Goal: Contribute content: Add original content to the website for others to see

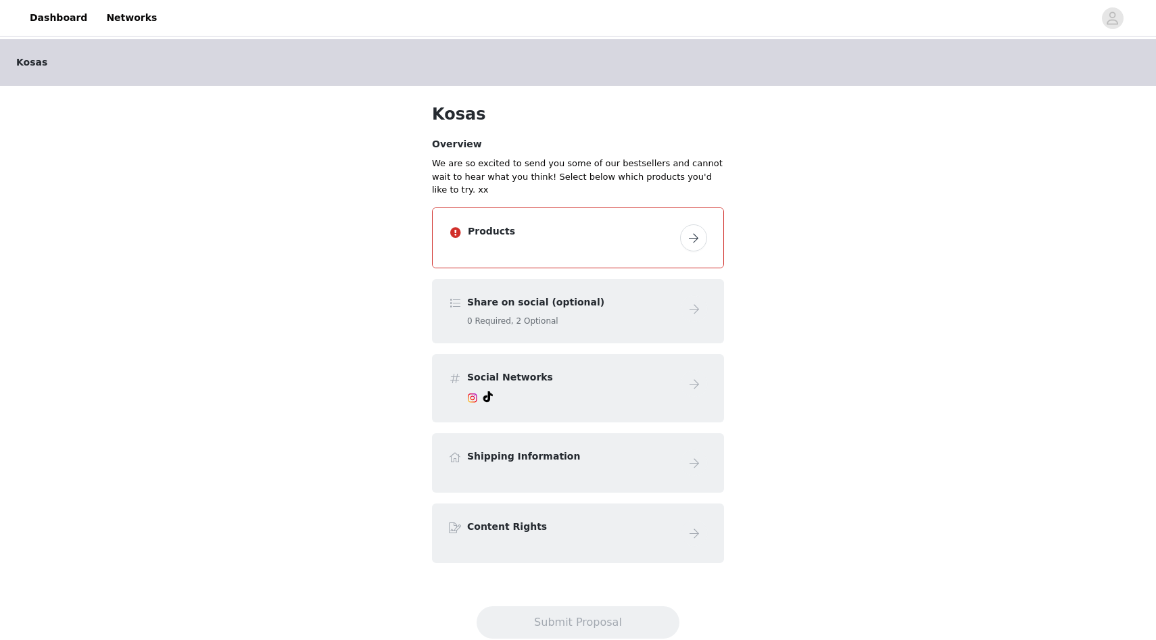
click at [683, 236] on button "button" at bounding box center [693, 237] width 27 height 27
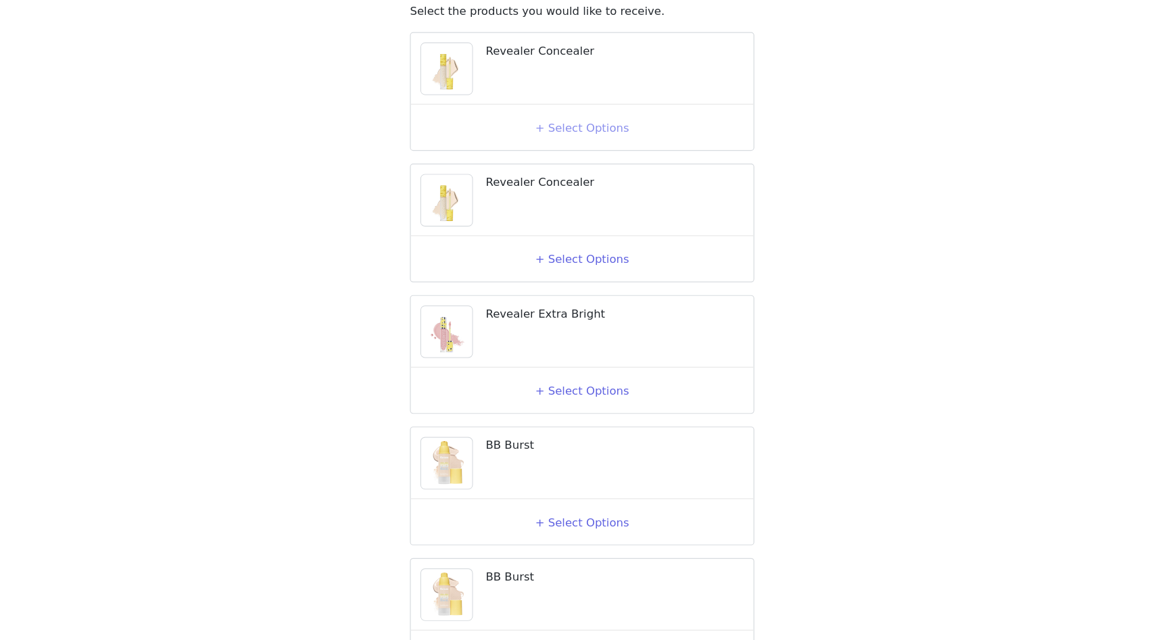
scroll to position [59, 0]
click at [566, 216] on button "+ Select Options" at bounding box center [578, 205] width 54 height 22
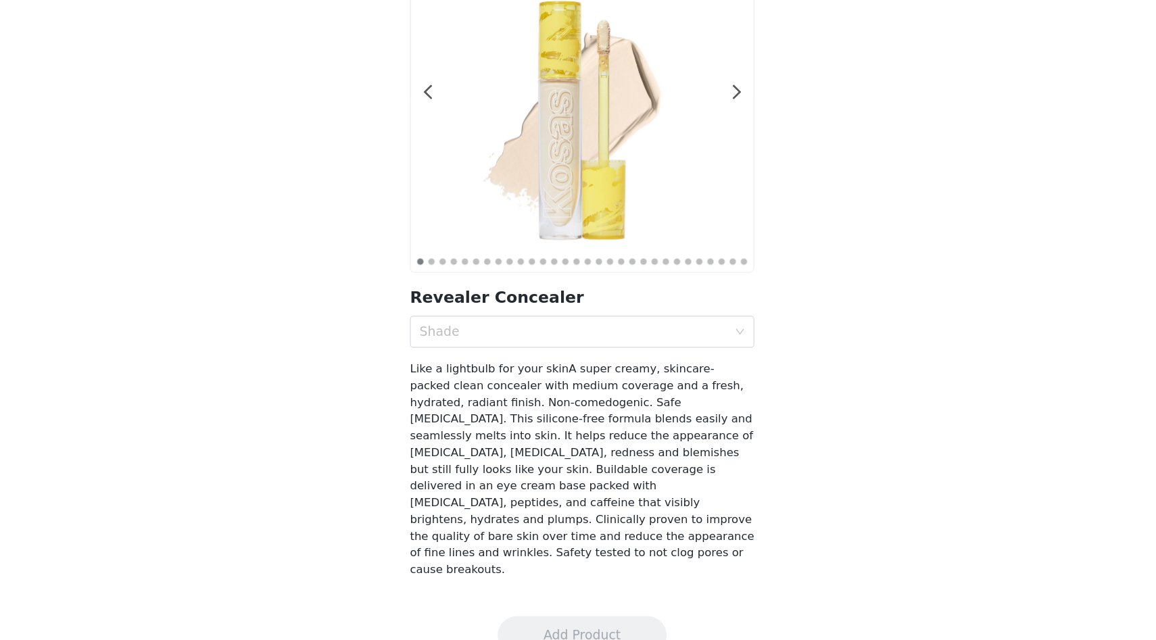
scroll to position [51, 0]
click at [560, 374] on div "Shade" at bounding box center [570, 379] width 261 height 14
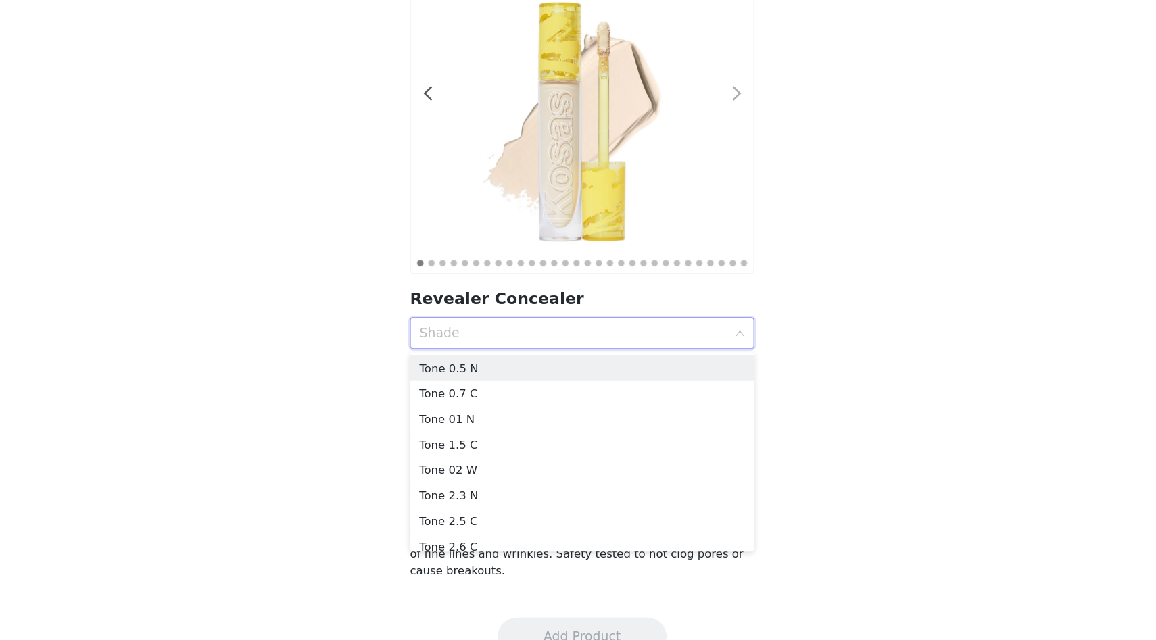
click at [705, 176] on span at bounding box center [709, 176] width 30 height 0
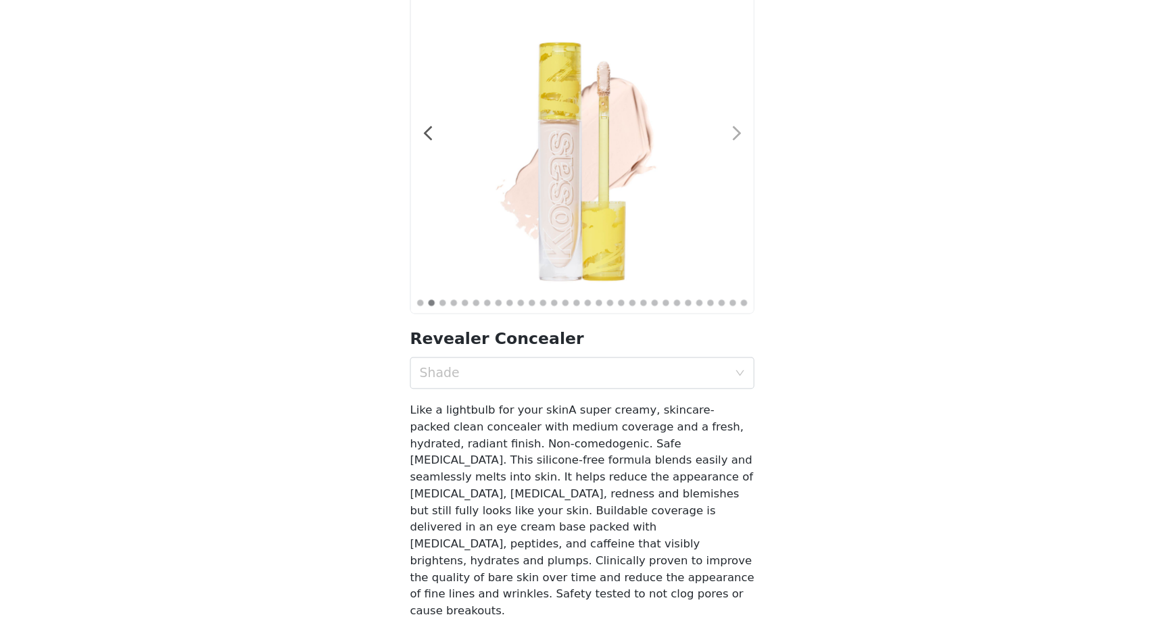
click at [709, 176] on span at bounding box center [709, 176] width 30 height 0
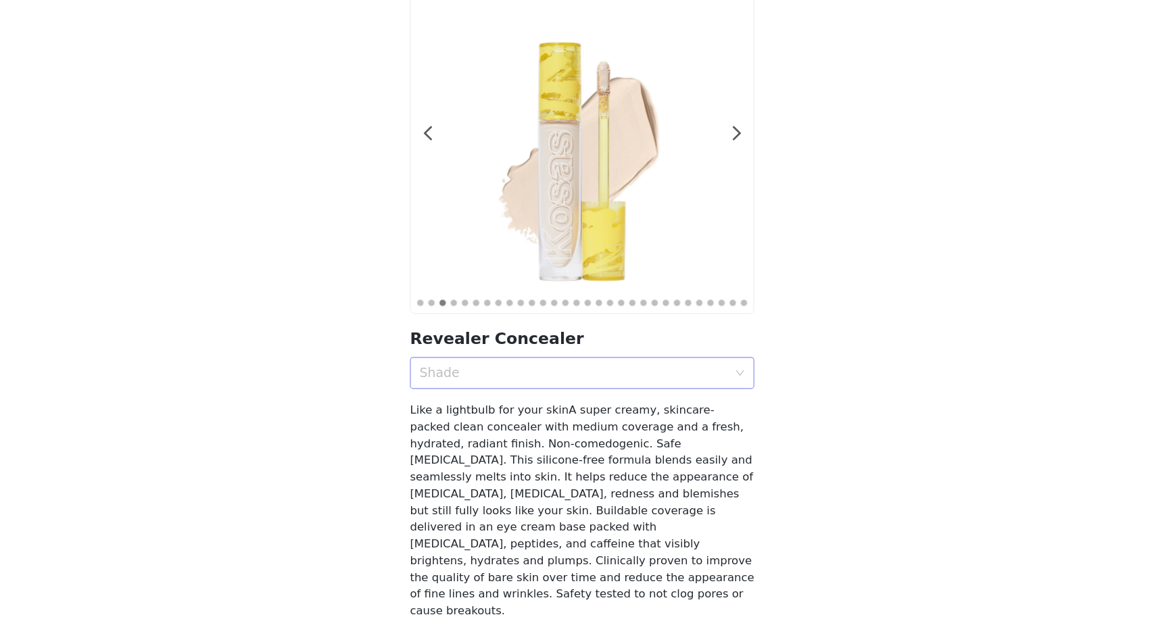
click at [545, 368] on div "Shade" at bounding box center [573, 379] width 267 height 26
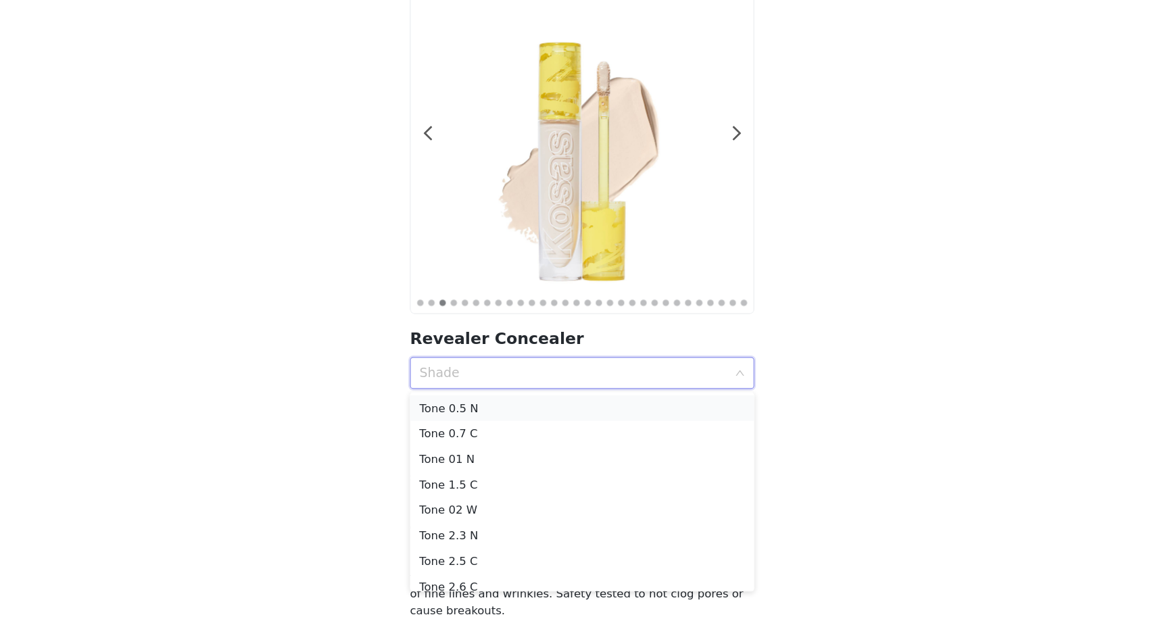
click at [510, 410] on div "Tone 0.5 N" at bounding box center [578, 408] width 276 height 15
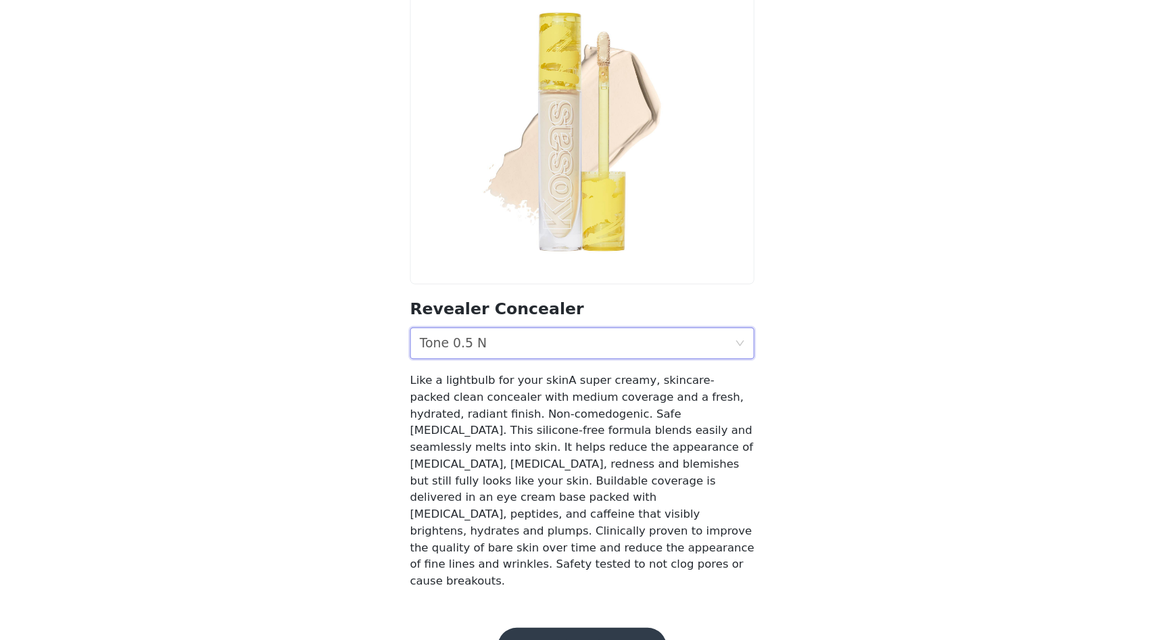
click at [549, 620] on button "Add Product" at bounding box center [577, 636] width 143 height 32
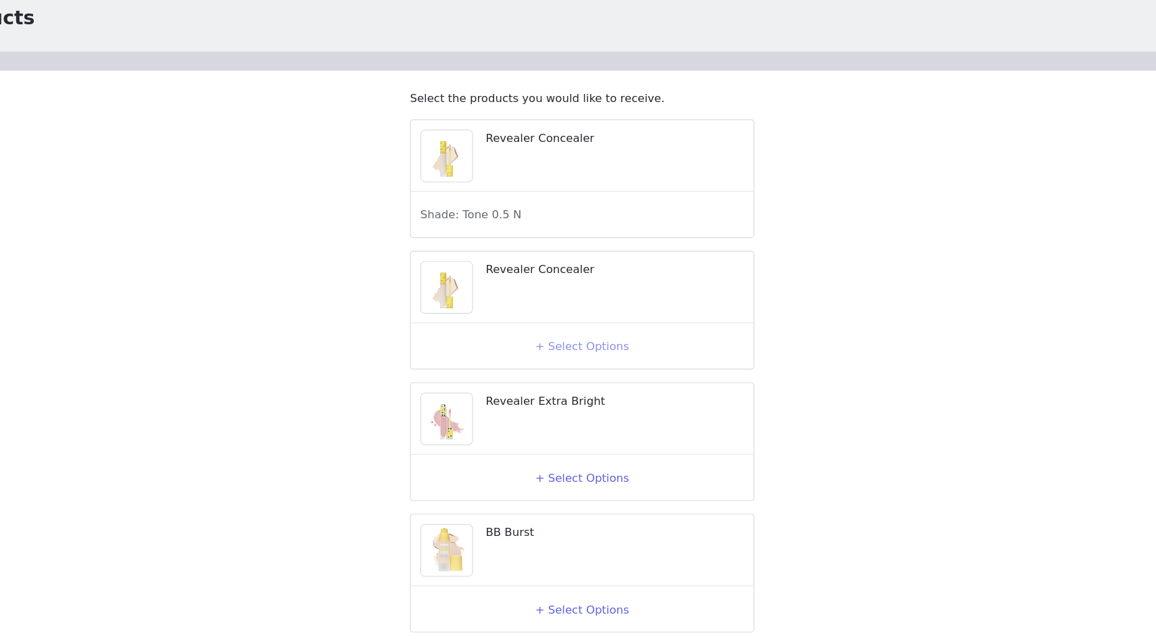
click at [554, 387] on button "+ Select Options" at bounding box center [578, 376] width 54 height 22
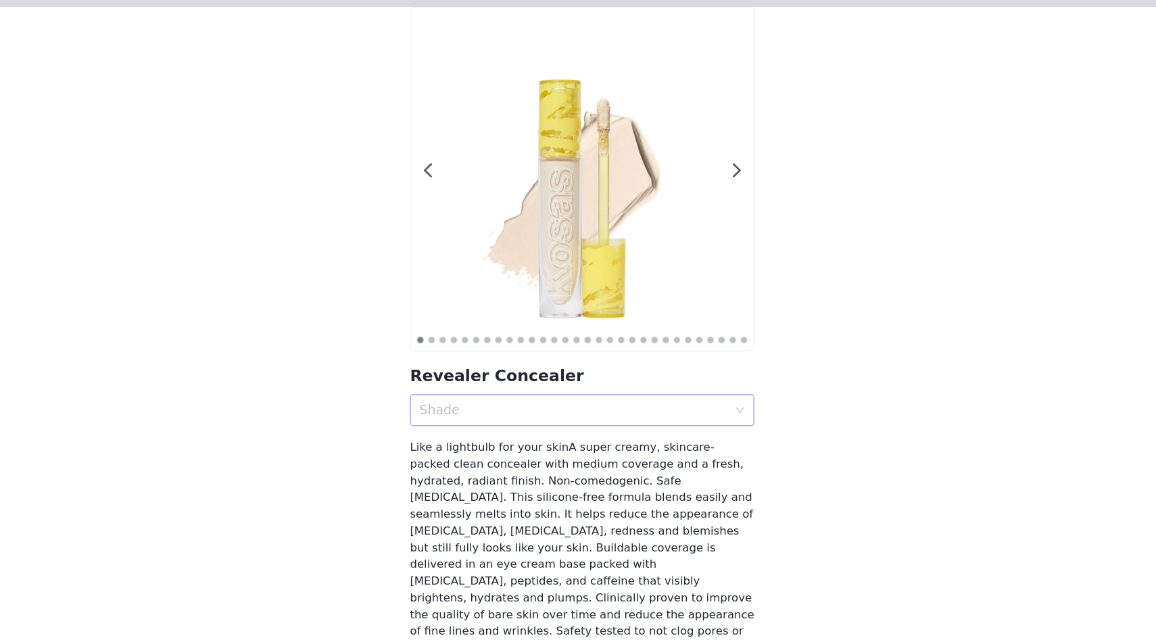
click at [507, 429] on div "Shade" at bounding box center [570, 430] width 261 height 14
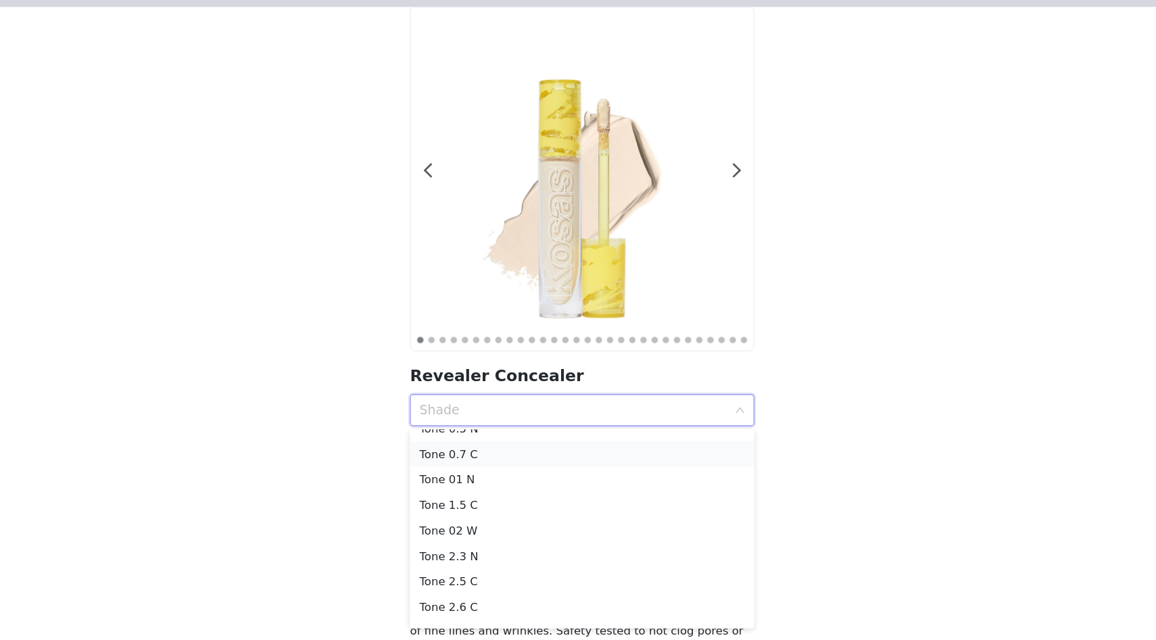
scroll to position [18, 0]
click at [486, 589] on div "Tone 2.6 C" at bounding box center [578, 592] width 276 height 15
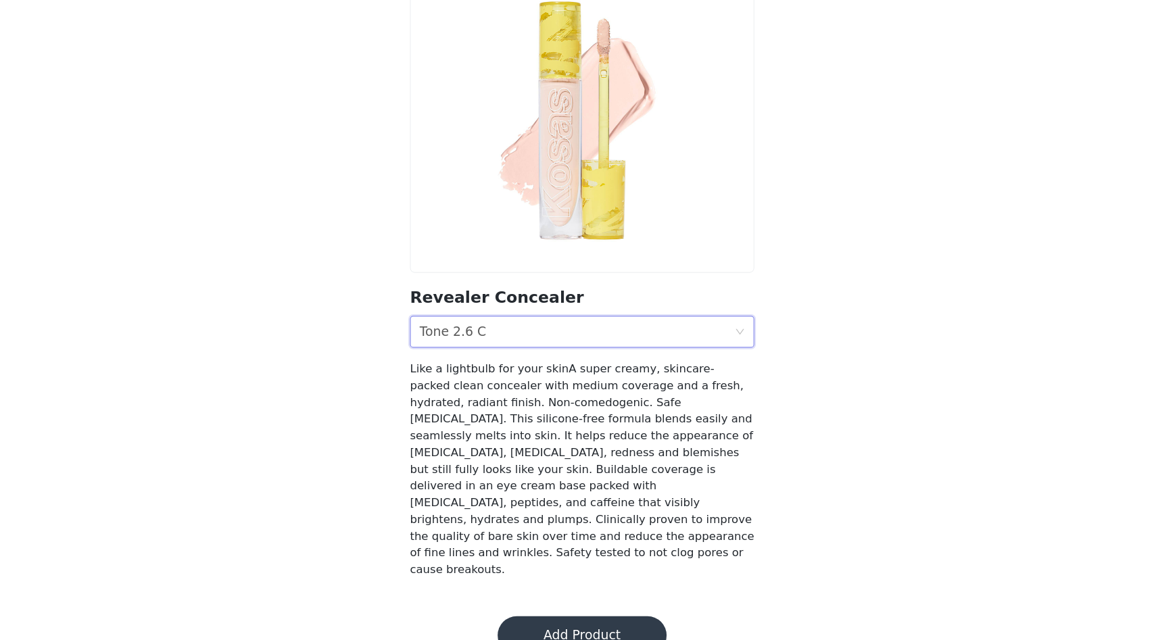
scroll to position [51, 0]
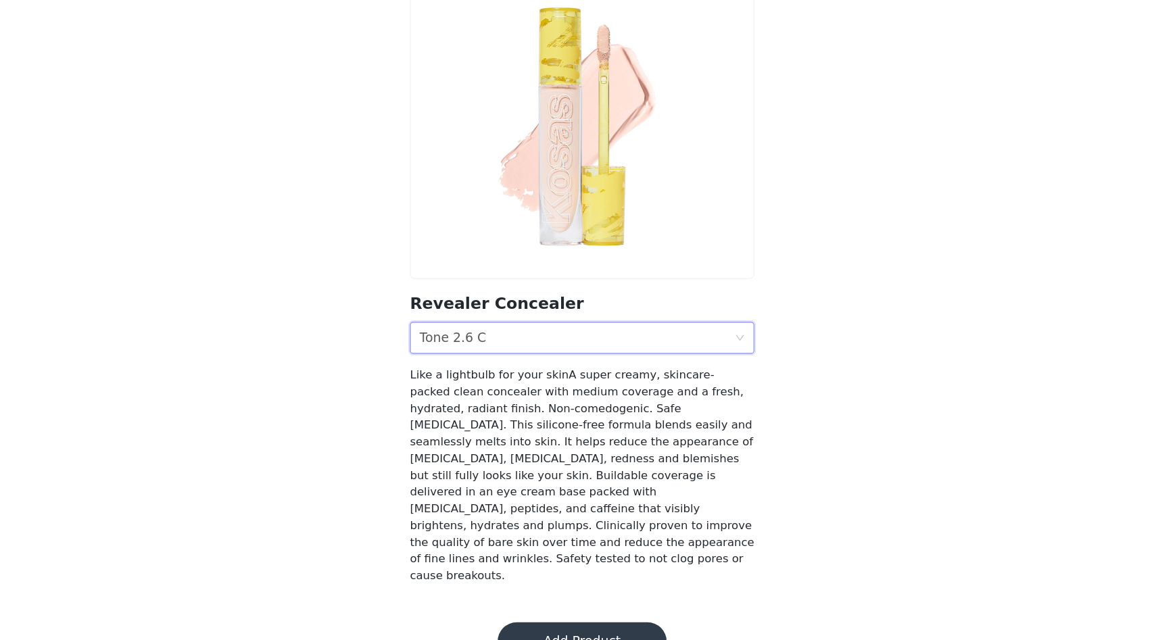
click at [595, 620] on button "Add Product" at bounding box center [577, 636] width 143 height 32
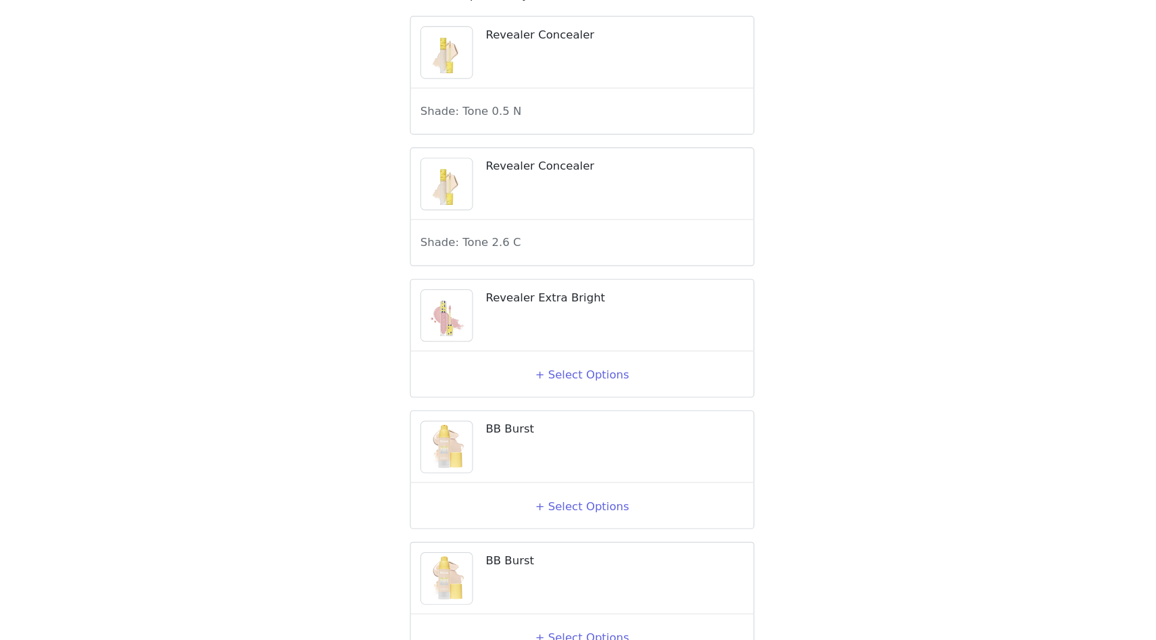
scroll to position [83, 0]
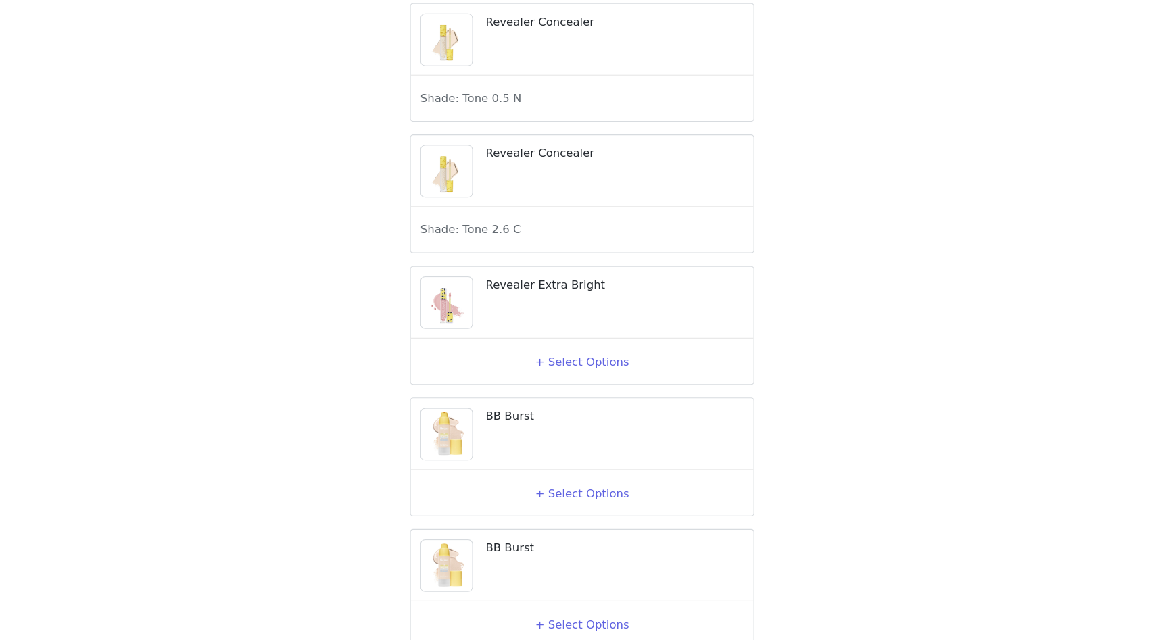
click at [606, 415] on div "+ Select Options" at bounding box center [578, 404] width 274 height 22
click at [605, 415] on div "+ Select Options" at bounding box center [578, 404] width 274 height 22
click at [601, 415] on button "+ Select Options" at bounding box center [578, 404] width 54 height 22
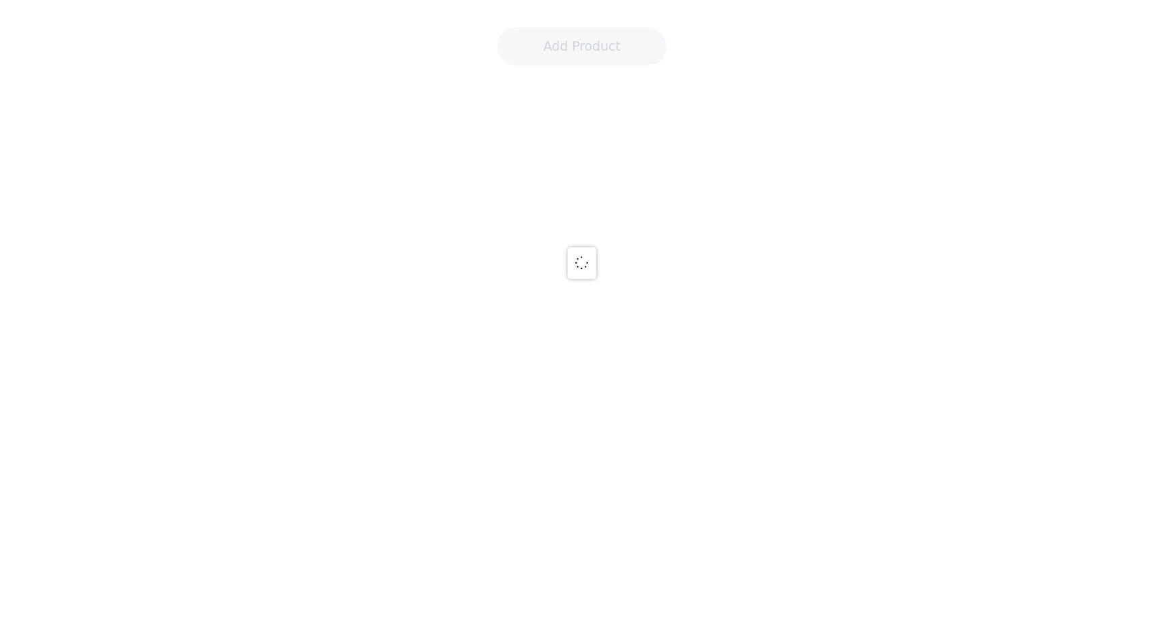
scroll to position [9, 0]
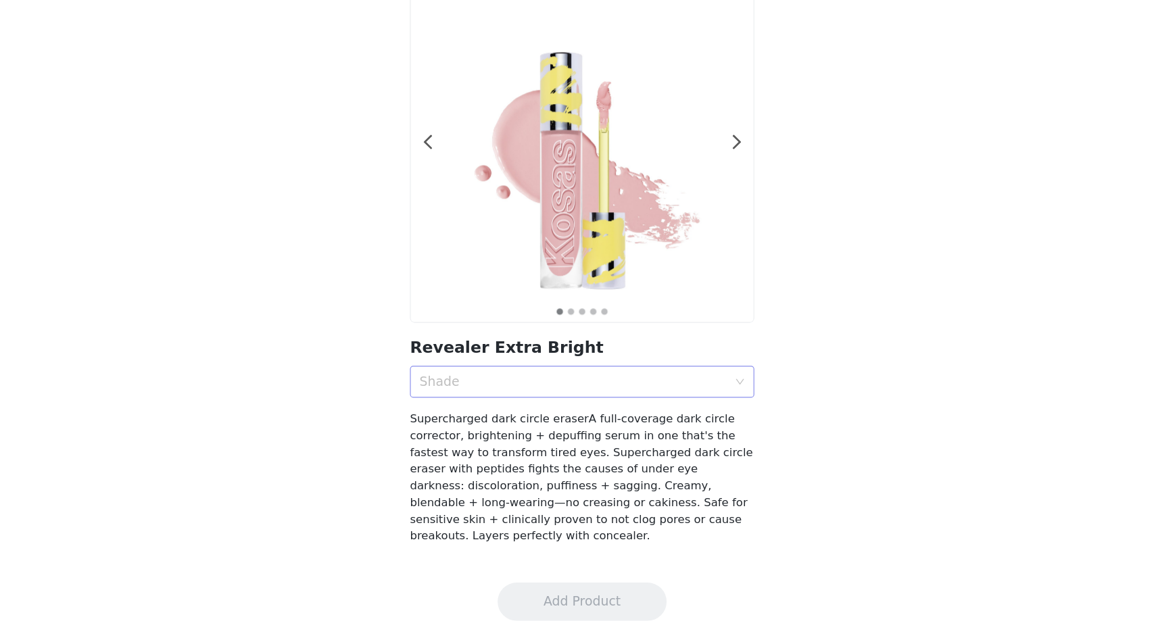
click at [503, 422] on div "Shade" at bounding box center [570, 421] width 261 height 14
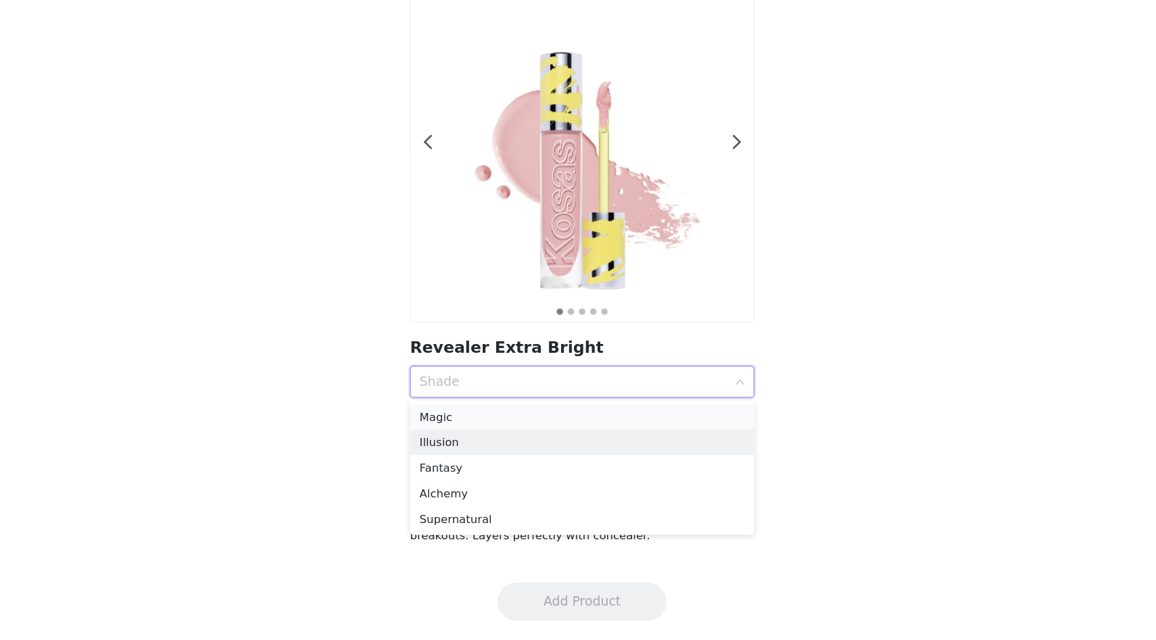
click at [480, 457] on div "Magic" at bounding box center [578, 450] width 276 height 15
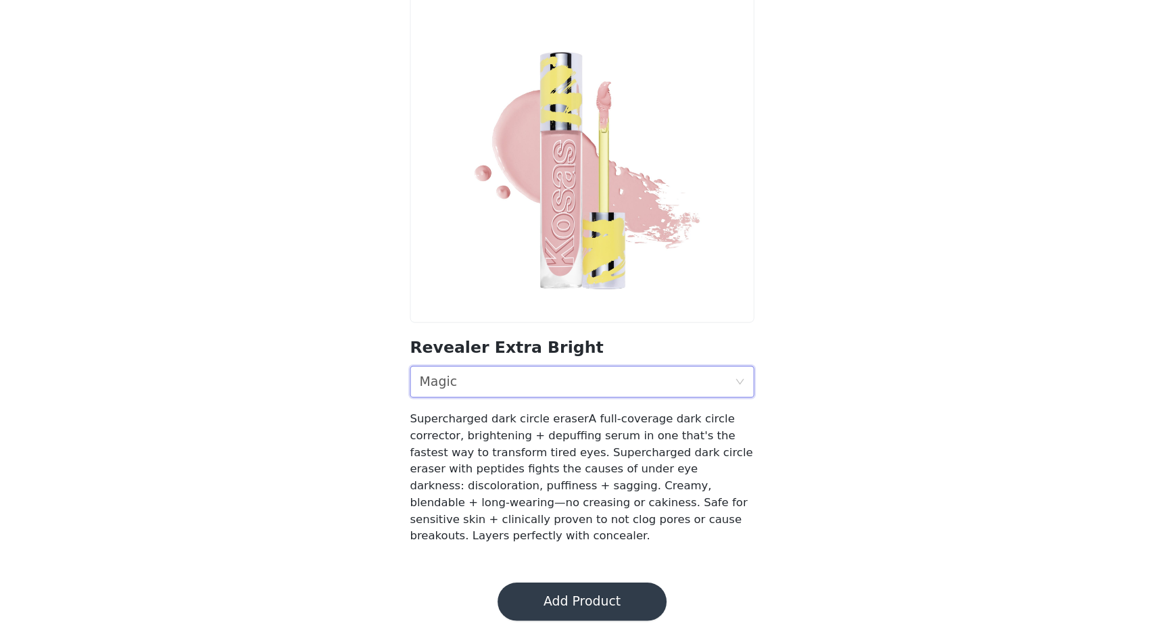
click at [548, 433] on div "Shade Magic" at bounding box center [573, 421] width 267 height 26
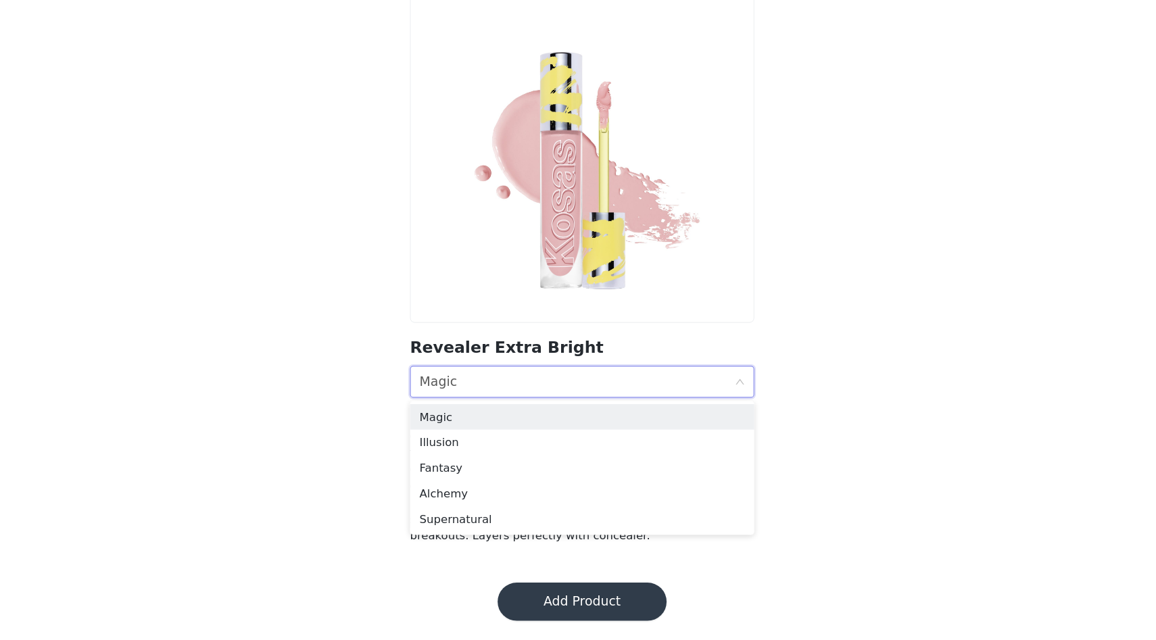
click at [410, 563] on div "Back Revealer Extra Bright Shade Magic Supercharged dark circle eraserA full-co…" at bounding box center [578, 302] width 1156 height 545
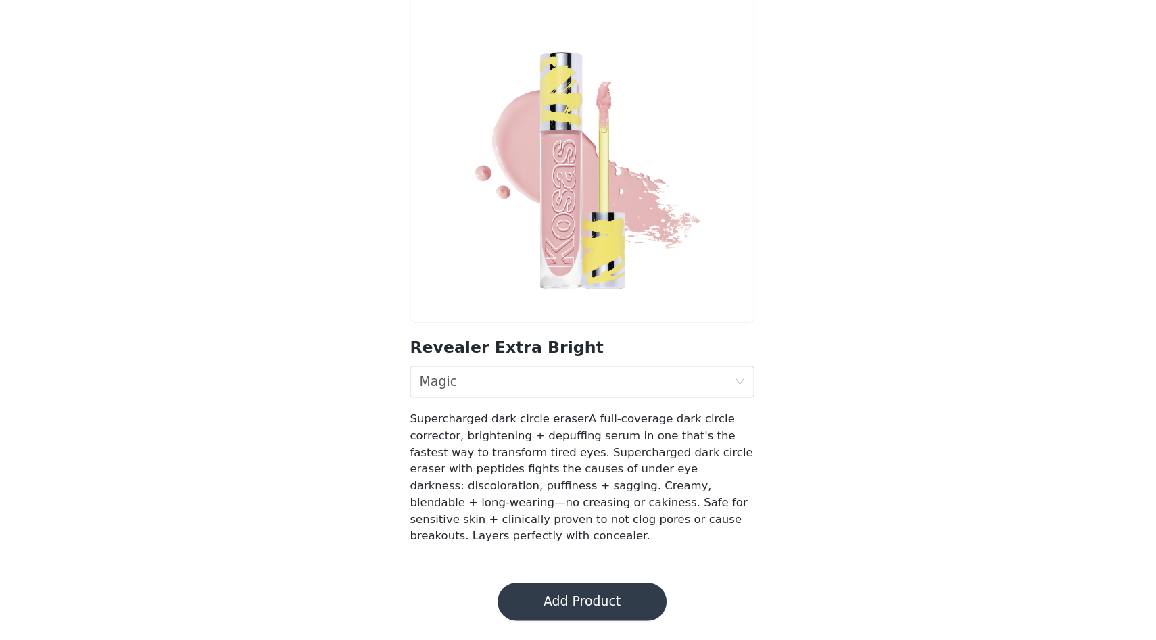
click at [543, 601] on button "Add Product" at bounding box center [577, 607] width 143 height 32
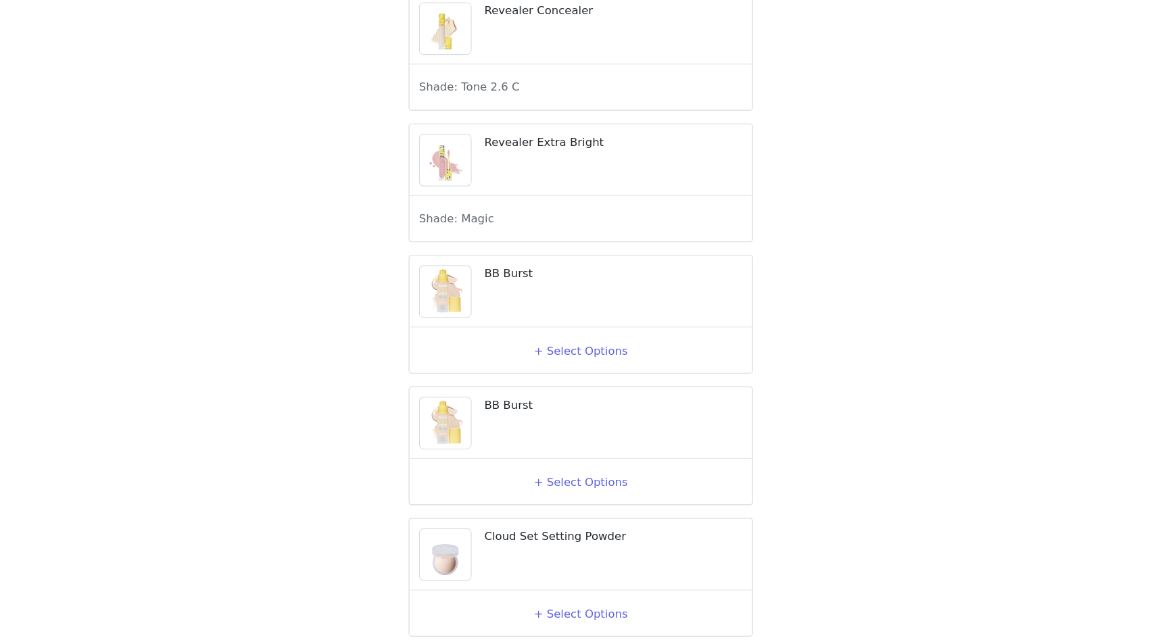
scroll to position [225, 0]
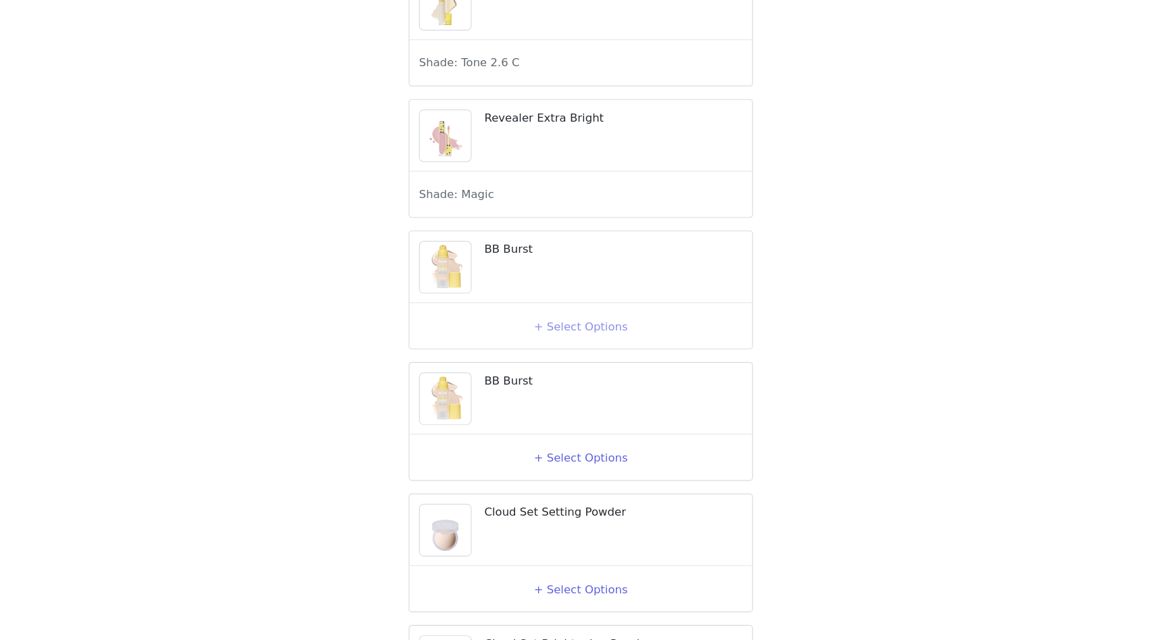
click at [569, 385] on button "+ Select Options" at bounding box center [578, 374] width 54 height 22
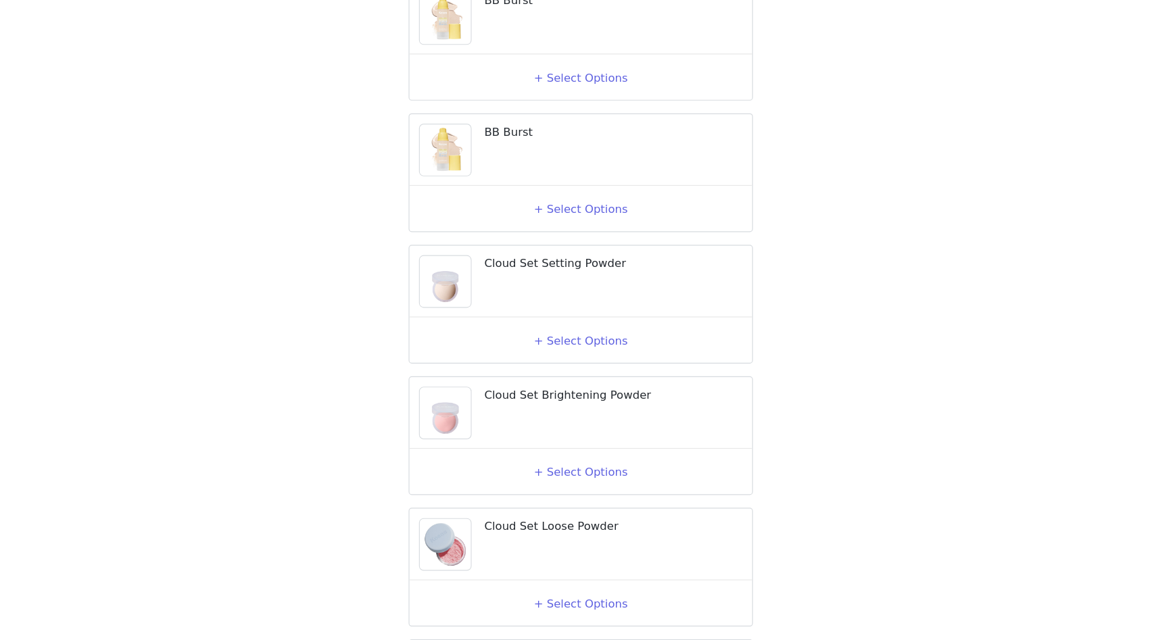
scroll to position [436, 0]
drag, startPoint x: 495, startPoint y: 443, endPoint x: 652, endPoint y: 442, distance: 156.8
click at [652, 439] on p "Cloud Set Brightening Powder" at bounding box center [605, 432] width 219 height 14
drag, startPoint x: 497, startPoint y: 445, endPoint x: 638, endPoint y: 442, distance: 140.6
click at [638, 439] on p "Cloud Set Brightening Powder" at bounding box center [605, 432] width 219 height 14
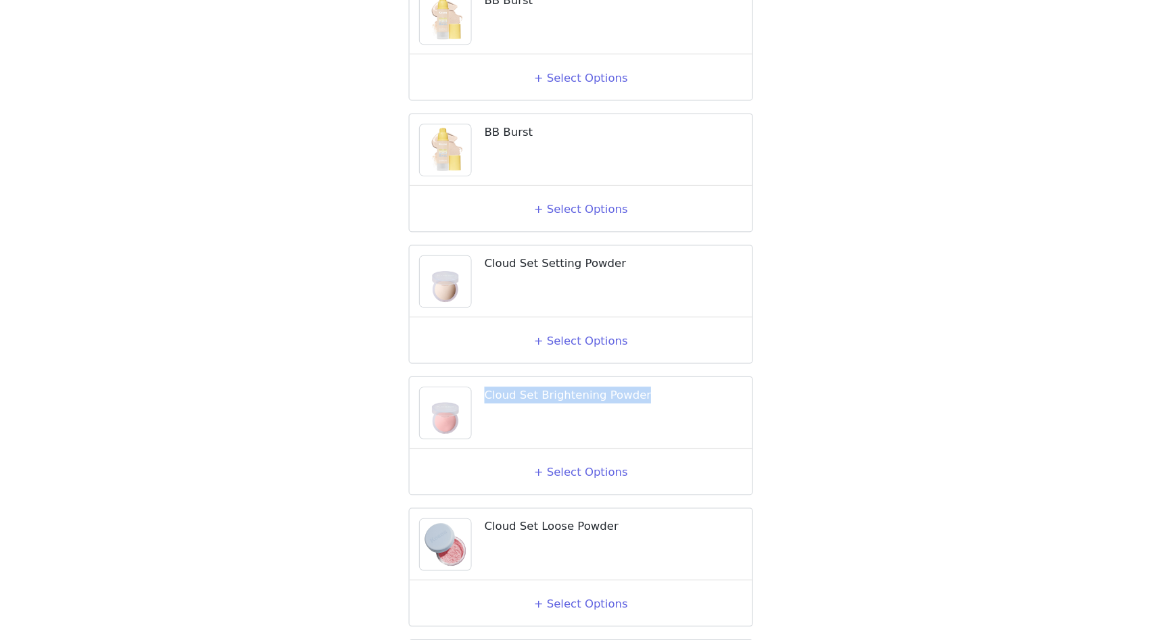
copy p "Cloud Set Brightening Powder"
click at [559, 508] on button "+ Select Options" at bounding box center [578, 498] width 54 height 22
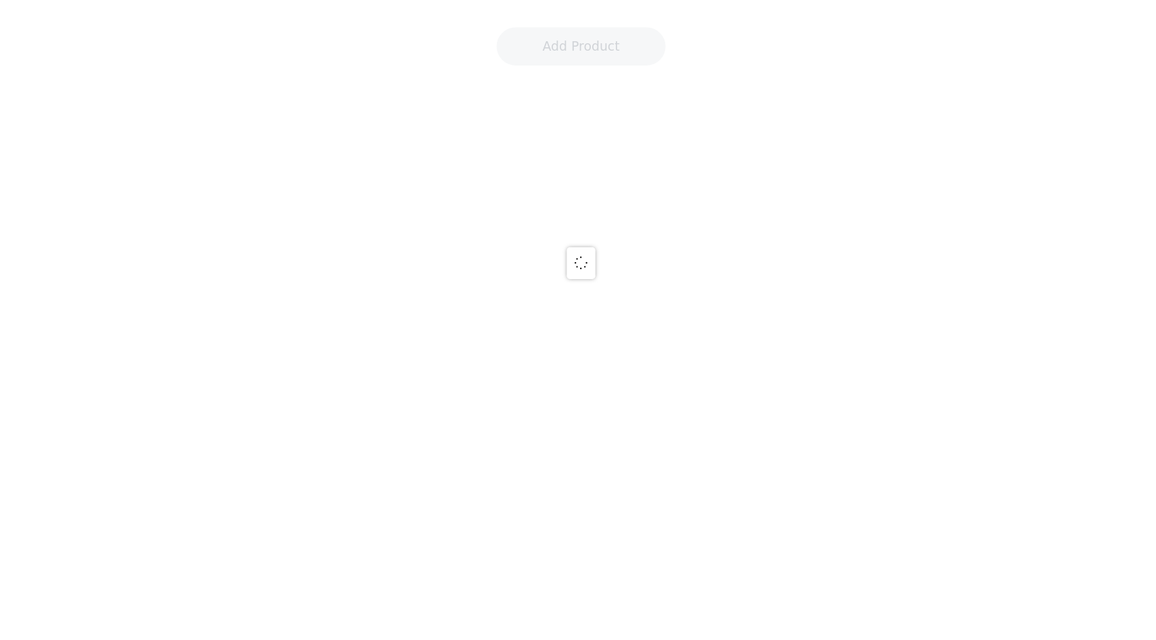
scroll to position [9, 0]
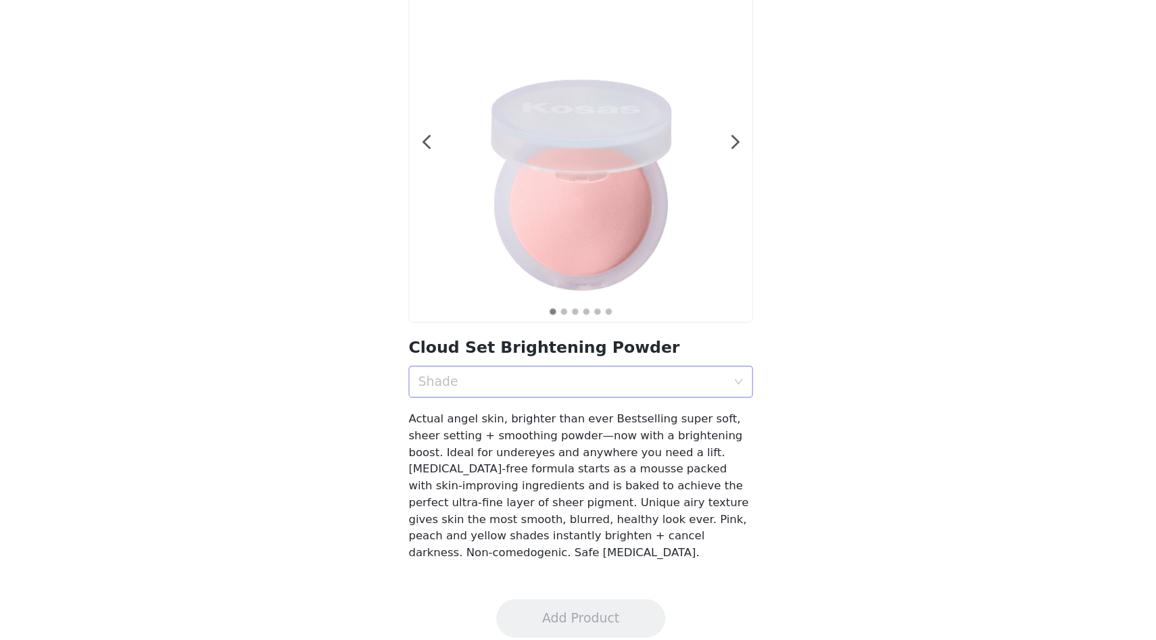
click at [525, 408] on div "Shade" at bounding box center [578, 421] width 292 height 27
click at [471, 422] on div "Shade" at bounding box center [570, 421] width 261 height 14
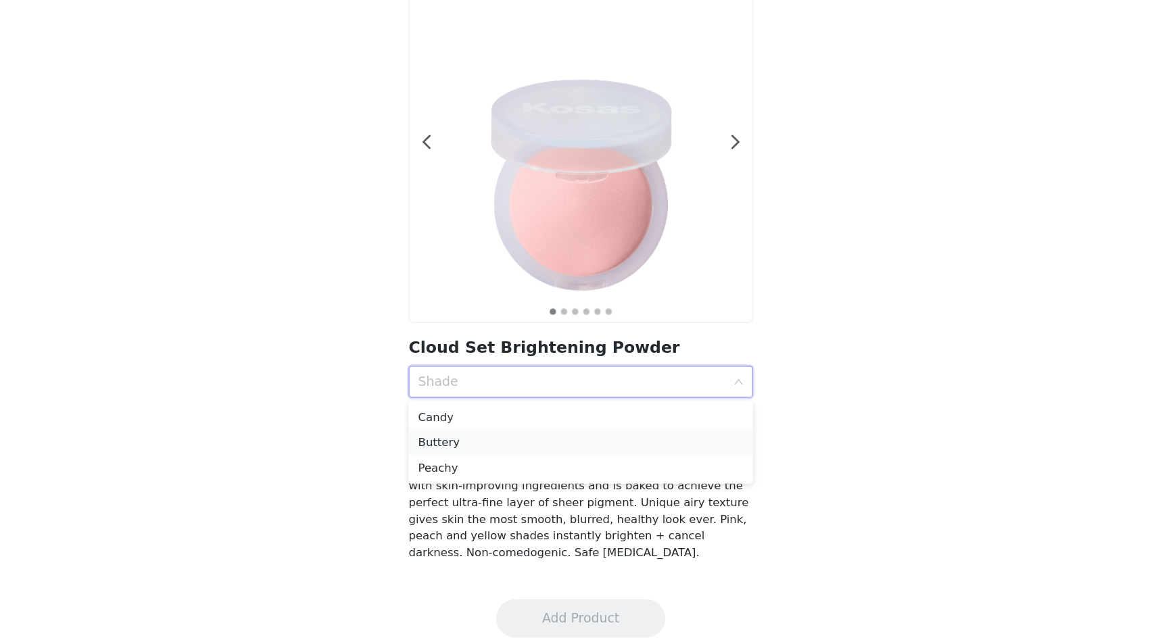
click at [471, 462] on li "Buttery" at bounding box center [578, 473] width 292 height 22
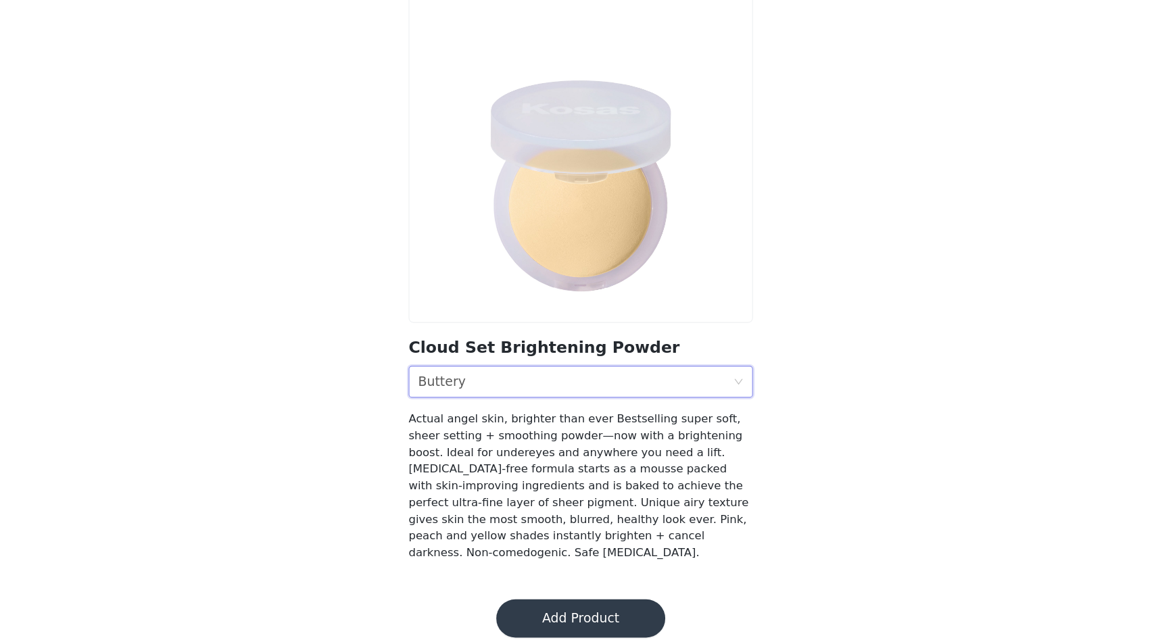
click at [464, 427] on div "Buttery" at bounding box center [460, 421] width 41 height 26
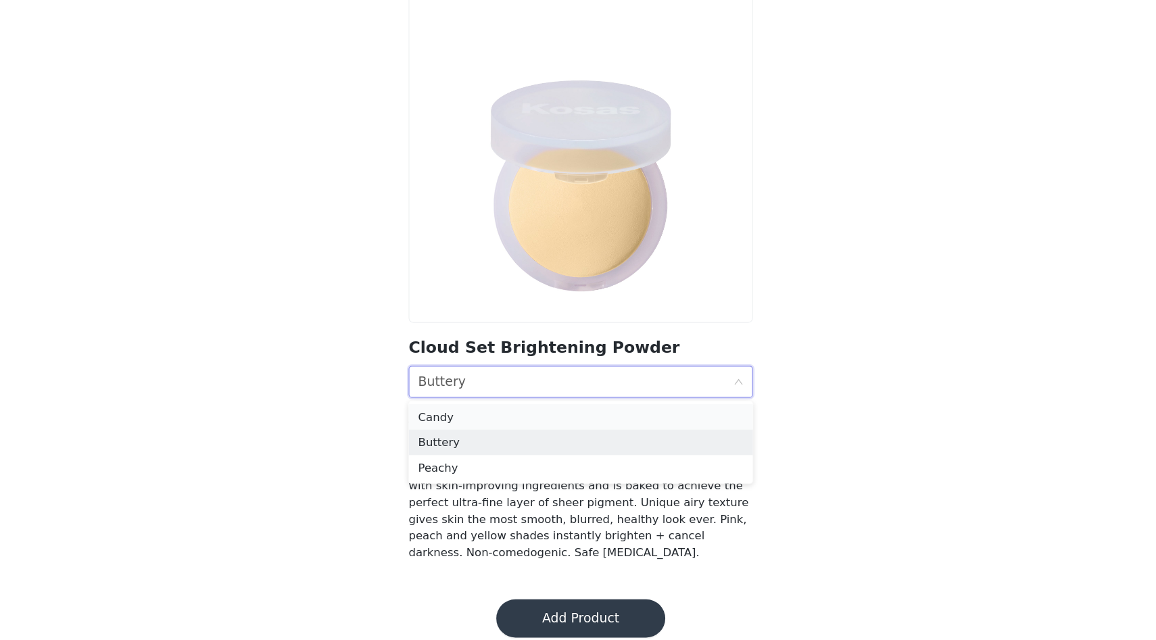
click at [467, 452] on div "Candy" at bounding box center [578, 450] width 276 height 15
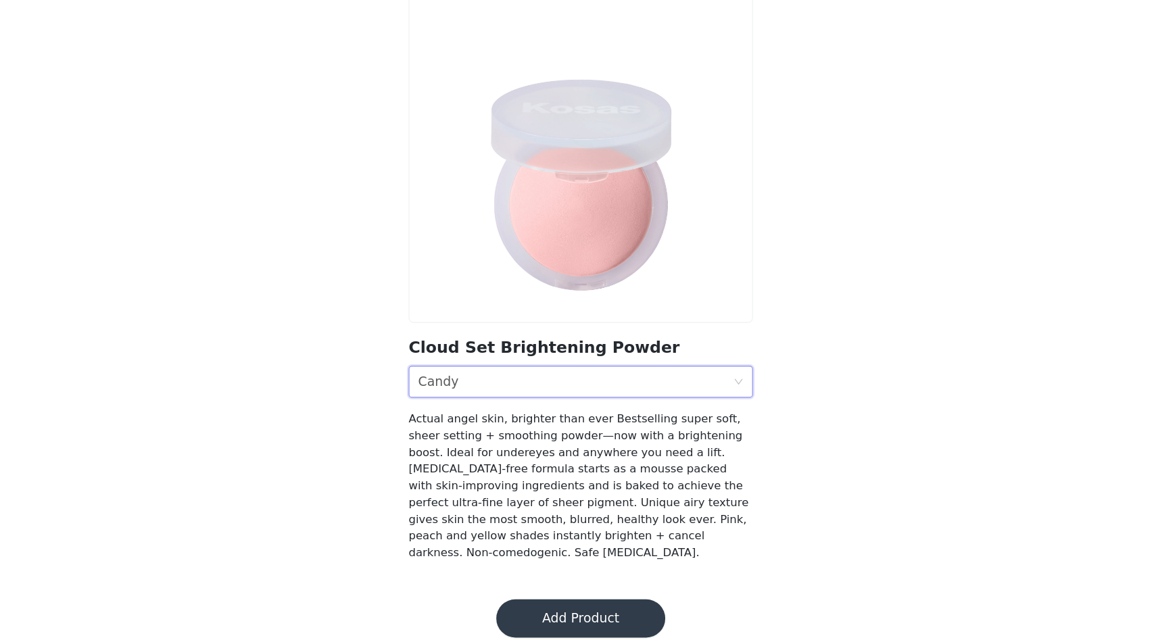
click at [539, 615] on button "Add Product" at bounding box center [577, 622] width 143 height 32
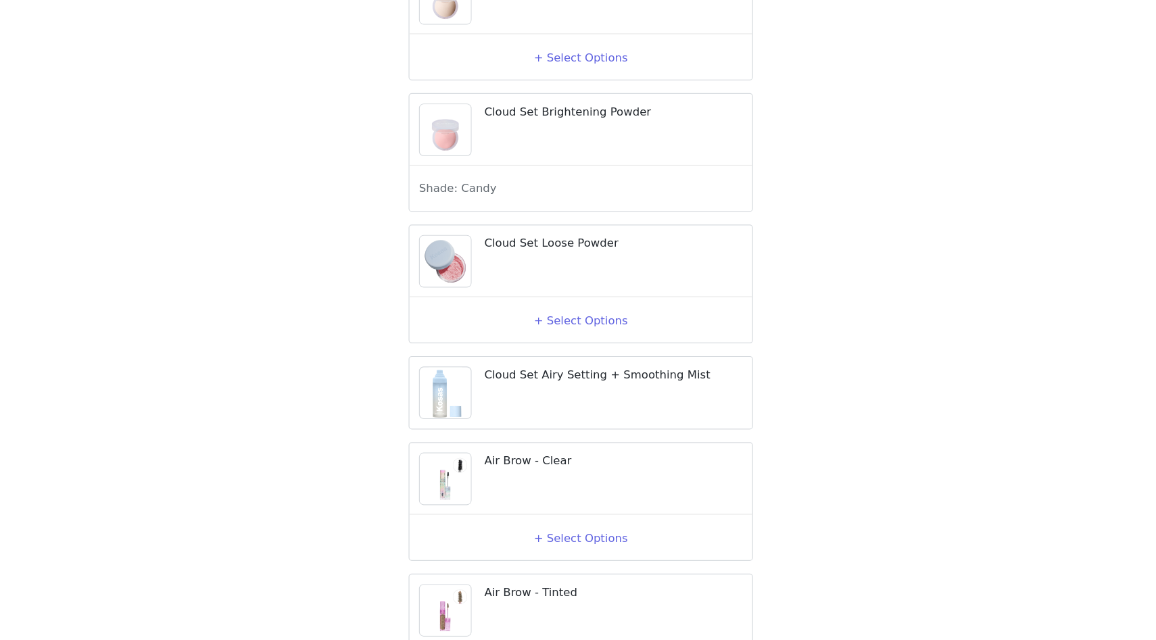
scroll to position [678, 0]
click at [537, 378] on div "+ Select Options" at bounding box center [578, 367] width 274 height 22
click at [559, 378] on button "+ Select Options" at bounding box center [578, 367] width 54 height 22
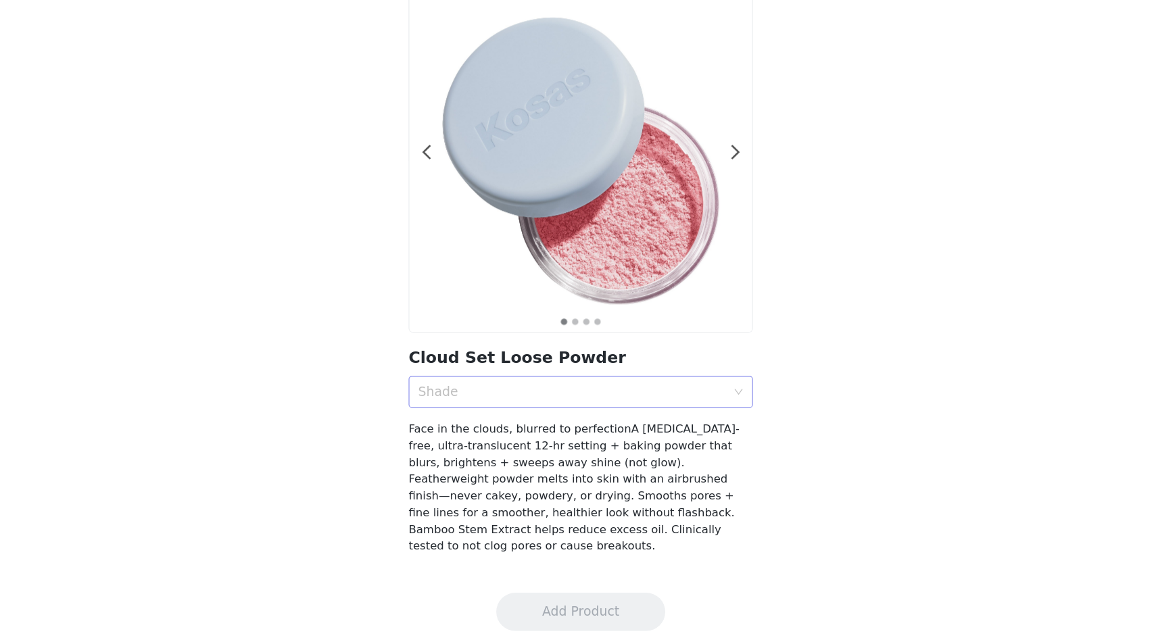
click at [546, 423] on div "Shade" at bounding box center [570, 430] width 261 height 14
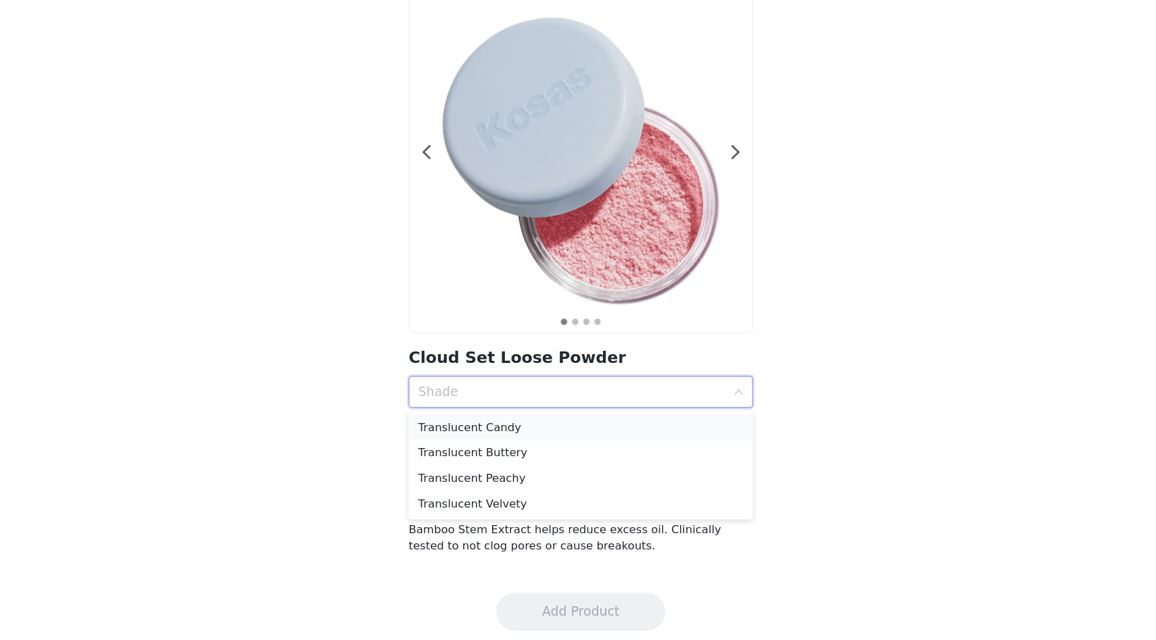
click at [530, 462] on div "Translucent Candy" at bounding box center [578, 459] width 276 height 15
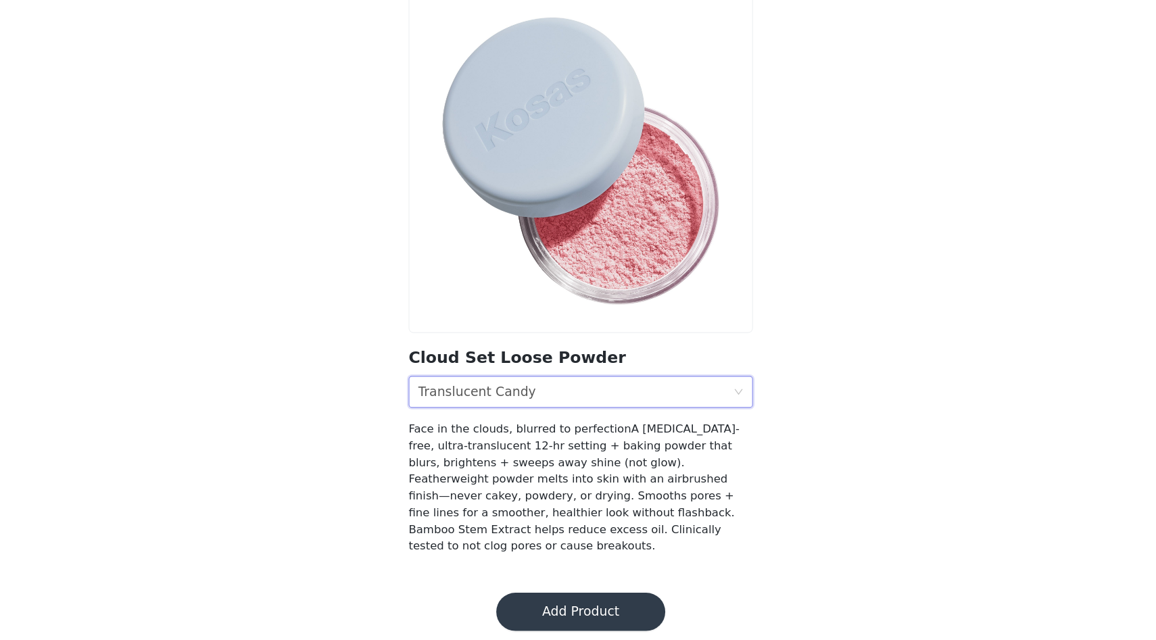
click at [553, 607] on button "Add Product" at bounding box center [577, 616] width 143 height 32
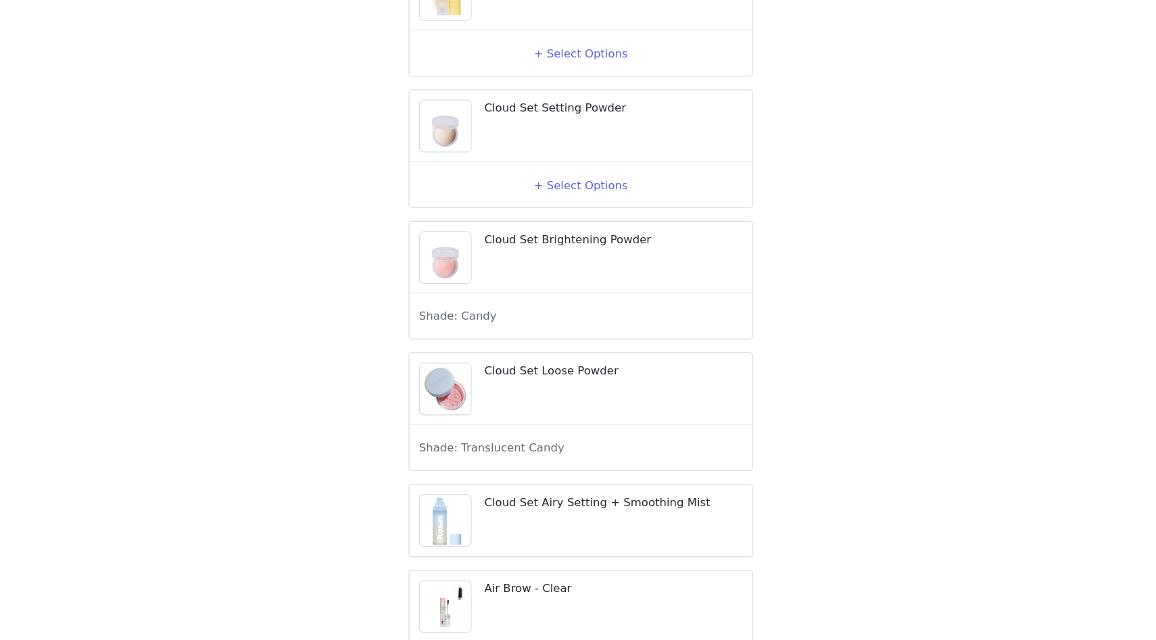
click at [566, 554] on div "Cloud Set Airy Setting + Smoothing Mist" at bounding box center [578, 538] width 291 height 61
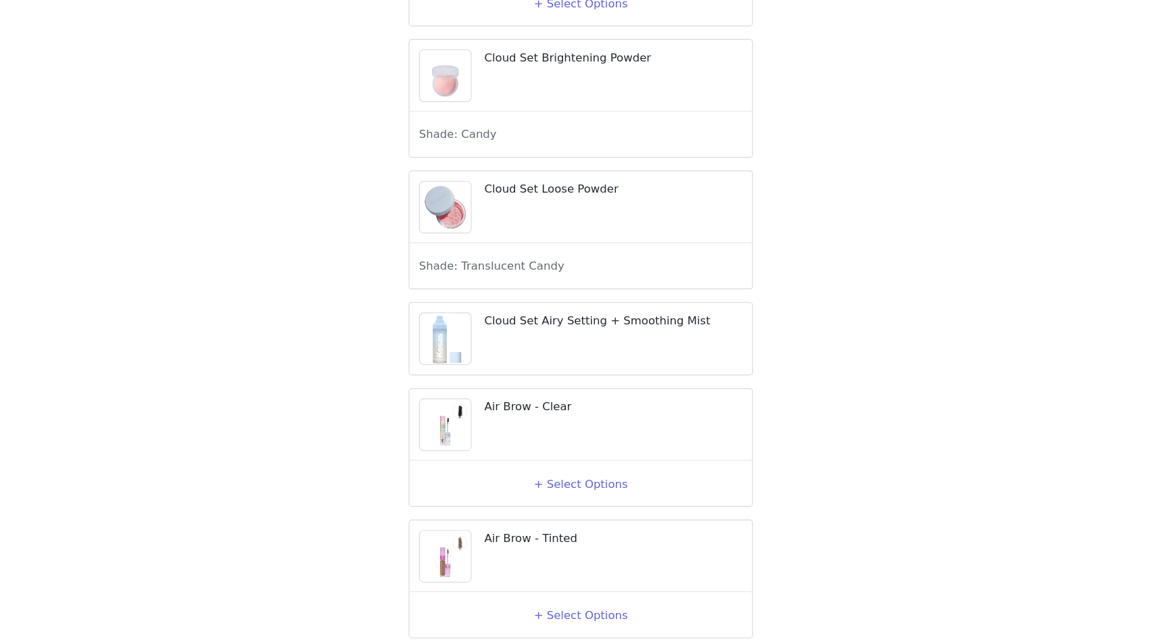
scroll to position [726, 0]
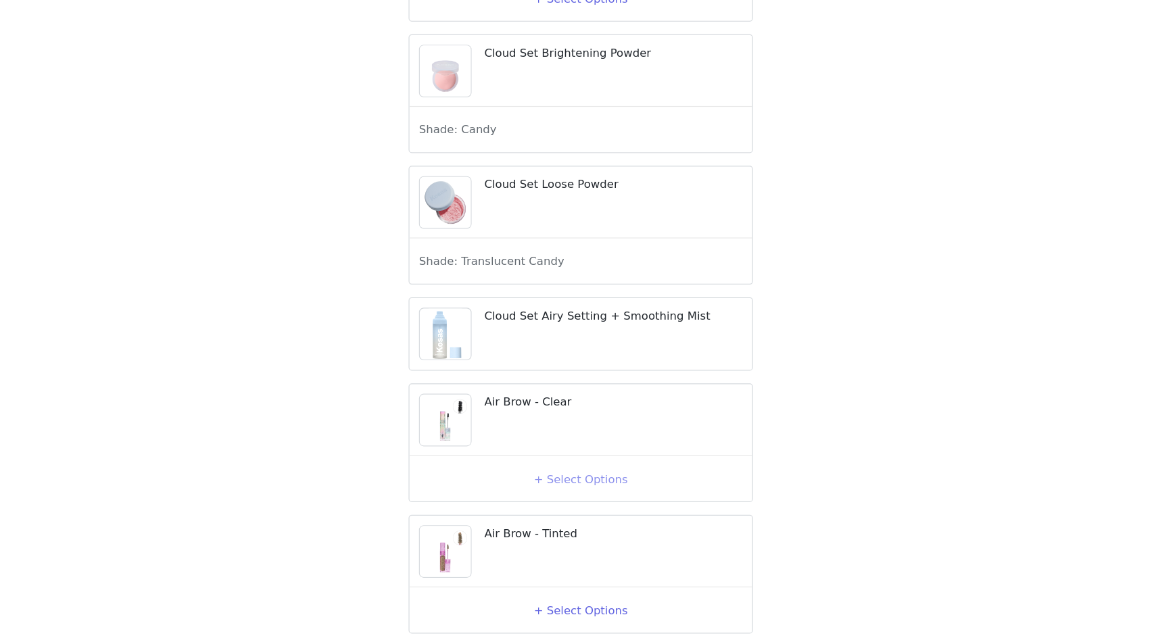
click at [555, 512] on button "+ Select Options" at bounding box center [578, 504] width 54 height 22
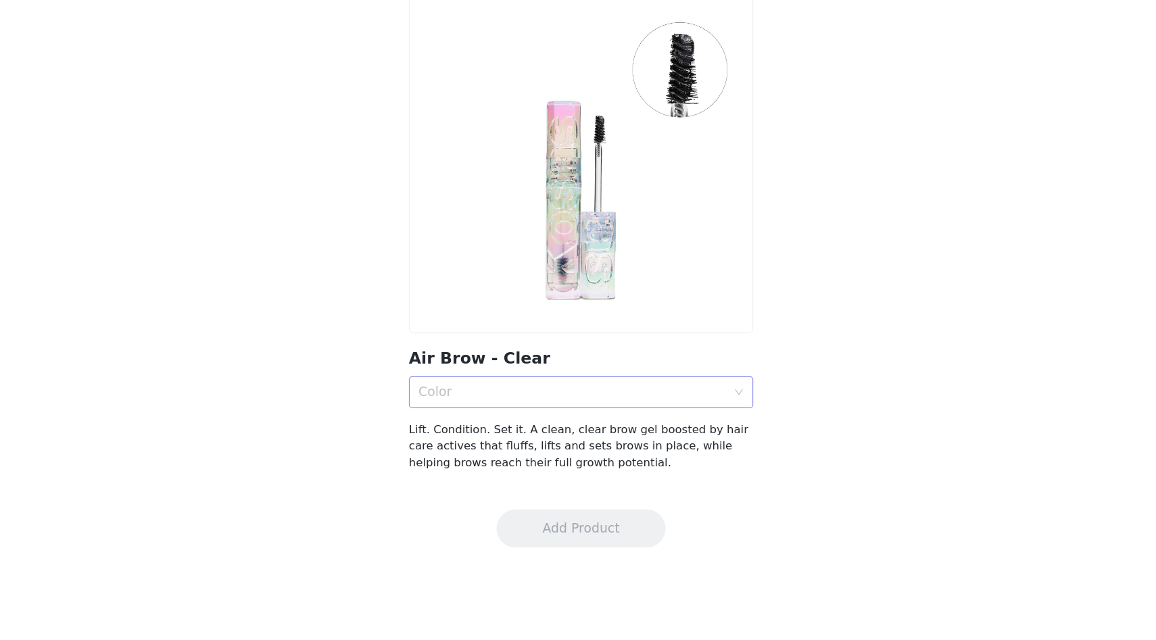
click at [506, 427] on div "Color" at bounding box center [570, 430] width 261 height 14
click at [497, 455] on div "Clear" at bounding box center [578, 459] width 276 height 15
click at [555, 546] on button "Add Product" at bounding box center [577, 545] width 143 height 32
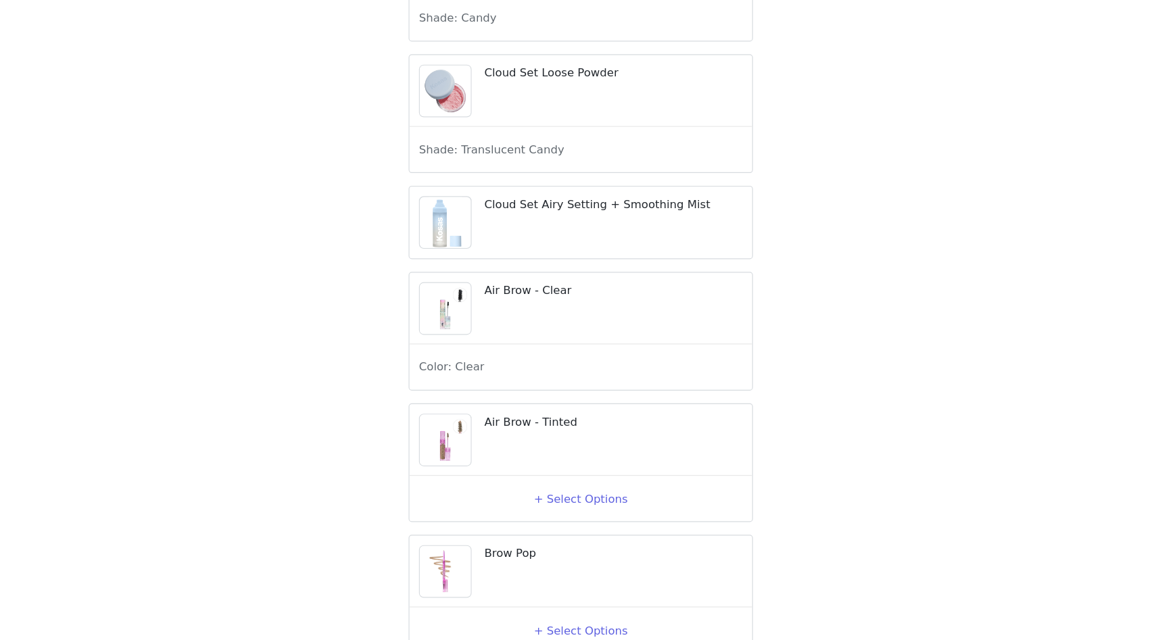
scroll to position [829, 0]
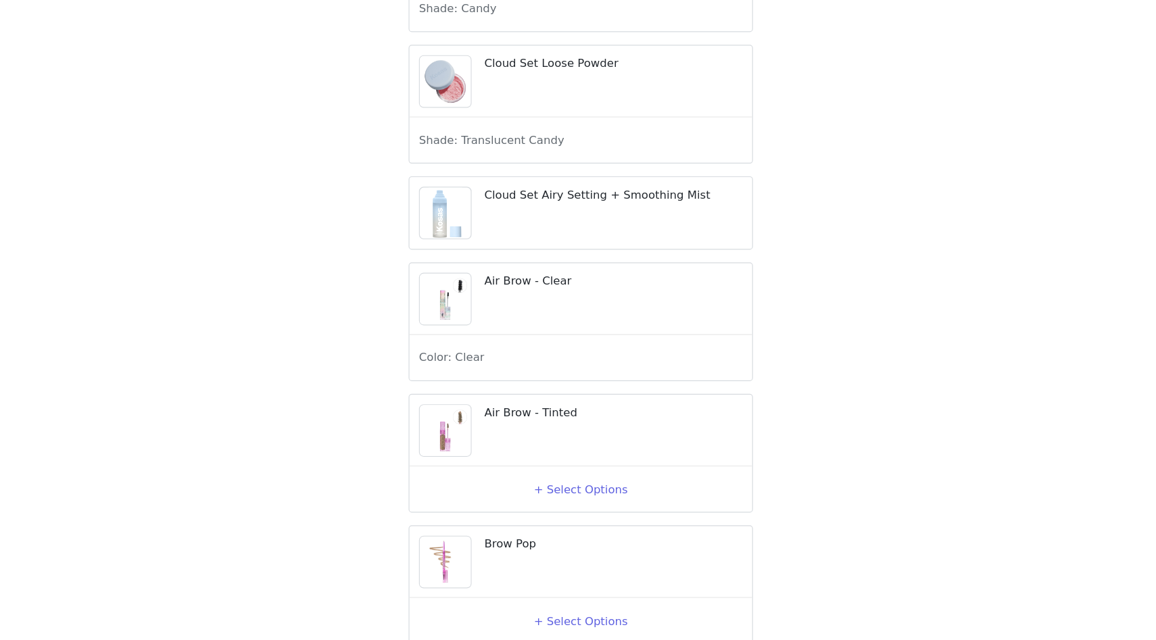
click at [539, 412] on div "Color: Clear" at bounding box center [578, 401] width 274 height 22
click at [478, 297] on div at bounding box center [463, 278] width 45 height 45
click at [470, 408] on span "Color: Clear" at bounding box center [468, 400] width 55 height 14
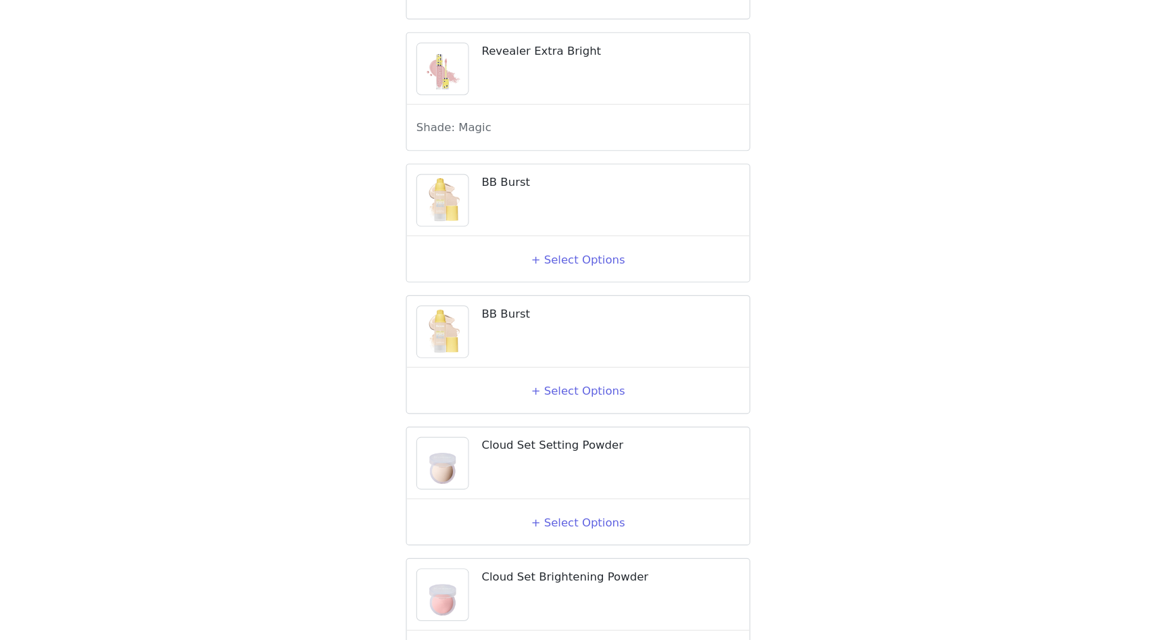
scroll to position [283, 0]
click at [575, 327] on button "+ Select Options" at bounding box center [578, 317] width 54 height 22
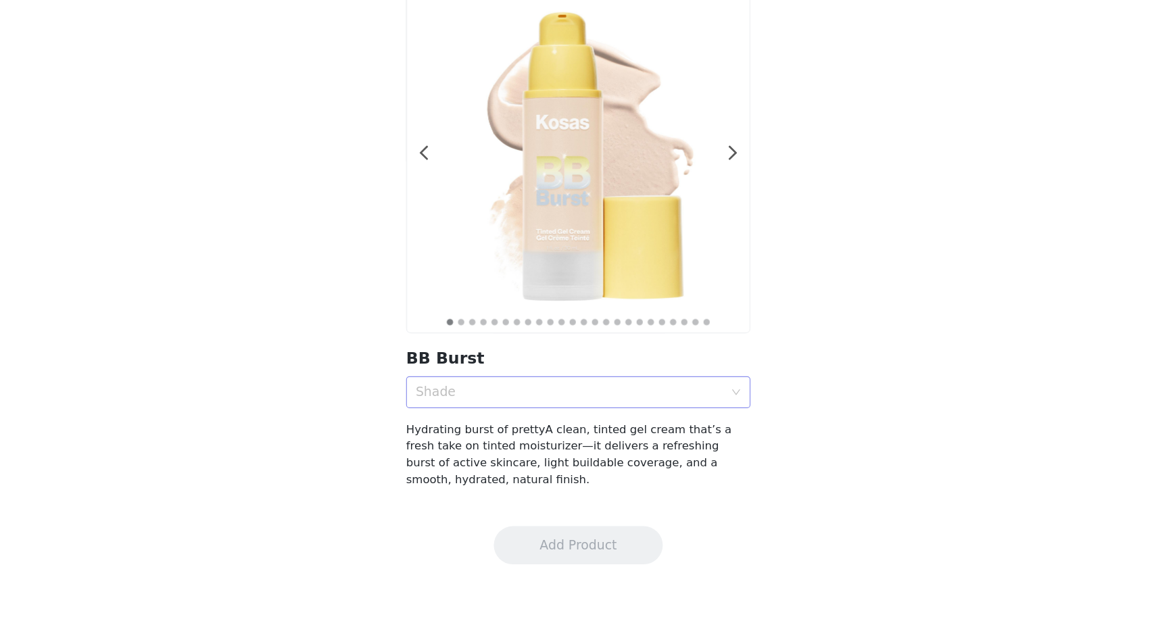
click at [505, 427] on div "Shade" at bounding box center [570, 430] width 261 height 14
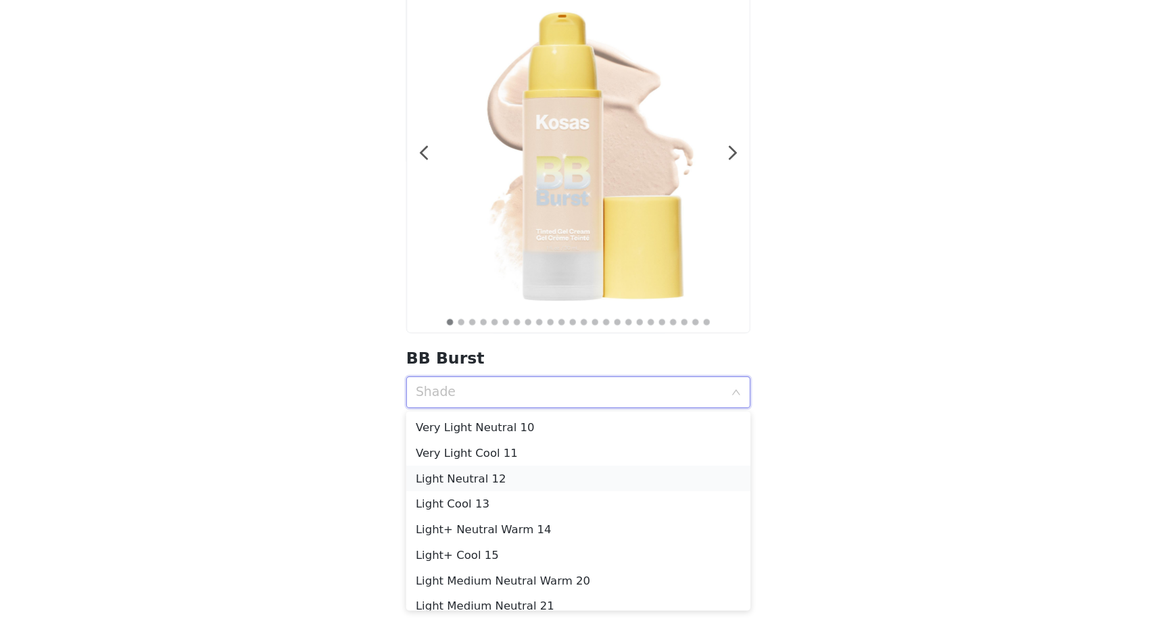
click at [509, 500] on div "Light Neutral 12" at bounding box center [578, 502] width 276 height 15
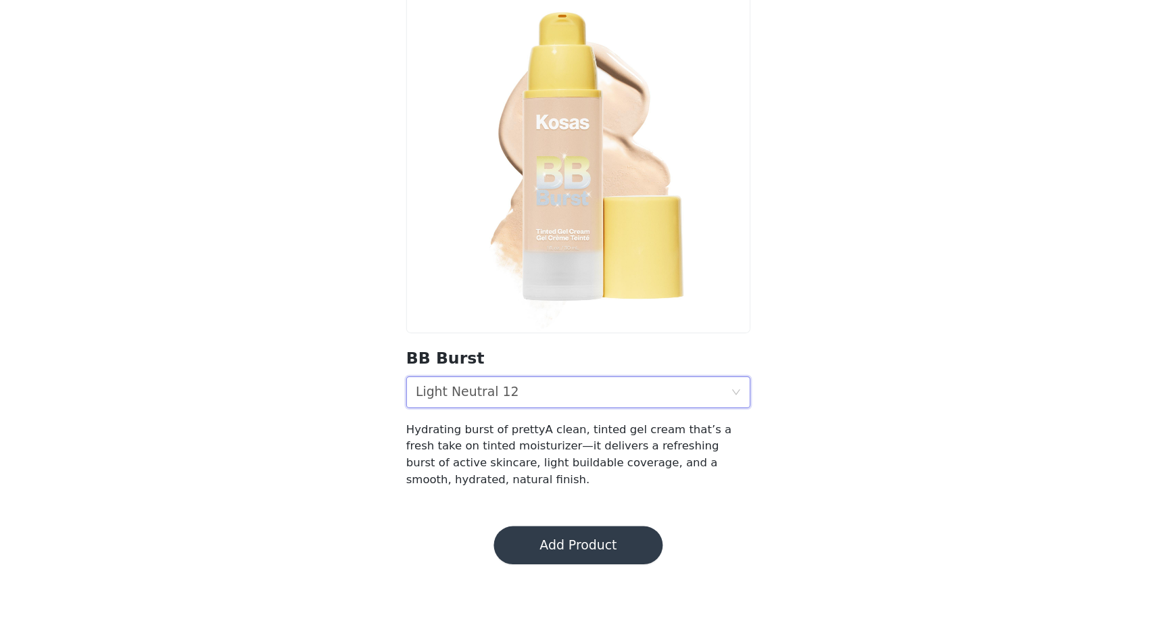
click at [533, 557] on button "Add Product" at bounding box center [577, 559] width 143 height 32
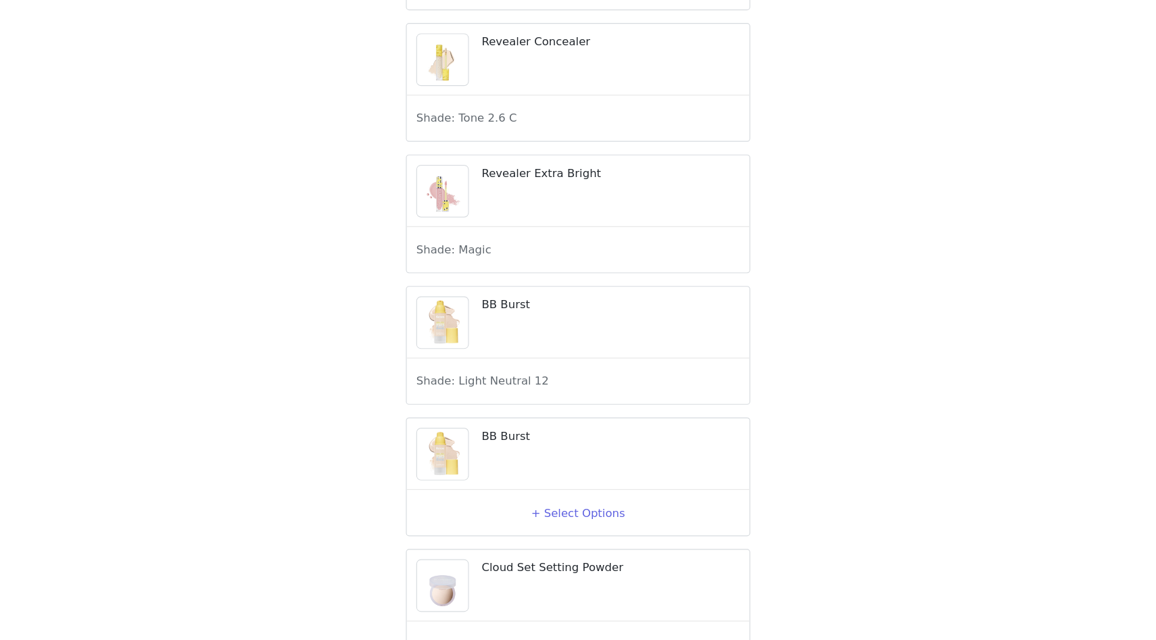
scroll to position [201, 0]
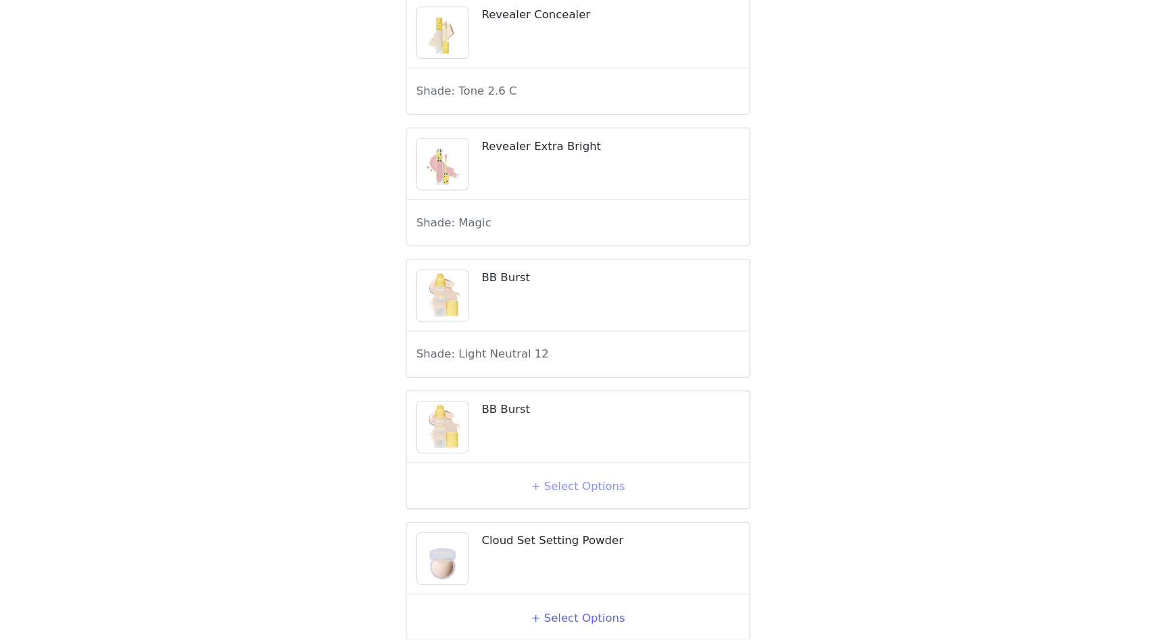
click at [552, 517] on button "+ Select Options" at bounding box center [578, 510] width 54 height 22
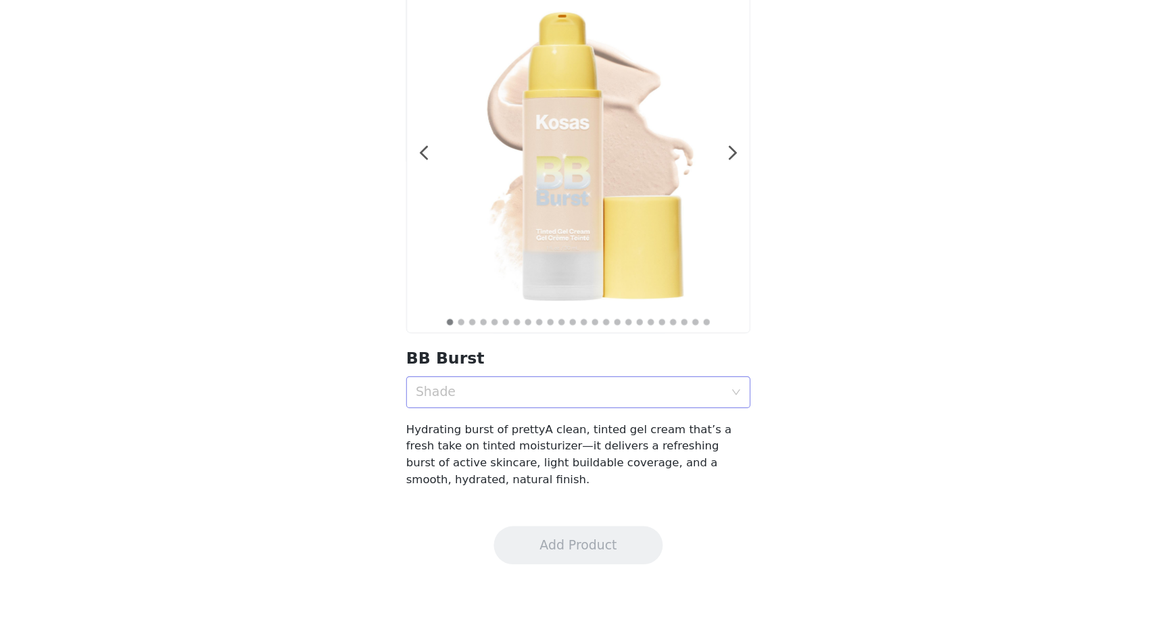
click at [529, 434] on div "Shade" at bounding box center [570, 430] width 261 height 14
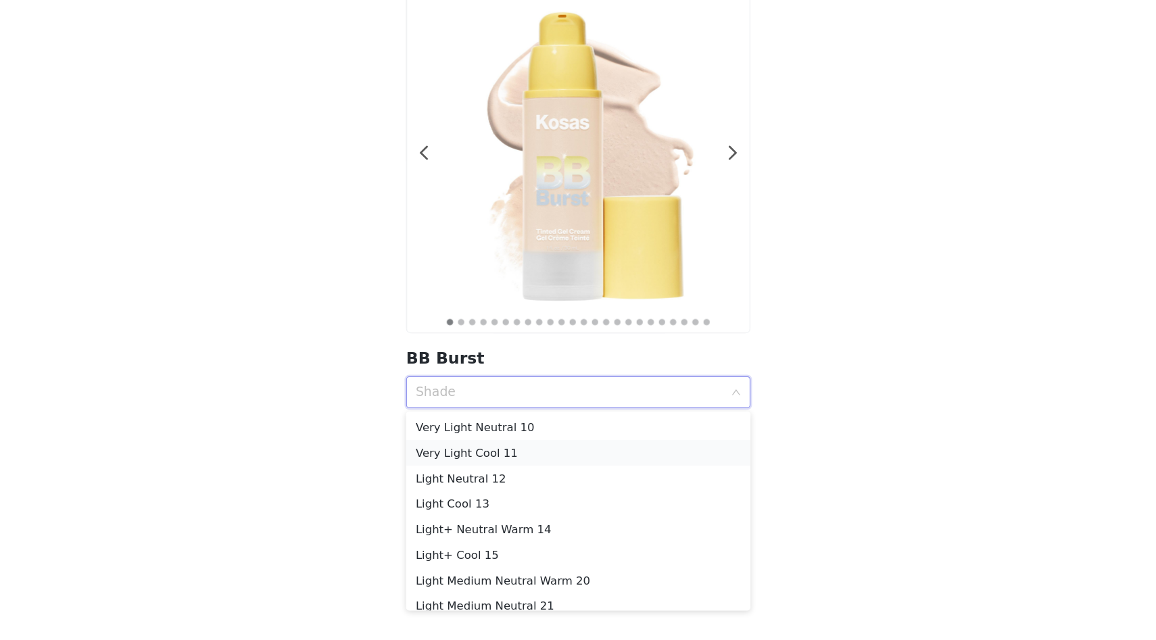
click at [502, 483] on div "Very Light Cool 11" at bounding box center [578, 481] width 276 height 15
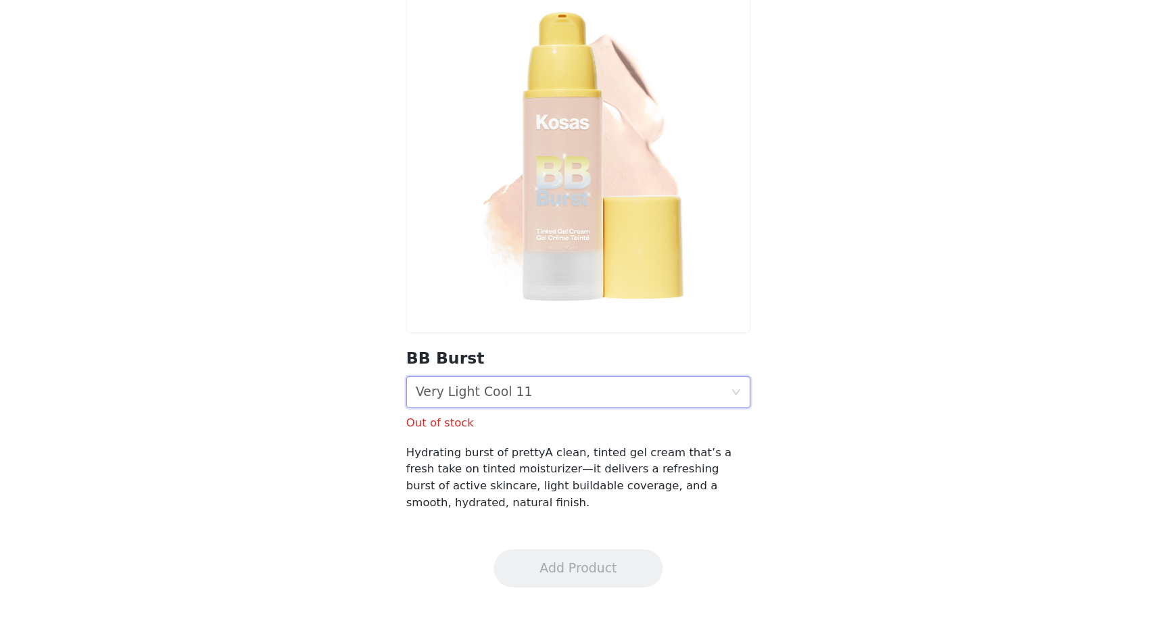
click at [491, 433] on div "Very Light Cool 11" at bounding box center [489, 430] width 99 height 26
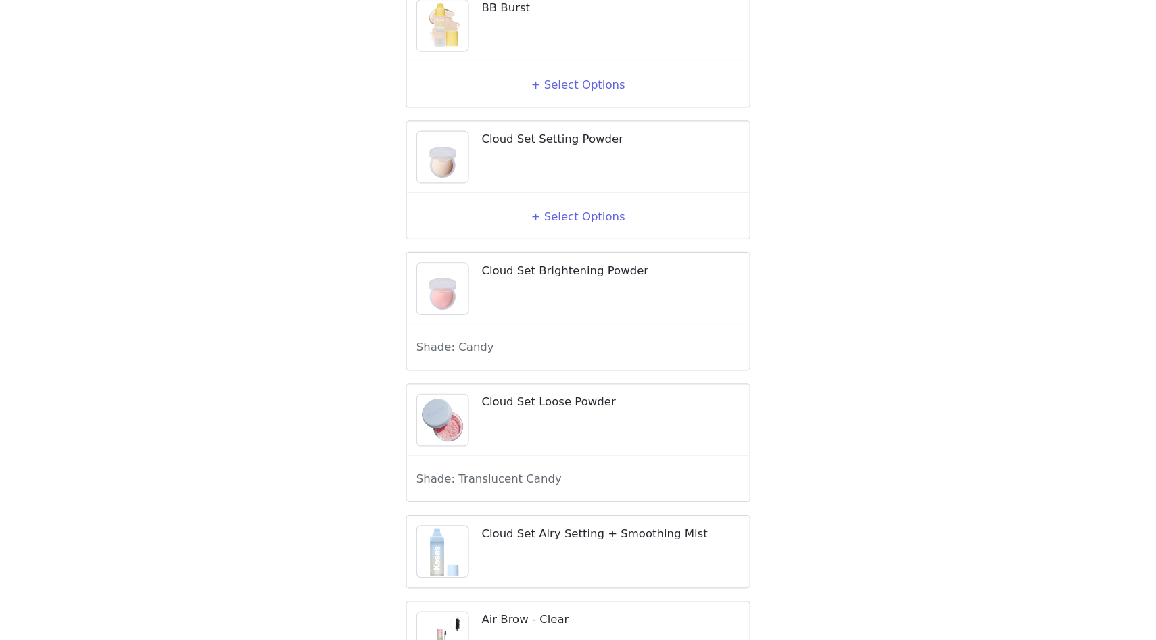
scroll to position [545, 0]
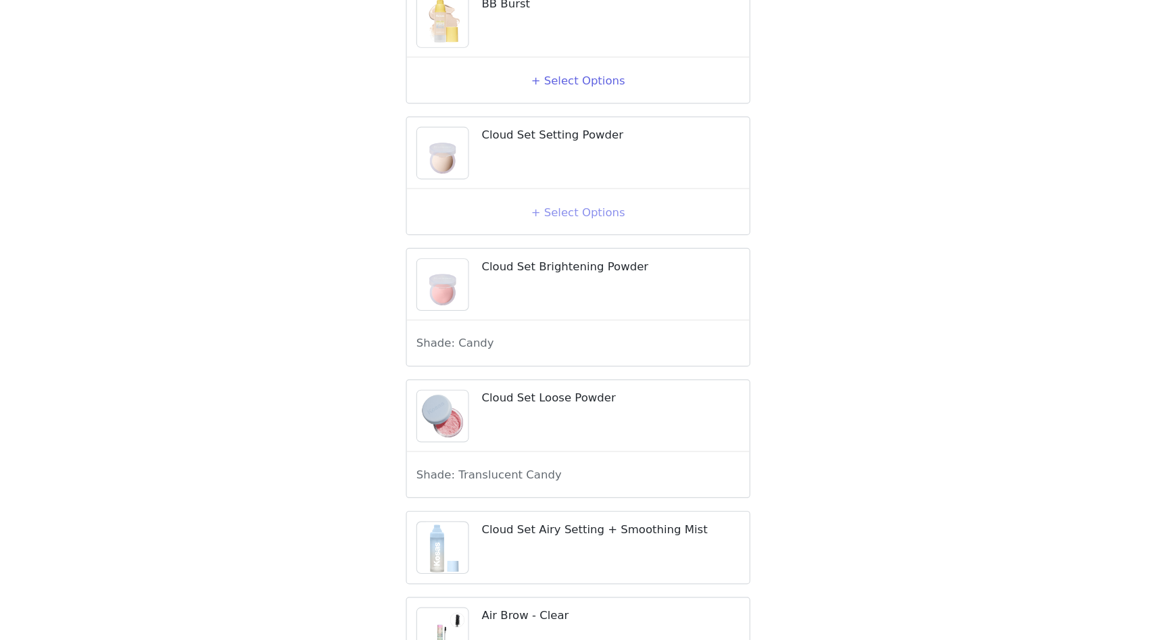
click at [558, 288] on button "+ Select Options" at bounding box center [578, 277] width 54 height 22
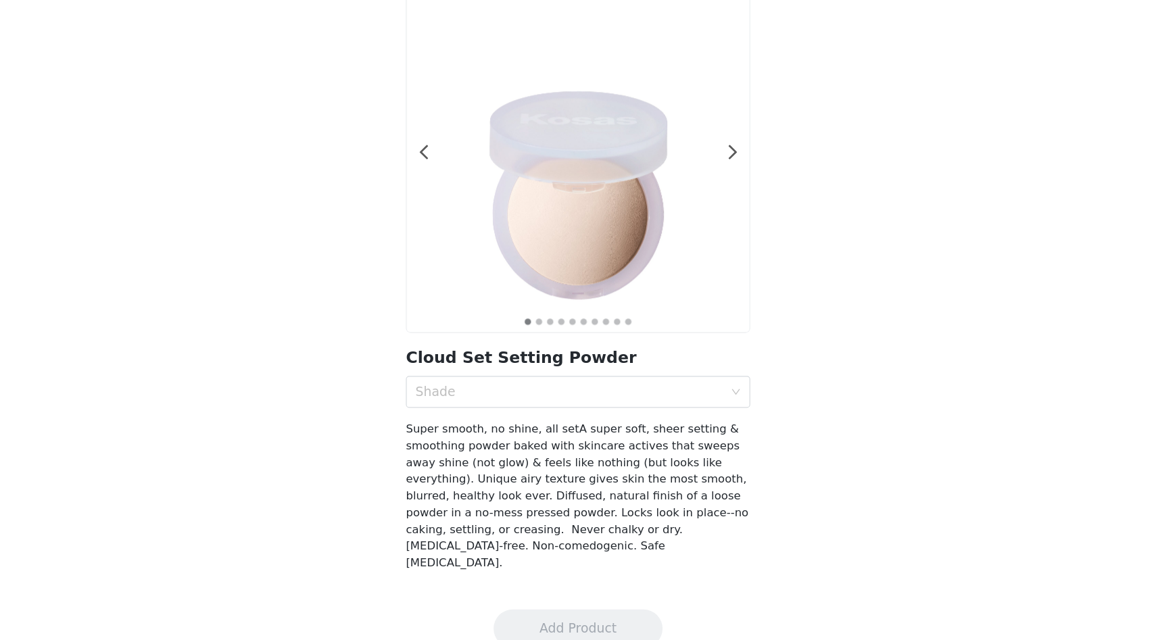
scroll to position [9, 0]
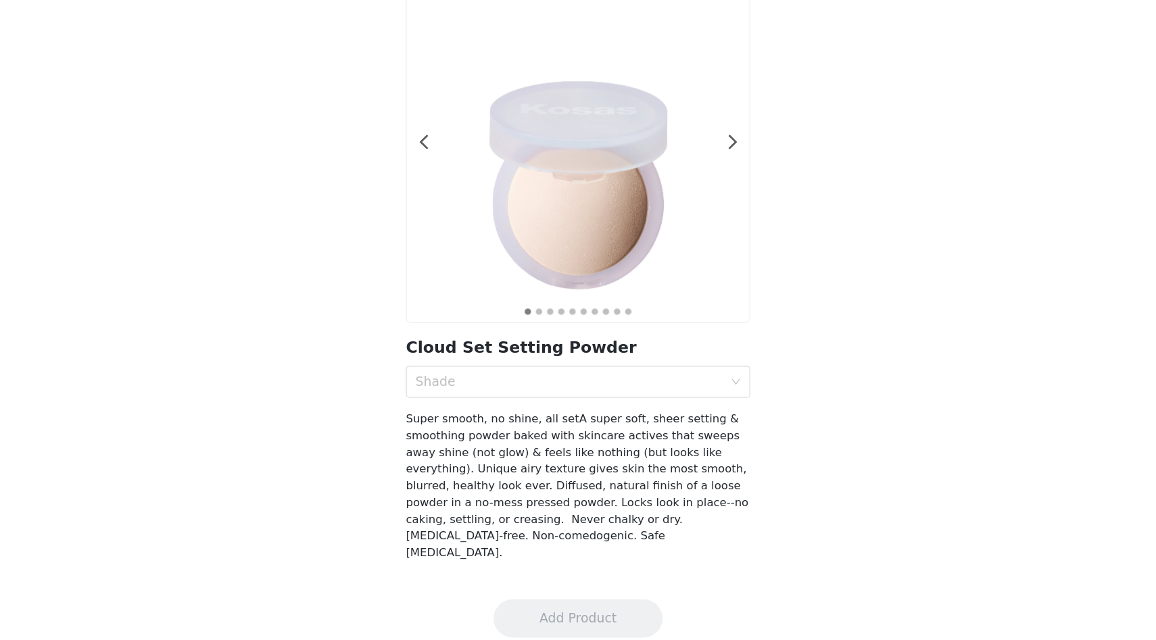
click at [529, 401] on h2 "Cloud Set Setting Powder" at bounding box center [578, 392] width 292 height 20
click at [529, 421] on div "Shade" at bounding box center [570, 421] width 261 height 14
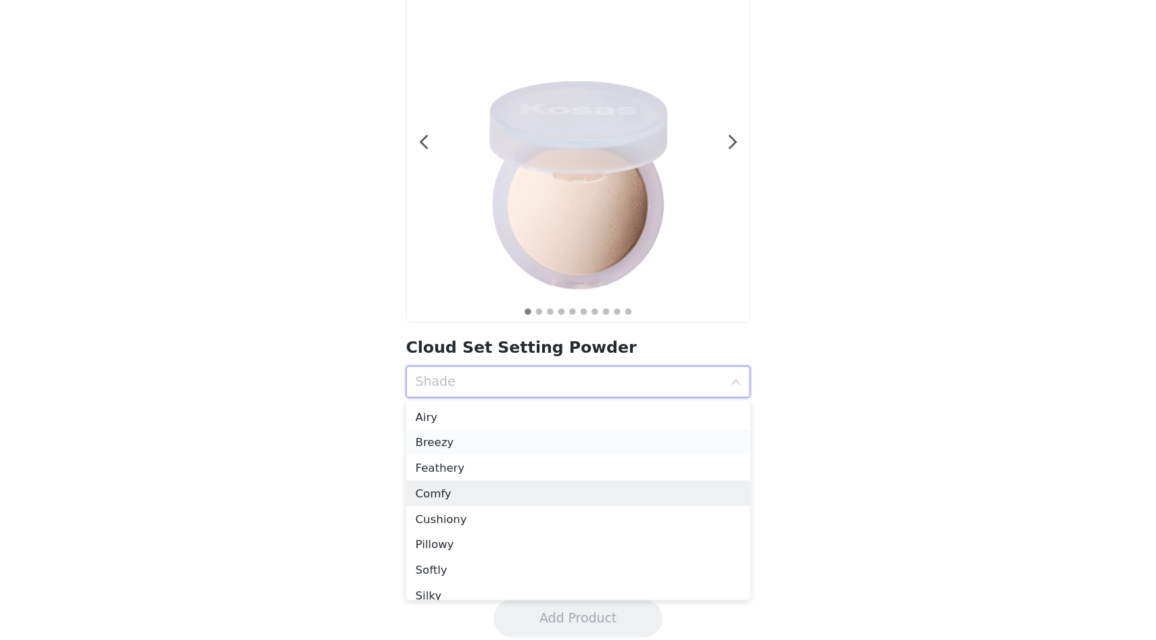
scroll to position [0, 0]
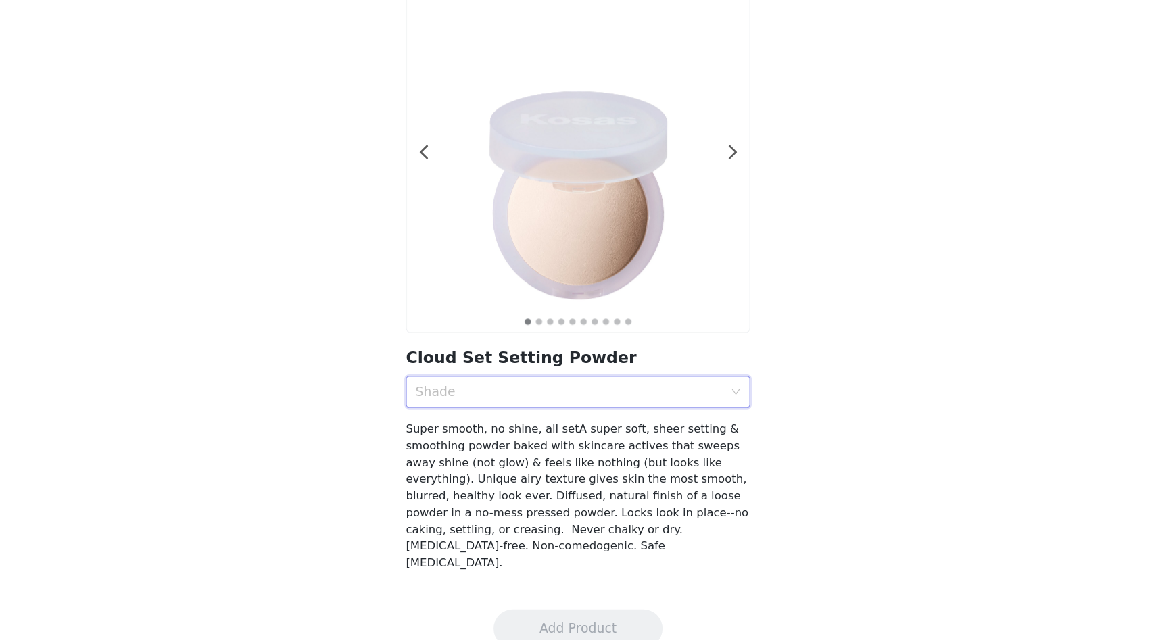
click at [539, 431] on div "Shade" at bounding box center [570, 430] width 261 height 14
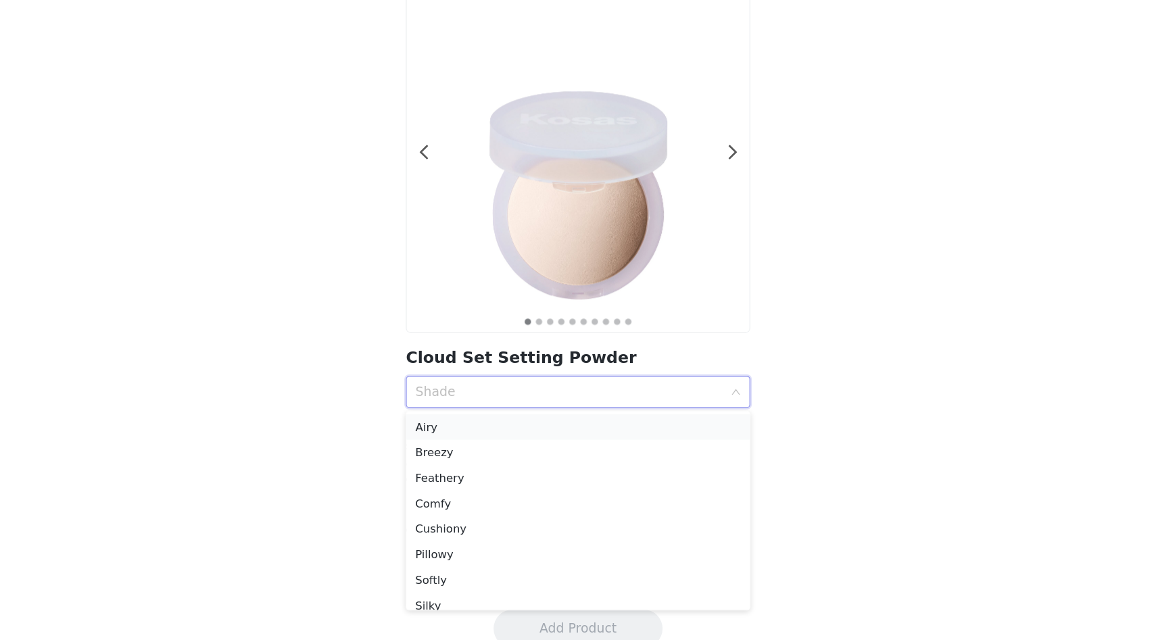
click at [499, 455] on div "Airy" at bounding box center [578, 459] width 276 height 15
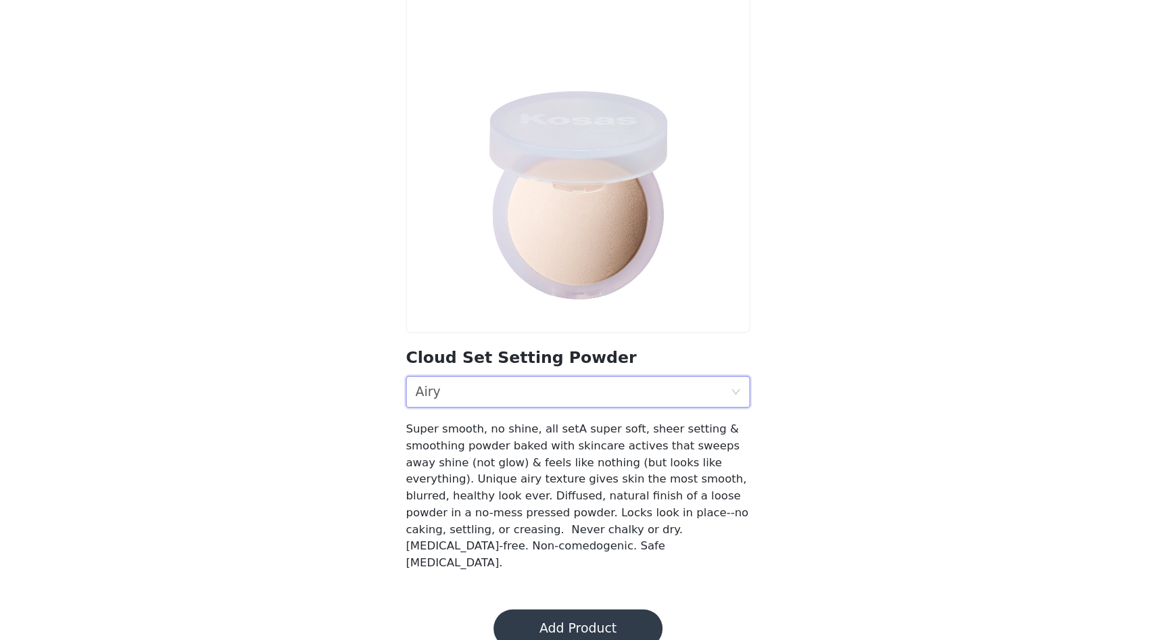
click at [558, 628] on button "Add Product" at bounding box center [577, 630] width 143 height 32
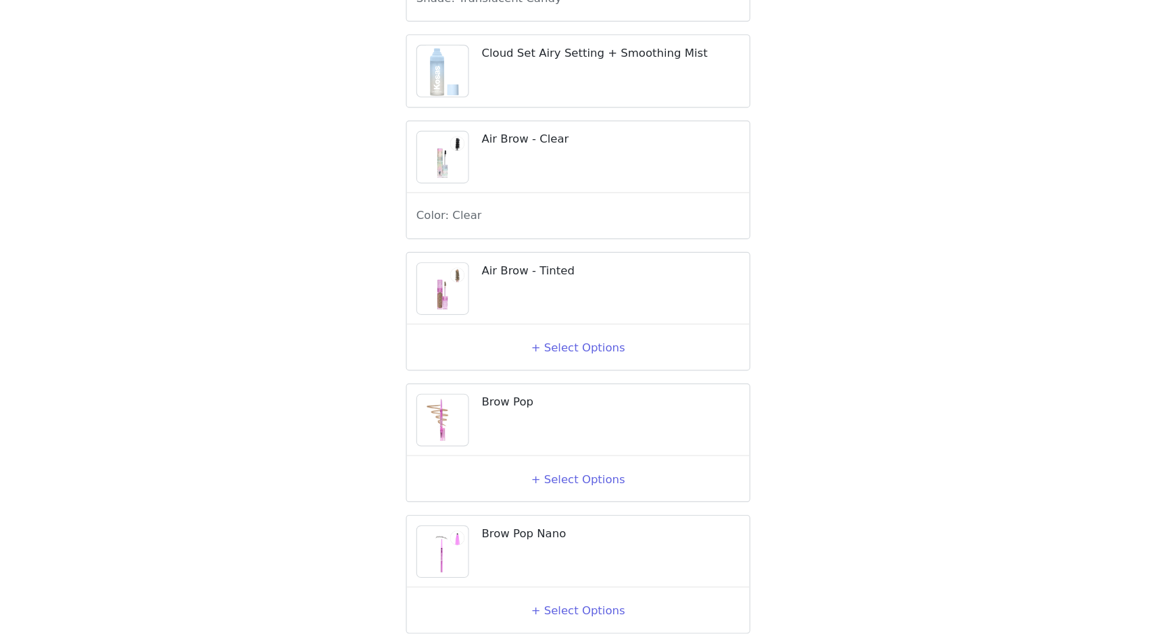
scroll to position [950, 0]
click at [573, 402] on button "+ Select Options" at bounding box center [578, 391] width 54 height 22
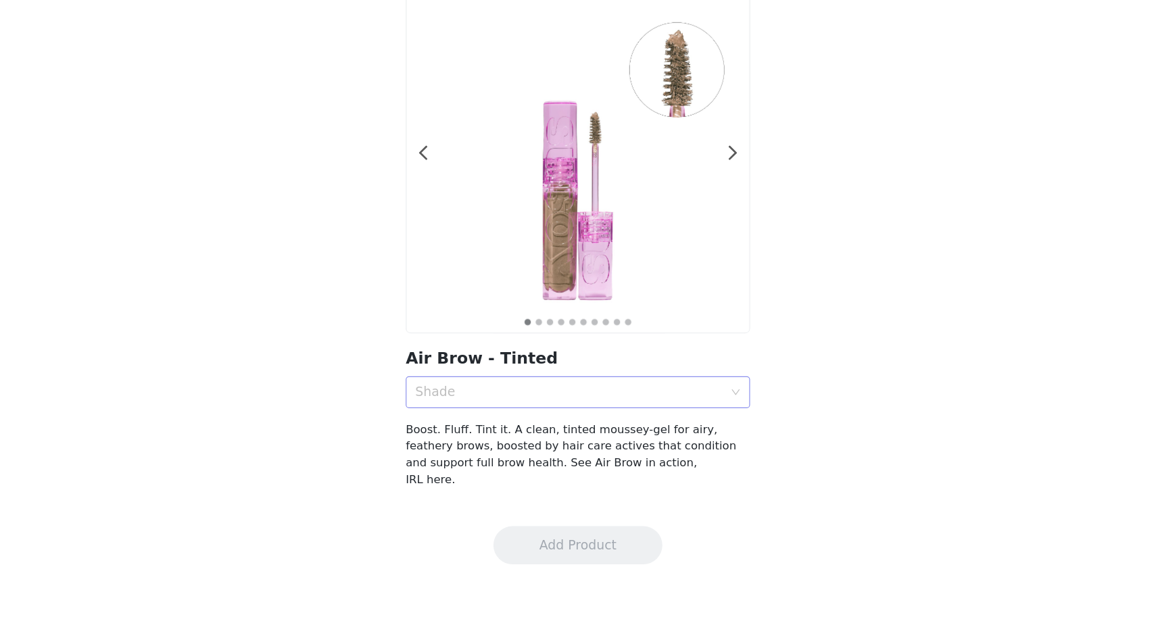
click at [563, 432] on div "Shade" at bounding box center [570, 430] width 261 height 14
click at [513, 437] on div "Shade" at bounding box center [573, 430] width 267 height 26
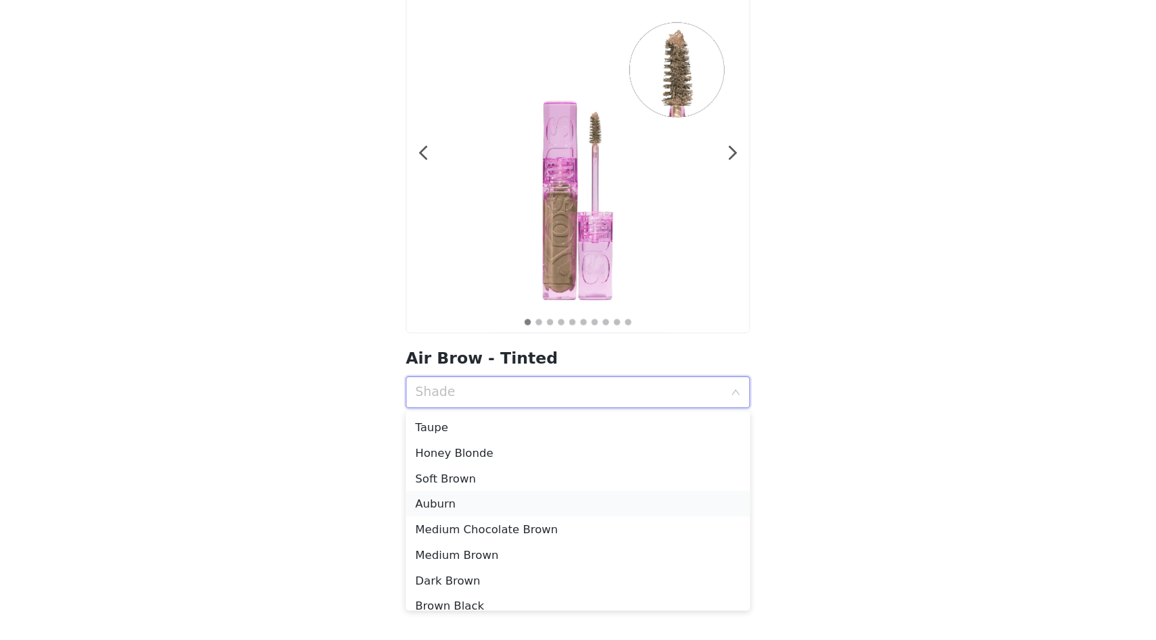
click at [485, 514] on li "Auburn" at bounding box center [578, 525] width 292 height 22
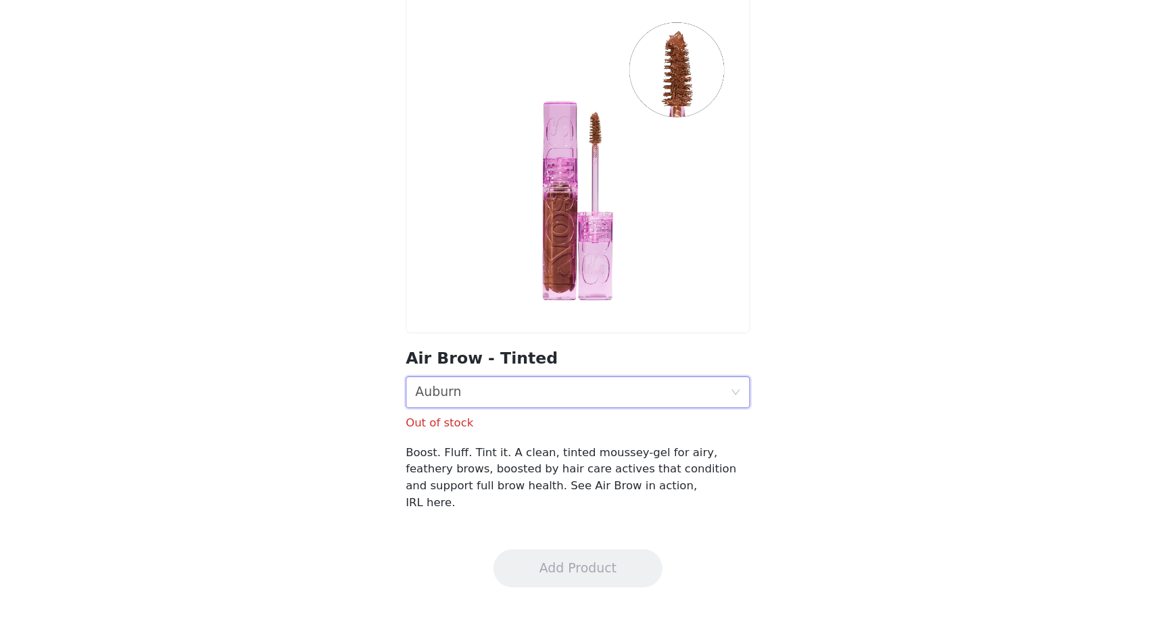
click at [477, 436] on div "Shade Auburn" at bounding box center [573, 430] width 267 height 26
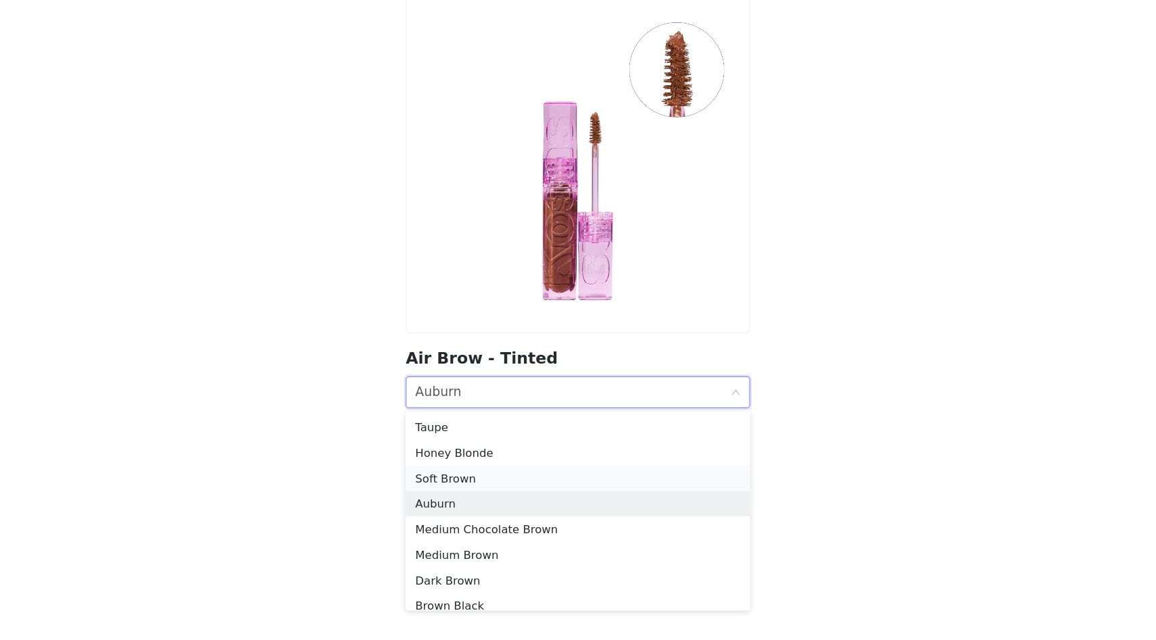
click at [475, 495] on div "Soft Brown" at bounding box center [578, 502] width 276 height 15
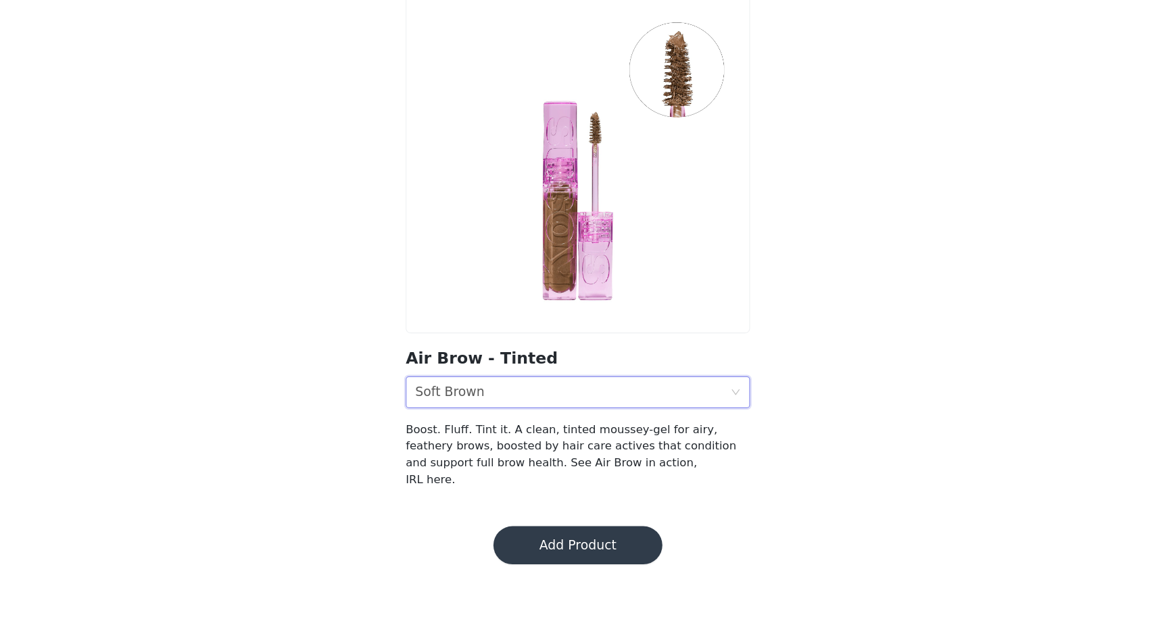
click at [516, 431] on div "Shade Soft Brown" at bounding box center [573, 430] width 267 height 26
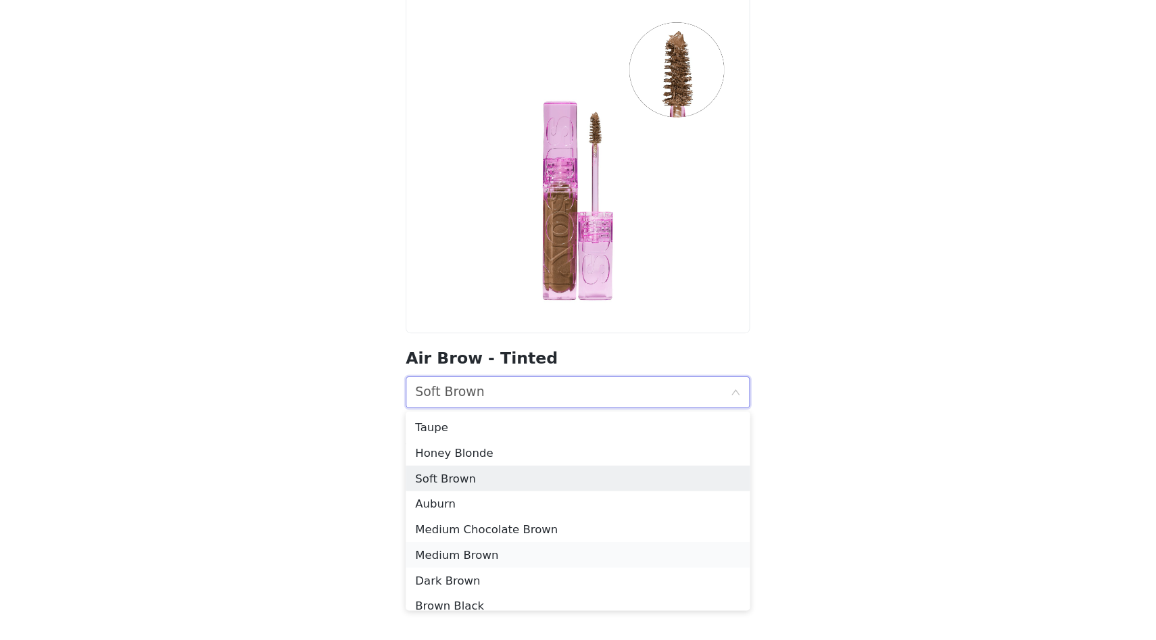
click at [480, 562] on div "Medium Brown" at bounding box center [578, 567] width 276 height 15
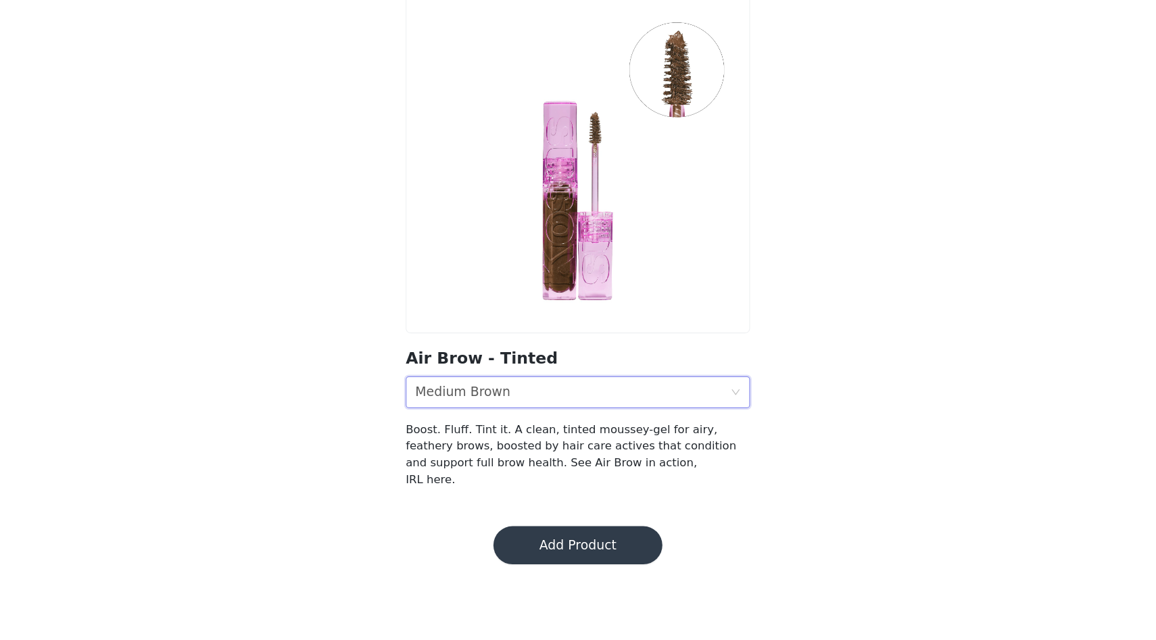
click at [529, 546] on button "Add Product" at bounding box center [577, 559] width 143 height 32
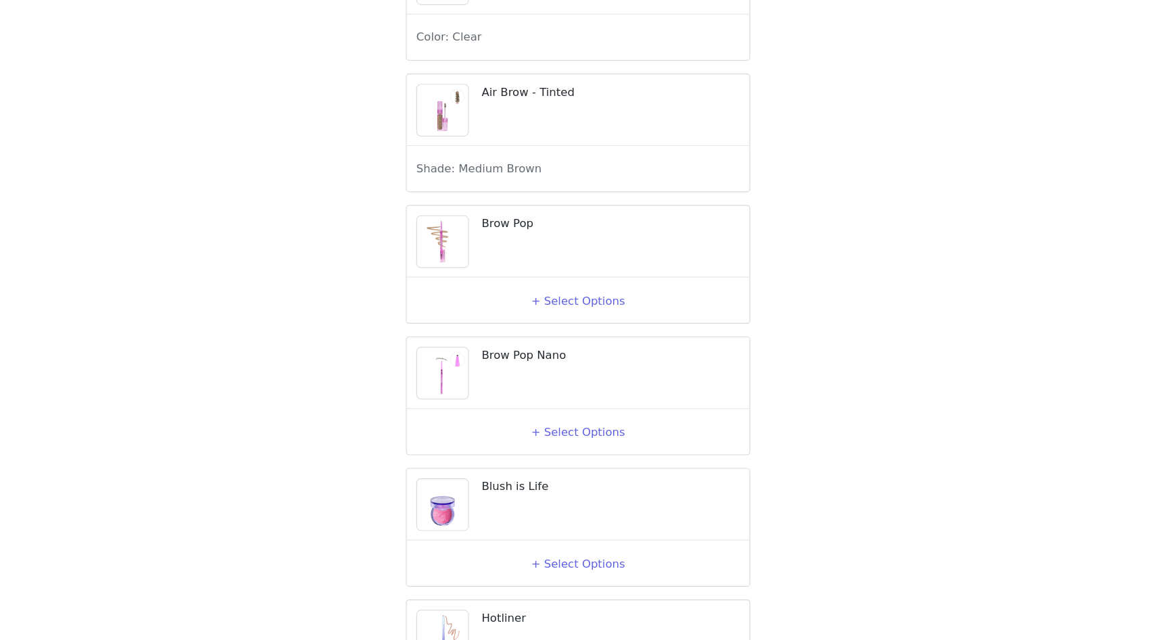
scroll to position [1109, 0]
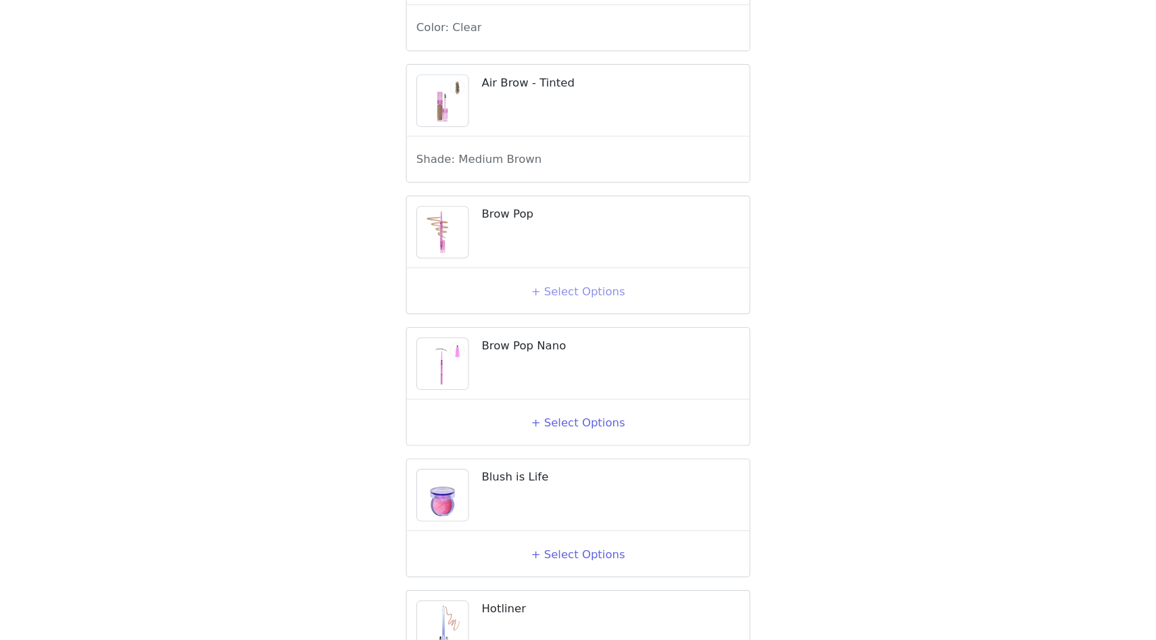
click at [568, 355] on button "+ Select Options" at bounding box center [578, 344] width 54 height 22
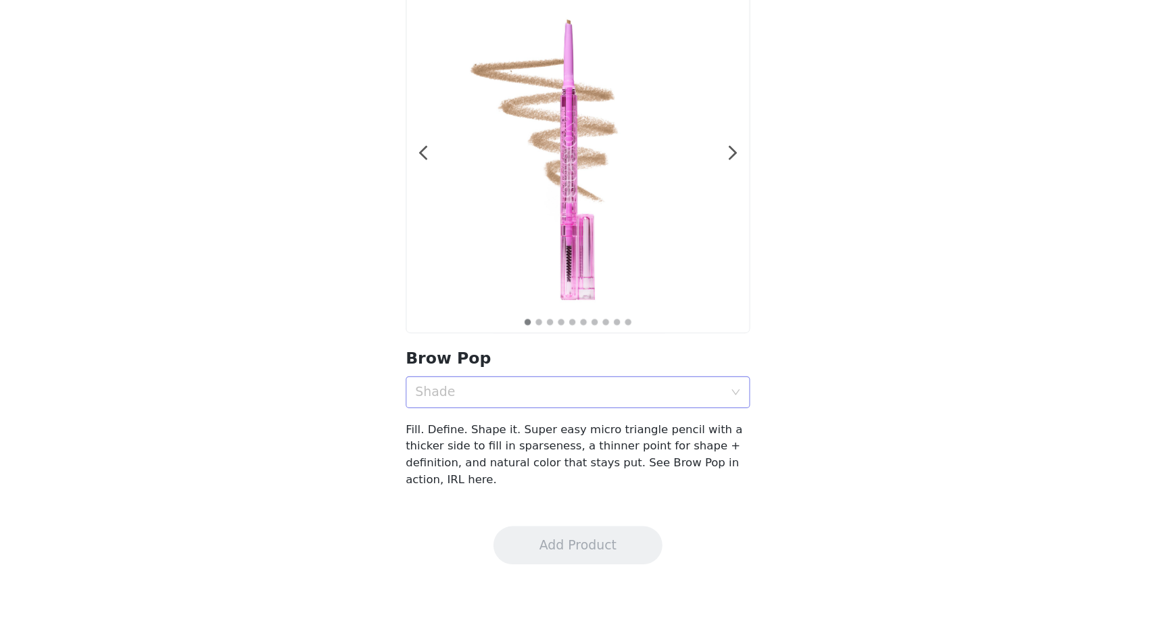
click at [533, 429] on div "Shade" at bounding box center [570, 430] width 261 height 14
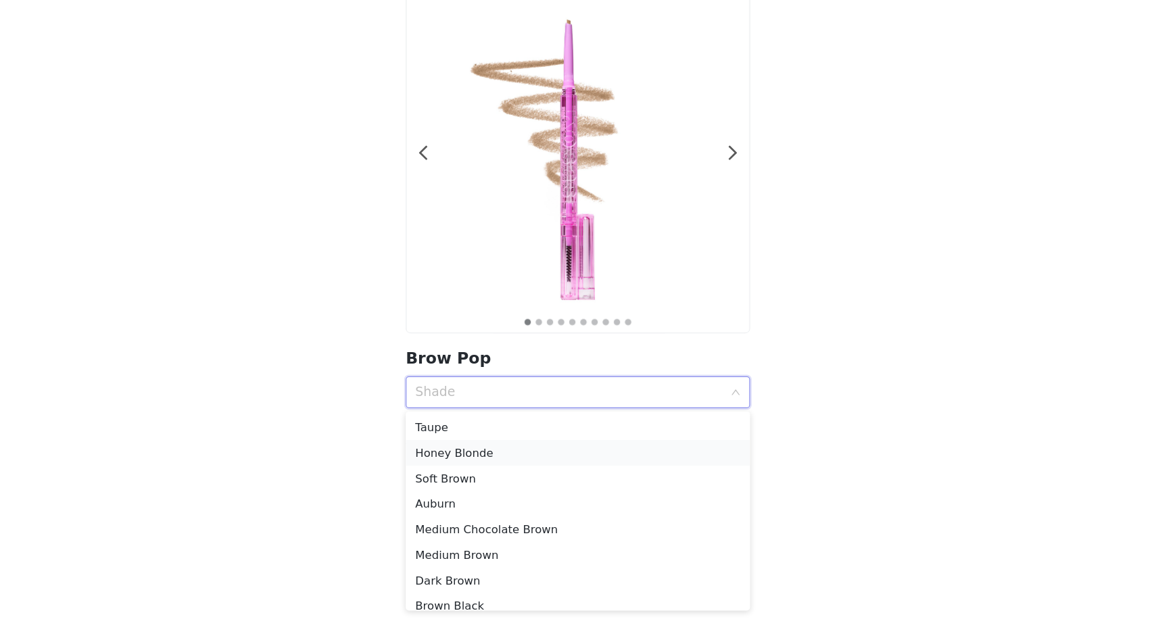
click at [522, 483] on div "Honey Blonde" at bounding box center [578, 481] width 276 height 15
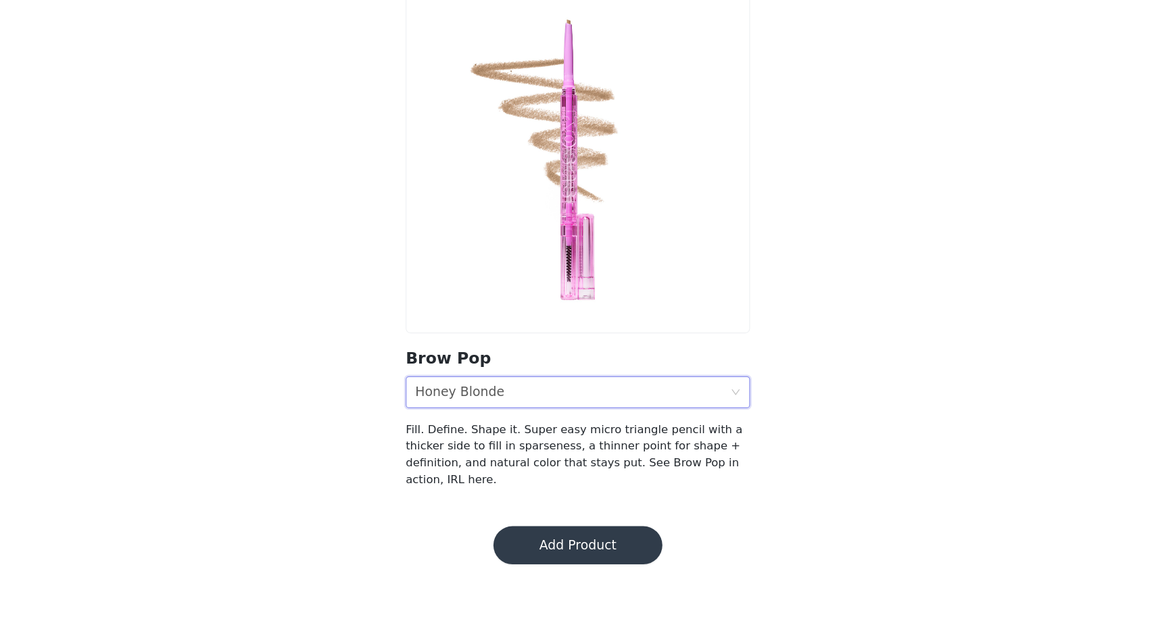
click at [606, 424] on div "Shade Honey Blonde" at bounding box center [573, 430] width 267 height 26
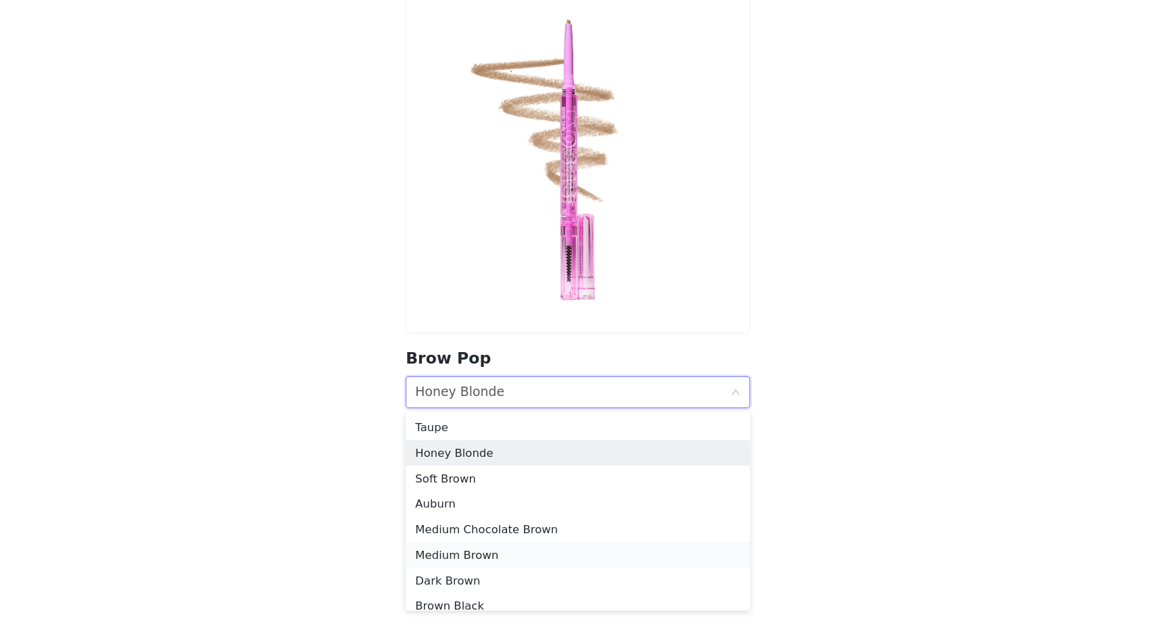
click at [517, 565] on div "Medium Brown" at bounding box center [578, 567] width 276 height 15
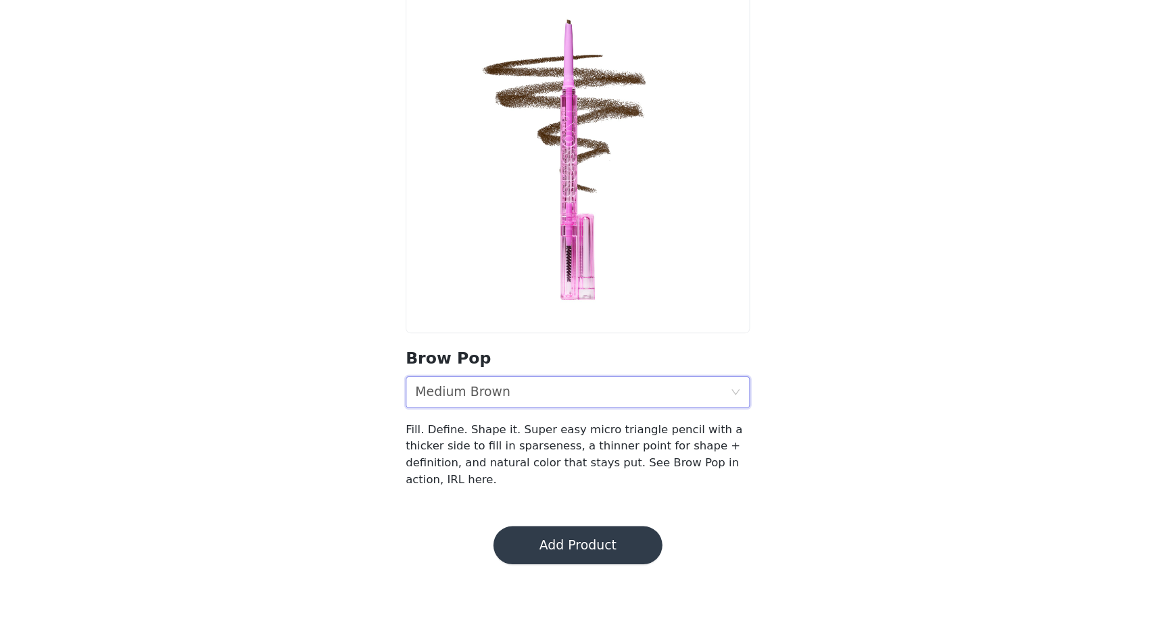
click at [561, 558] on button "Add Product" at bounding box center [577, 559] width 143 height 32
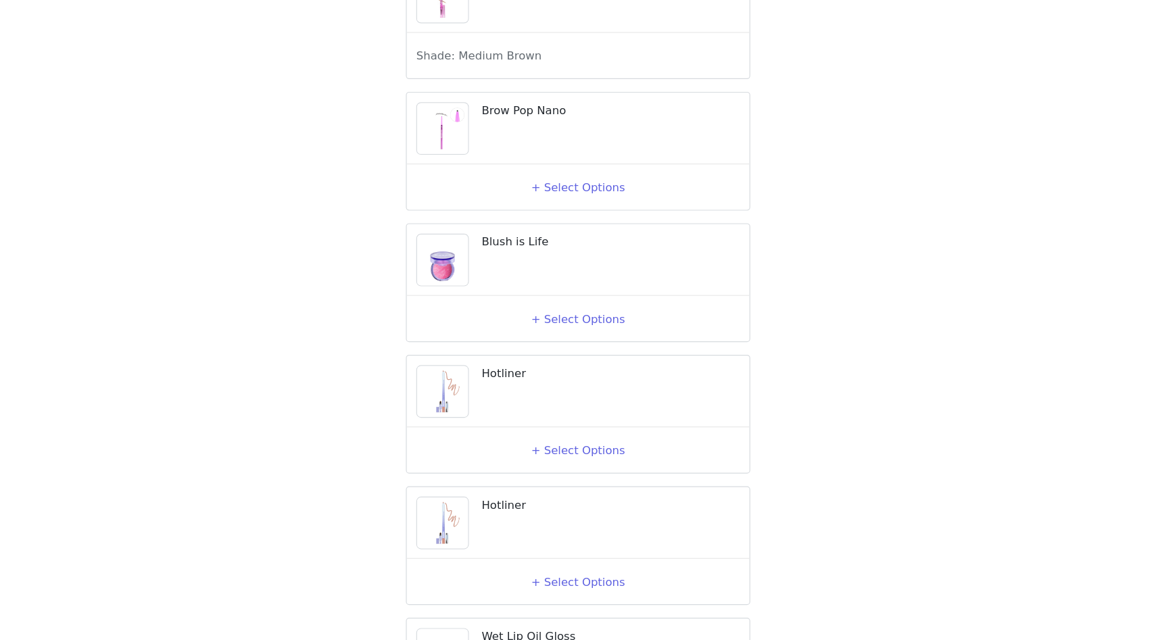
scroll to position [1334, 0]
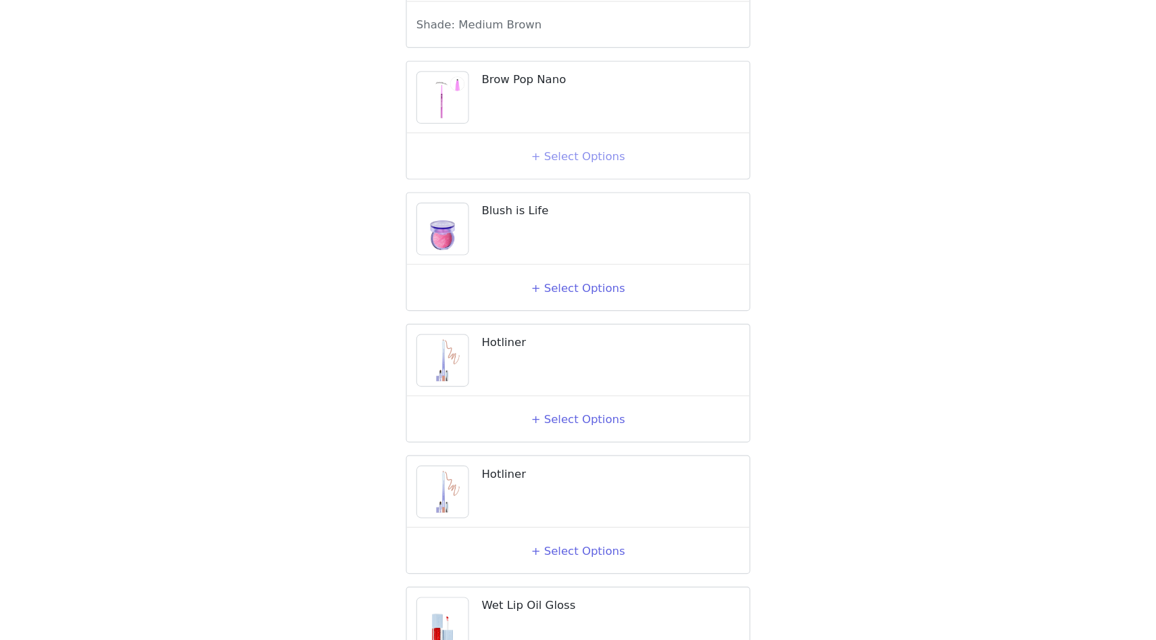
click at [562, 241] on button "+ Select Options" at bounding box center [578, 230] width 54 height 22
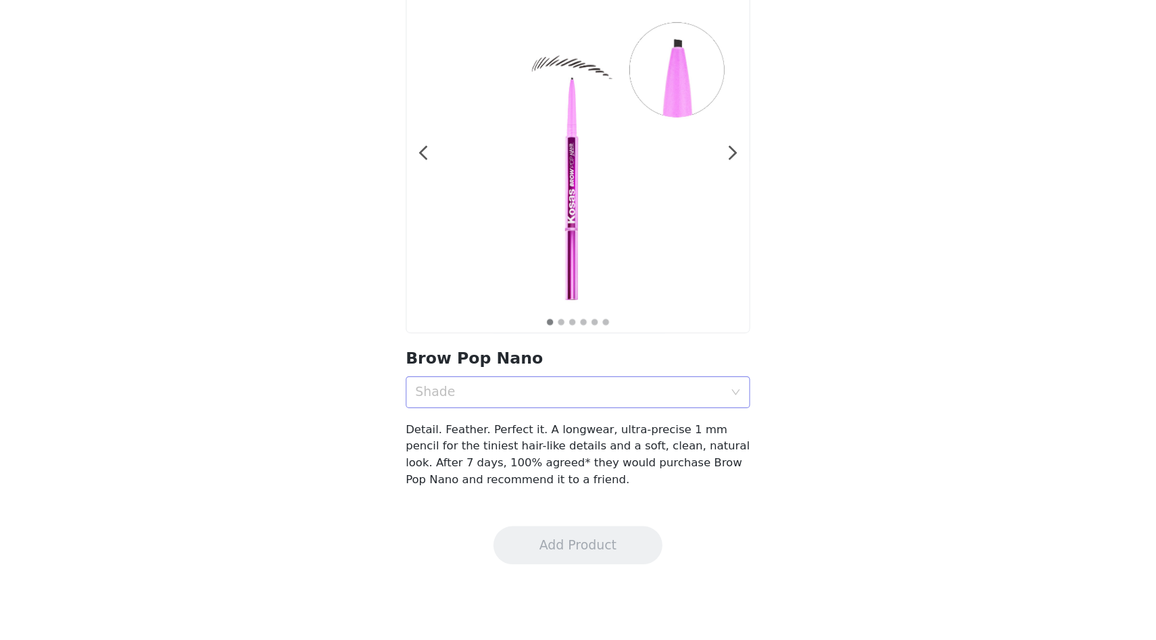
click at [530, 433] on div "Shade" at bounding box center [570, 430] width 261 height 14
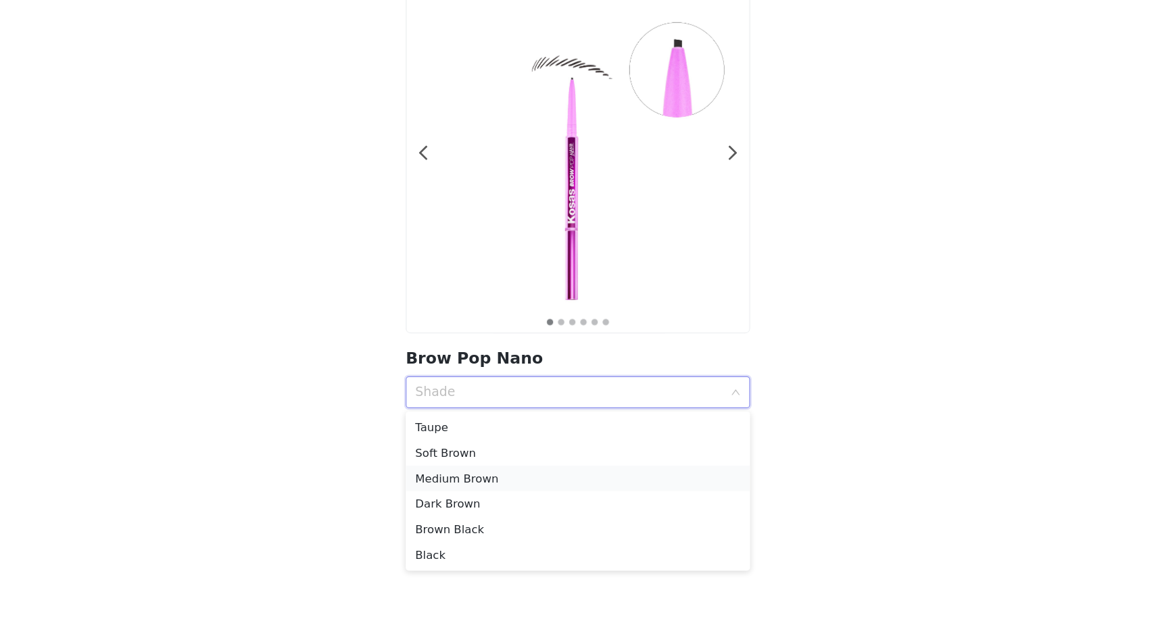
click at [489, 506] on div "Medium Brown" at bounding box center [578, 502] width 276 height 15
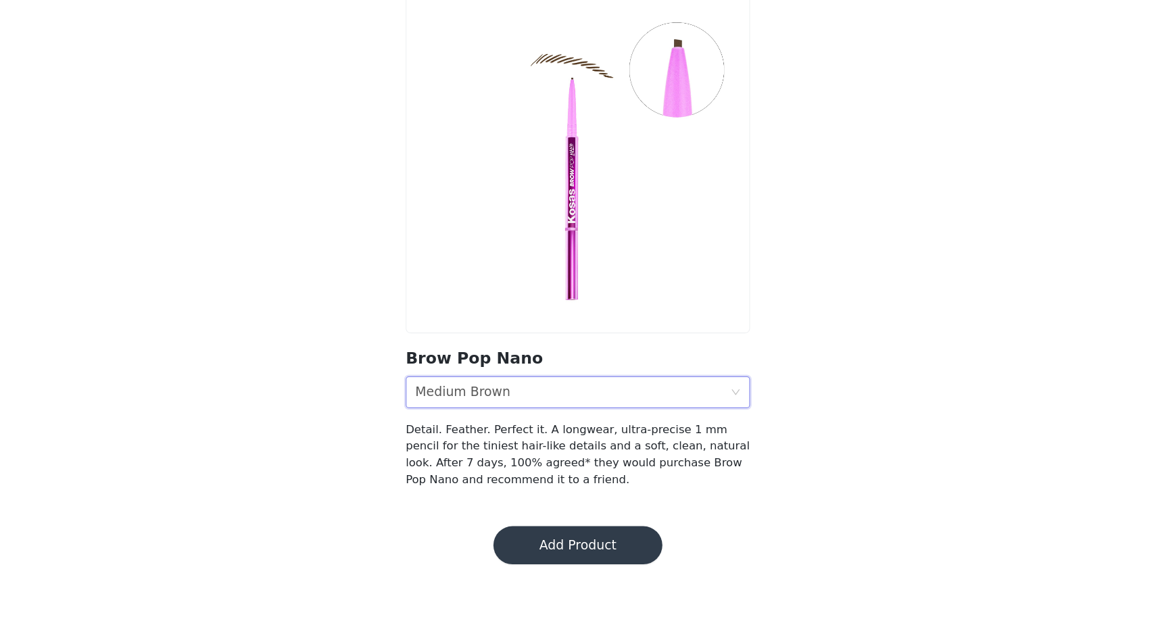
click at [501, 441] on div "Medium Brown" at bounding box center [480, 430] width 80 height 26
click at [360, 479] on div "Back Brow Pop Nano Shade Medium Brown Detail. Feather. Perfect it. A longwear, …" at bounding box center [578, 283] width 1156 height 488
click at [568, 559] on button "Add Product" at bounding box center [577, 559] width 143 height 32
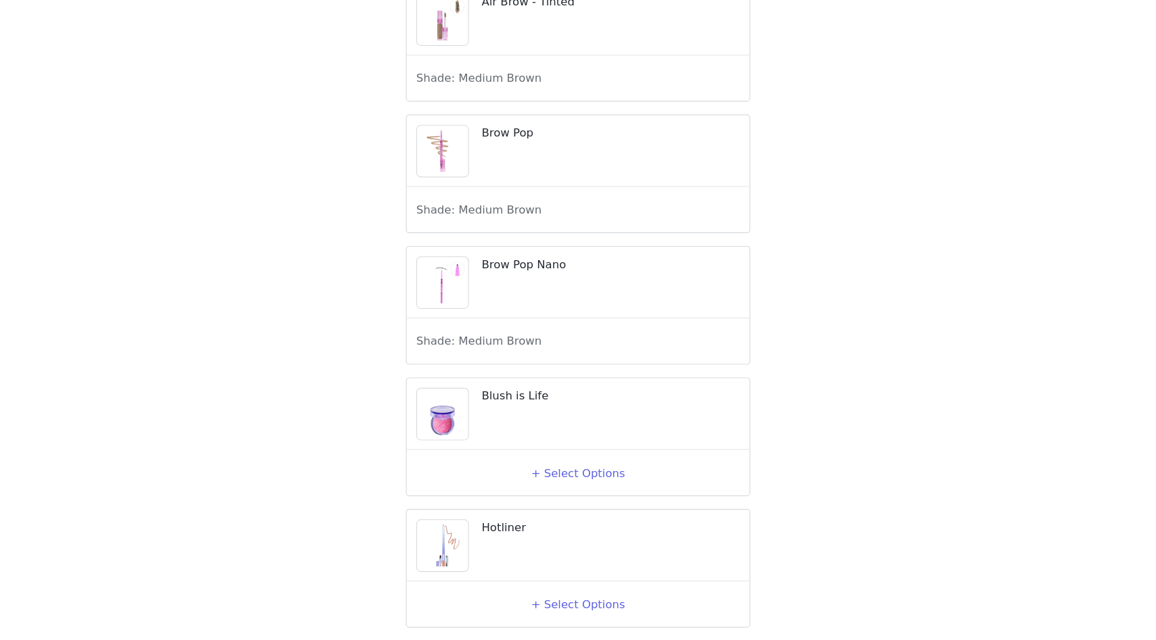
scroll to position [1184, 0]
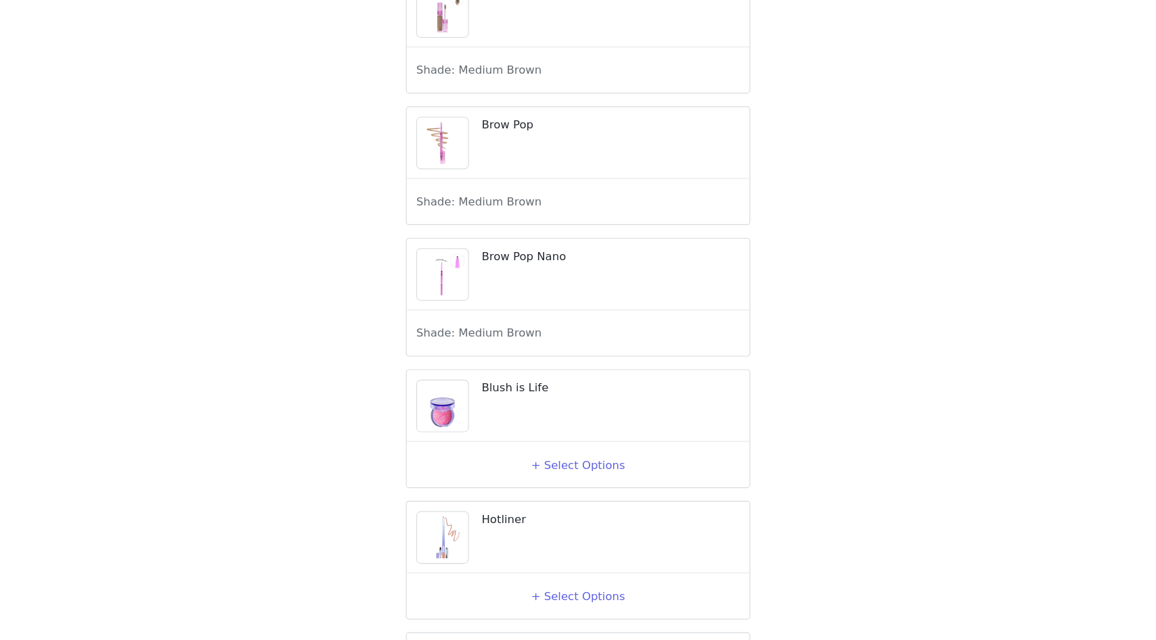
click at [537, 502] on div "+ Select Options" at bounding box center [578, 492] width 274 height 22
click at [554, 502] on button "+ Select Options" at bounding box center [578, 492] width 54 height 22
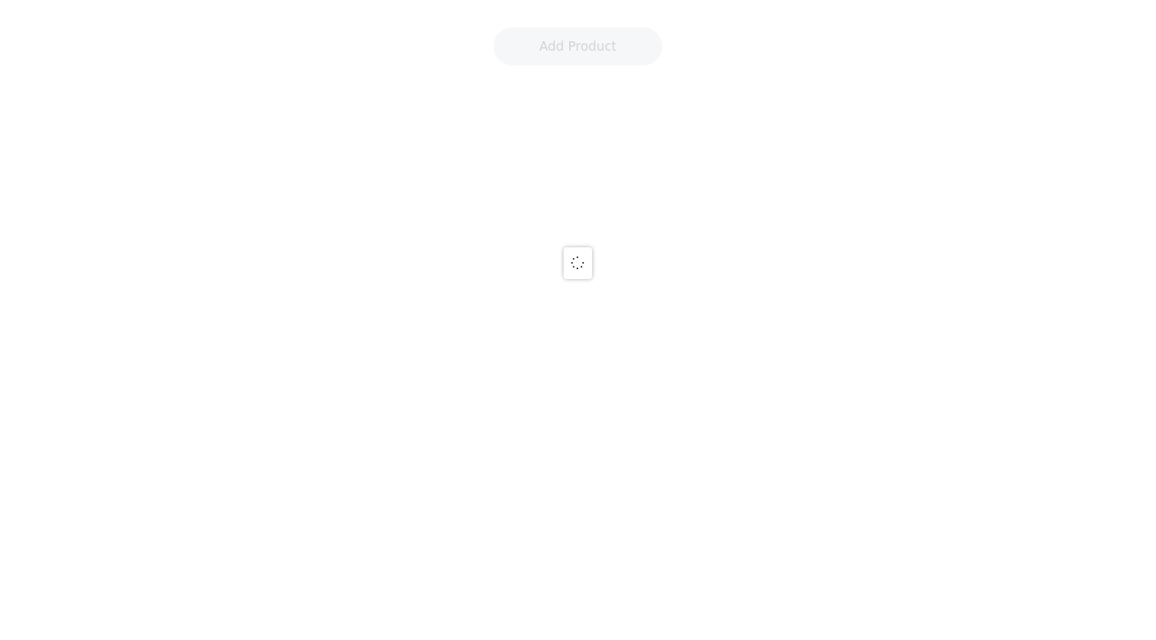
scroll to position [9, 0]
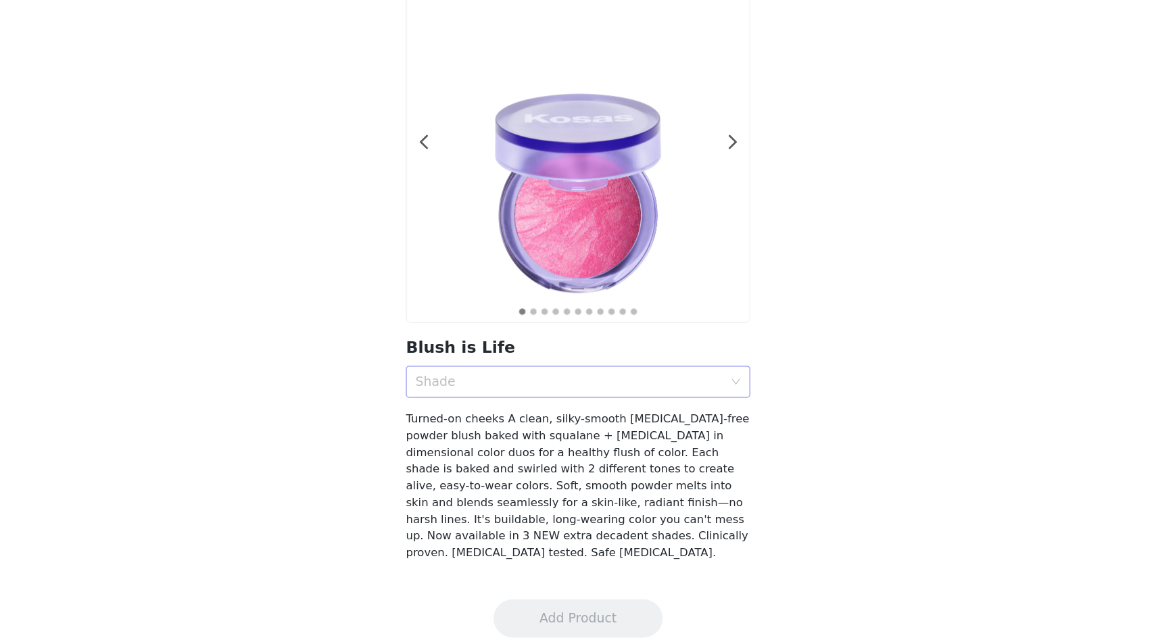
click at [561, 425] on div "Shade" at bounding box center [570, 421] width 261 height 14
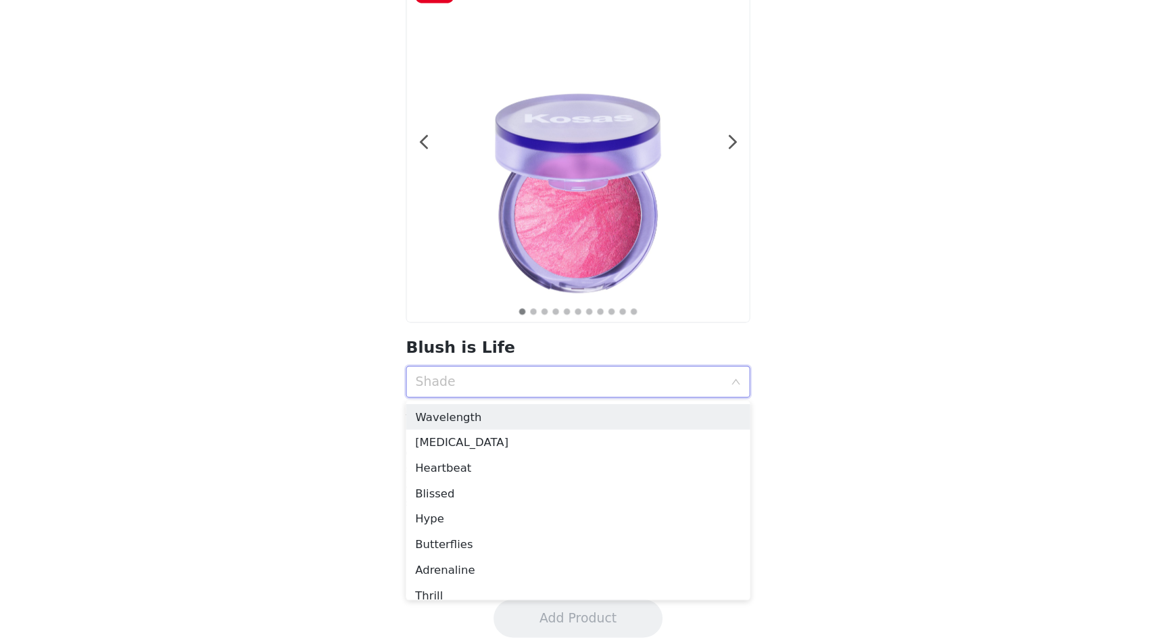
click at [715, 213] on img at bounding box center [578, 225] width 291 height 291
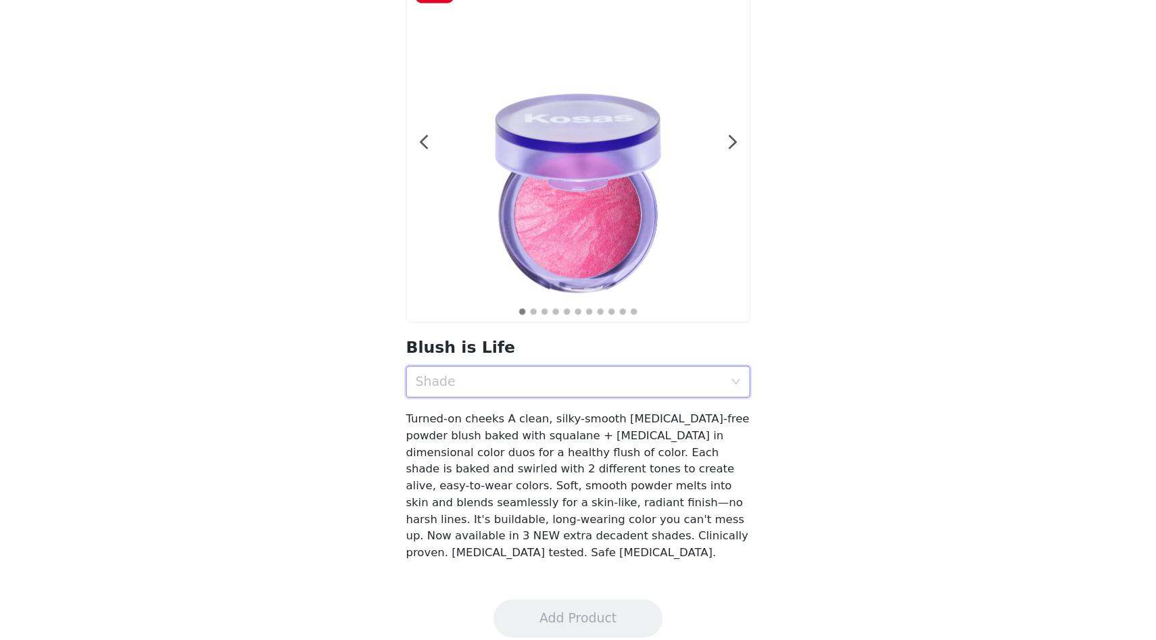
click at [556, 413] on div "Shade" at bounding box center [573, 421] width 267 height 26
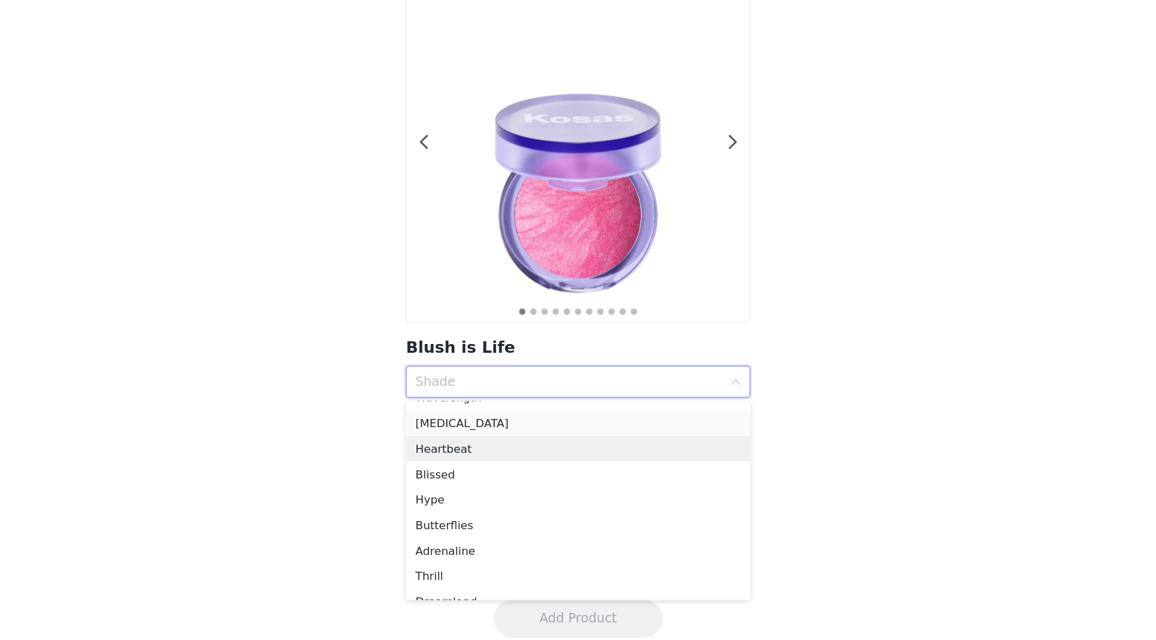
scroll to position [24, 0]
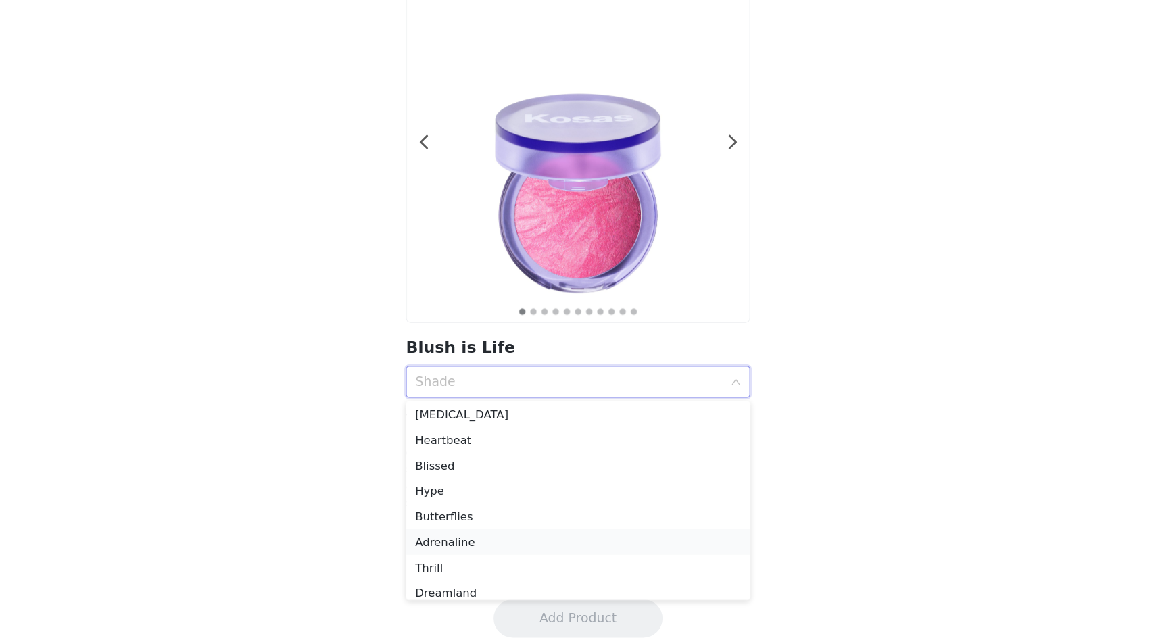
click at [483, 554] on div "Adrenaline" at bounding box center [578, 557] width 276 height 15
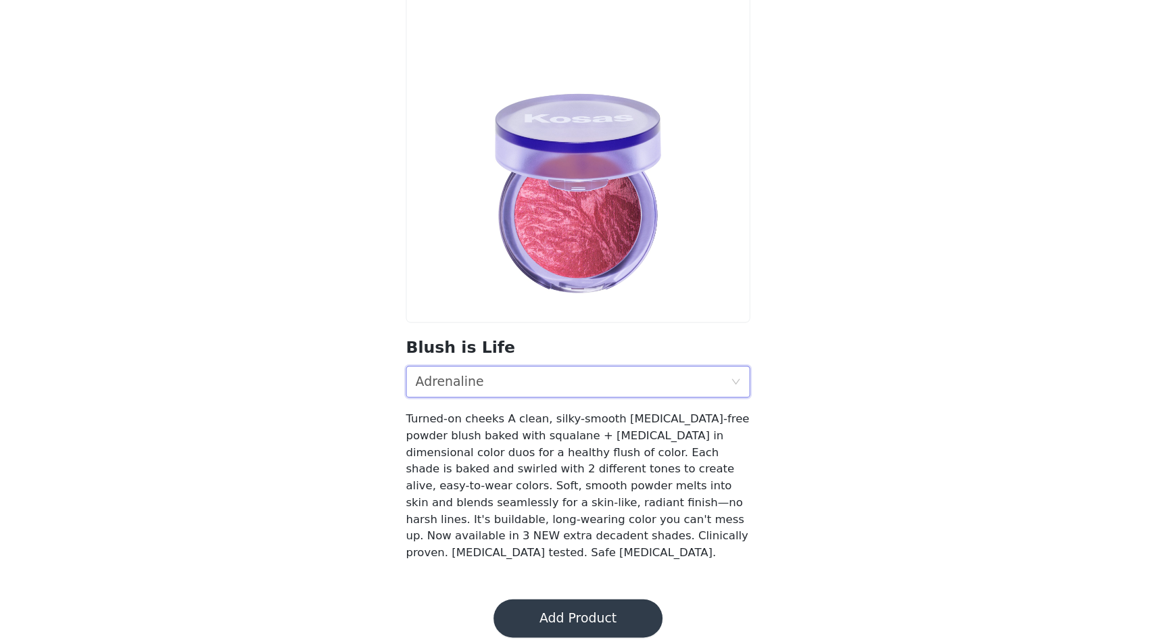
click at [540, 608] on button "Add Product" at bounding box center [577, 622] width 143 height 32
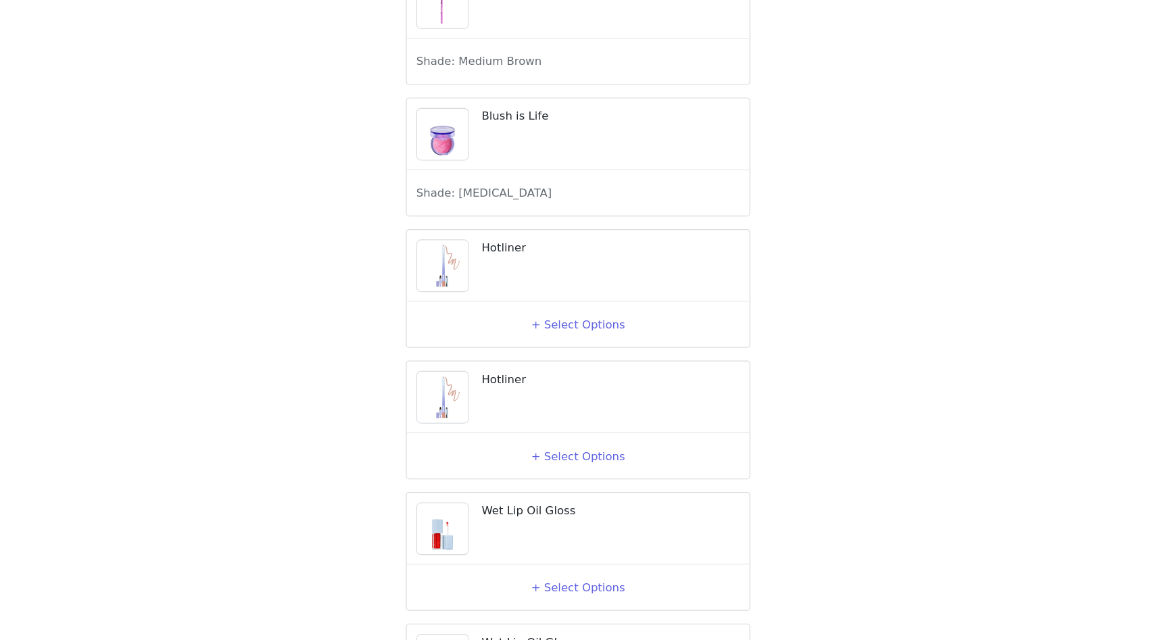
scroll to position [1417, 0]
click at [560, 381] on button "+ Select Options" at bounding box center [578, 370] width 54 height 22
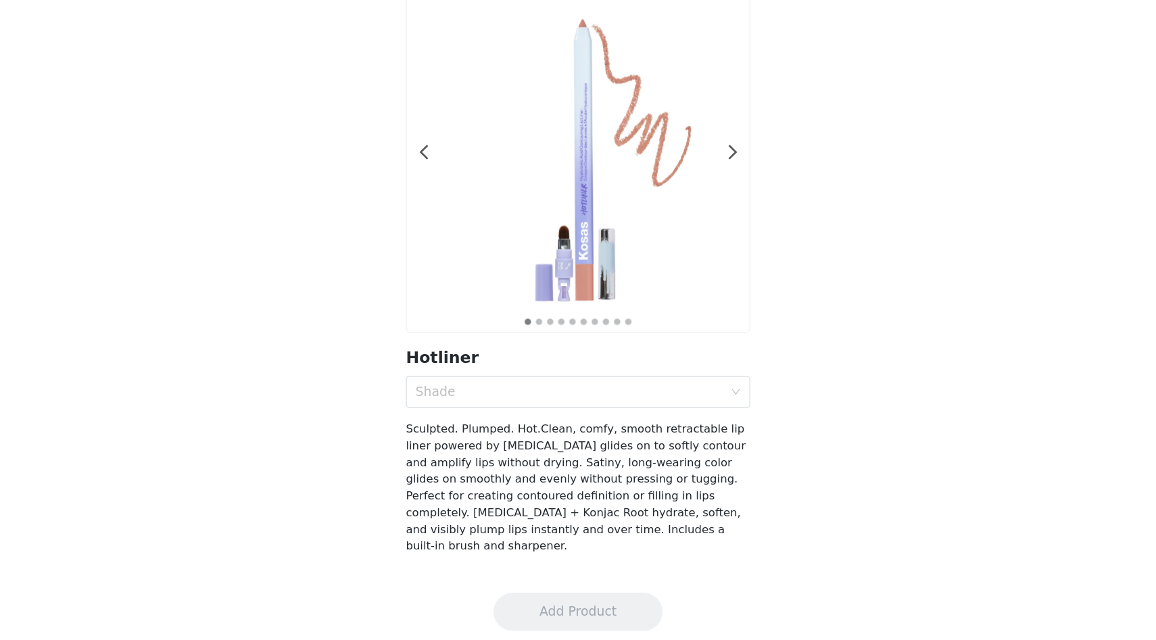
click at [548, 412] on section "1 2 3 4 5 6 7 8 9 10 Hotliner Shade Sculpted. Plumped. Hot.Clean, comfy, smooth…" at bounding box center [578, 336] width 324 height 496
click at [554, 439] on div "Shade" at bounding box center [573, 430] width 267 height 26
click at [614, 431] on div "Shade" at bounding box center [570, 430] width 261 height 14
click at [510, 446] on section "1 2 3 4 5 6 7 8 9 10 Hotliner Shade Sculpted. Plumped. Hot.Clean, comfy, smooth…" at bounding box center [578, 336] width 324 height 496
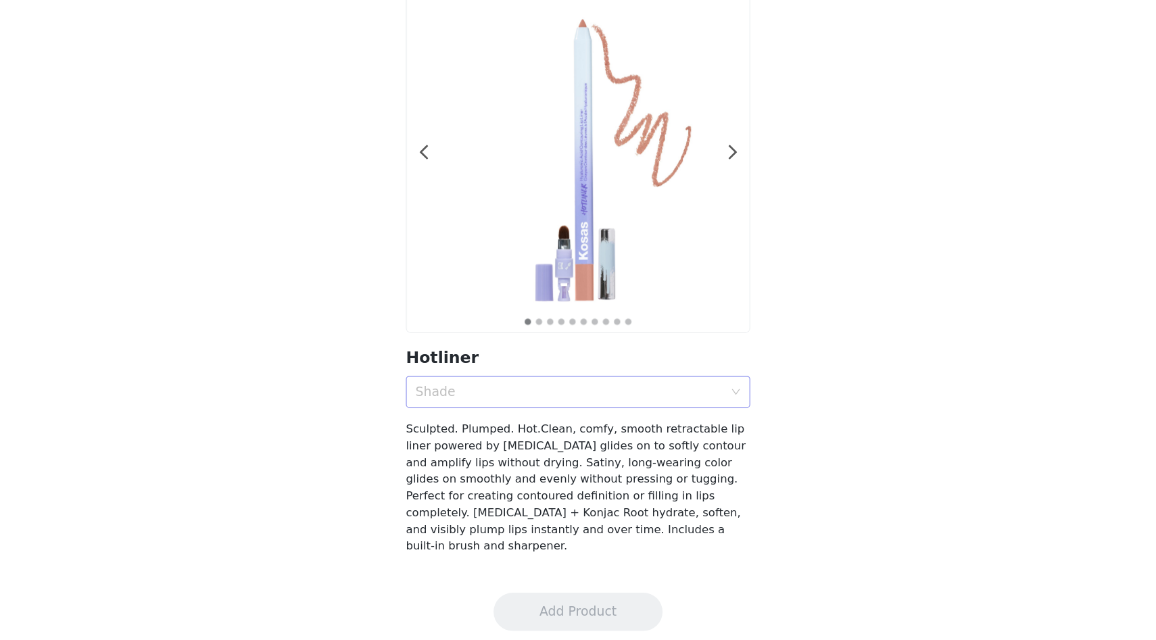
click at [508, 441] on div "Shade" at bounding box center [573, 430] width 267 height 26
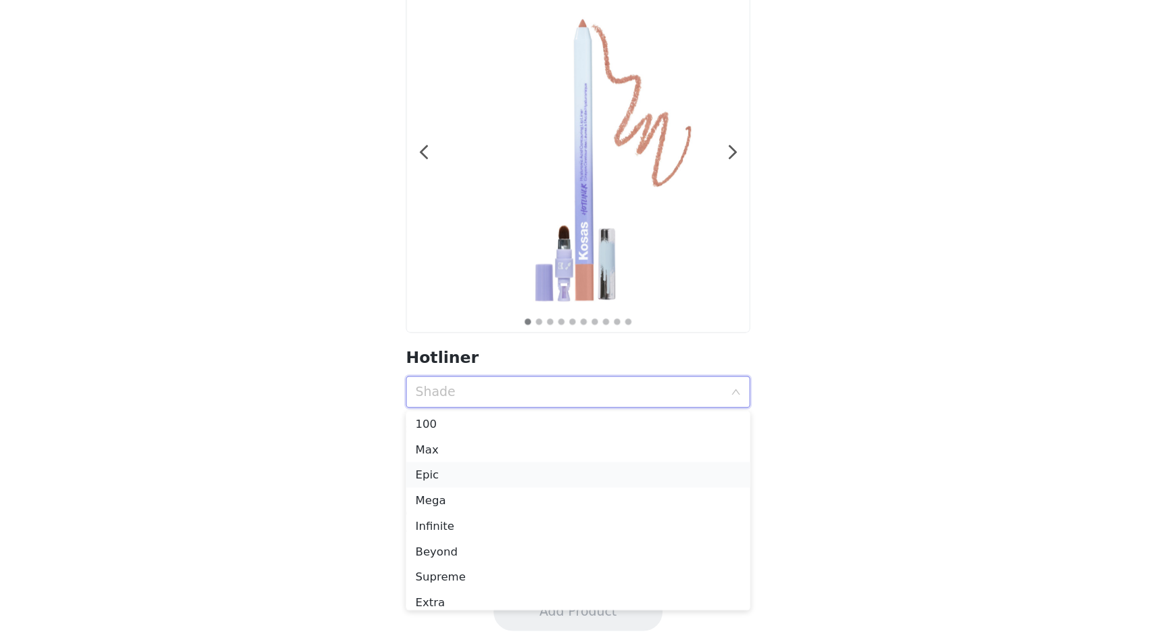
click at [495, 496] on div "Epic" at bounding box center [578, 500] width 276 height 15
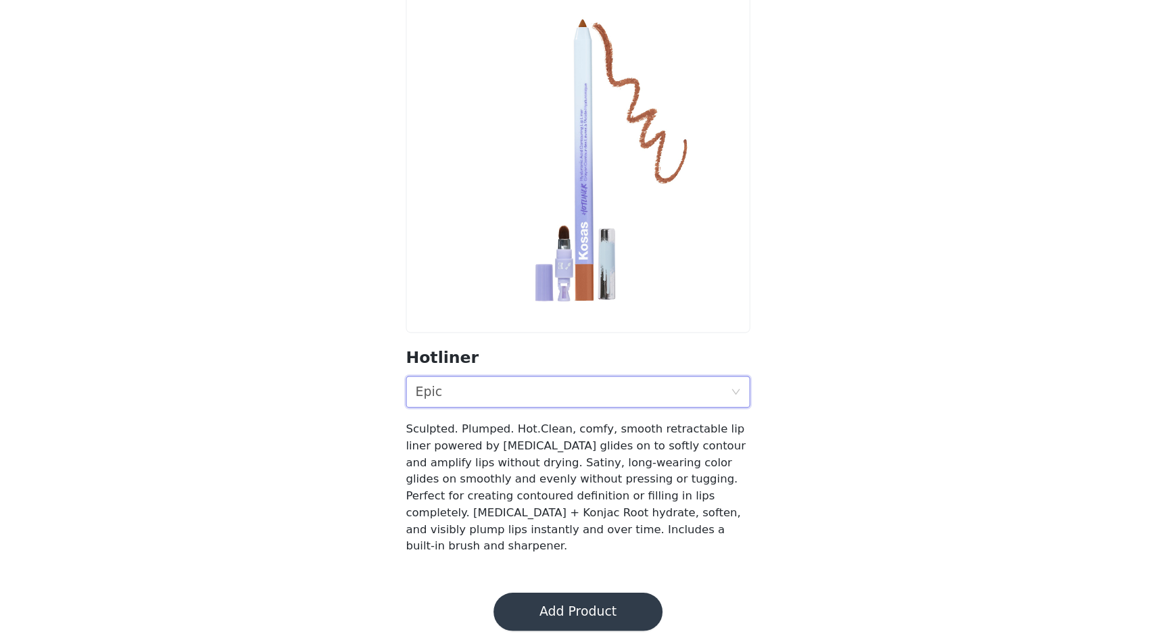
click at [531, 600] on button "Add Product" at bounding box center [577, 616] width 143 height 32
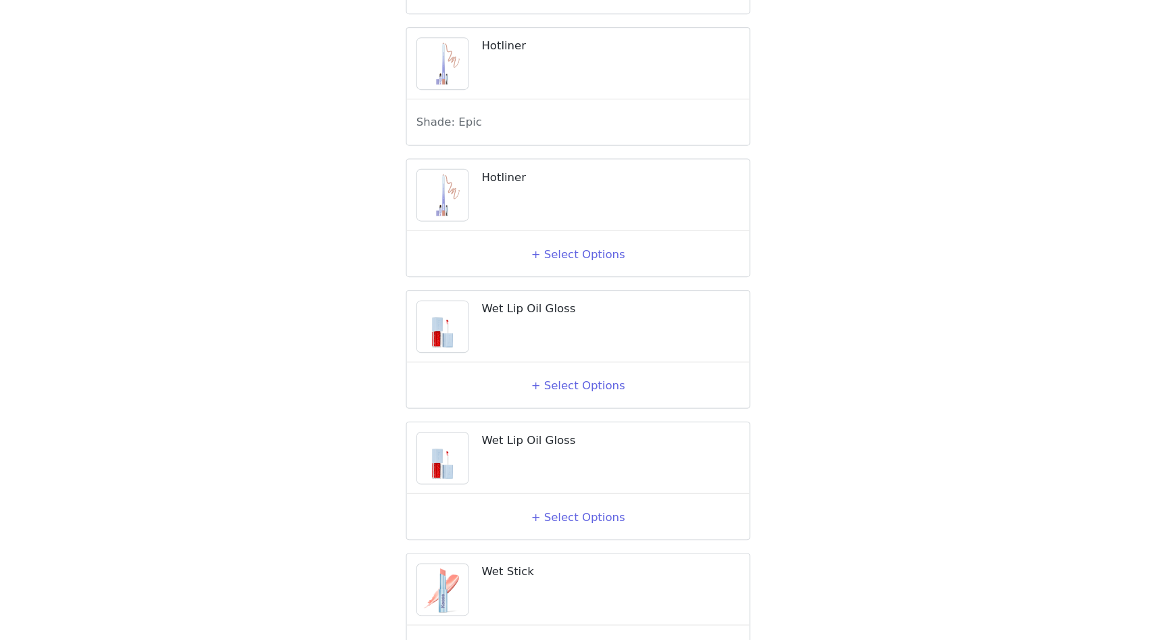
scroll to position [1591, 0]
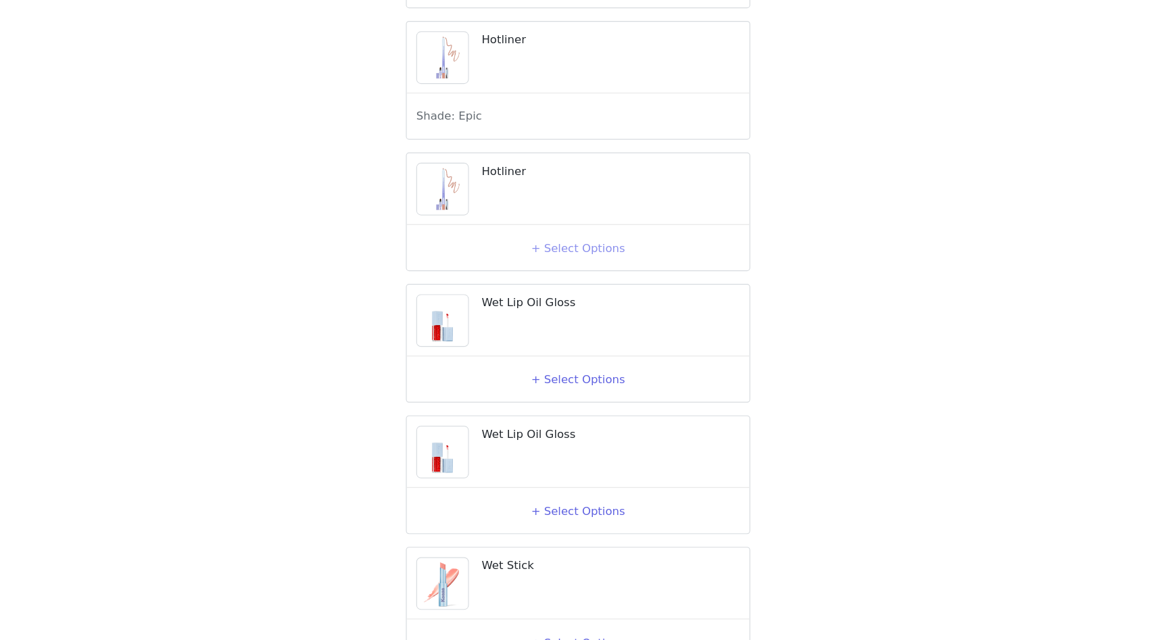
click at [558, 318] on button "+ Select Options" at bounding box center [578, 308] width 54 height 22
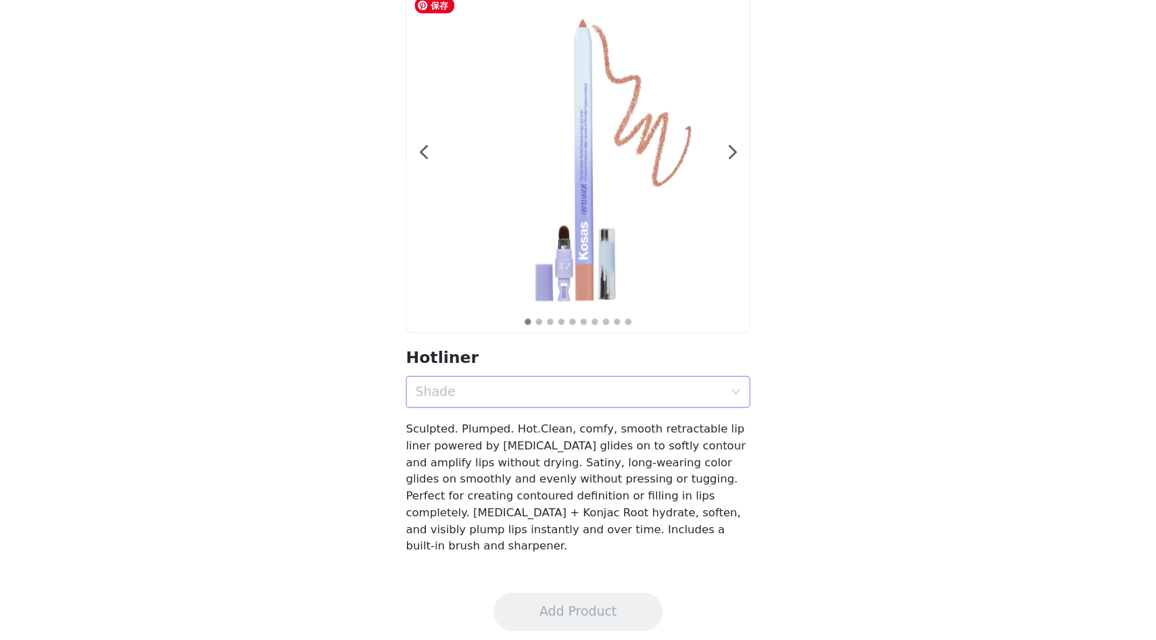
click at [536, 433] on div "Shade" at bounding box center [570, 430] width 261 height 14
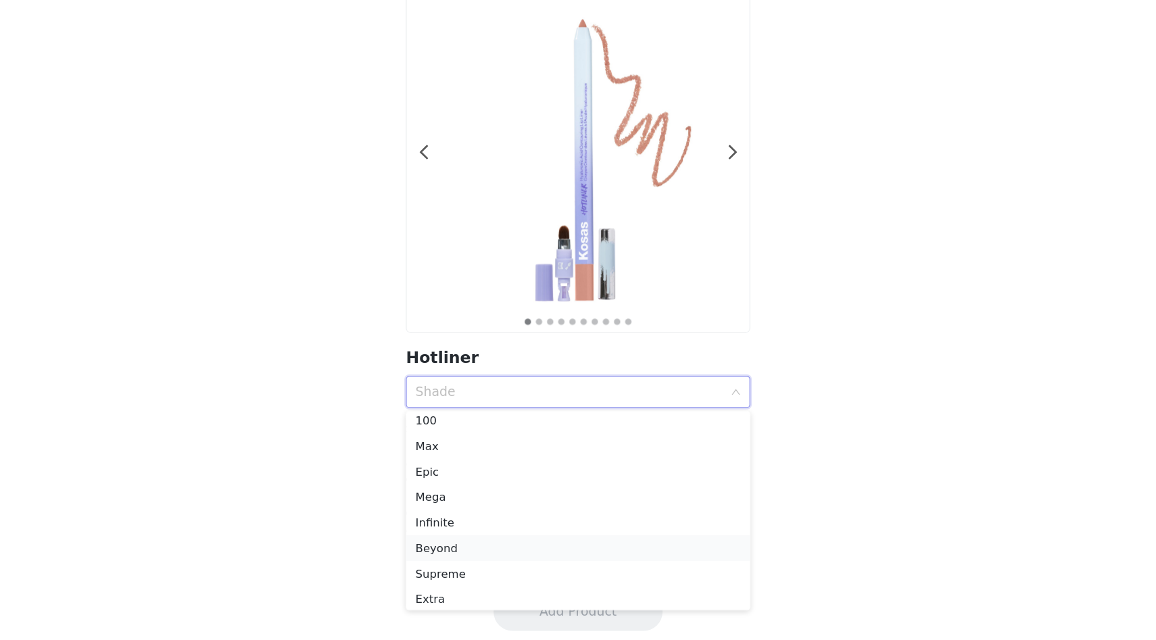
scroll to position [7, 0]
click at [469, 537] on div "Infinite" at bounding box center [578, 539] width 276 height 15
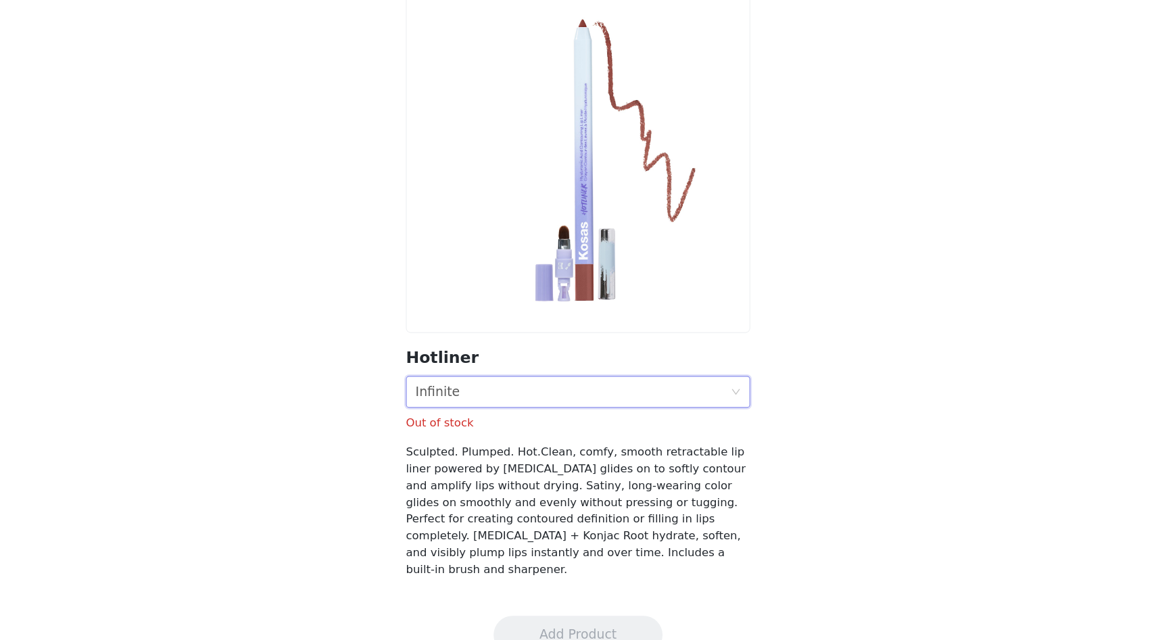
click at [591, 433] on div "Shade Infinite" at bounding box center [573, 430] width 267 height 26
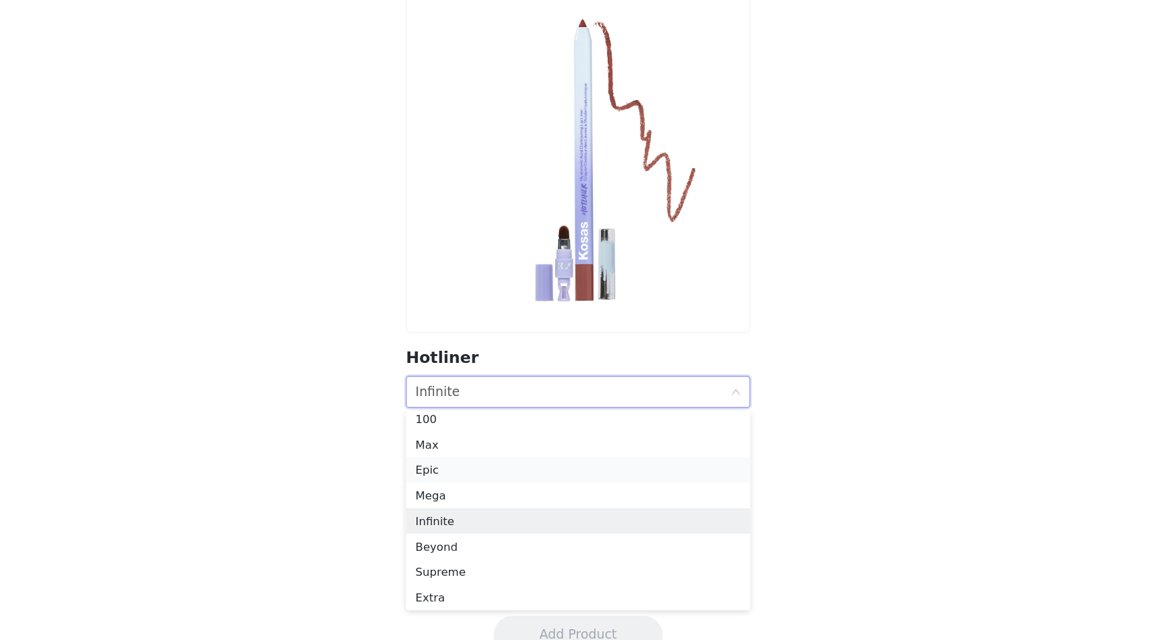
scroll to position [3, 0]
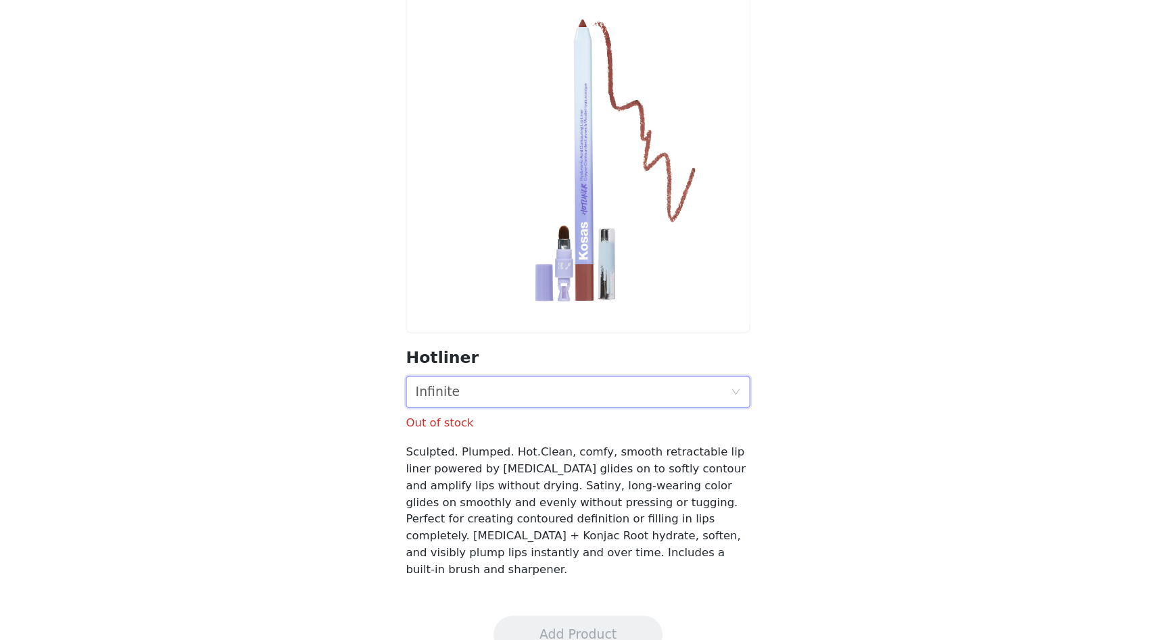
click at [504, 434] on div "Shade Infinite" at bounding box center [573, 430] width 267 height 26
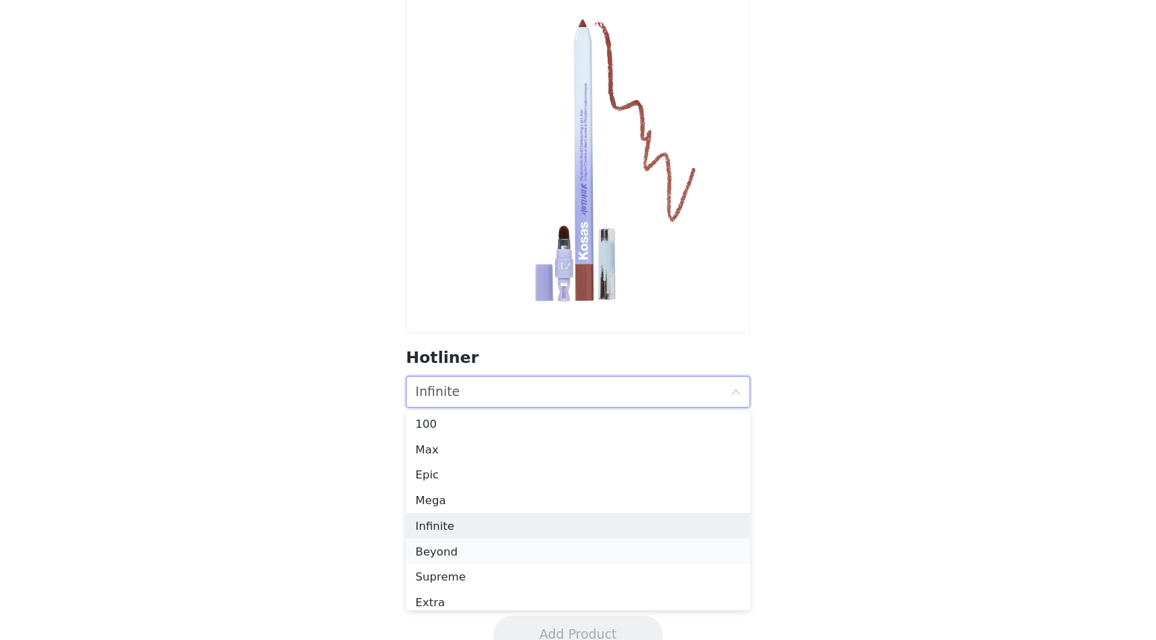
click at [462, 561] on div "Beyond" at bounding box center [578, 565] width 276 height 15
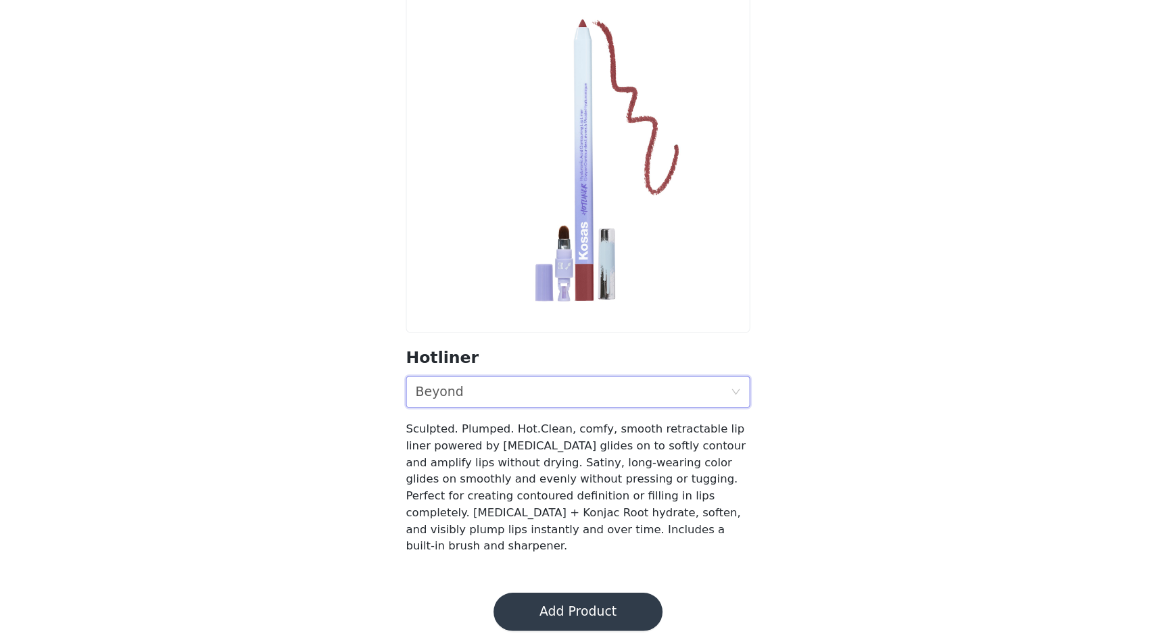
click at [537, 600] on button "Add Product" at bounding box center [577, 616] width 143 height 32
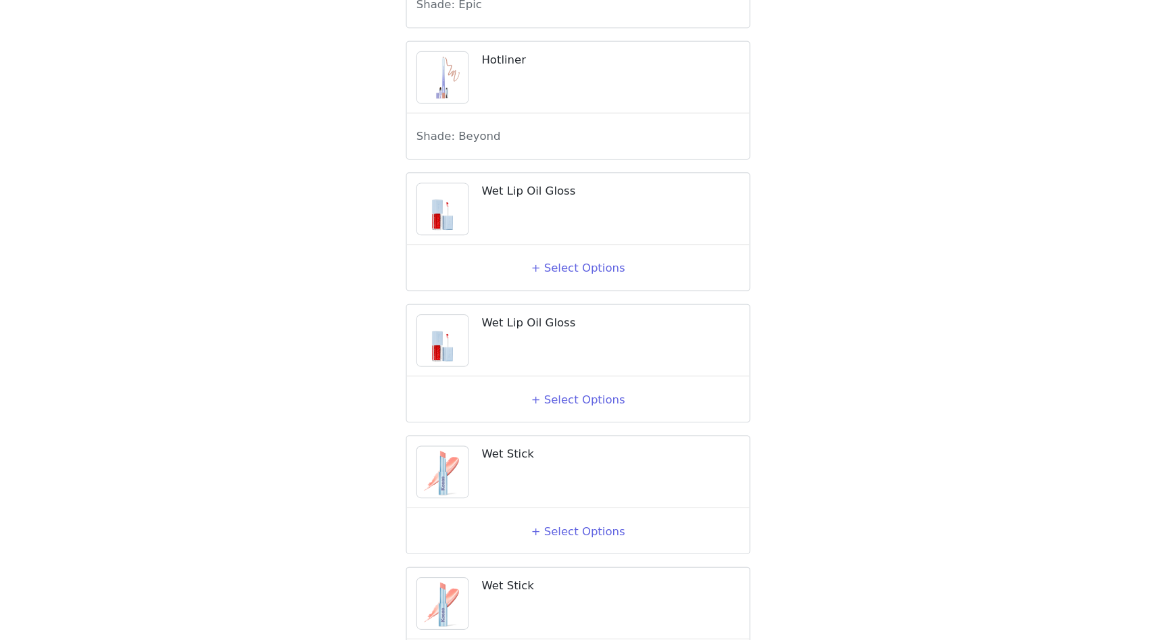
scroll to position [1700, 0]
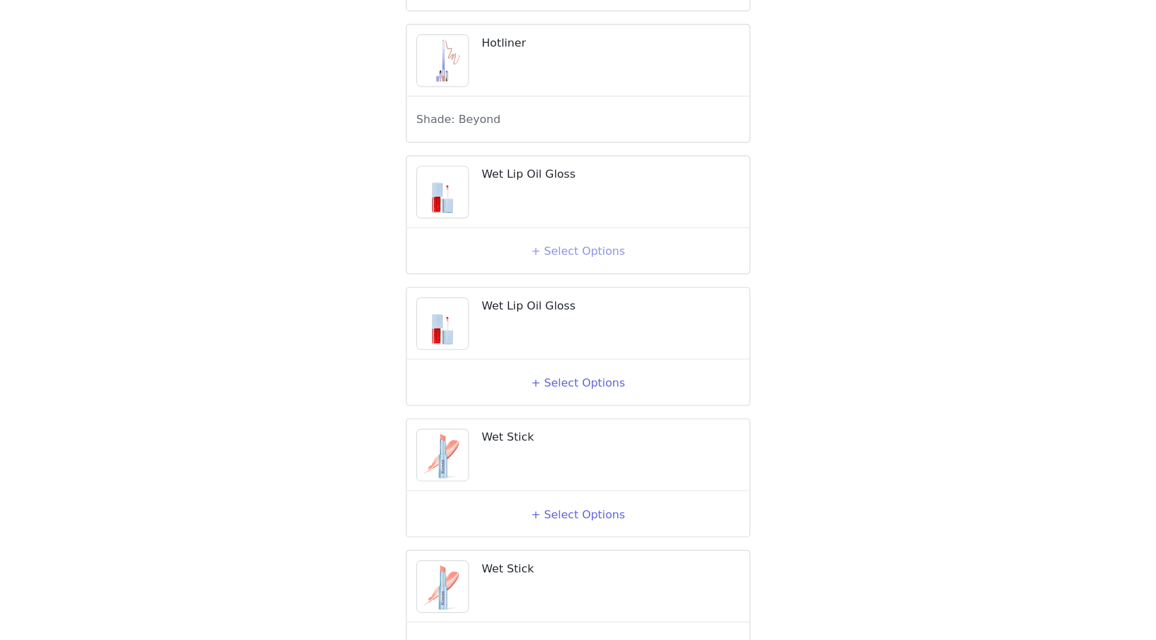
click at [570, 320] on button "+ Select Options" at bounding box center [578, 310] width 54 height 22
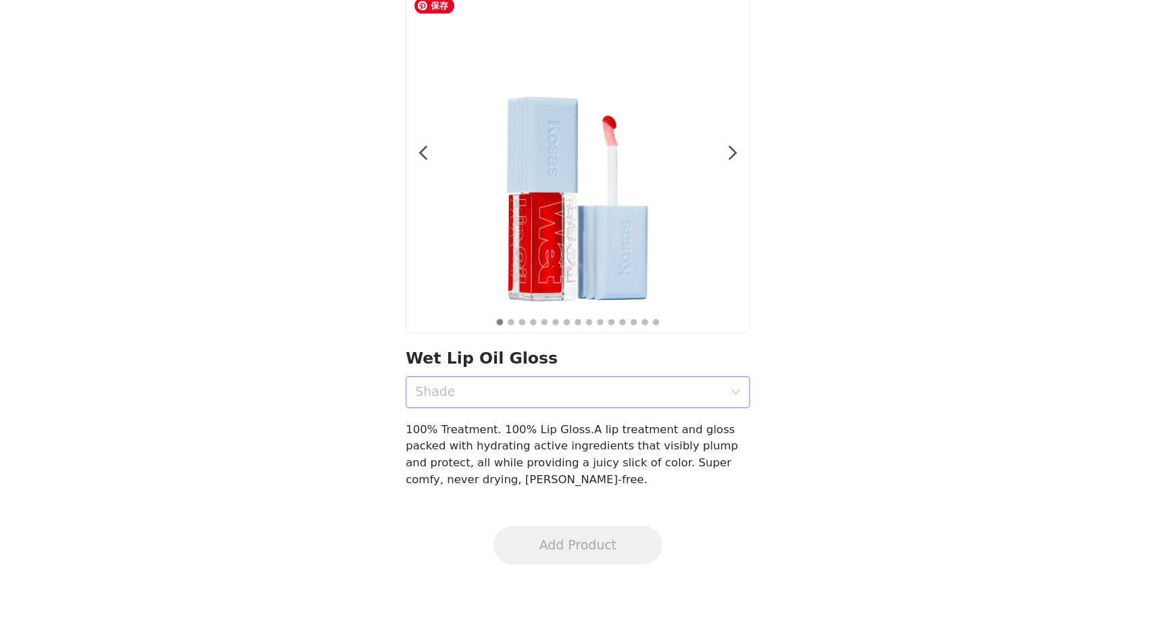
click at [531, 436] on div "Shade" at bounding box center [570, 430] width 261 height 14
click at [497, 434] on div "Shade" at bounding box center [570, 430] width 261 height 14
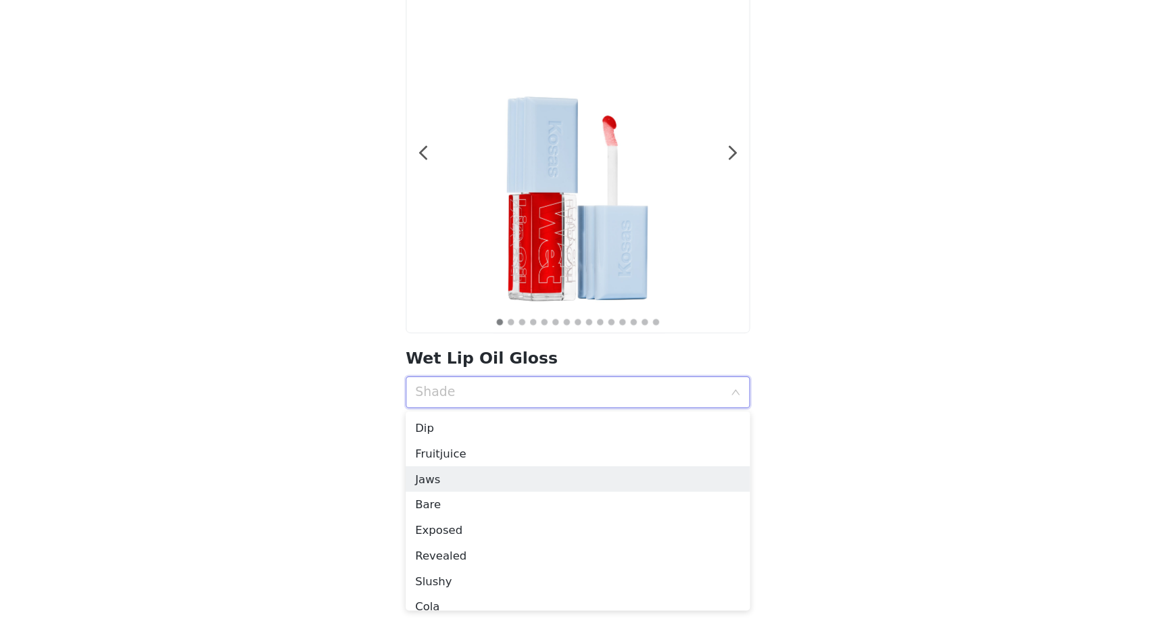
scroll to position [139, 0]
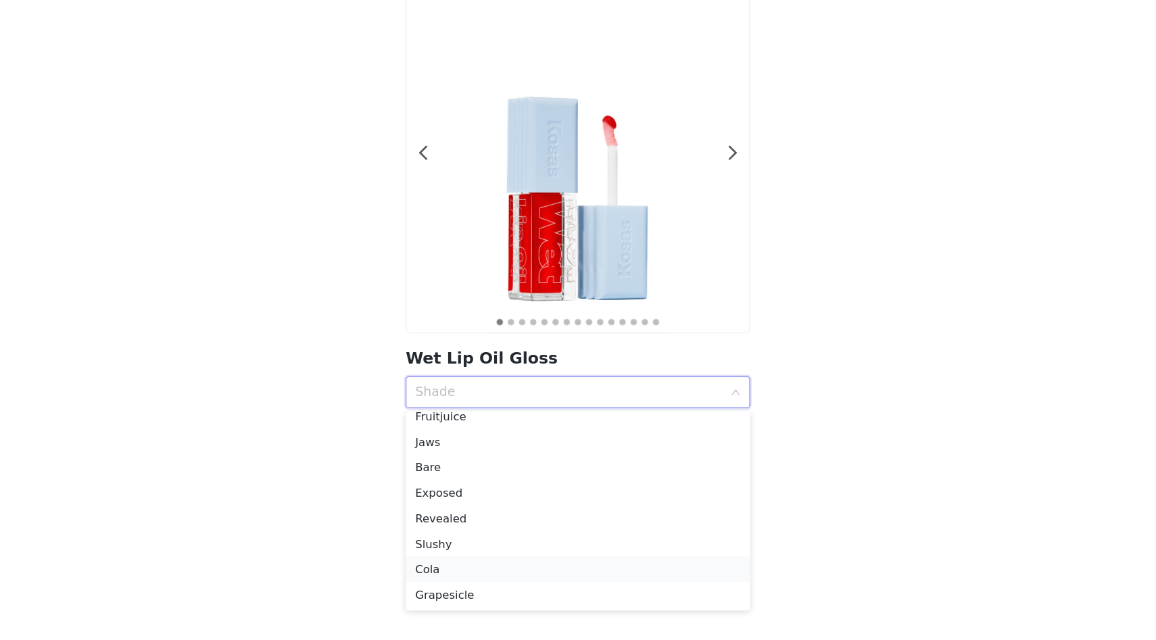
click at [466, 576] on div "Cola" at bounding box center [578, 580] width 276 height 15
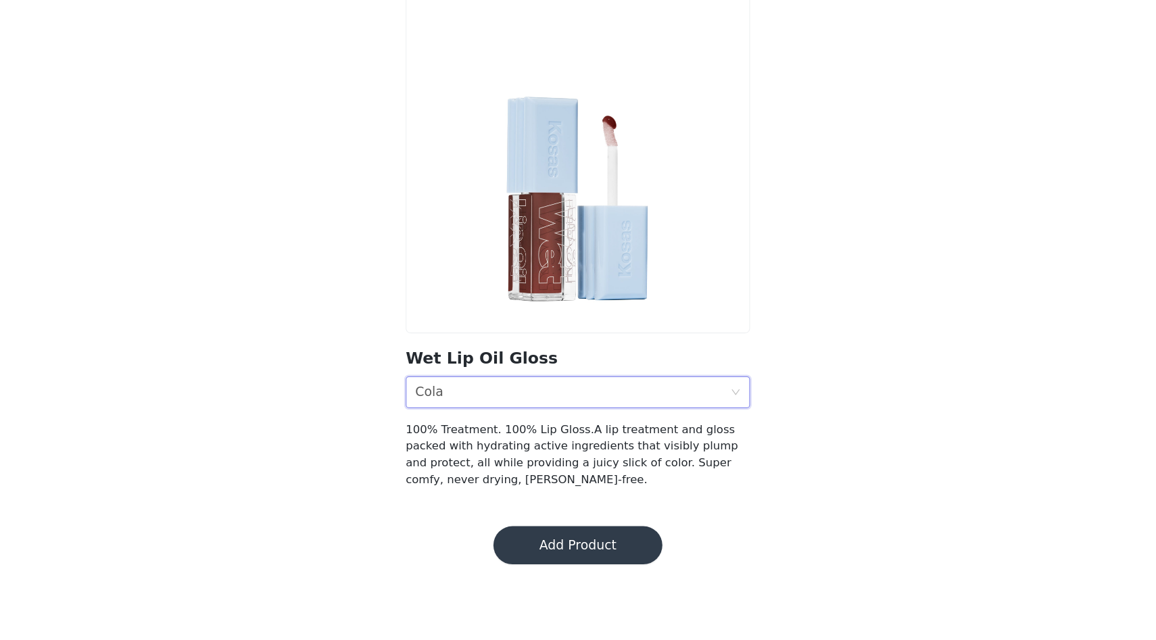
click at [528, 555] on button "Add Product" at bounding box center [577, 559] width 143 height 32
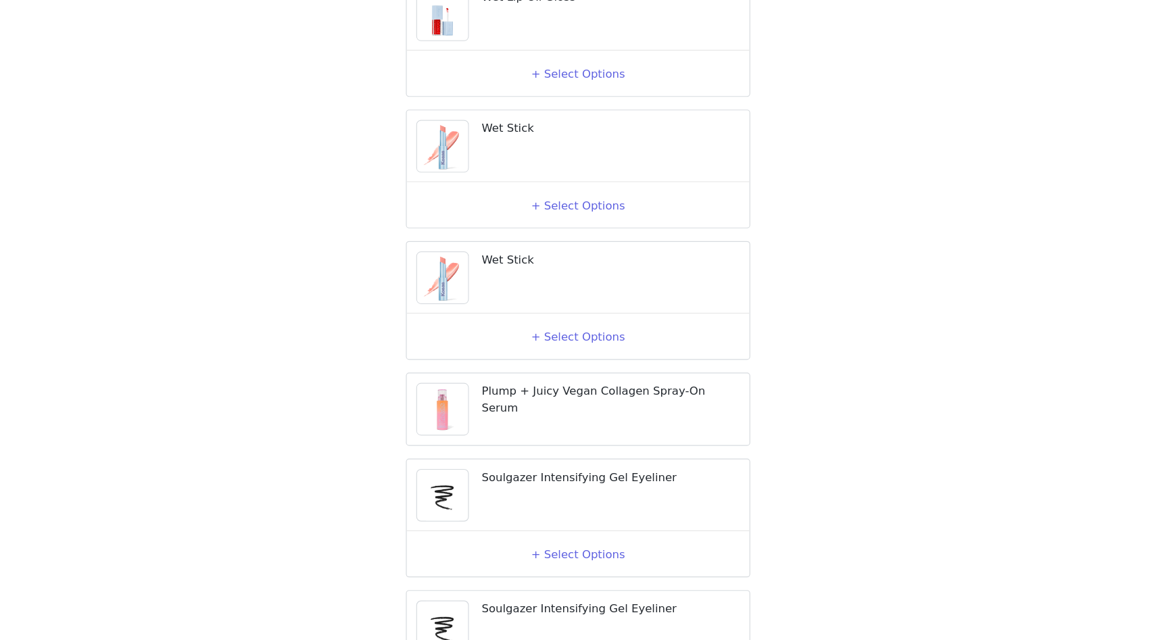
scroll to position [1966, 0]
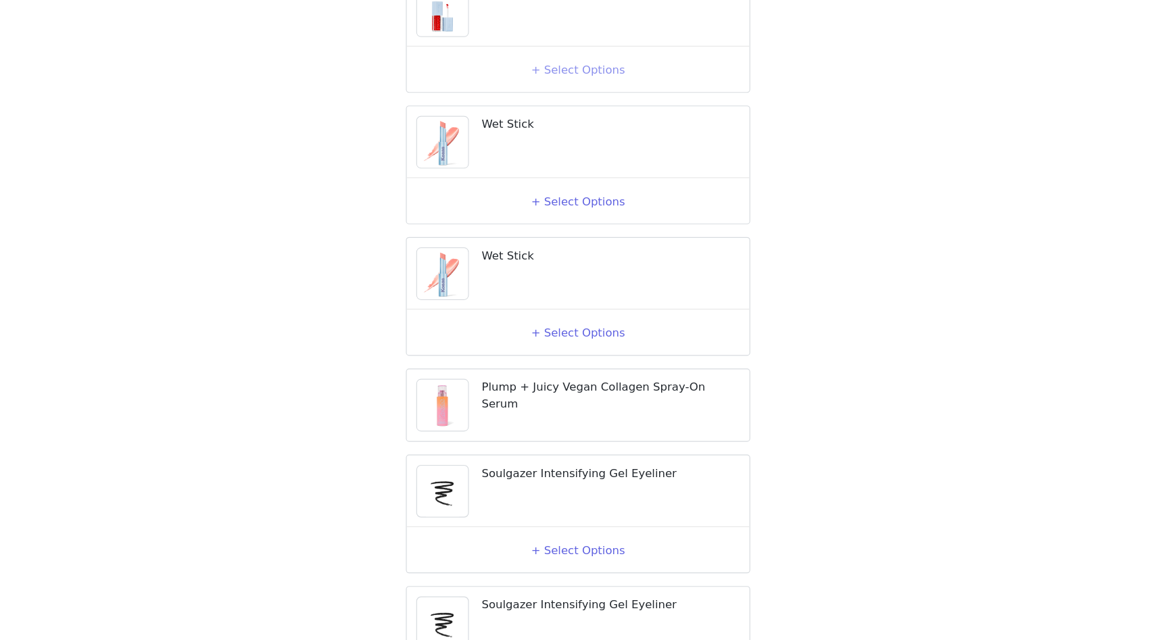
click at [577, 167] on button "+ Select Options" at bounding box center [578, 156] width 54 height 22
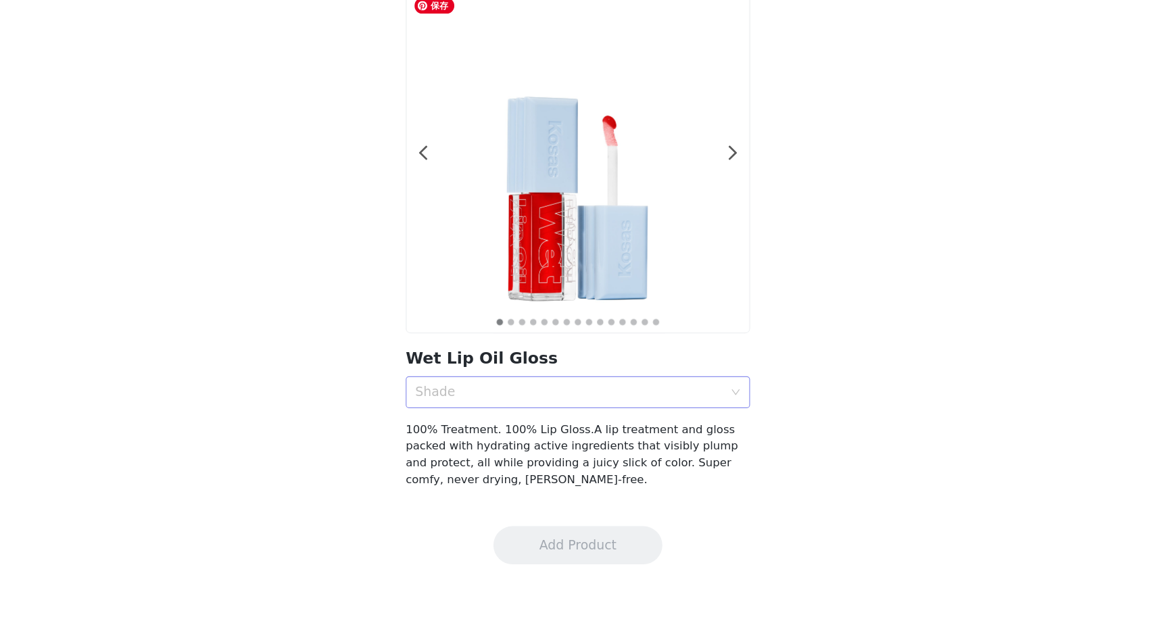
click at [514, 434] on div "Shade" at bounding box center [570, 430] width 261 height 14
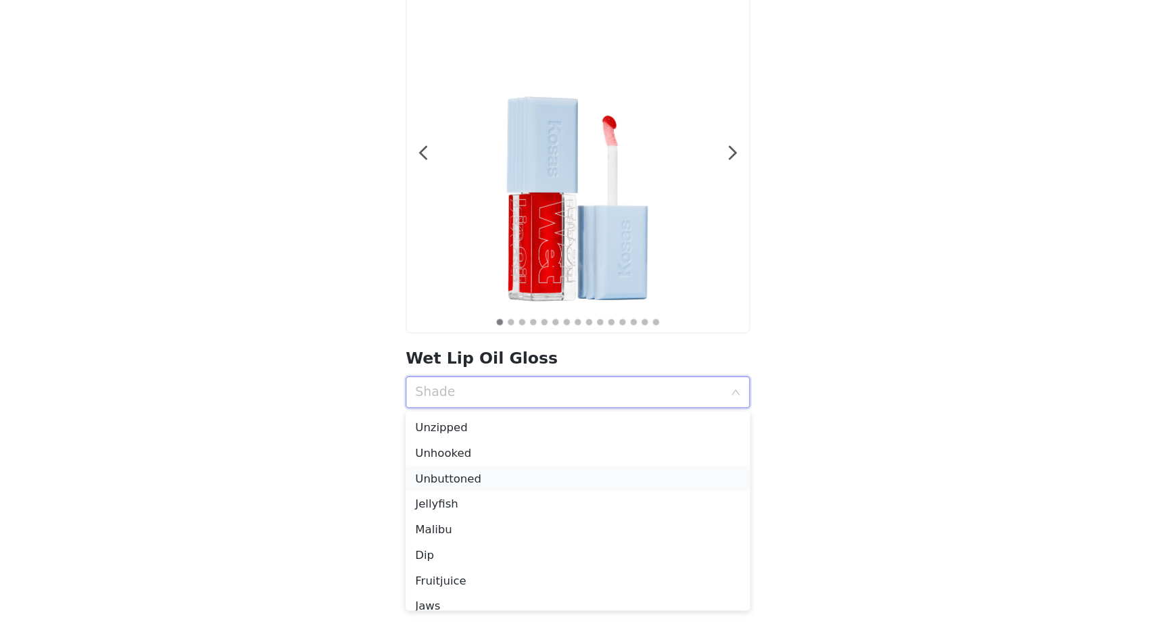
click at [485, 508] on div "Unbuttoned" at bounding box center [578, 502] width 276 height 15
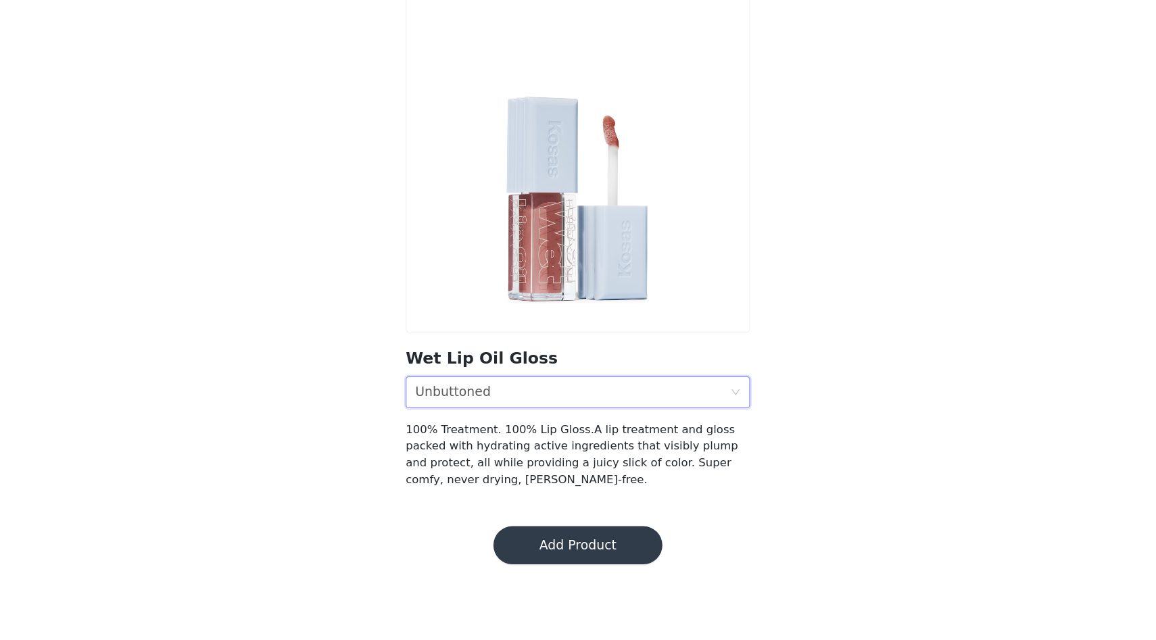
click at [530, 562] on button "Add Product" at bounding box center [577, 559] width 143 height 32
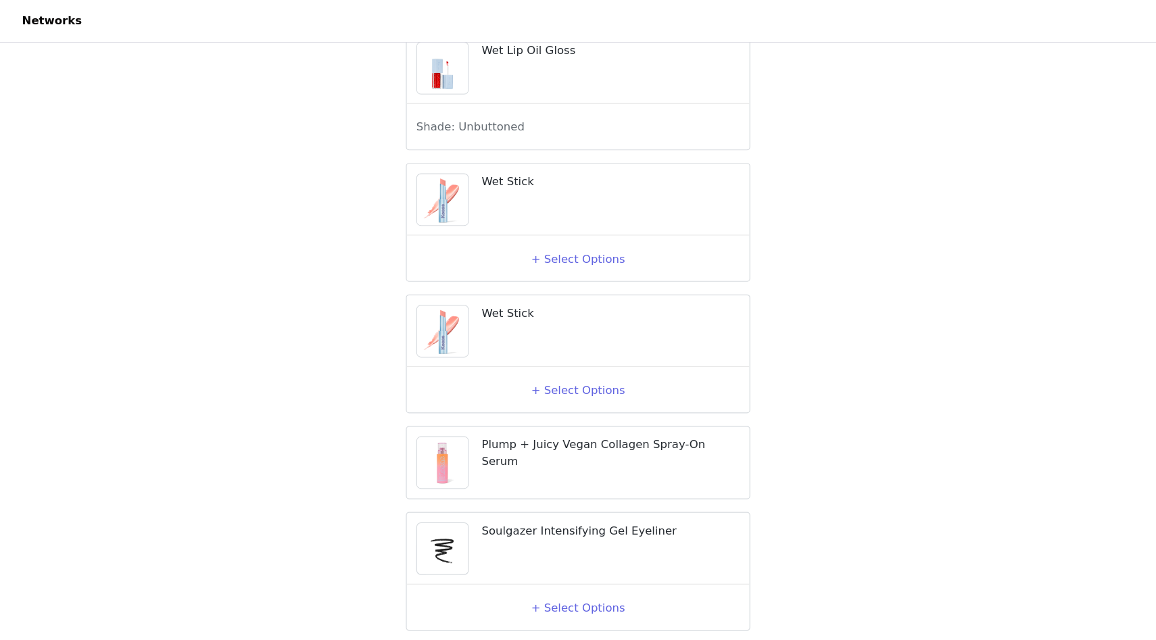
scroll to position [1991, 0]
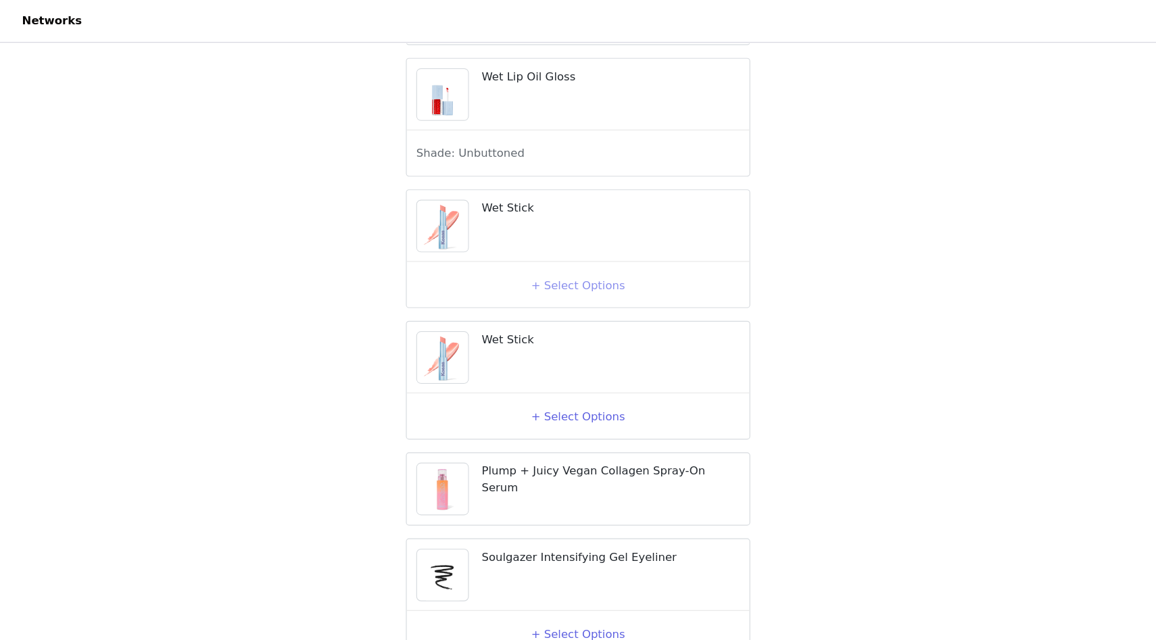
click at [556, 246] on button "+ Select Options" at bounding box center [578, 242] width 54 height 22
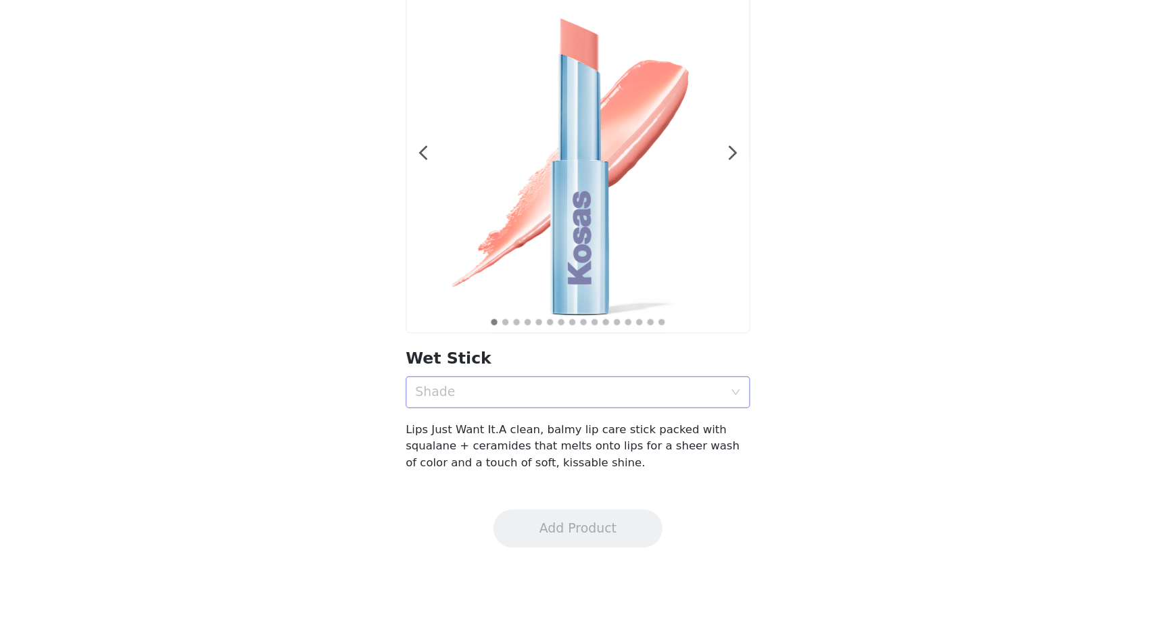
click at [561, 433] on div "Shade" at bounding box center [570, 430] width 261 height 14
click at [533, 444] on section "1 2 3 4 5 6 7 8 9 10 11 12 13 14 15 16 Wet Stick Shade Lips Just Want It.A clea…" at bounding box center [578, 300] width 324 height 425
click at [526, 431] on div "Shade" at bounding box center [570, 430] width 261 height 14
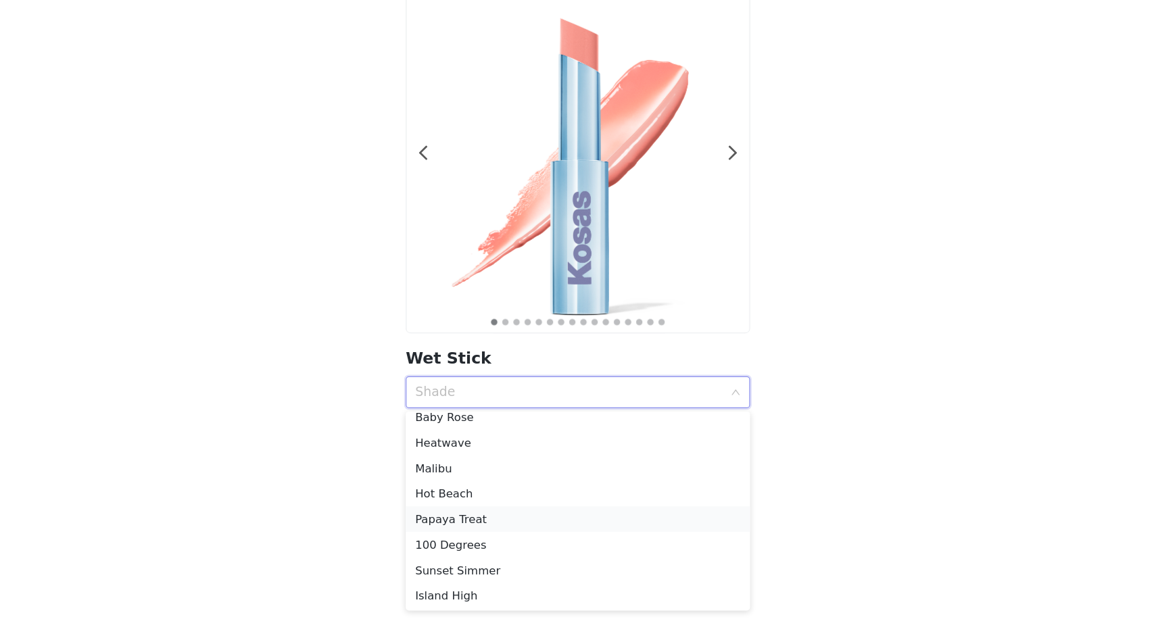
scroll to position [30, 0]
click at [494, 580] on div "Sunset Simmer" at bounding box center [578, 581] width 276 height 15
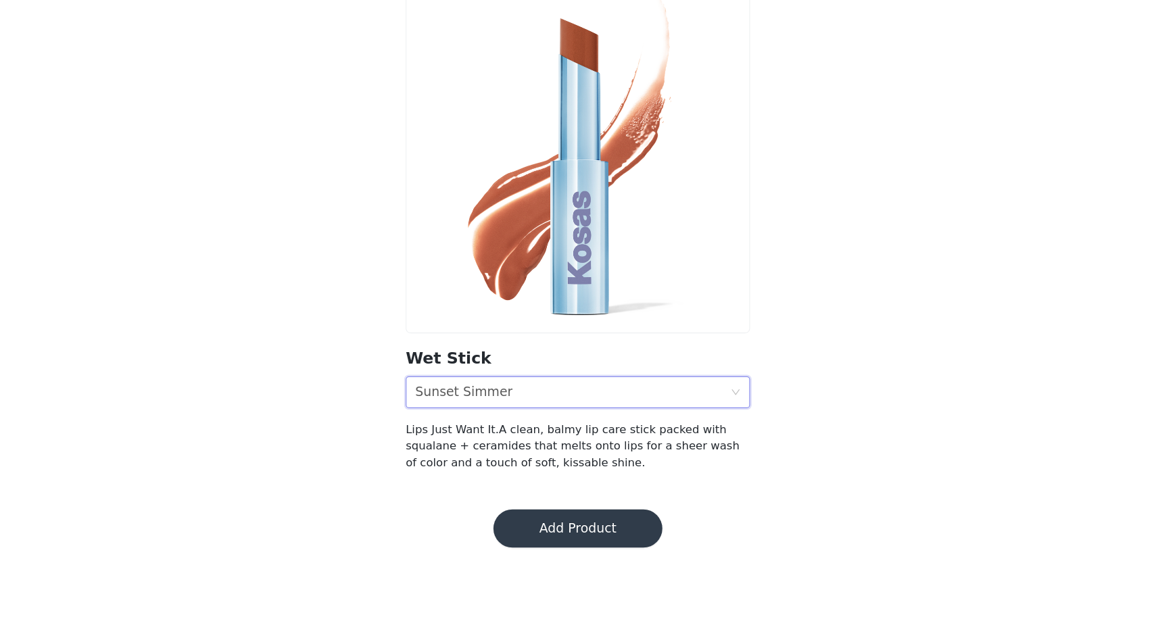
click at [526, 544] on button "Add Product" at bounding box center [577, 545] width 143 height 32
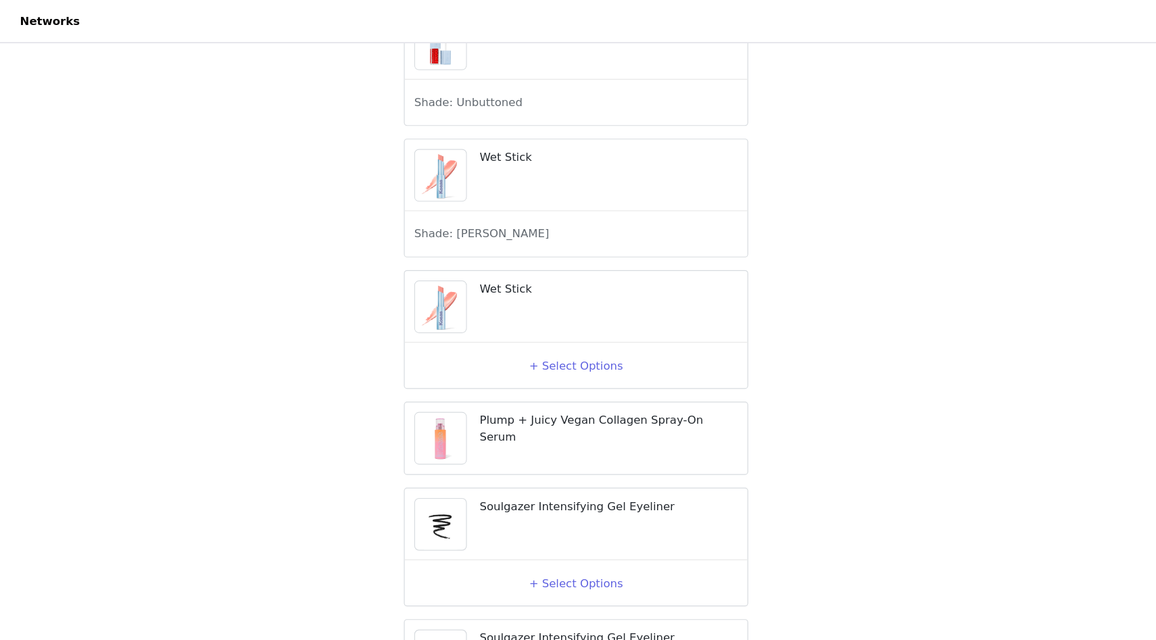
scroll to position [2034, 0]
click at [564, 330] on div "+ Select Options" at bounding box center [578, 311] width 291 height 38
click at [562, 322] on button "+ Select Options" at bounding box center [578, 311] width 54 height 22
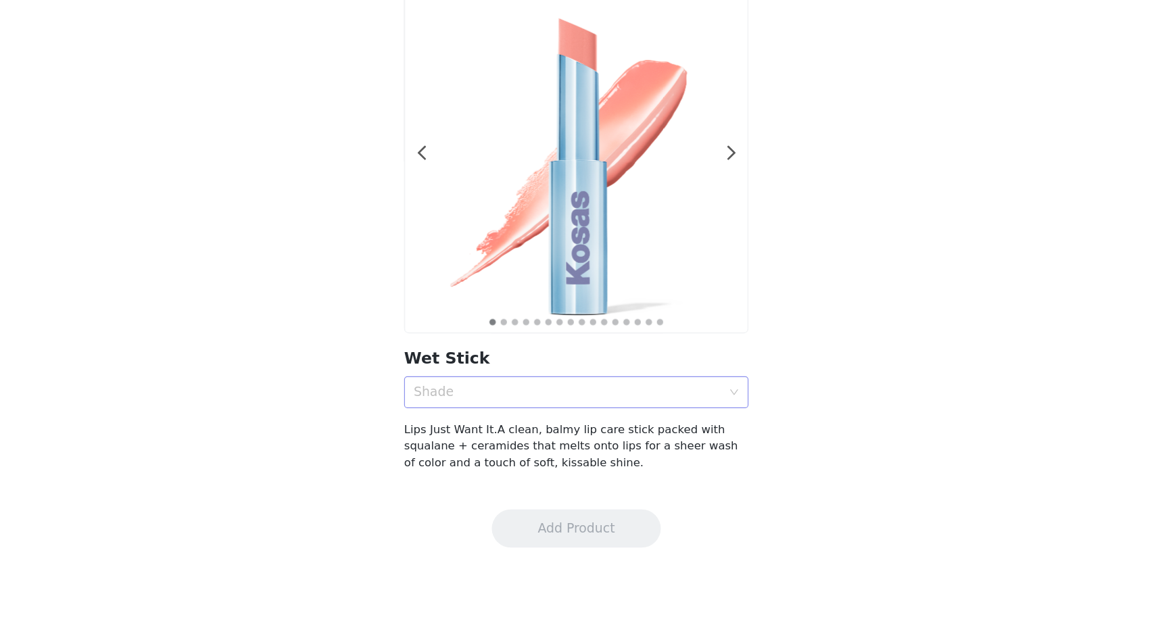
click at [532, 431] on div "Shade" at bounding box center [570, 430] width 261 height 14
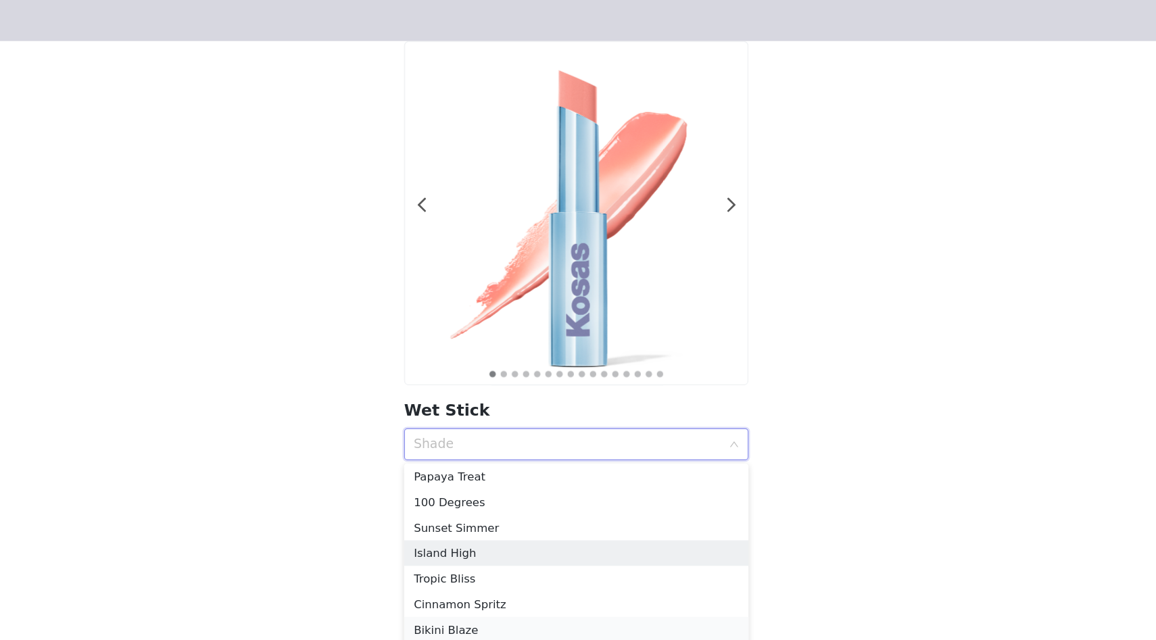
scroll to position [118, 0]
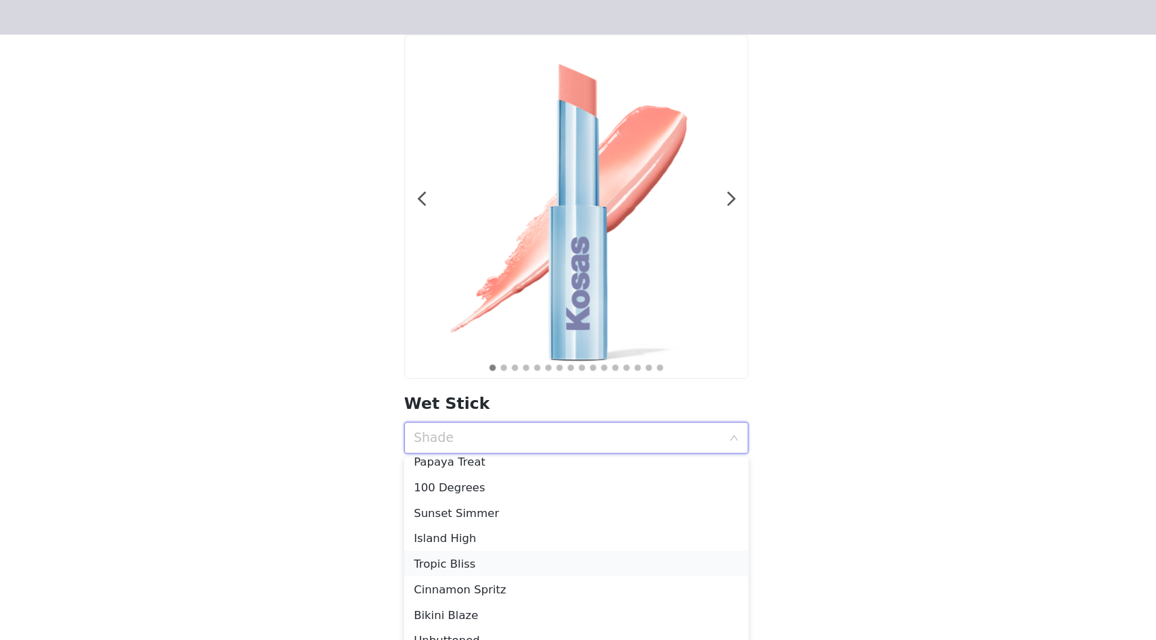
click at [498, 538] on div "Tropic Bliss" at bounding box center [578, 536] width 276 height 15
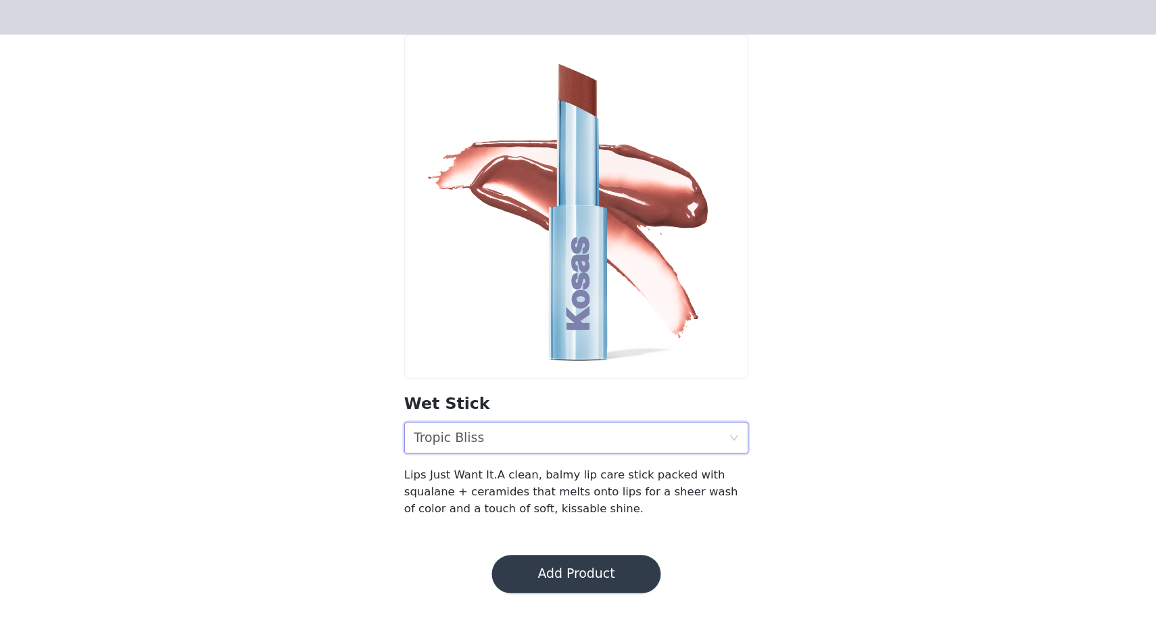
click at [529, 552] on button "Add Product" at bounding box center [577, 545] width 143 height 32
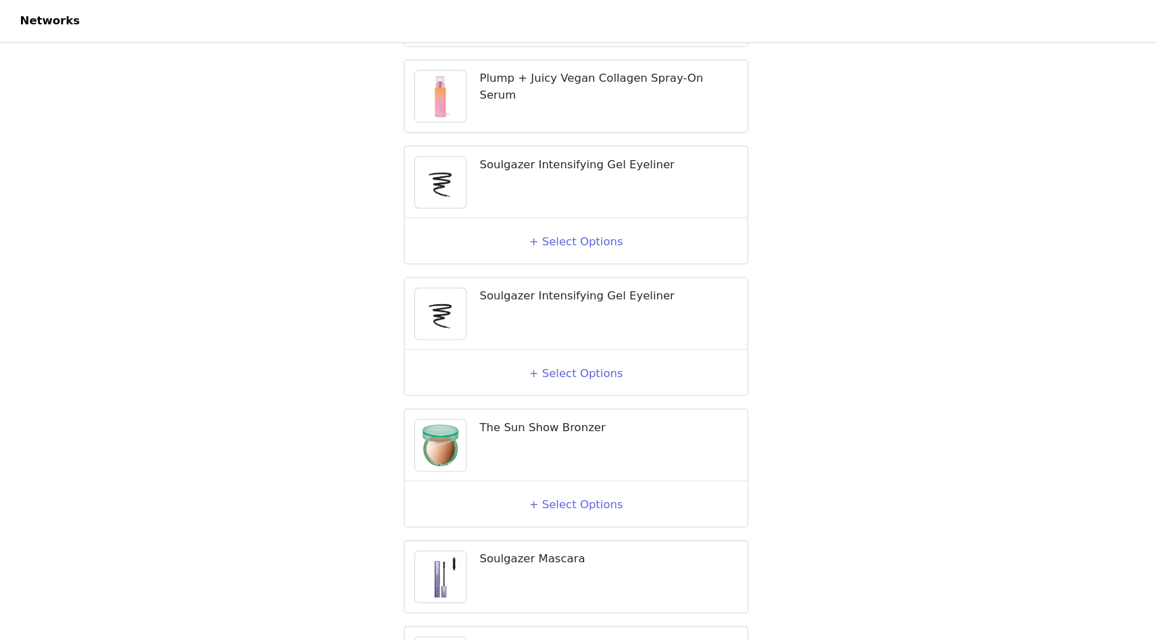
scroll to position [2314, 0]
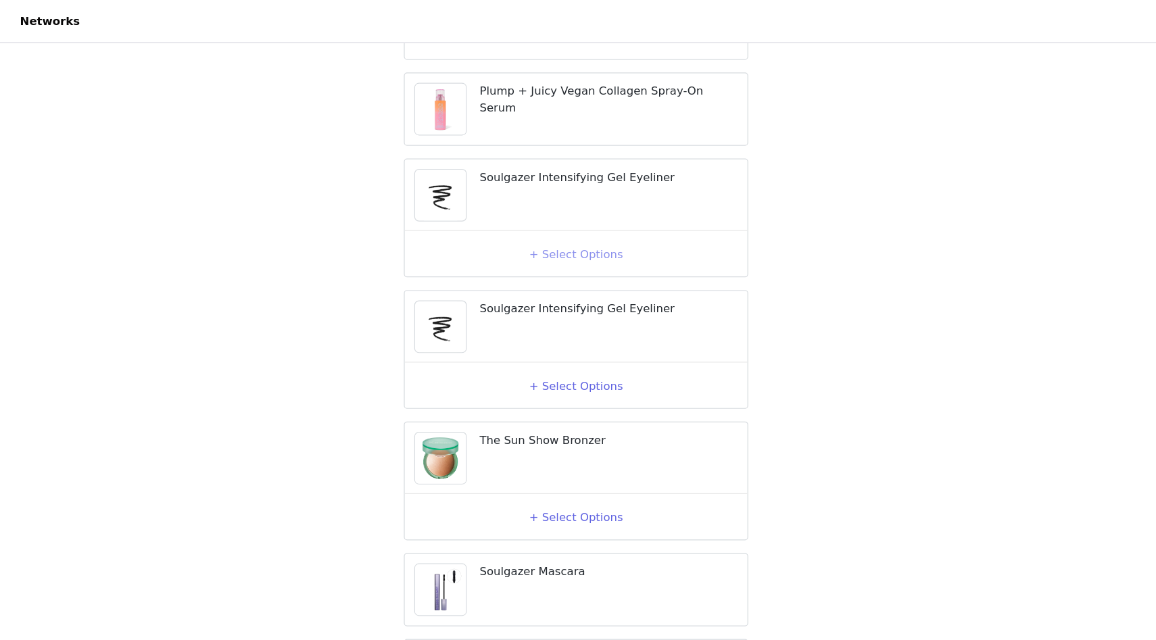
click at [587, 226] on button "+ Select Options" at bounding box center [578, 216] width 54 height 22
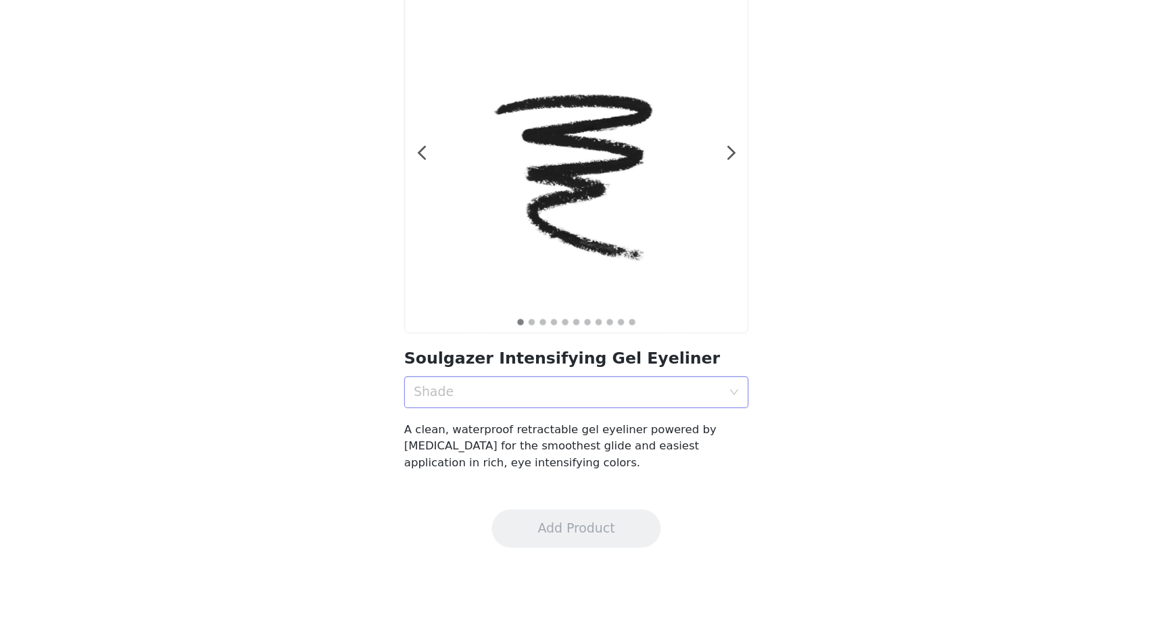
click at [548, 437] on div "Shade" at bounding box center [573, 430] width 267 height 26
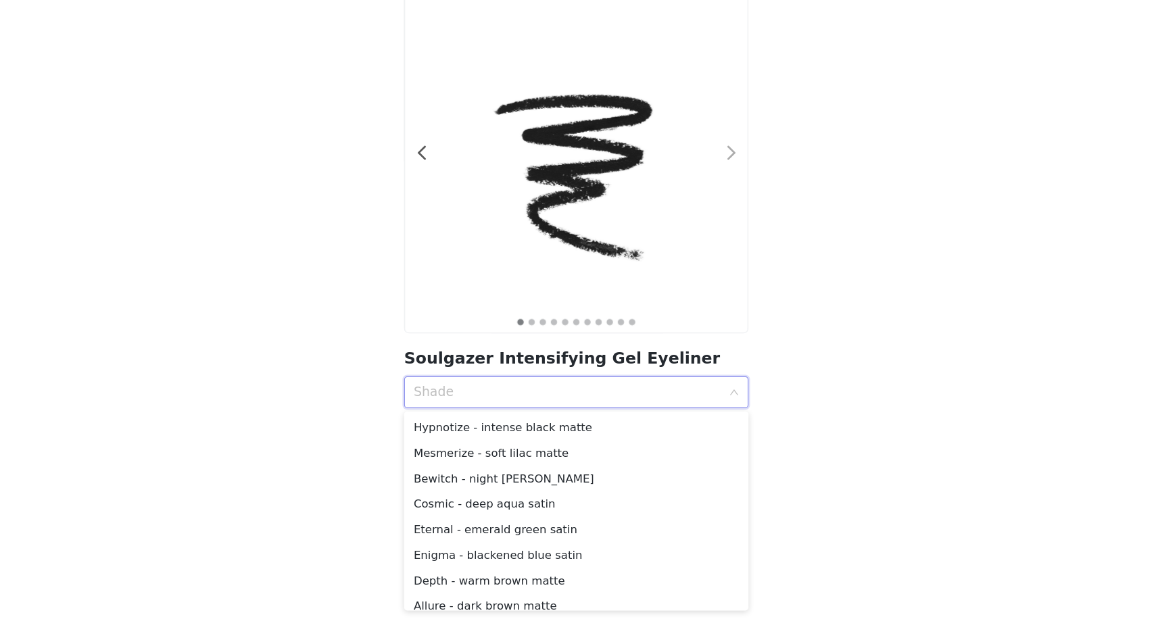
click at [708, 227] on span at bounding box center [709, 227] width 30 height 0
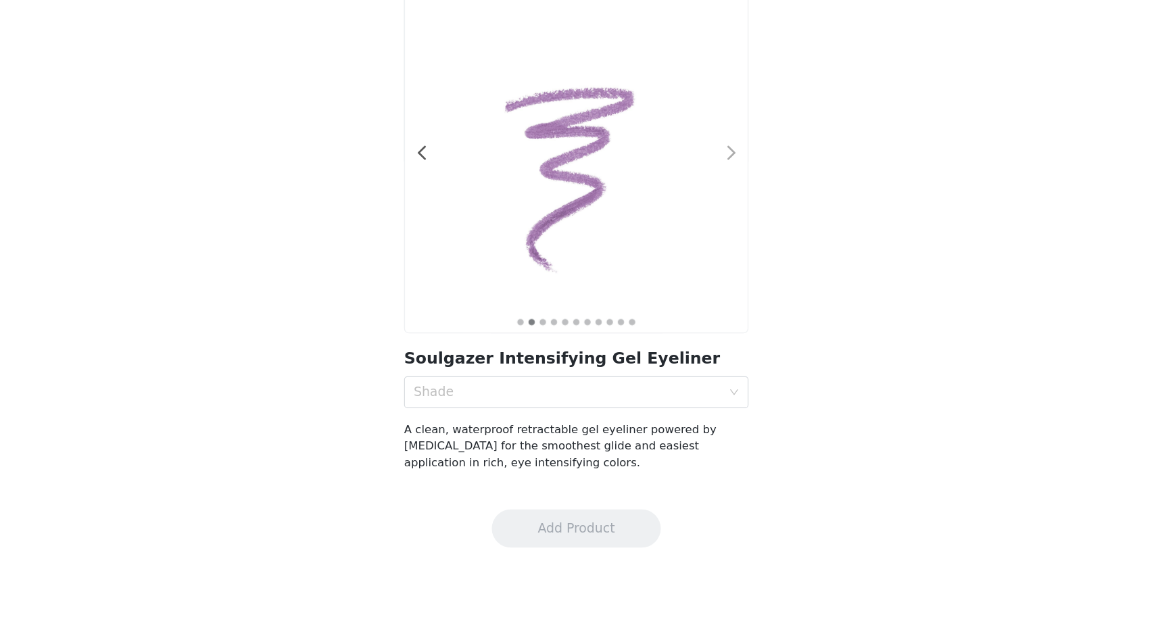
click at [708, 227] on span at bounding box center [709, 227] width 30 height 0
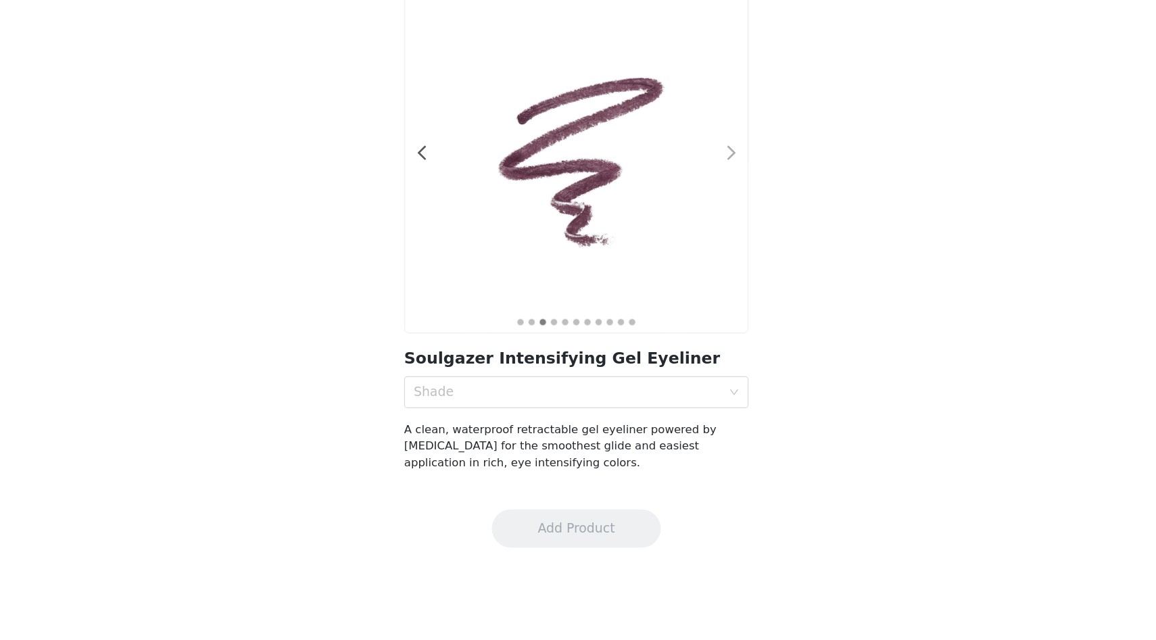
click at [708, 227] on span at bounding box center [709, 227] width 30 height 0
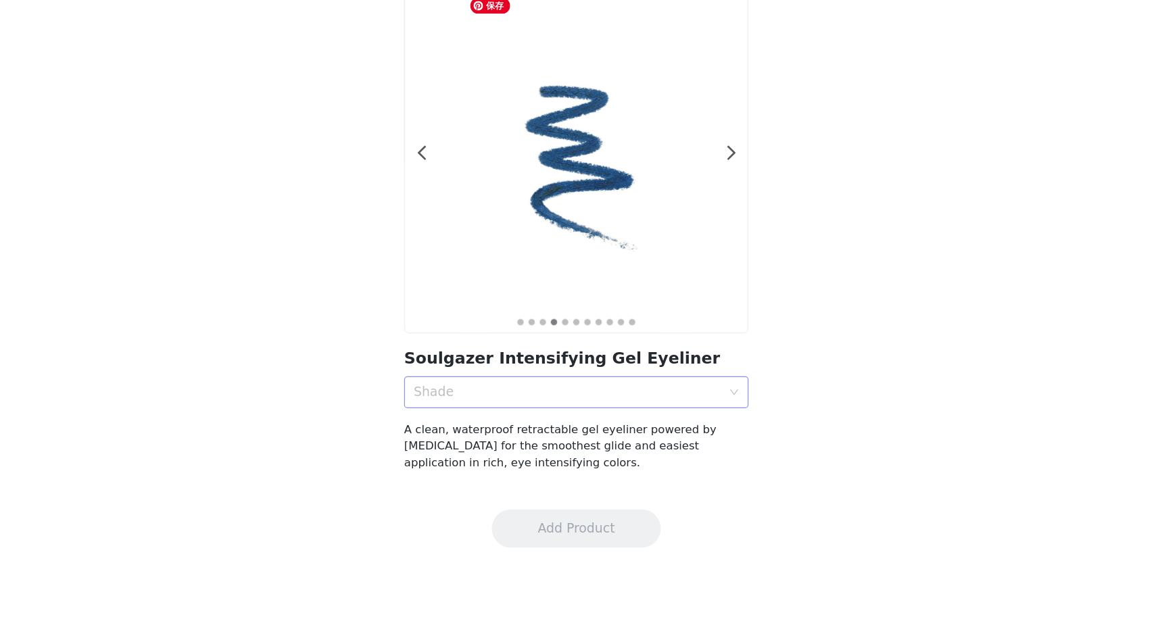
click at [515, 425] on div "Shade" at bounding box center [570, 430] width 261 height 14
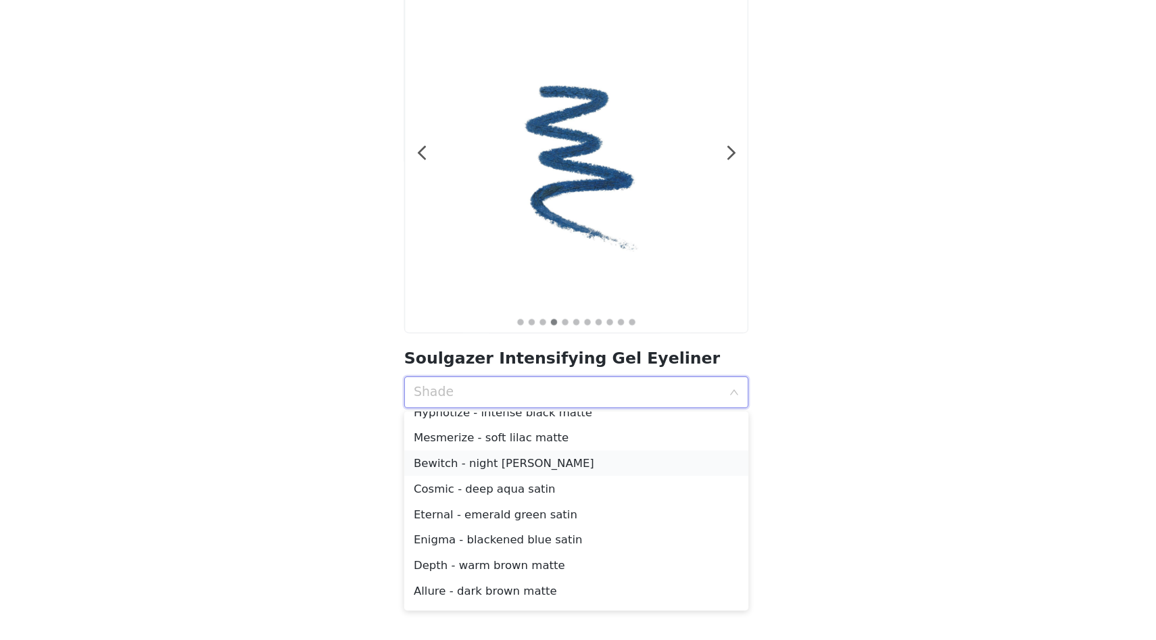
scroll to position [24, 0]
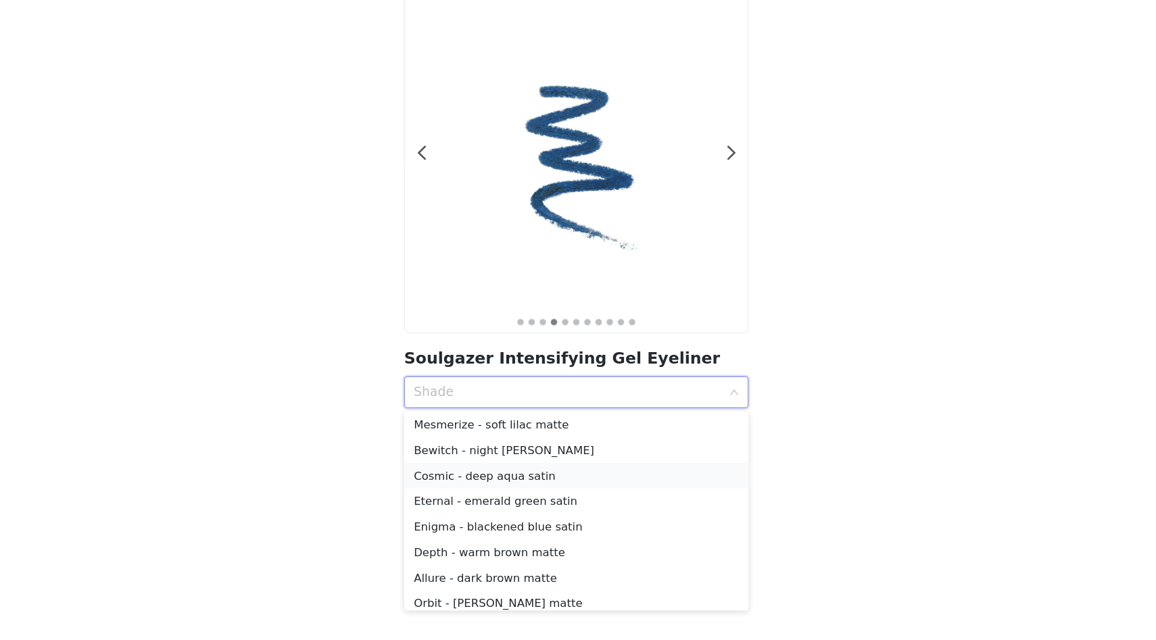
click at [513, 502] on div "Cosmic - deep aqua satin" at bounding box center [578, 500] width 276 height 15
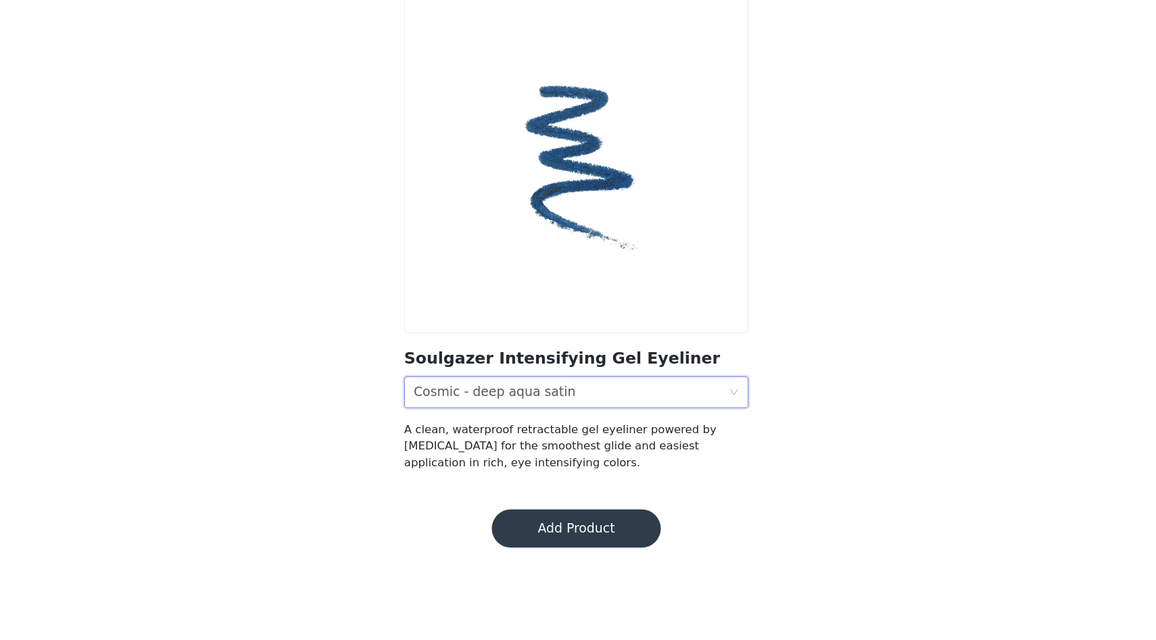
click at [551, 546] on button "Add Product" at bounding box center [577, 545] width 143 height 32
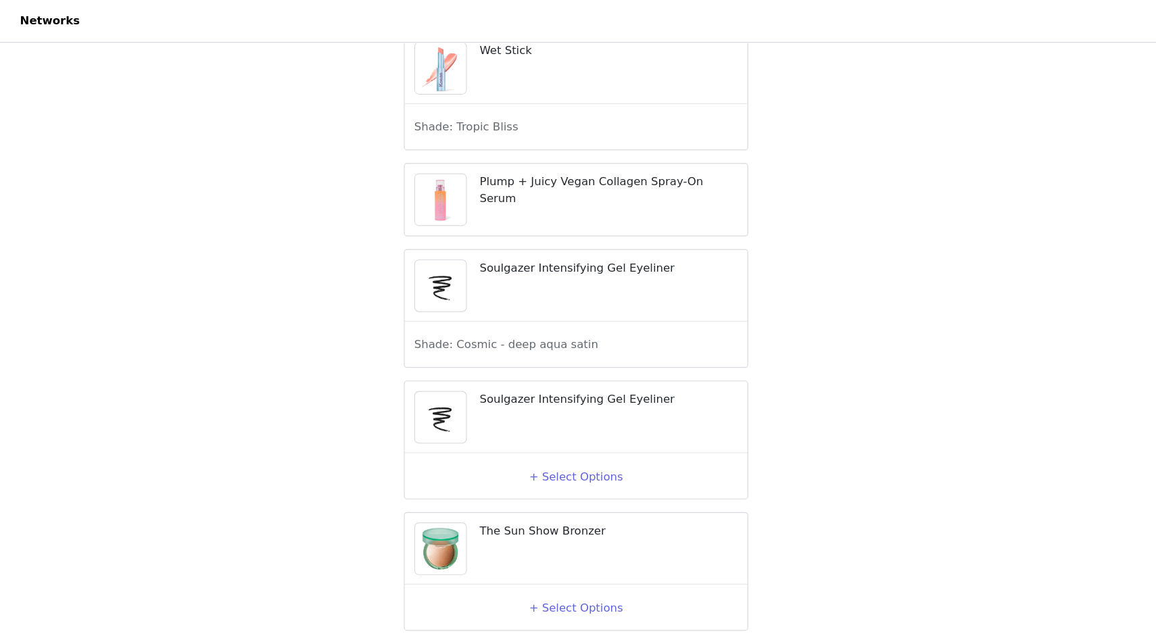
scroll to position [2224, 0]
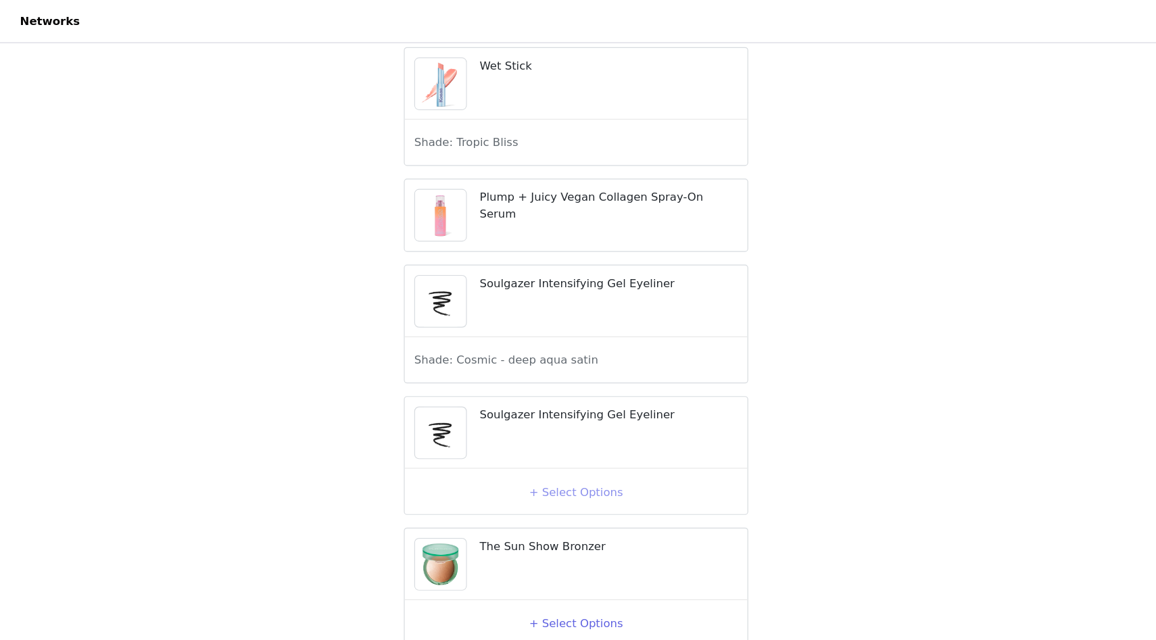
click at [555, 428] on button "+ Select Options" at bounding box center [578, 417] width 54 height 22
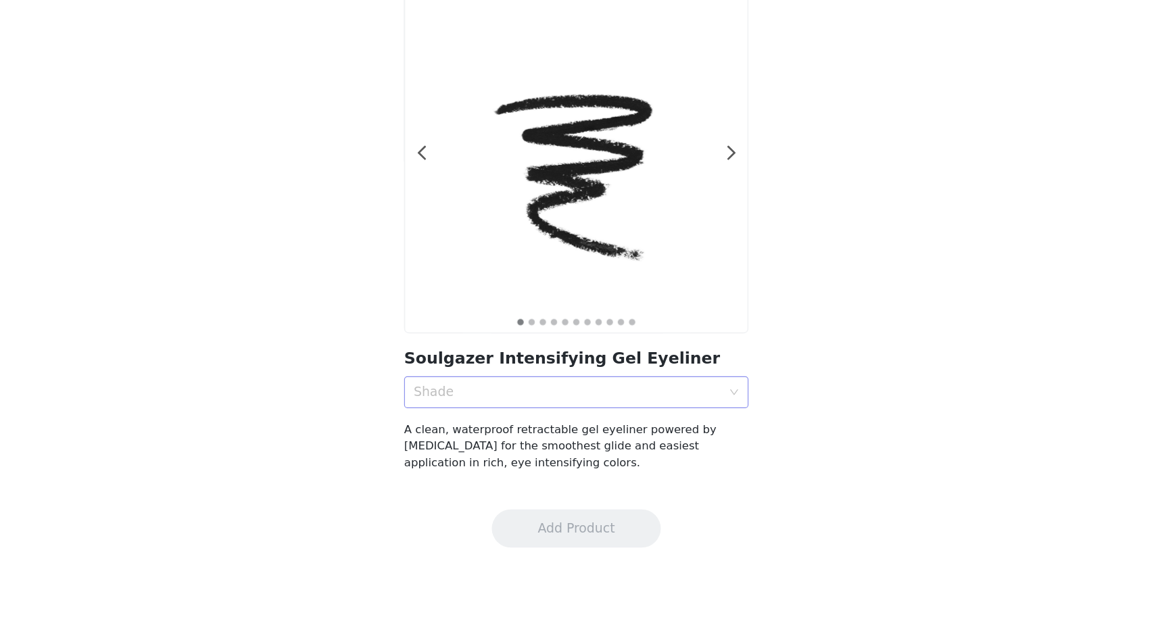
click at [539, 425] on div "Shade" at bounding box center [570, 430] width 261 height 14
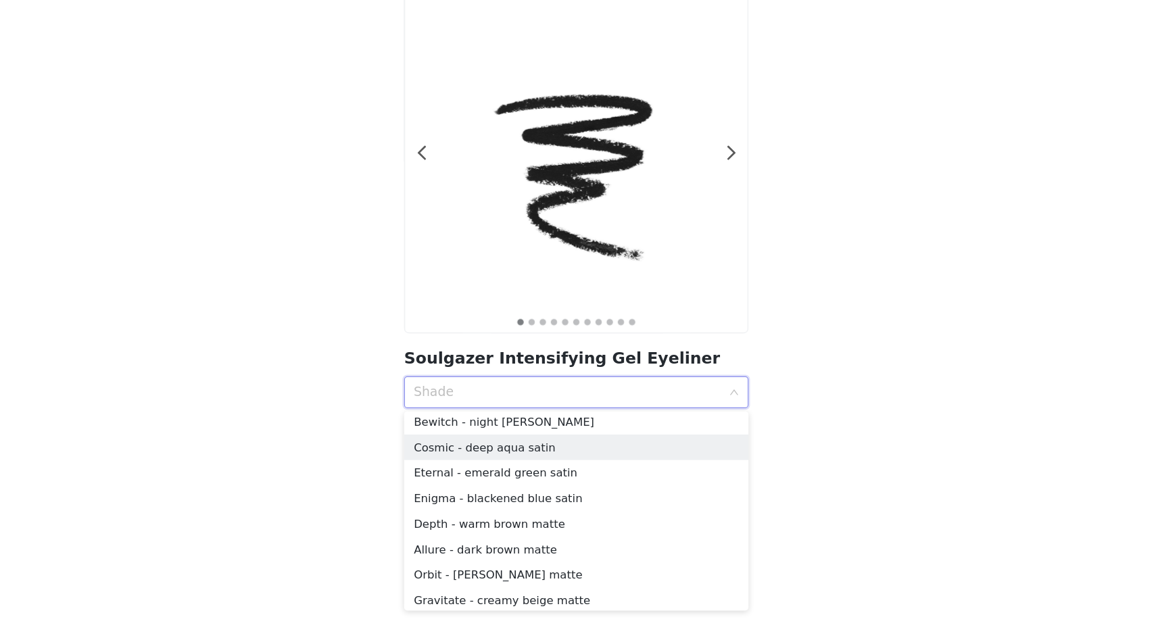
scroll to position [53, 0]
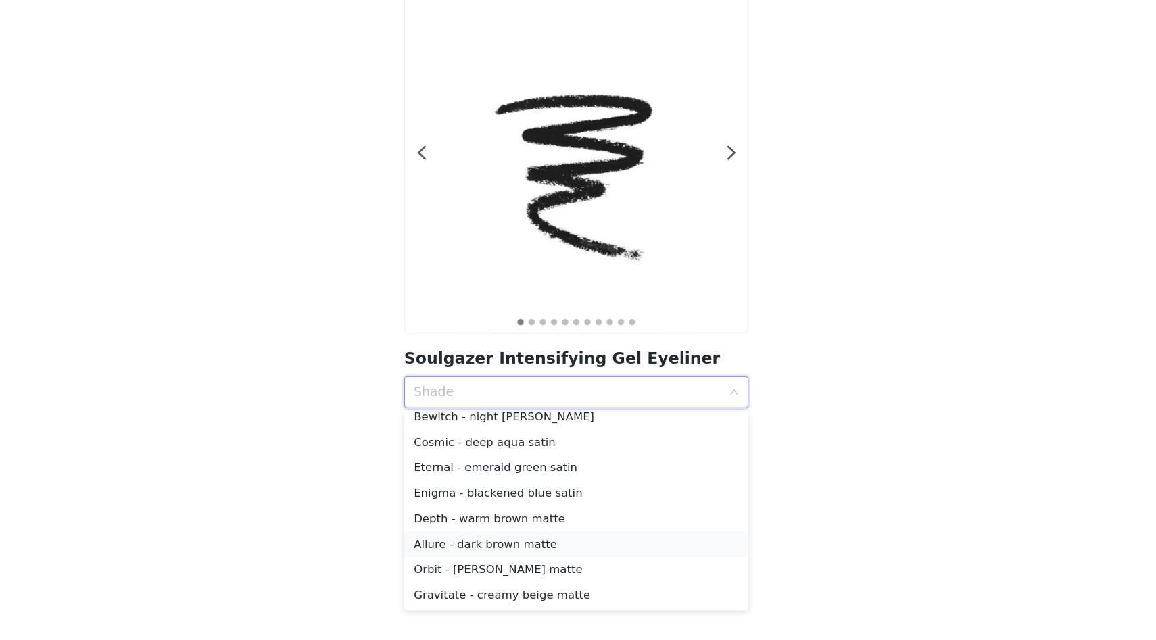
click at [525, 556] on div "Allure - dark brown matte" at bounding box center [578, 558] width 276 height 15
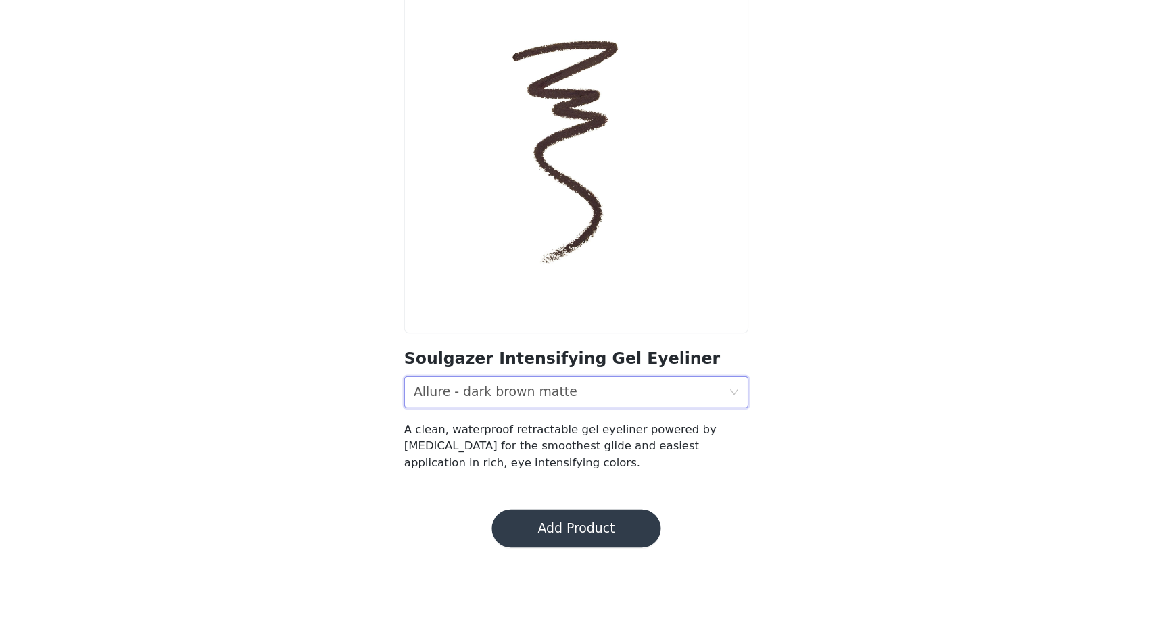
click at [537, 548] on button "Add Product" at bounding box center [577, 545] width 143 height 32
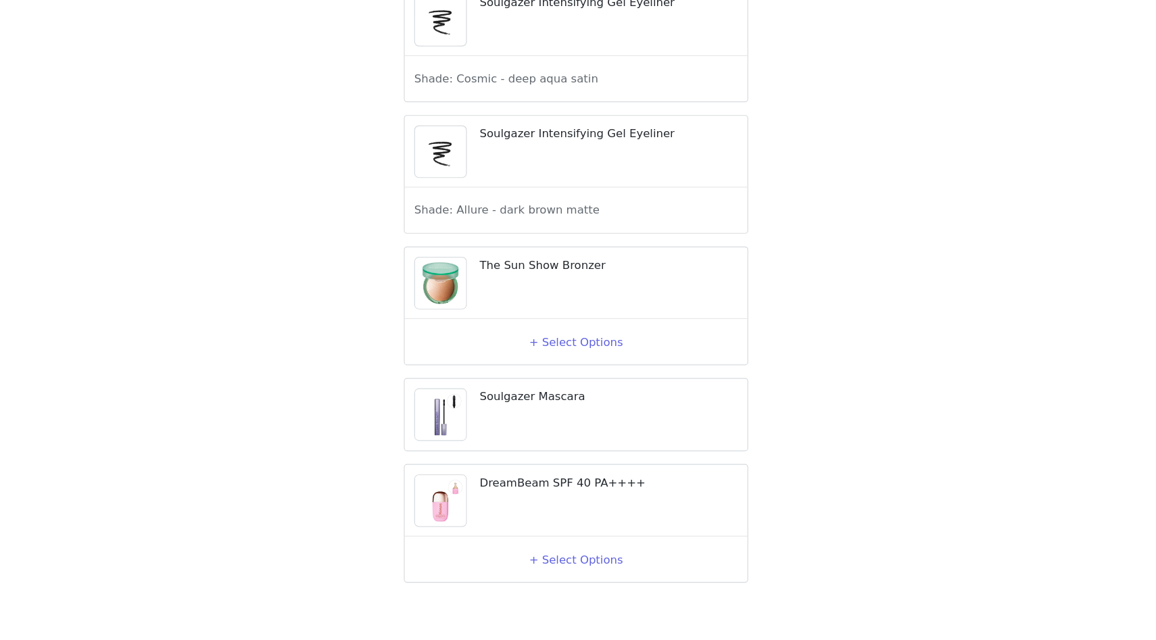
scroll to position [2366, 0]
click at [553, 397] on button "+ Select Options" at bounding box center [578, 387] width 54 height 22
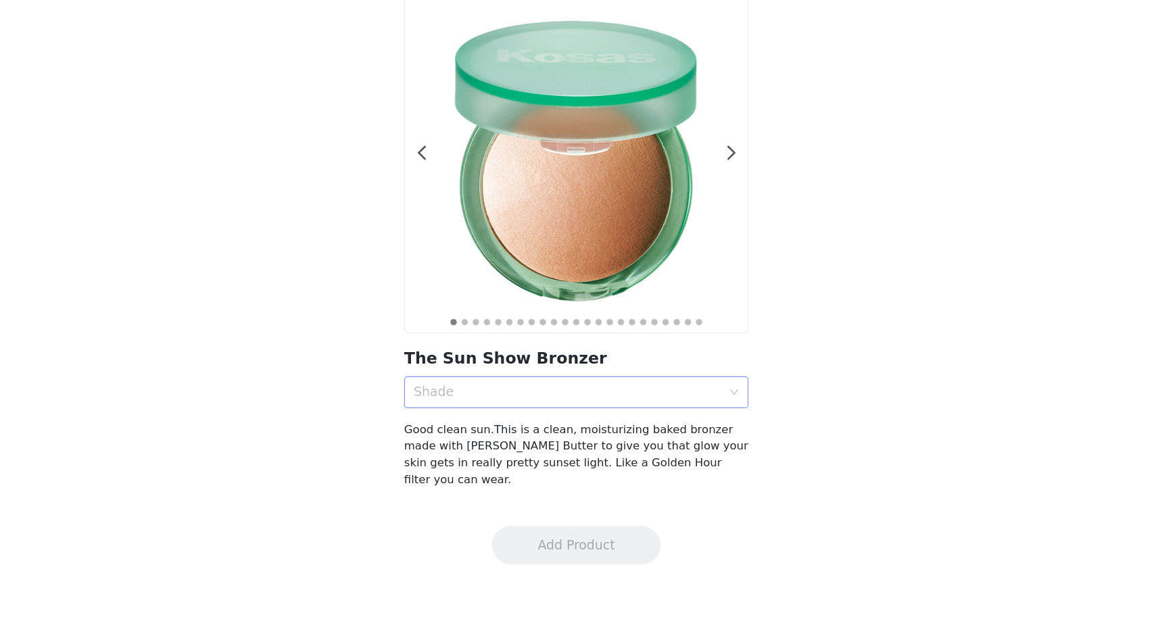
click at [539, 433] on div "Shade" at bounding box center [570, 430] width 261 height 14
click at [482, 436] on div "Shade" at bounding box center [570, 430] width 261 height 14
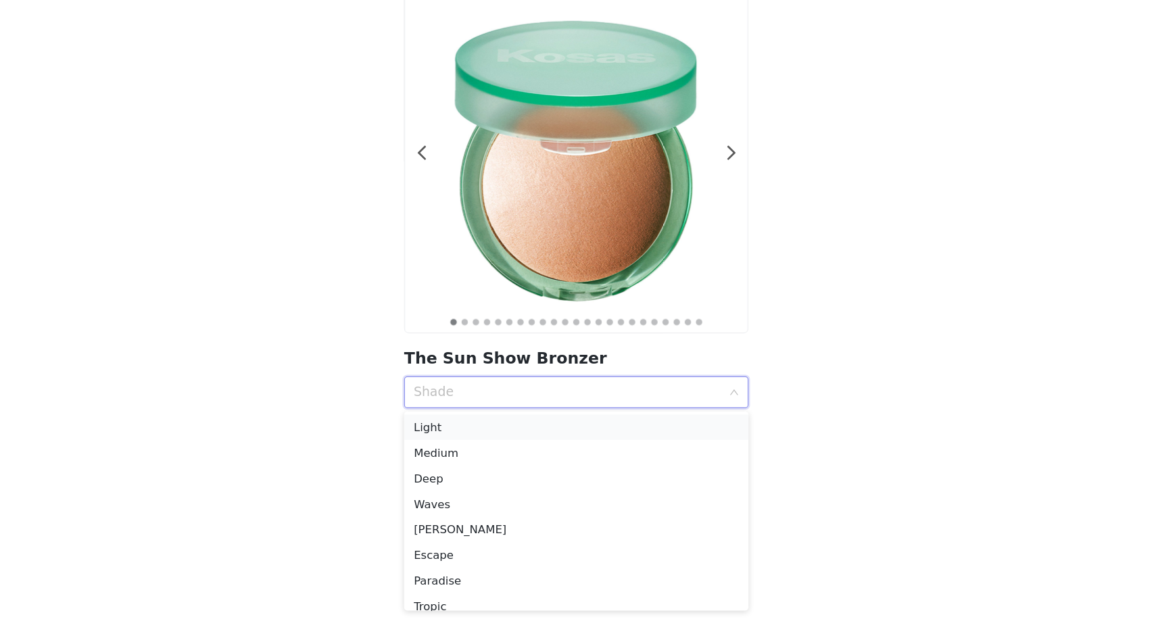
click at [477, 462] on div "Light" at bounding box center [578, 459] width 276 height 15
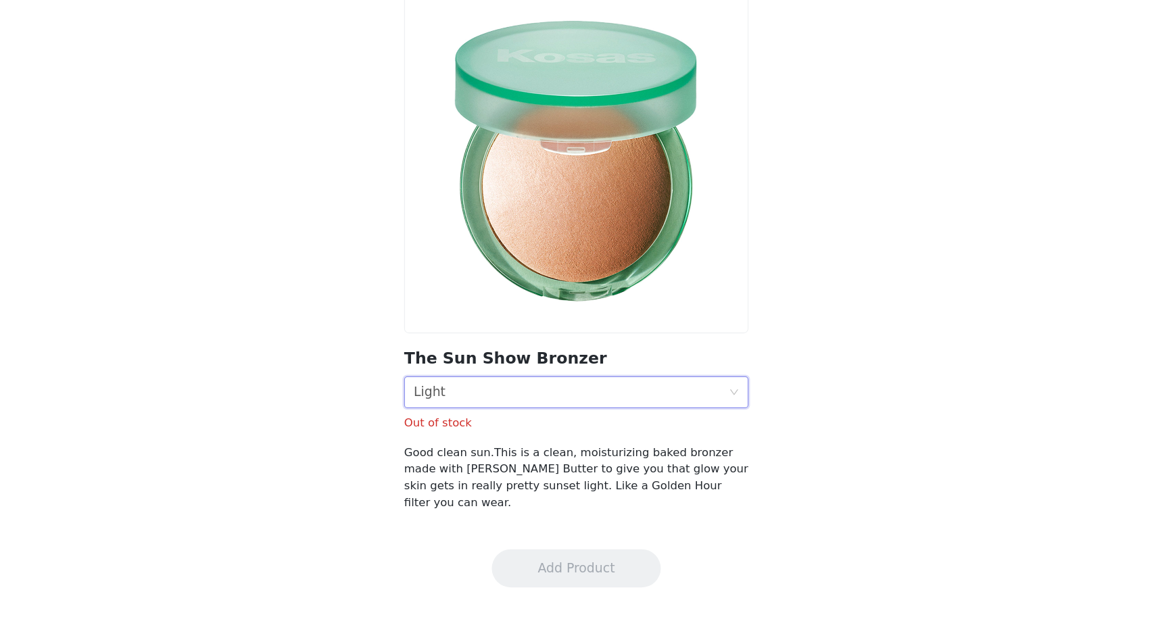
click at [468, 435] on div "Shade Light" at bounding box center [573, 430] width 267 height 26
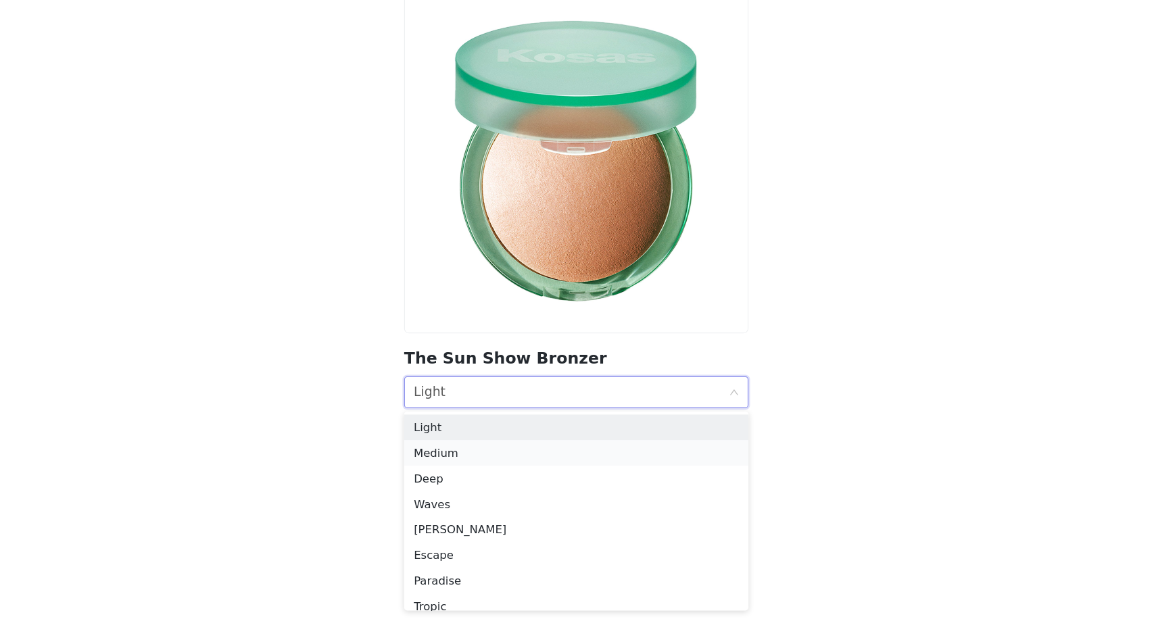
click at [471, 479] on div "Medium" at bounding box center [578, 481] width 276 height 15
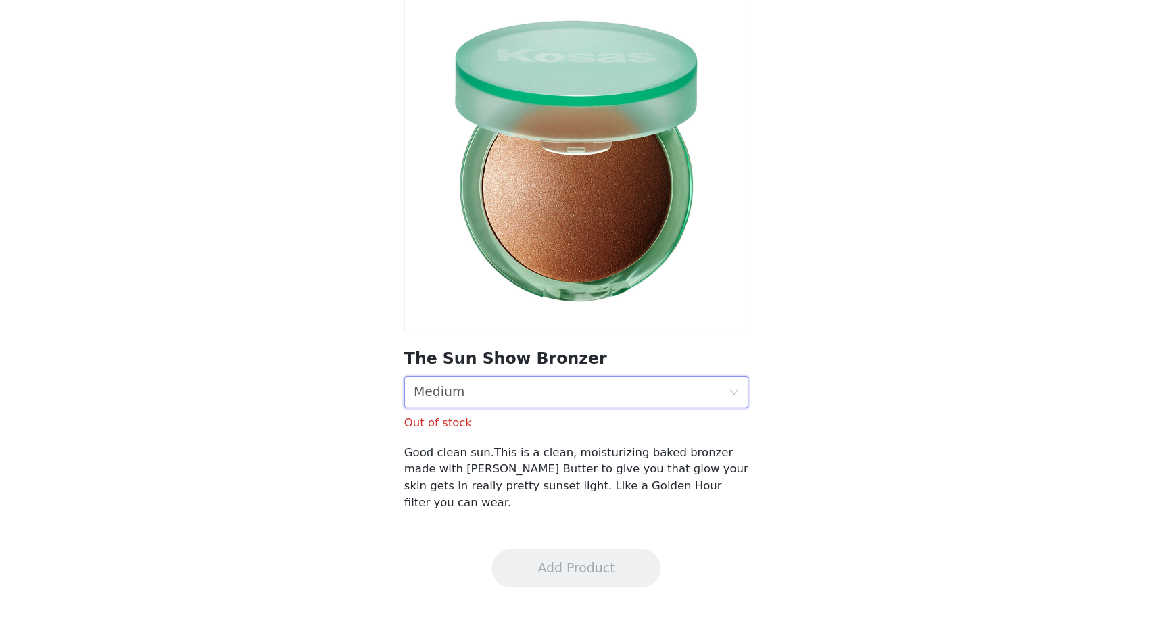
click at [475, 431] on div "Medium" at bounding box center [461, 430] width 43 height 26
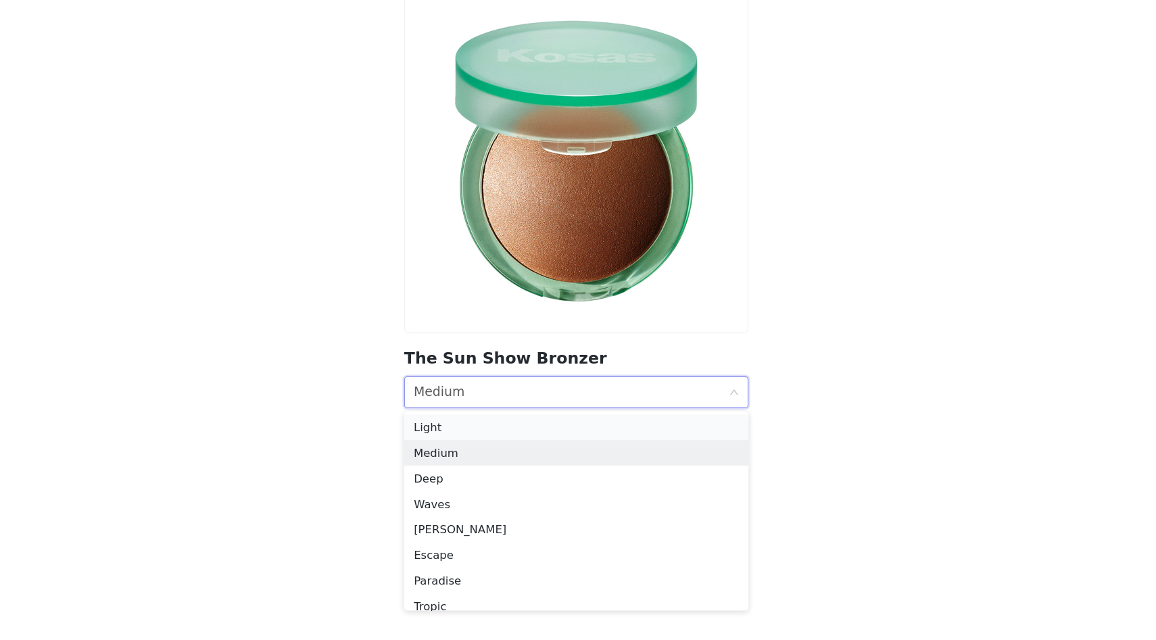
click at [475, 455] on div "Light" at bounding box center [578, 459] width 276 height 15
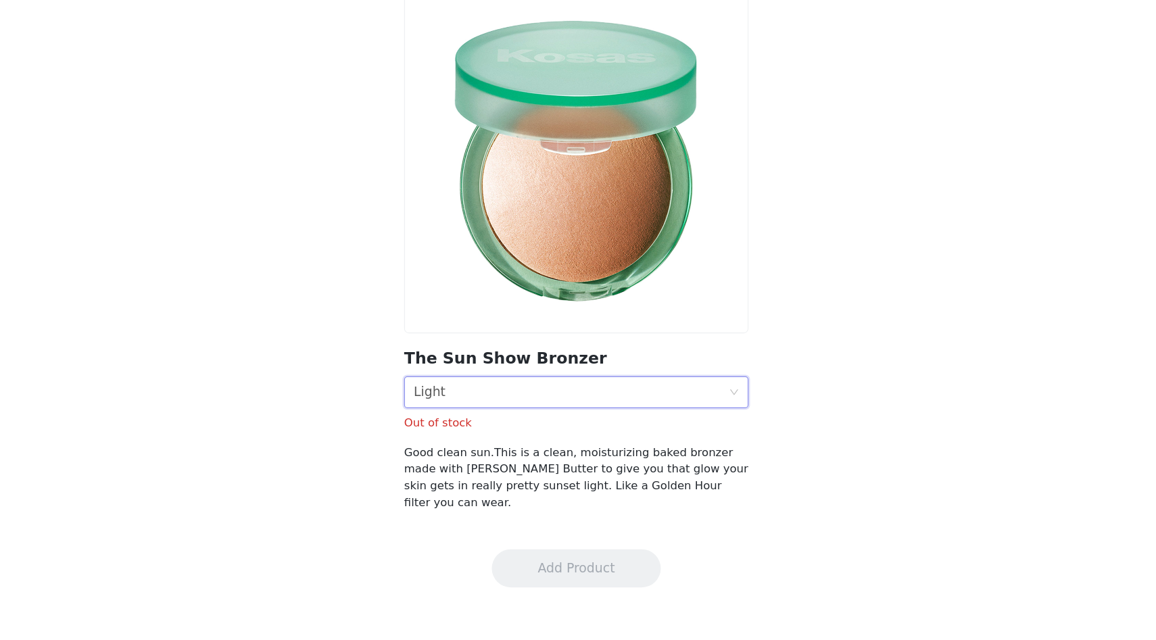
click at [470, 433] on div "Shade Light" at bounding box center [573, 430] width 267 height 26
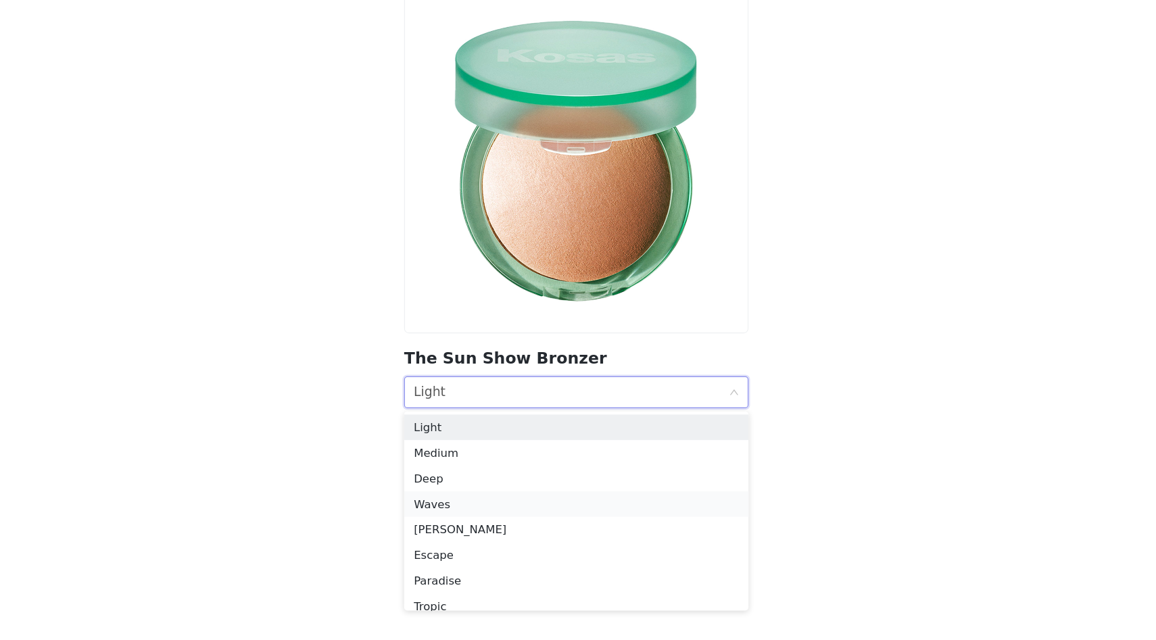
click at [464, 531] on div "Waves" at bounding box center [578, 524] width 276 height 15
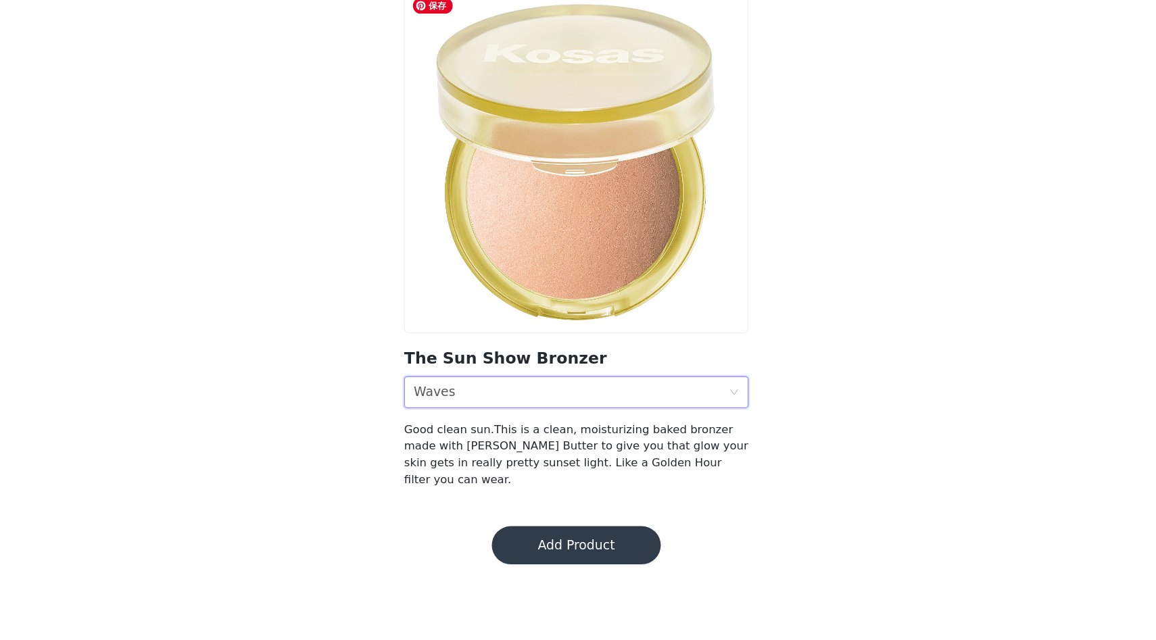
click at [529, 426] on div "Shade Waves" at bounding box center [573, 430] width 267 height 26
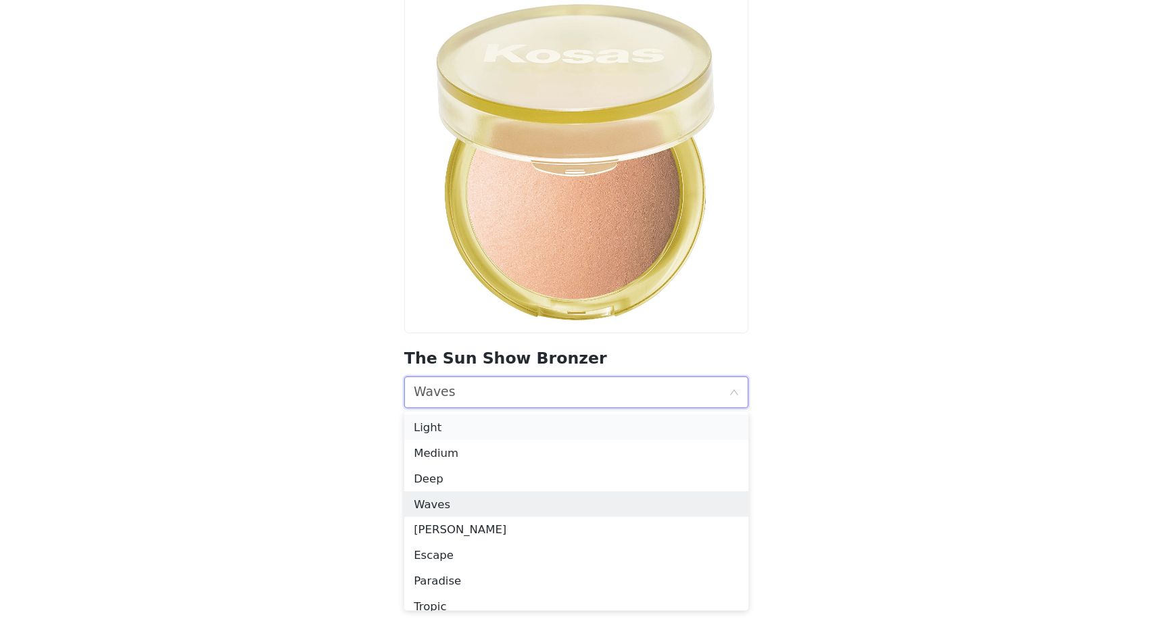
click at [495, 452] on div "Light" at bounding box center [578, 459] width 276 height 15
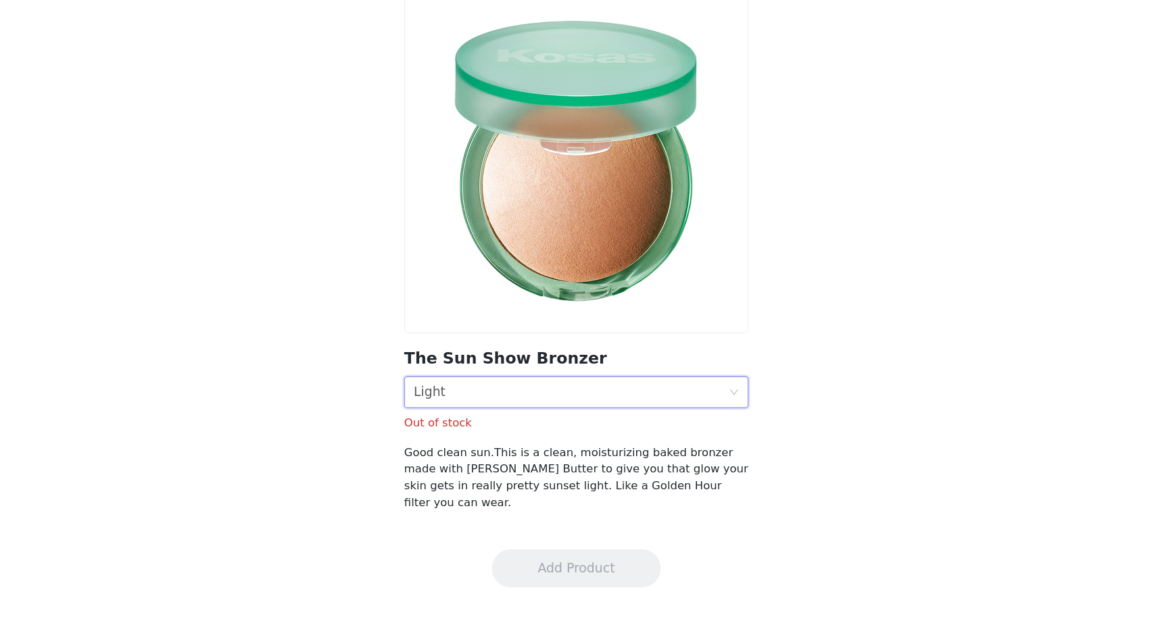
click at [543, 420] on div "Shade Light" at bounding box center [573, 430] width 267 height 26
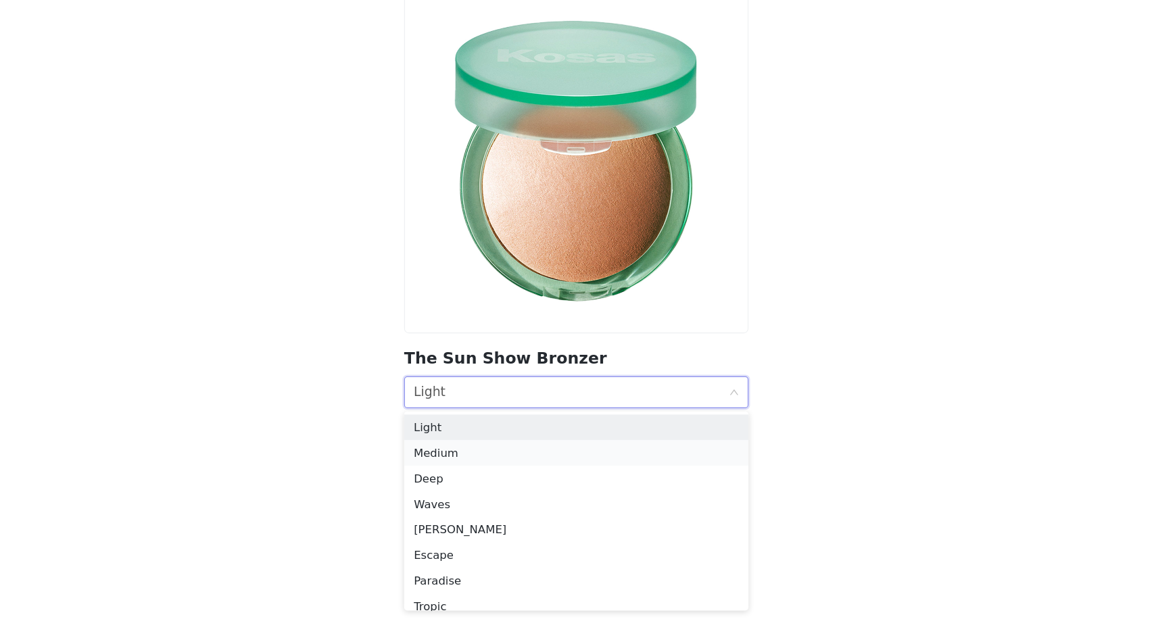
click at [521, 483] on div "Medium" at bounding box center [578, 481] width 276 height 15
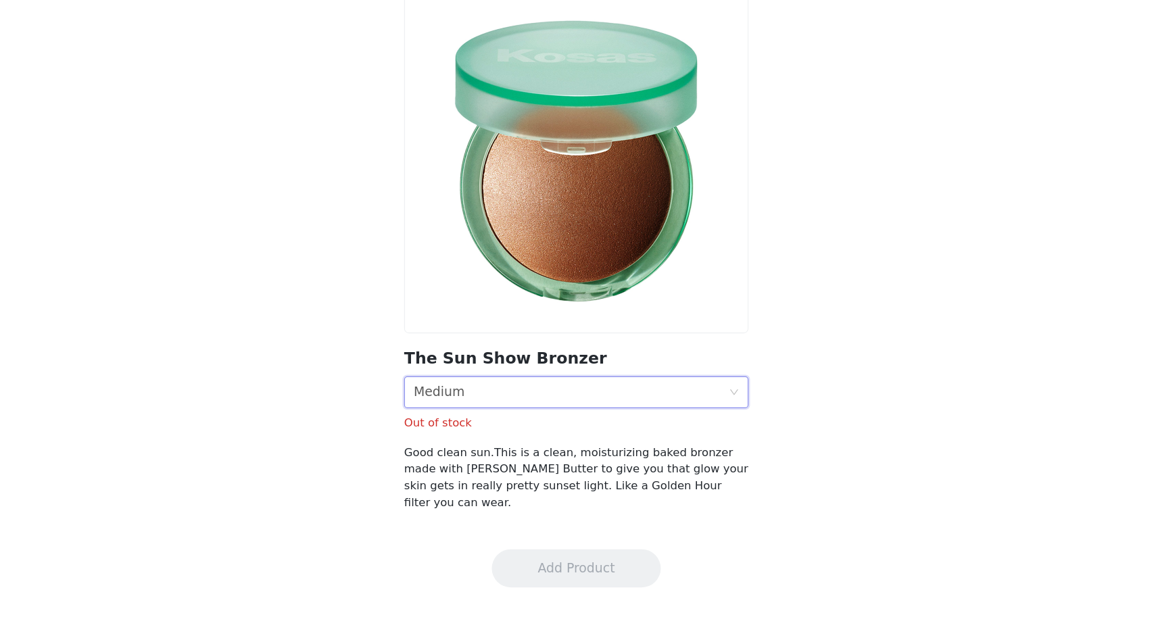
click at [514, 432] on div "Shade Medium" at bounding box center [573, 430] width 267 height 26
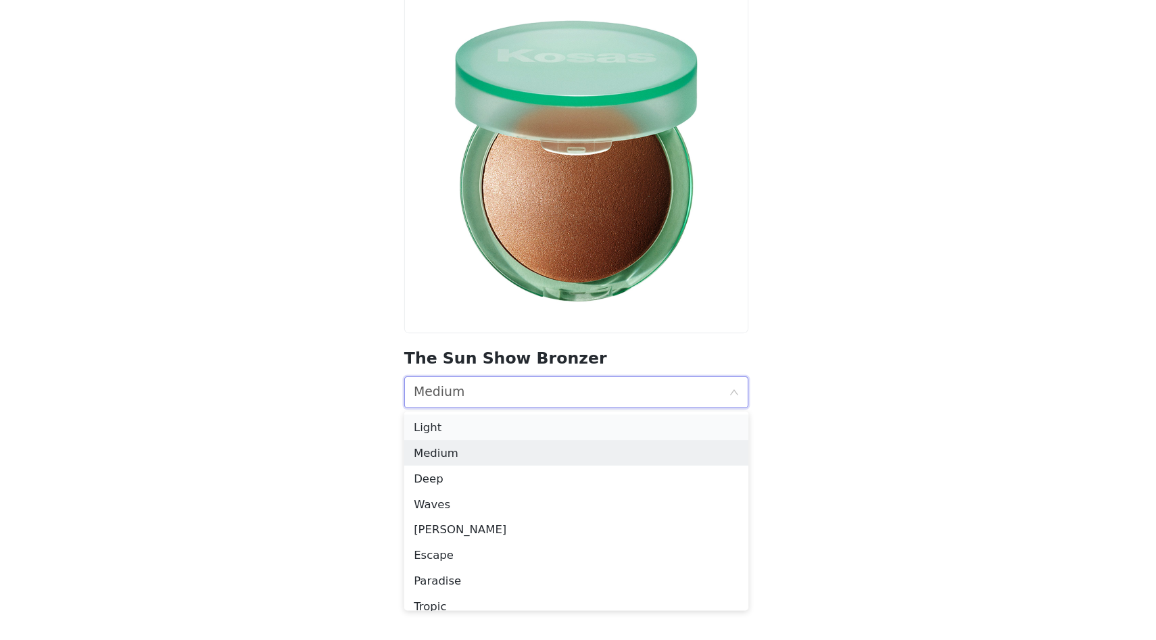
click at [508, 458] on div "Light" at bounding box center [578, 459] width 276 height 15
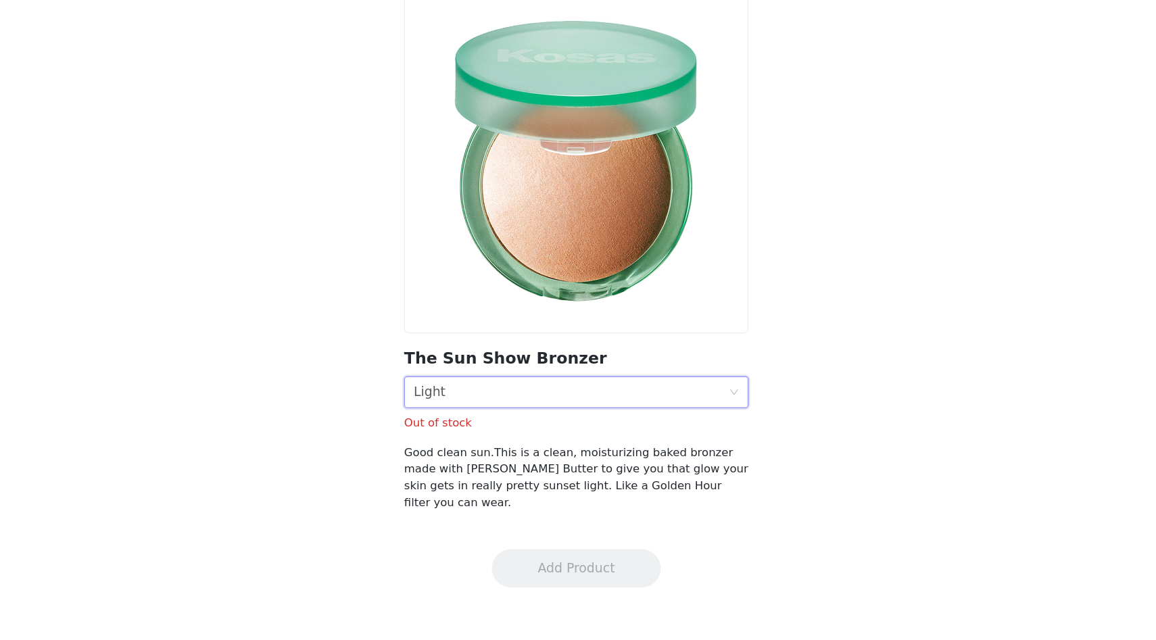
click at [505, 438] on div "Shade Light" at bounding box center [573, 430] width 267 height 26
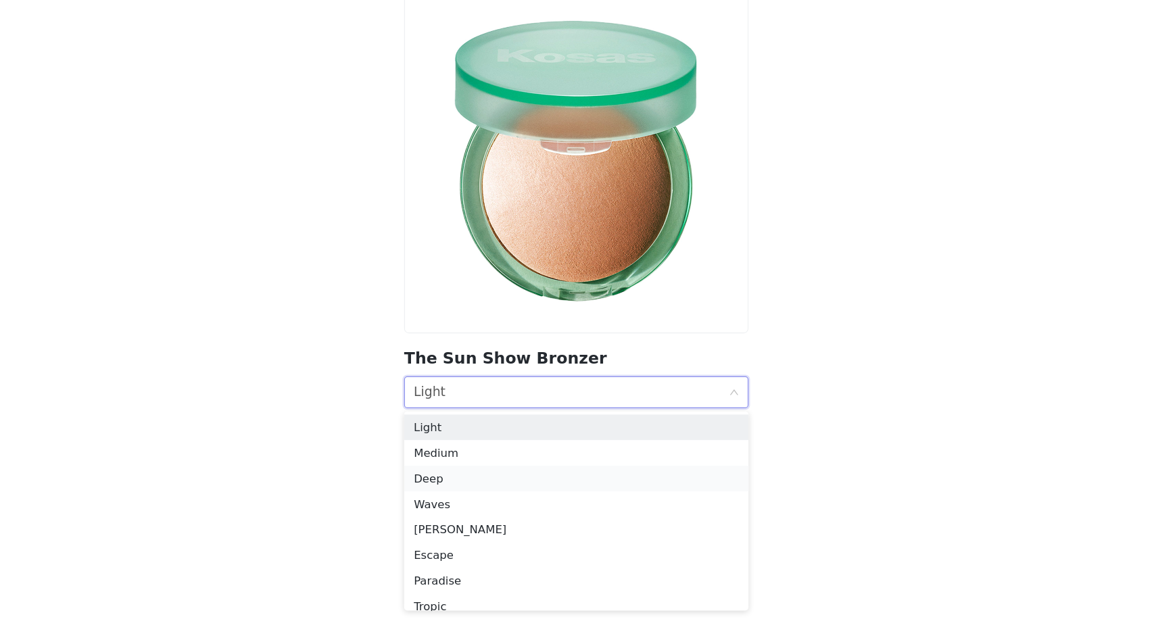
click at [490, 508] on div "Deep" at bounding box center [578, 502] width 276 height 15
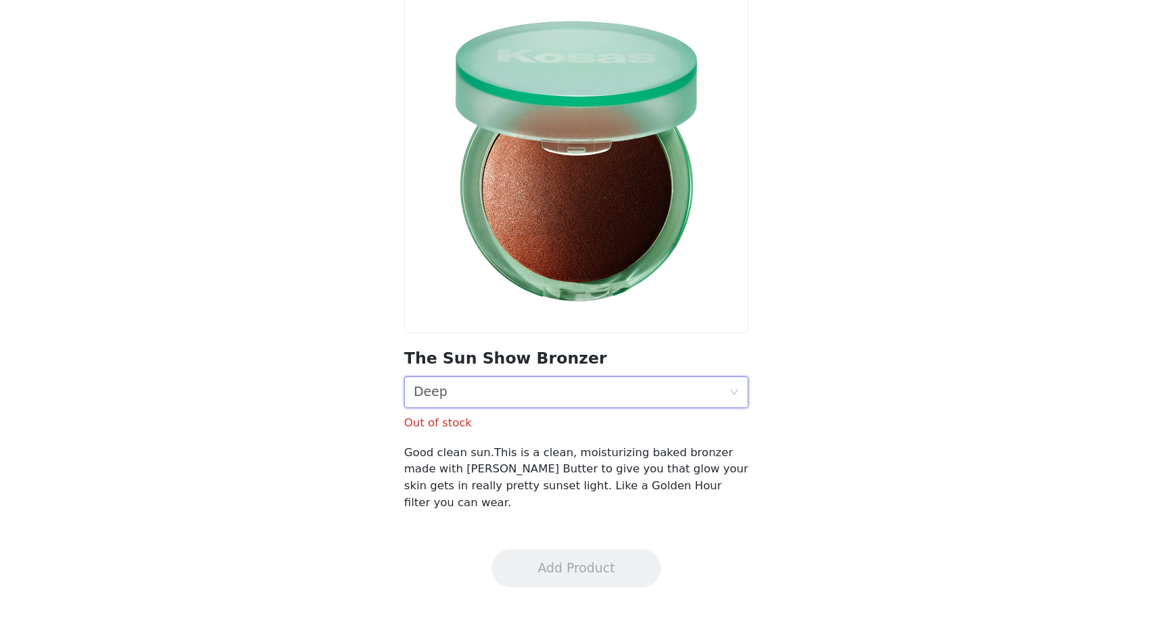
click at [495, 443] on div "Shade Deep" at bounding box center [578, 429] width 292 height 27
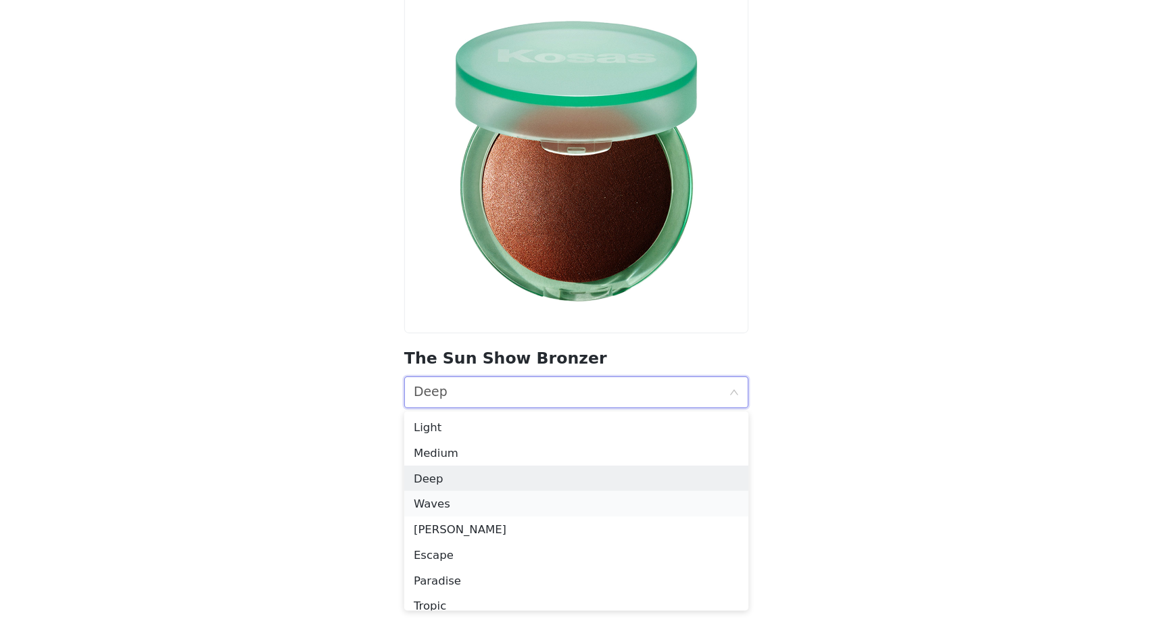
click at [472, 522] on div "Waves" at bounding box center [578, 524] width 276 height 15
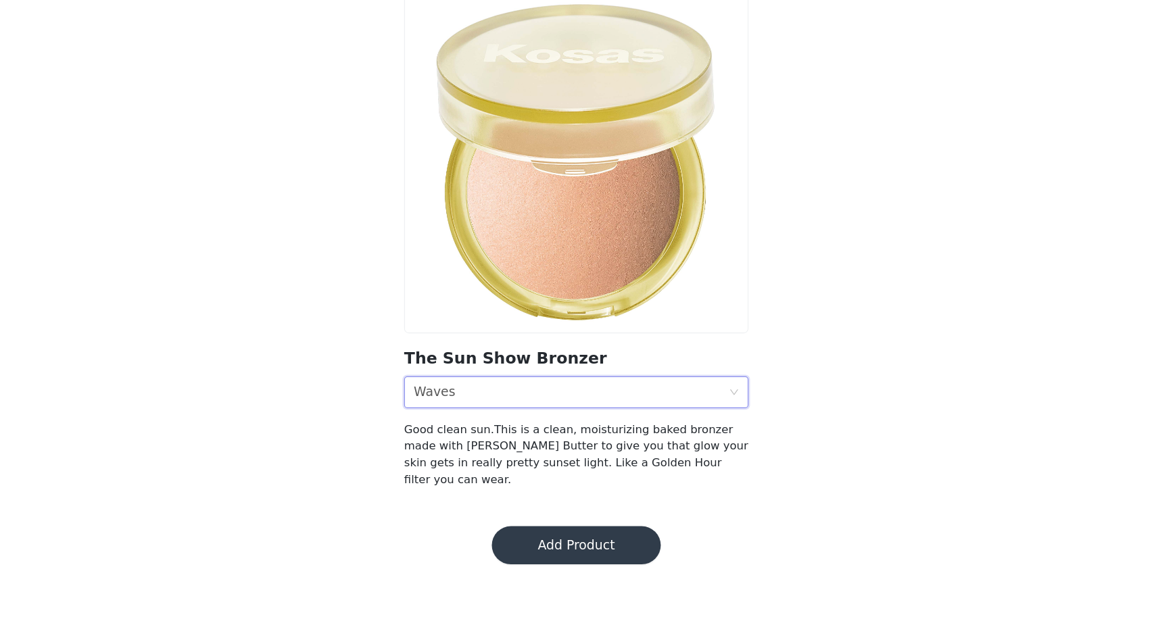
click at [516, 551] on button "Add Product" at bounding box center [577, 559] width 143 height 32
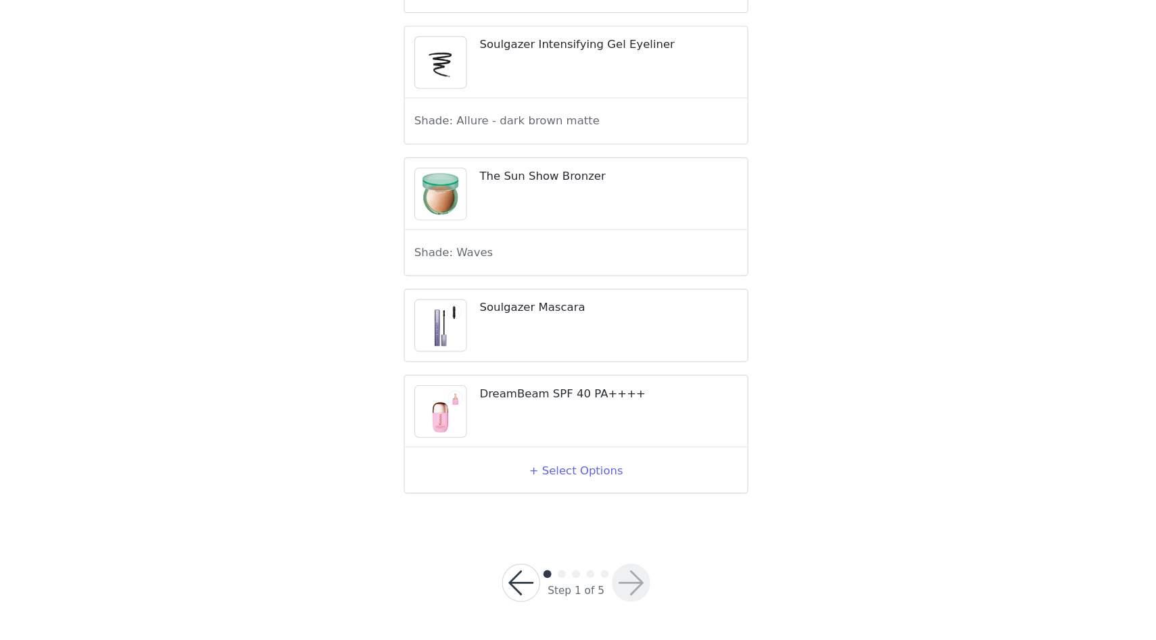
scroll to position [2454, 0]
click at [570, 496] on button "+ Select Options" at bounding box center [578, 496] width 54 height 22
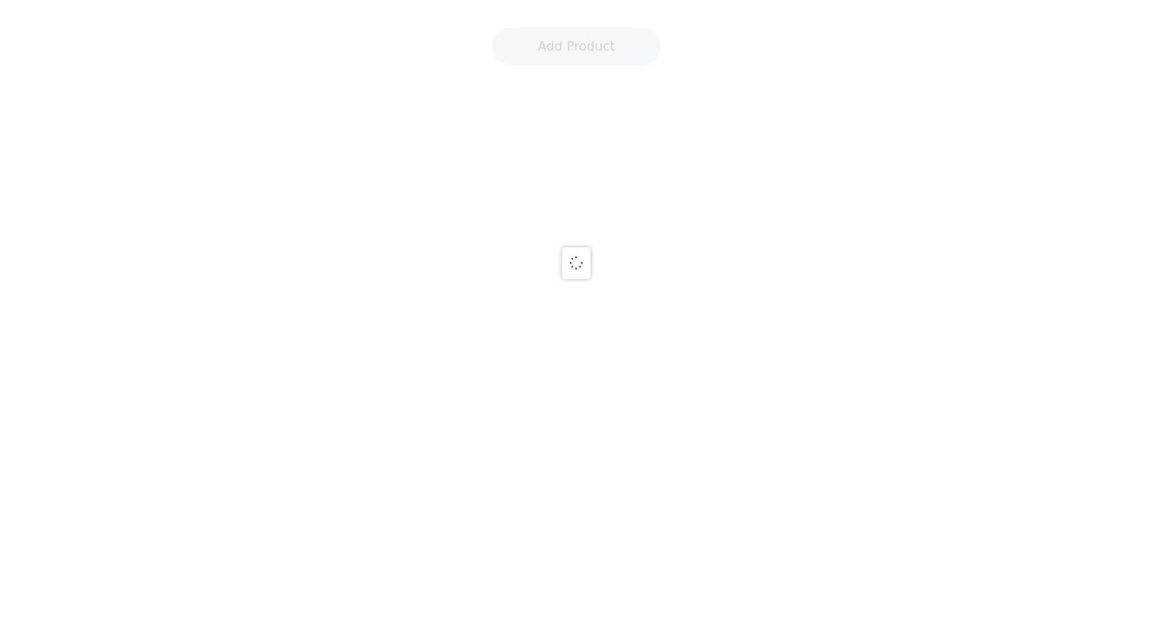
scroll to position [37, 0]
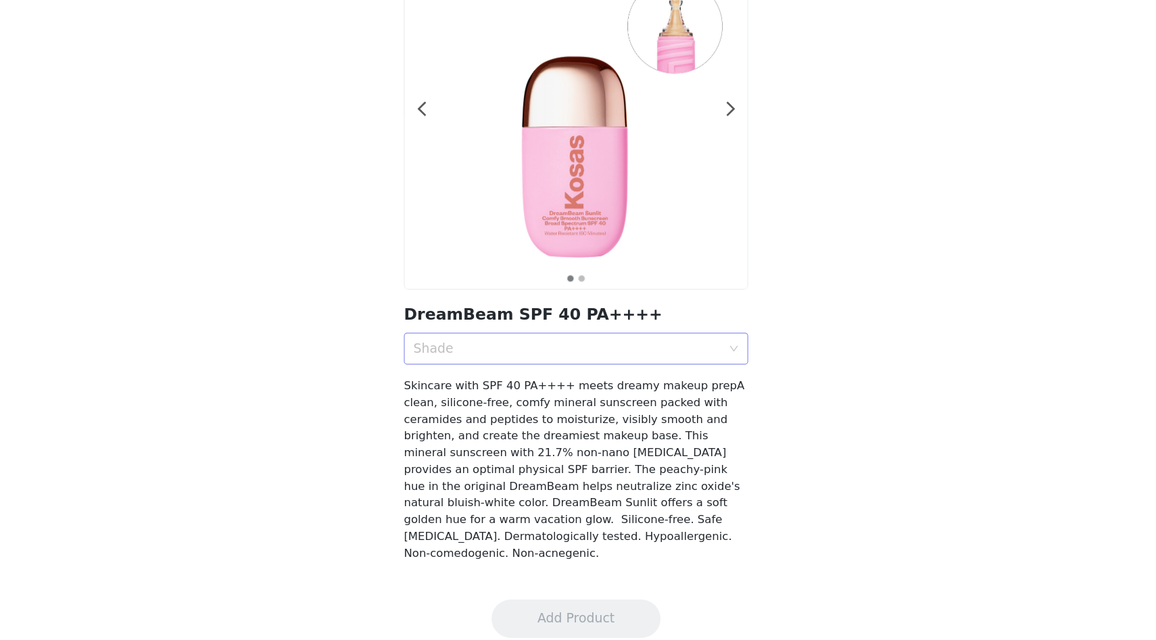
click at [511, 390] on div "Shade" at bounding box center [570, 393] width 261 height 14
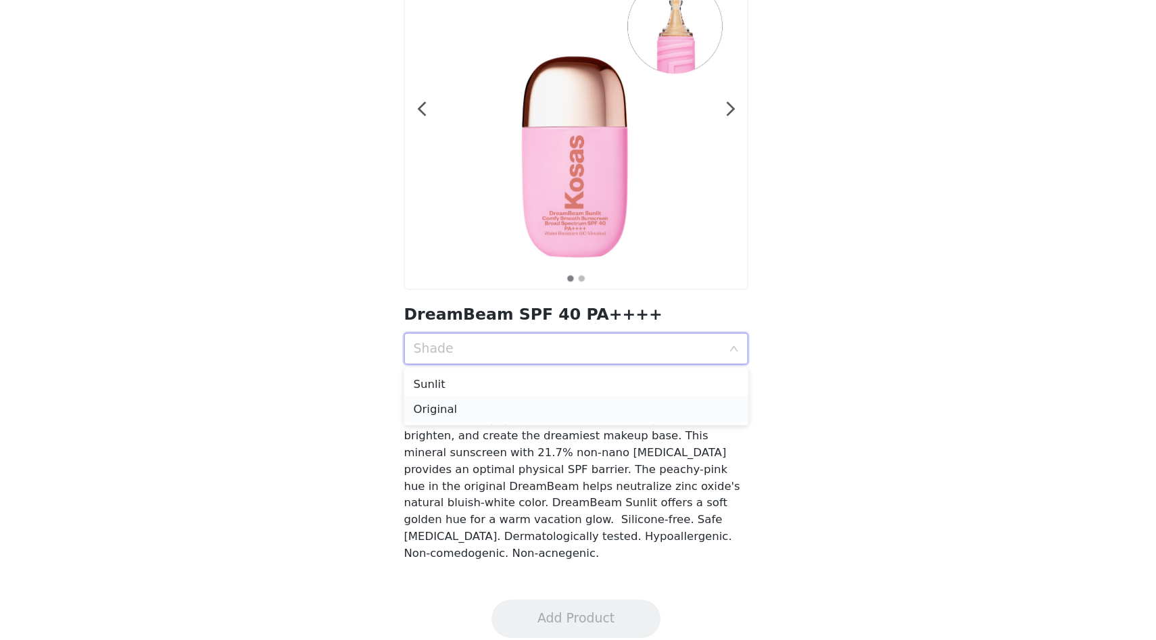
click at [490, 439] on div "Original" at bounding box center [578, 444] width 276 height 15
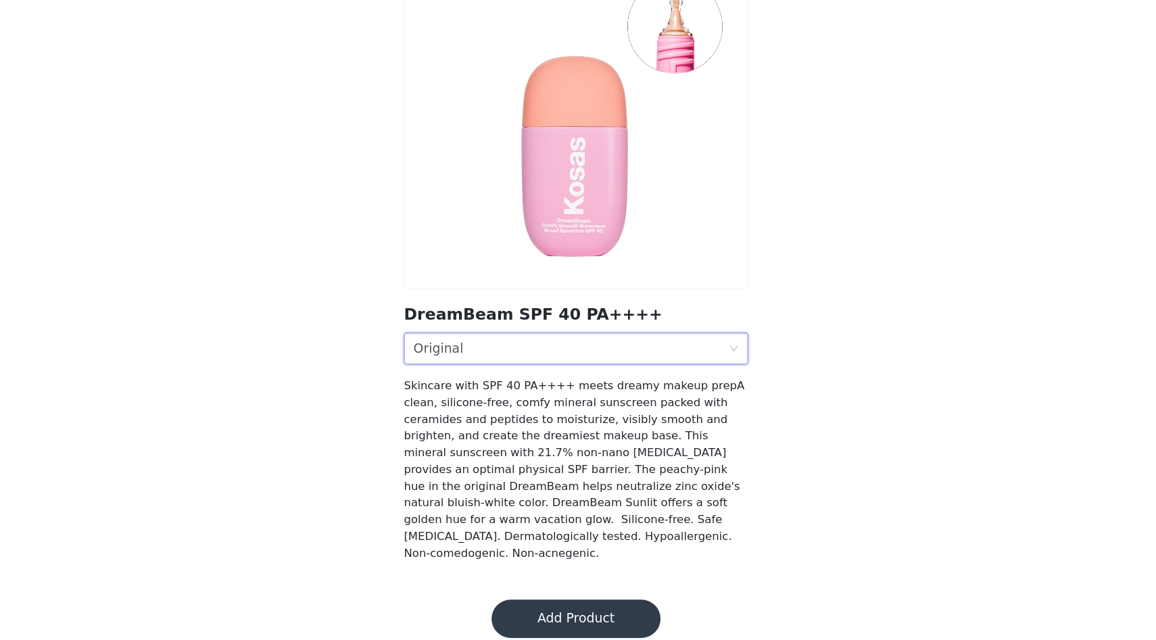
click at [531, 606] on button "Add Product" at bounding box center [577, 622] width 143 height 32
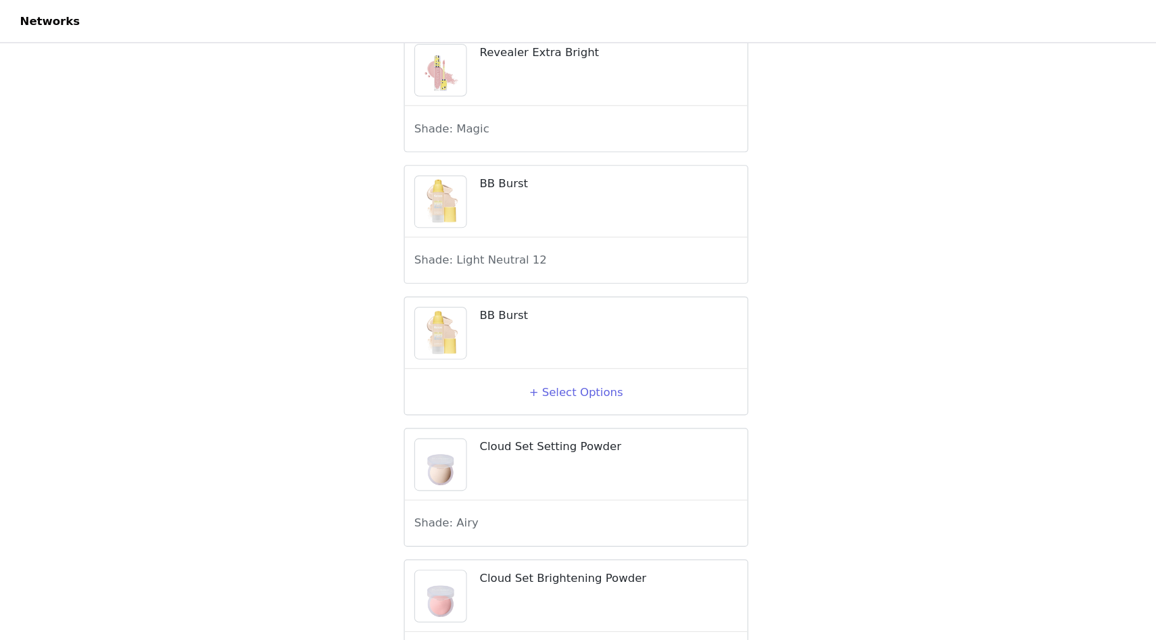
scroll to position [357, 0]
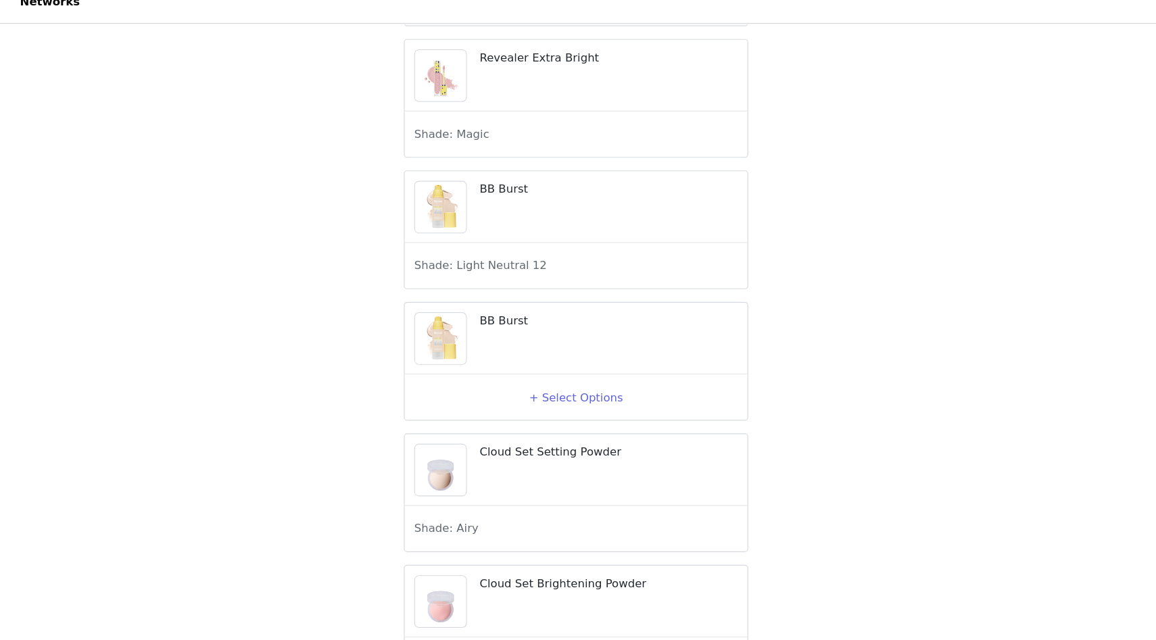
click at [541, 364] on div "+ Select Options" at bounding box center [578, 354] width 274 height 22
click at [569, 364] on button "+ Select Options" at bounding box center [578, 354] width 54 height 22
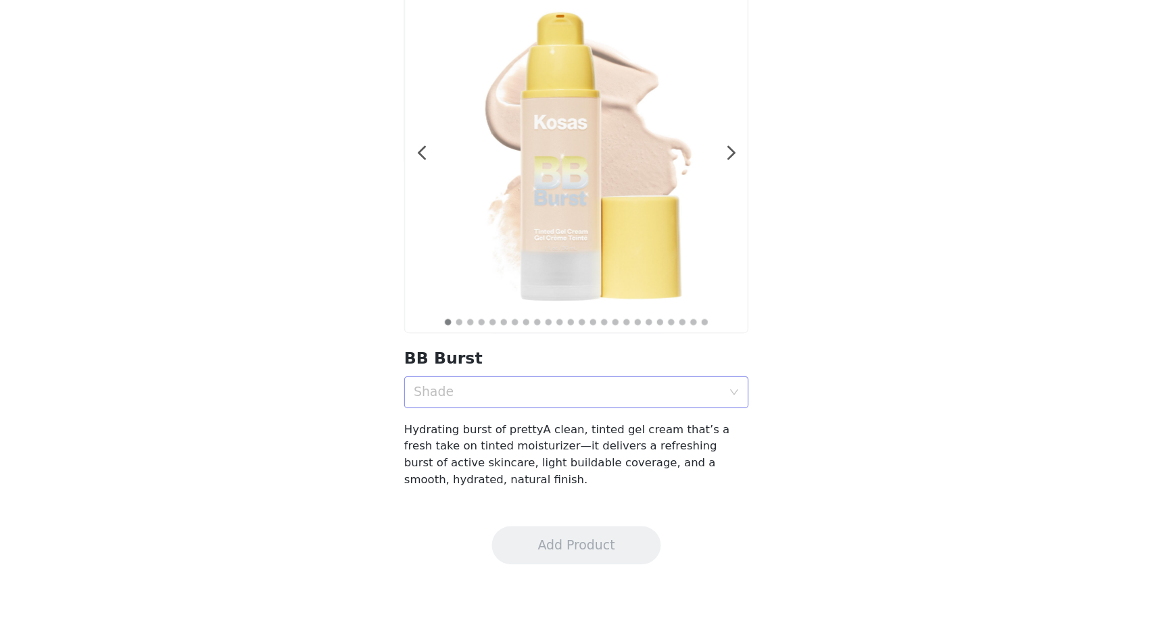
click at [502, 431] on div "Shade" at bounding box center [570, 430] width 261 height 14
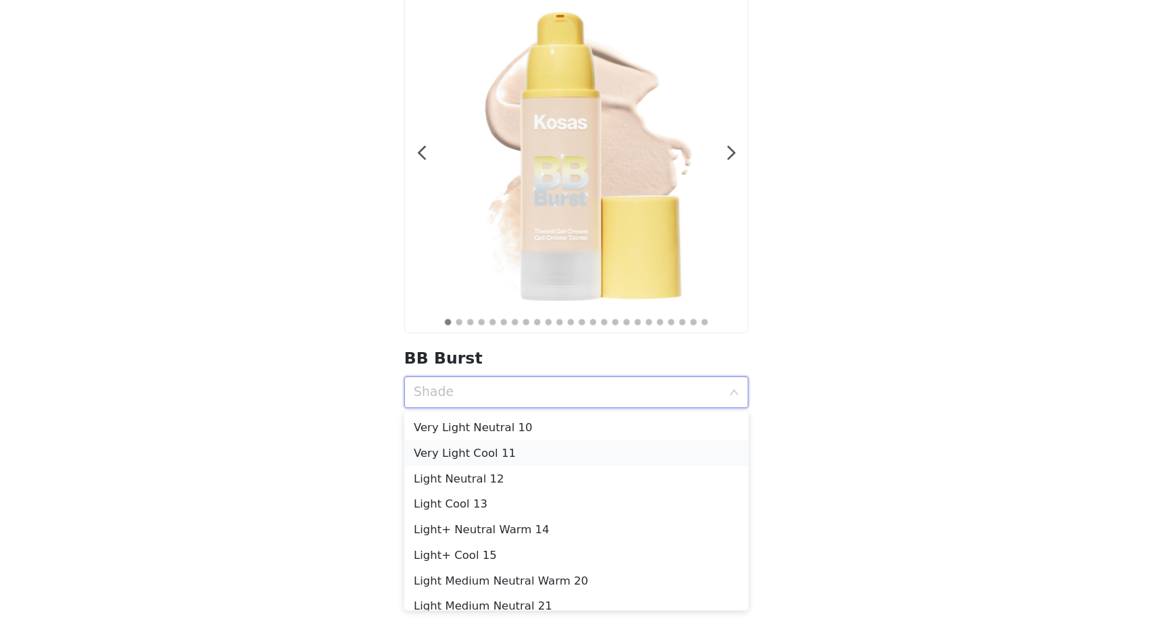
click at [489, 474] on div "Very Light Cool 11" at bounding box center [578, 481] width 276 height 15
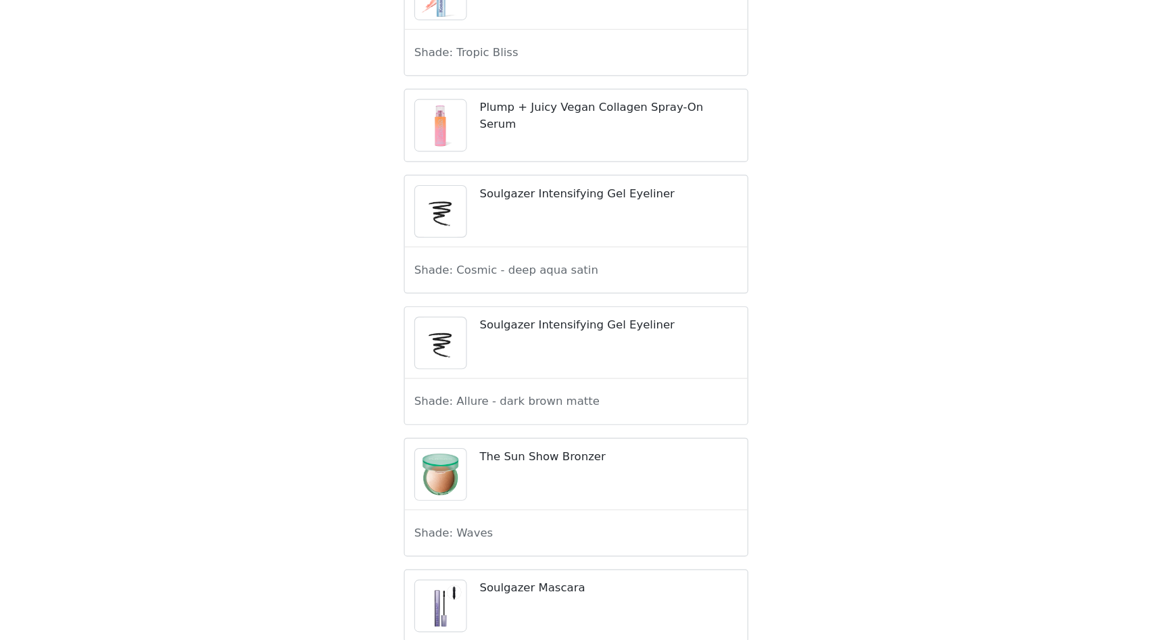
scroll to position [2454, 0]
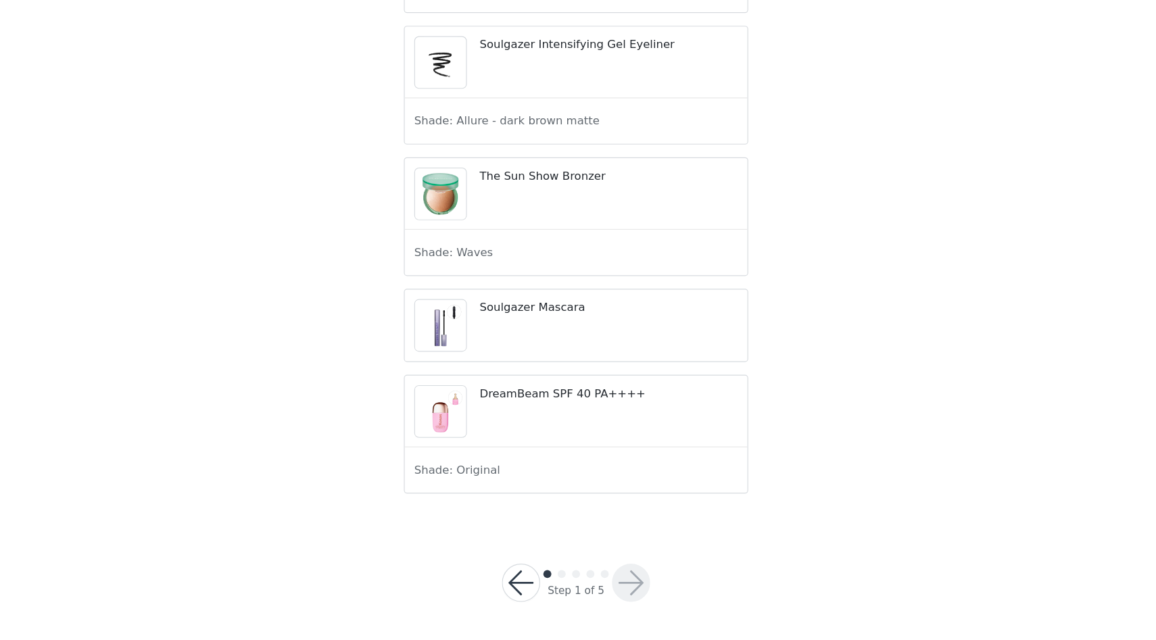
click at [565, 589] on div at bounding box center [578, 585] width 61 height 14
click at [564, 610] on div "Step 1 of 5" at bounding box center [578, 591] width 158 height 65
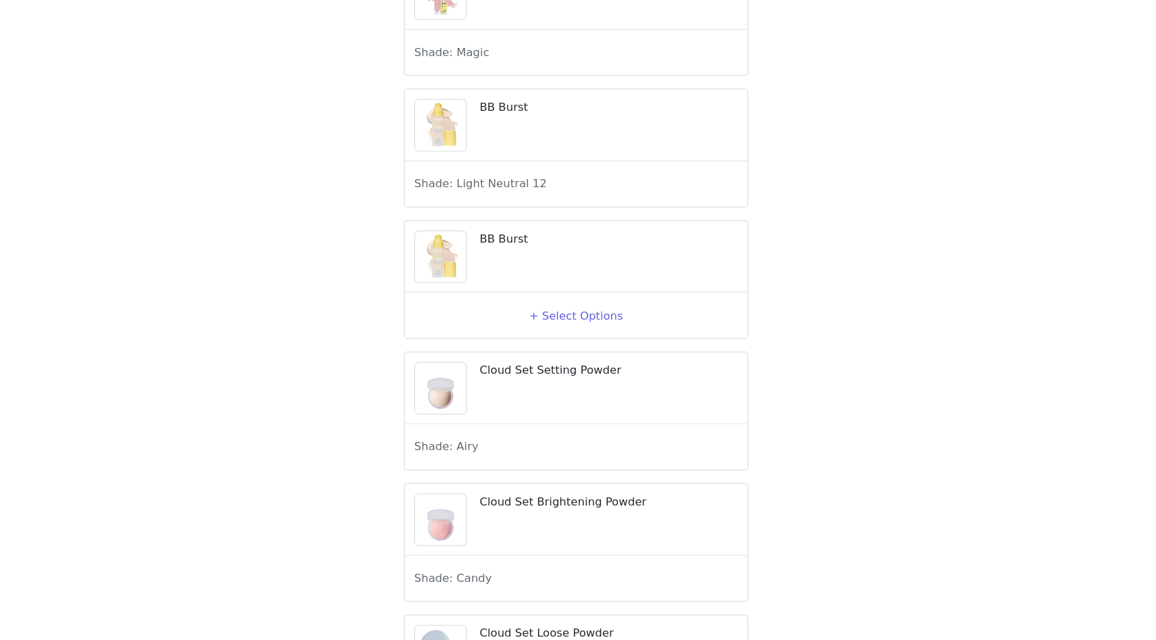
scroll to position [354, 0]
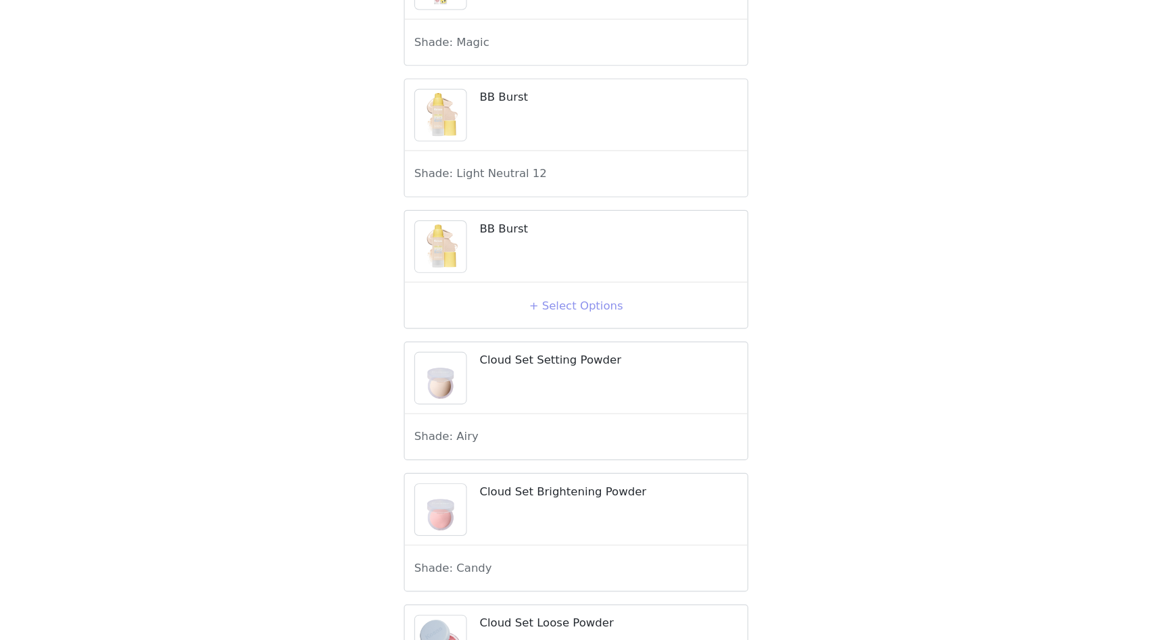
click at [571, 367] on button "+ Select Options" at bounding box center [578, 356] width 54 height 22
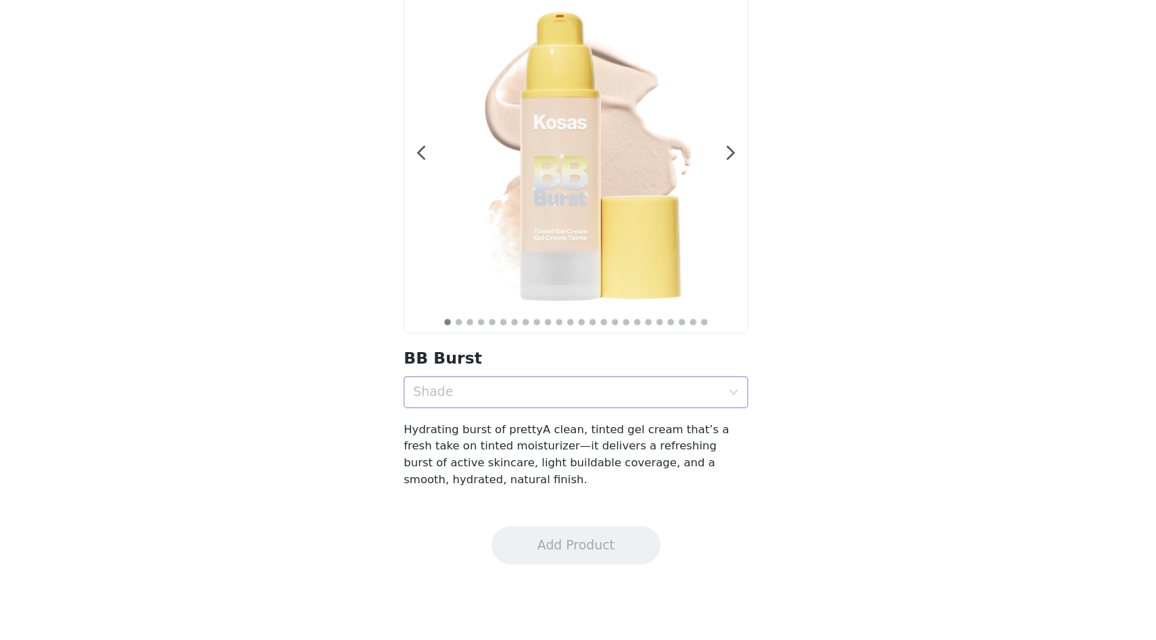
click at [550, 427] on div "Shade" at bounding box center [570, 430] width 261 height 14
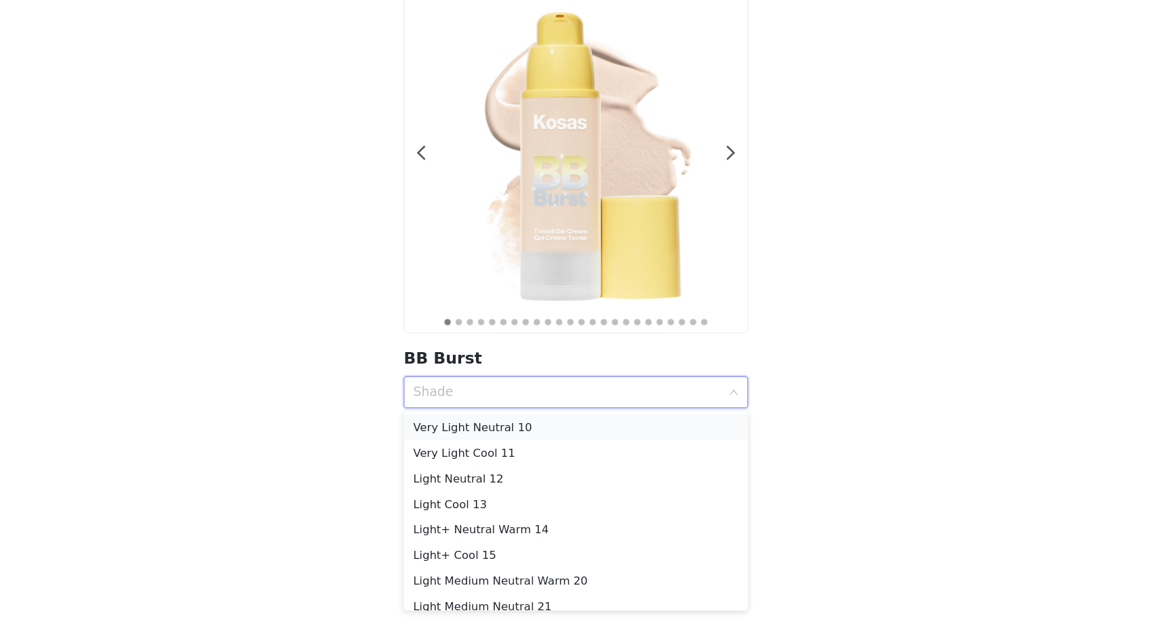
click at [535, 459] on div "Very Light Neutral 10" at bounding box center [578, 459] width 276 height 15
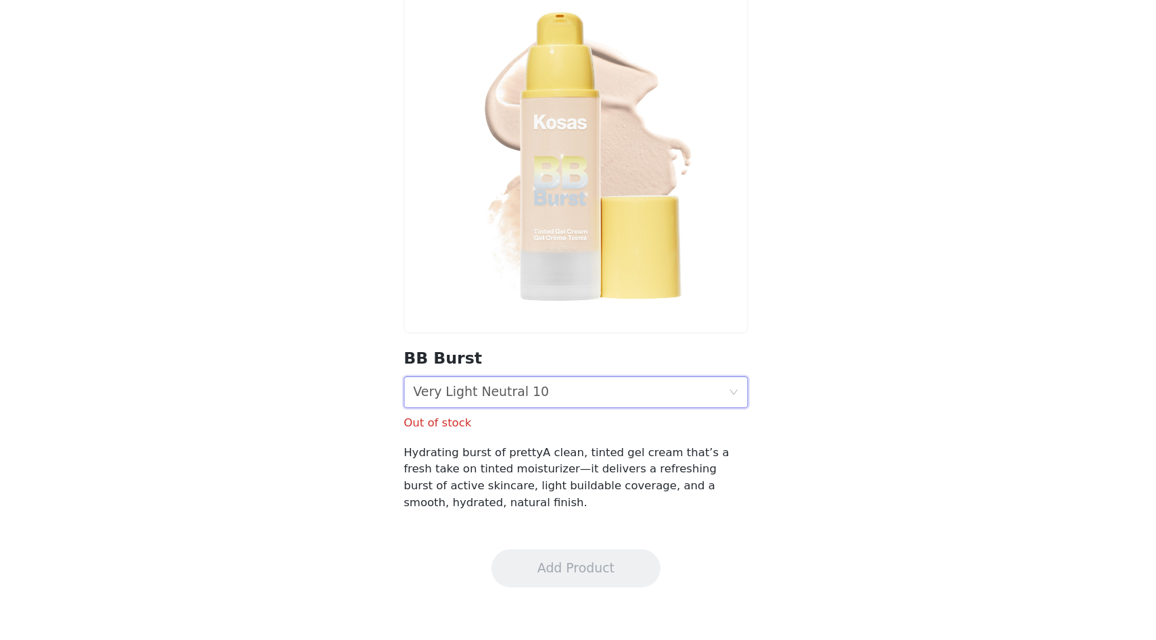
click at [528, 437] on div "Very Light Neutral 10" at bounding box center [497, 430] width 115 height 26
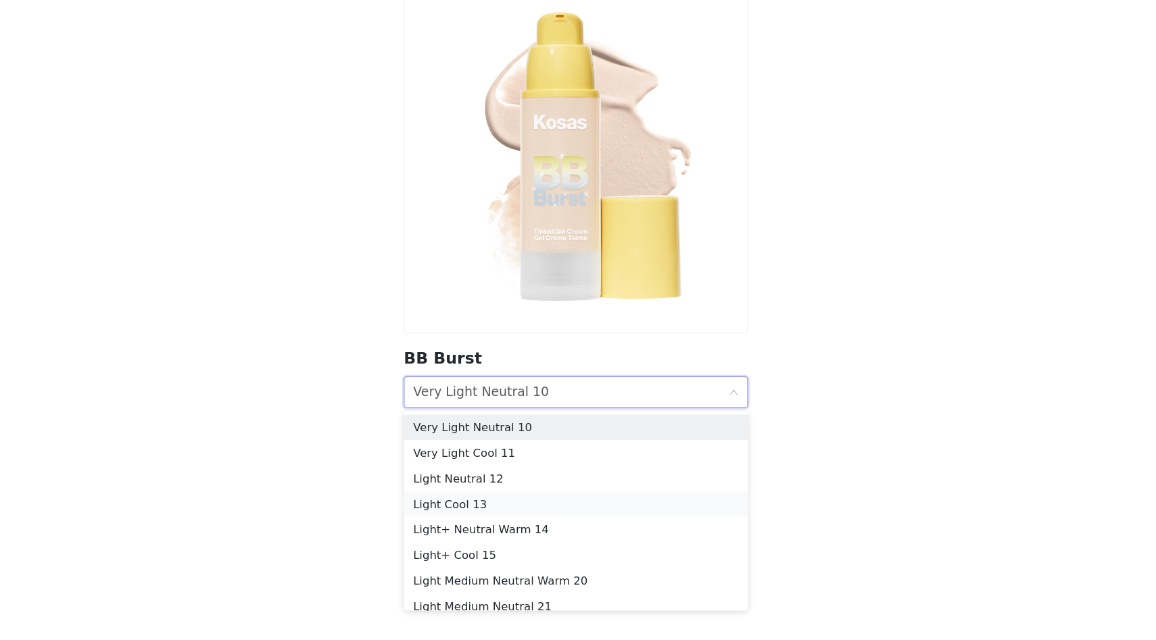
click at [510, 520] on div "Light Cool 13" at bounding box center [578, 524] width 276 height 15
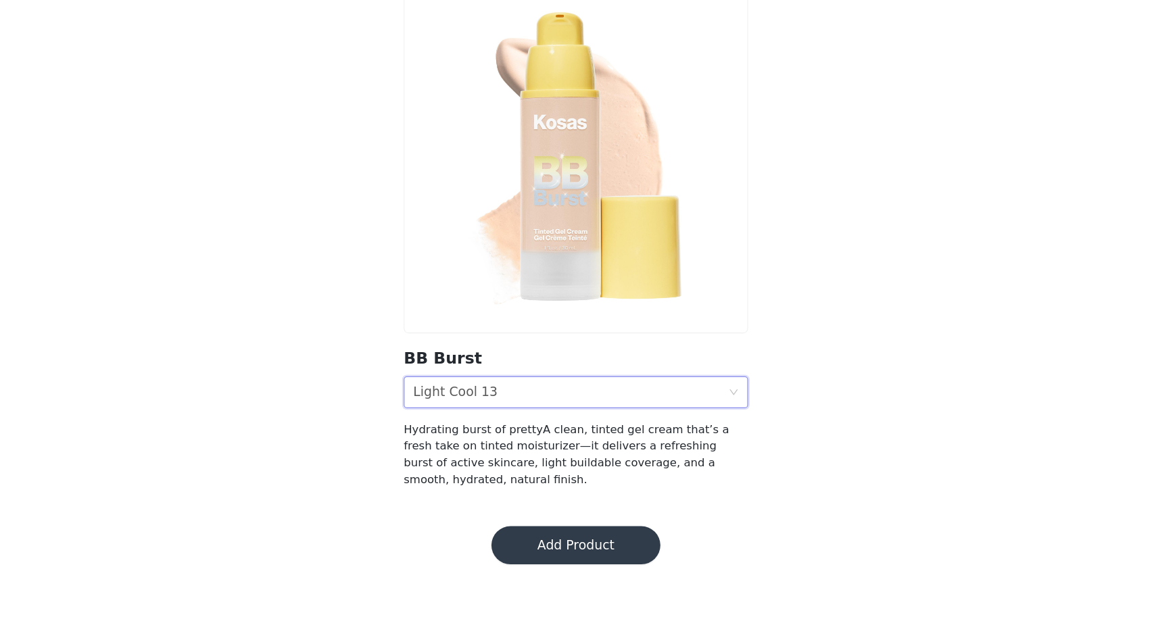
click at [512, 434] on div "Shade Light Cool 13" at bounding box center [573, 430] width 267 height 26
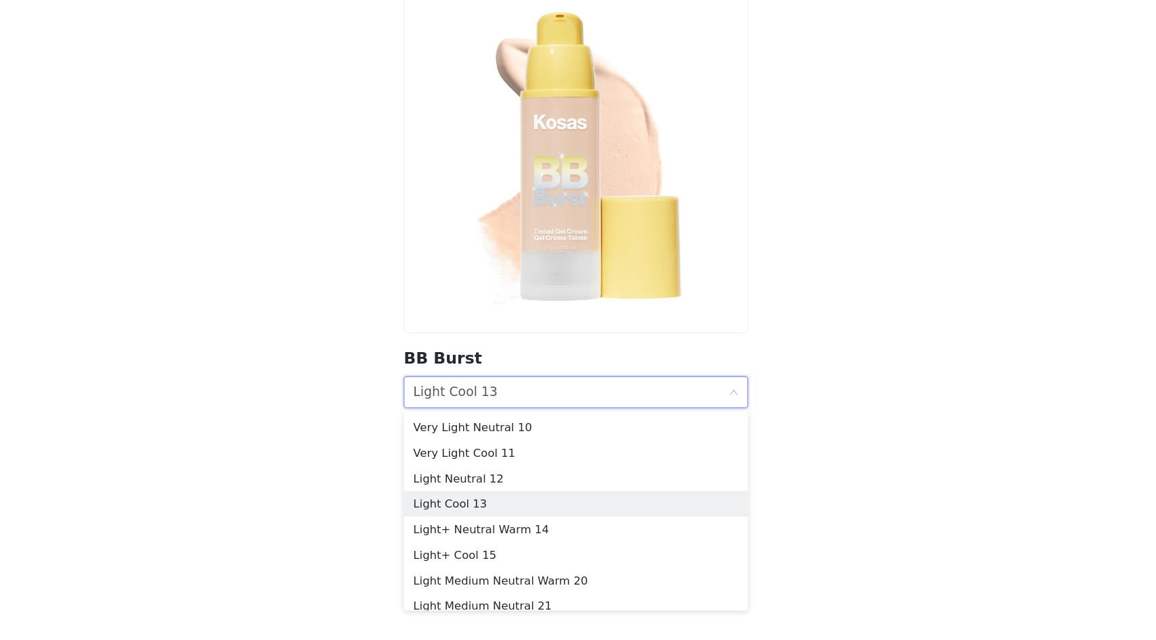
click at [370, 504] on div "Back BB Burst Shade Light Cool 13 Hydrating burst of prettyA clean, tinted gel …" at bounding box center [578, 283] width 1156 height 488
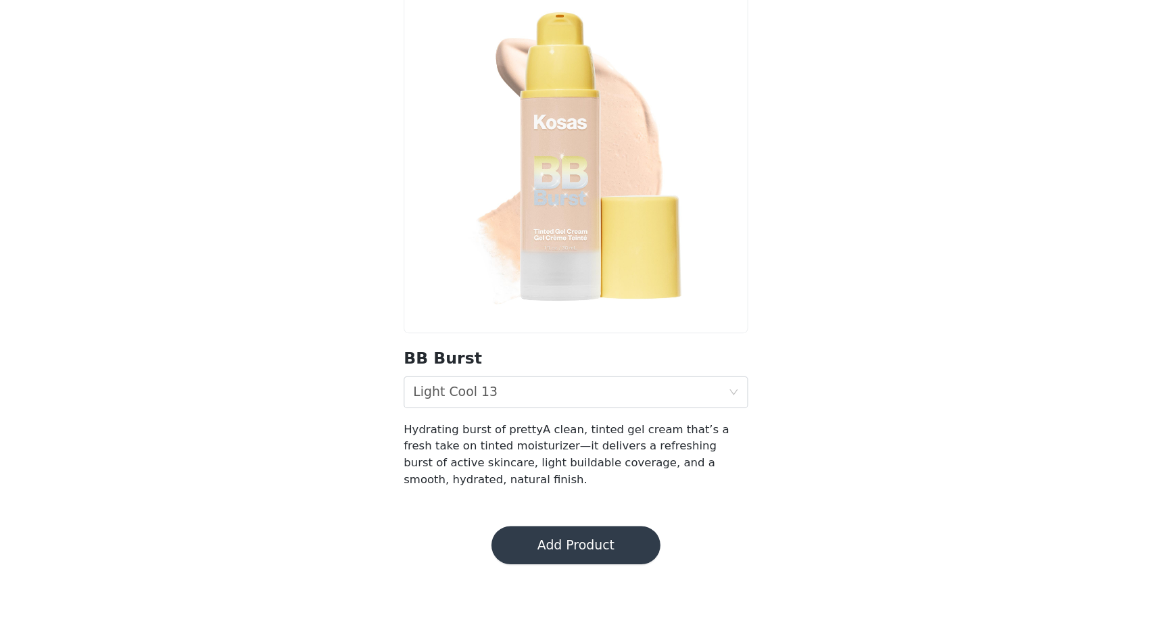
click at [527, 557] on button "Add Product" at bounding box center [577, 559] width 143 height 32
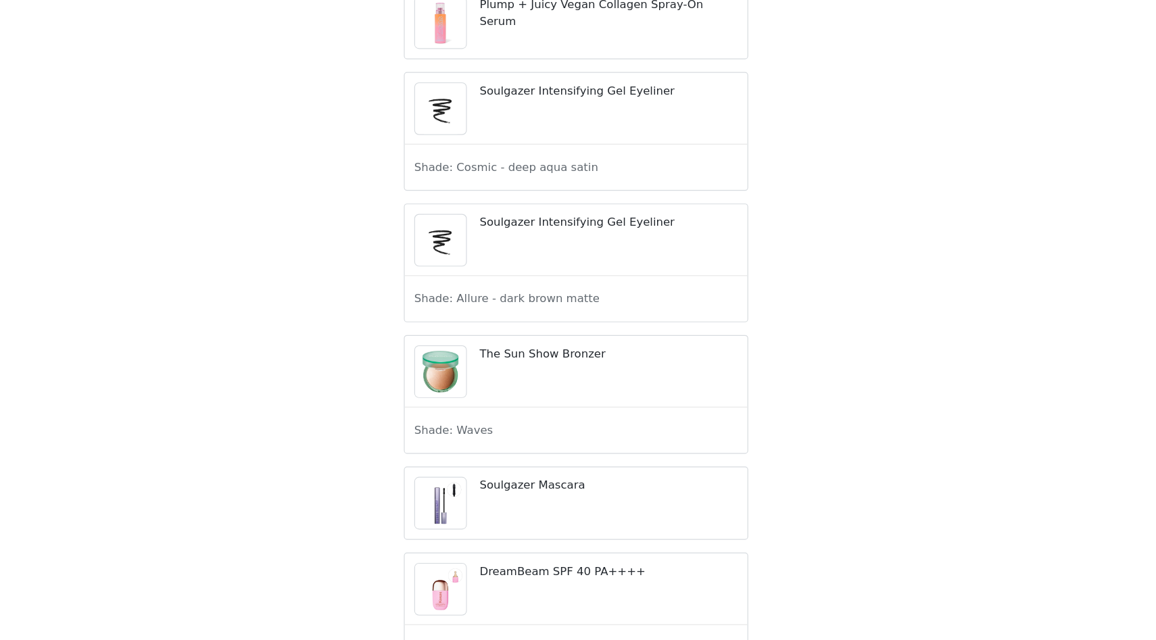
scroll to position [2454, 0]
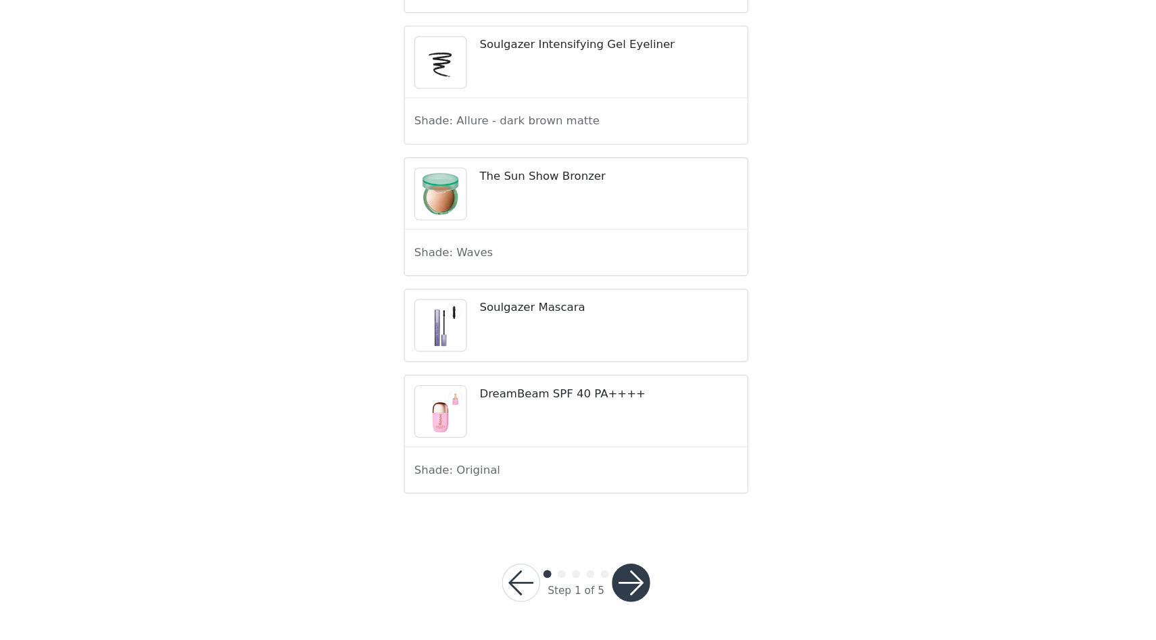
click at [623, 596] on button "button" at bounding box center [624, 591] width 32 height 32
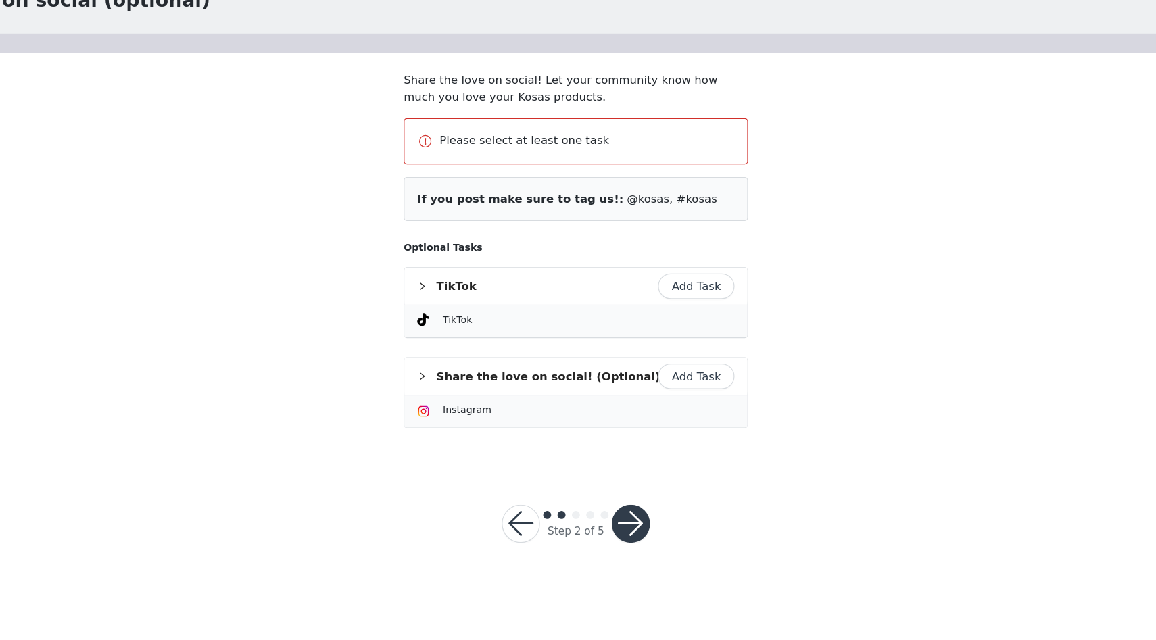
click at [942, 320] on div "STEP 2 OF 5 Share on social (optional) Share the love on social! Let your commu…" at bounding box center [578, 266] width 1156 height 454
click at [671, 346] on button "Add Task" at bounding box center [680, 340] width 65 height 22
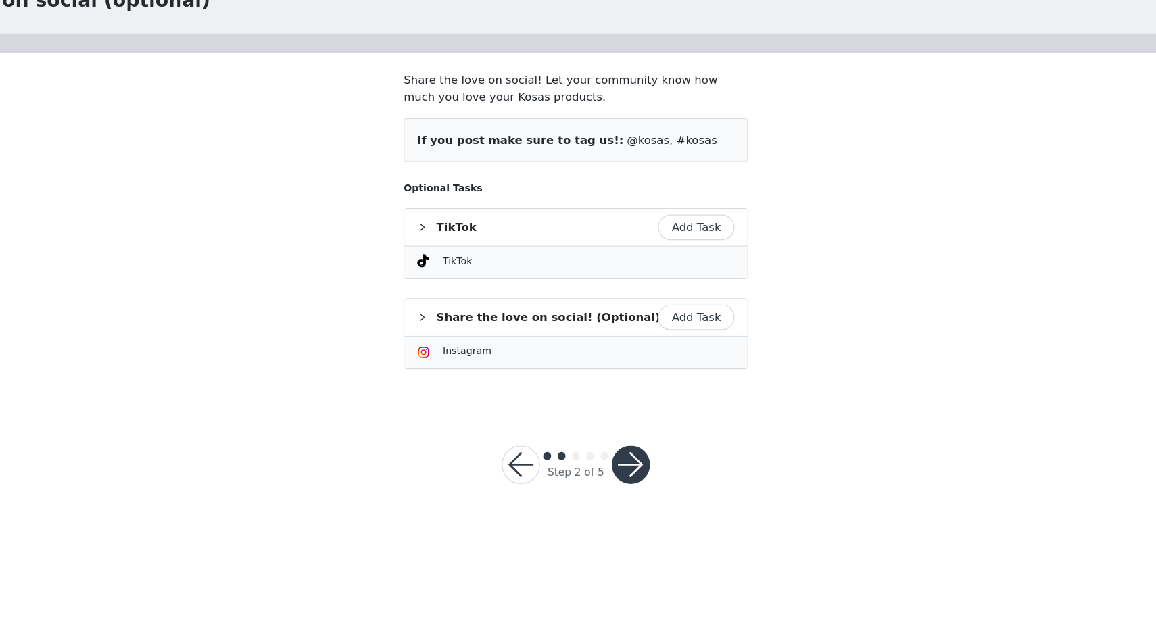
click at [665, 293] on button "Add Task" at bounding box center [680, 290] width 65 height 22
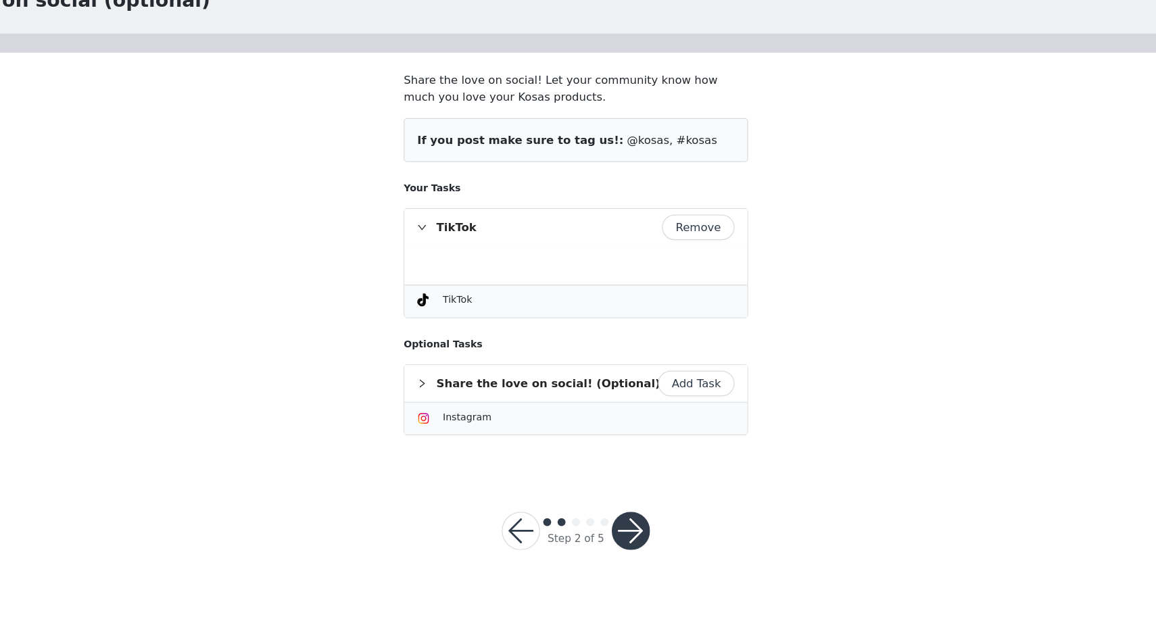
click at [469, 333] on div at bounding box center [578, 322] width 291 height 32
click at [469, 317] on div at bounding box center [577, 322] width 269 height 11
click at [473, 343] on div "TikTok" at bounding box center [578, 353] width 291 height 28
click at [478, 347] on span "TikTok" at bounding box center [477, 351] width 25 height 9
click at [489, 356] on div "TikTok" at bounding box center [588, 352] width 247 height 14
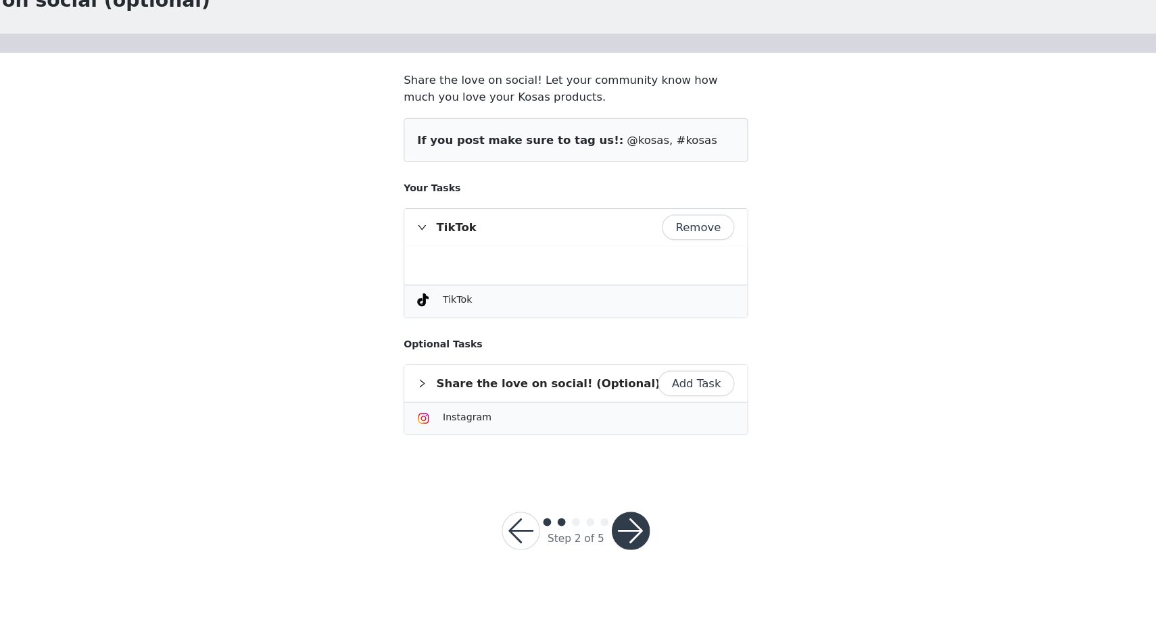
click at [456, 291] on div "TikTok" at bounding box center [578, 289] width 291 height 31
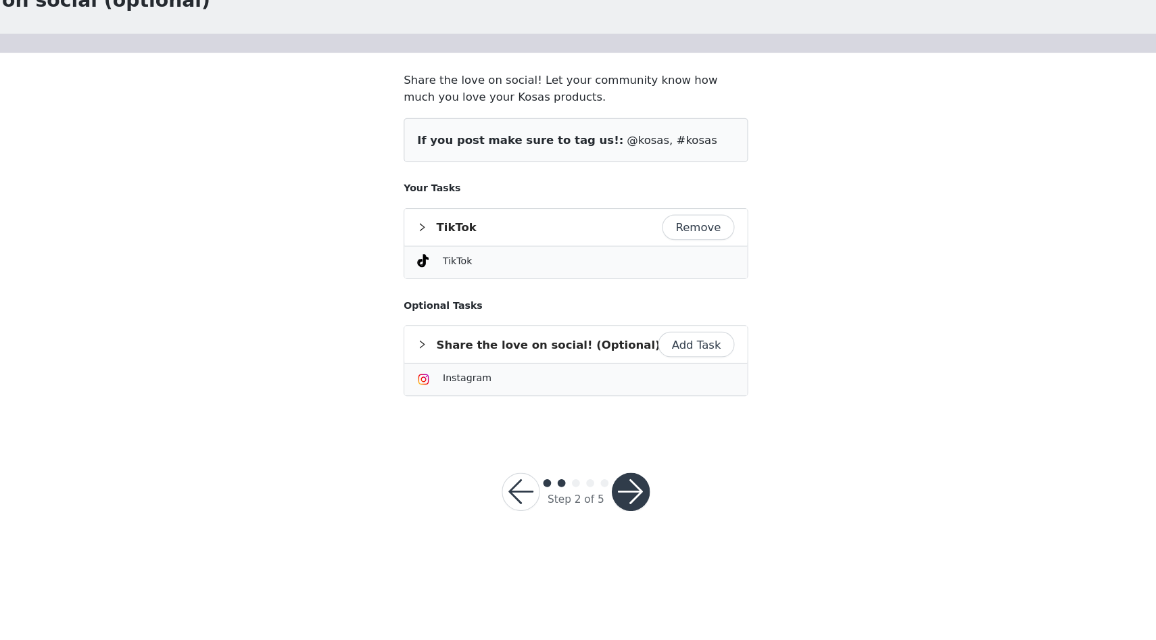
click at [456, 291] on div "TikTok" at bounding box center [578, 289] width 291 height 31
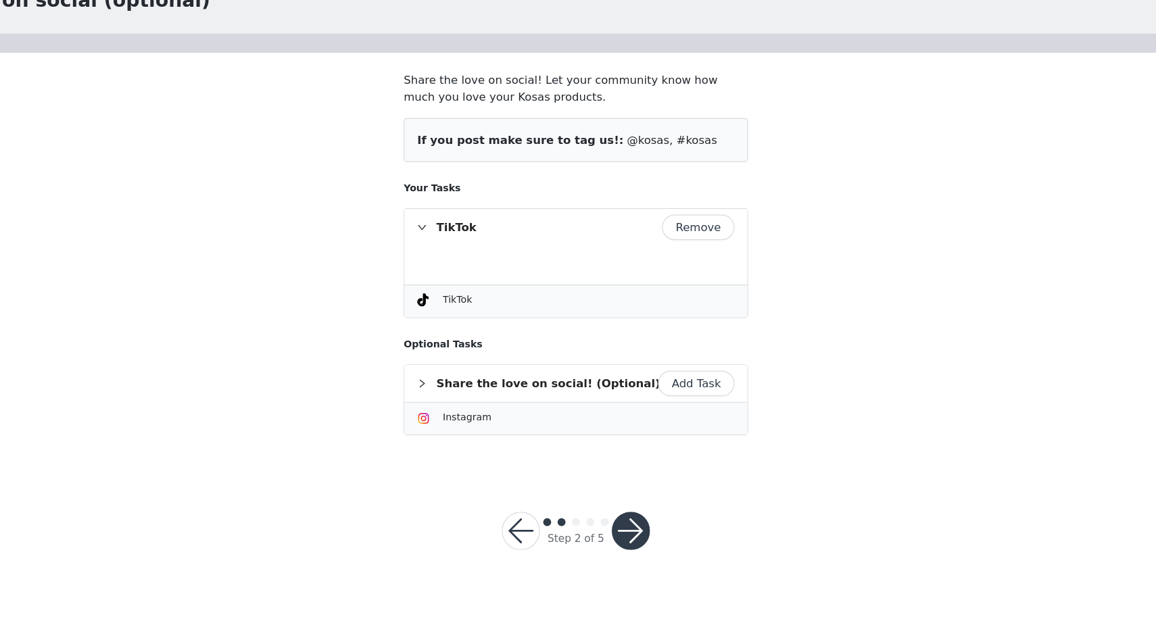
click at [460, 293] on div "TikTok" at bounding box center [578, 289] width 291 height 31
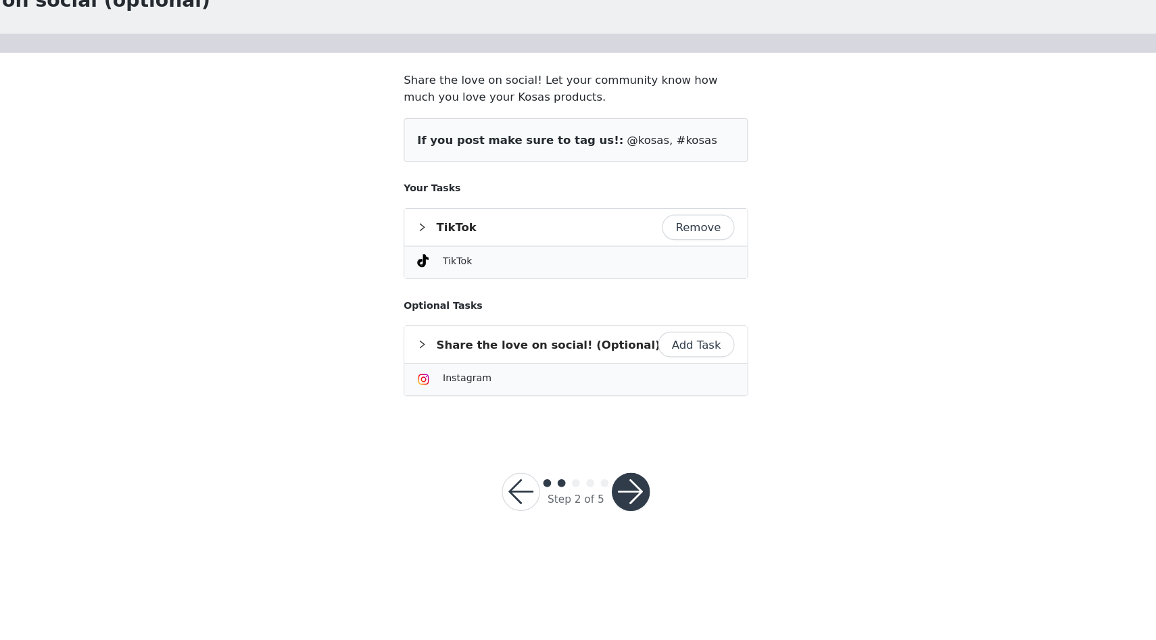
click at [681, 397] on button "Add Task" at bounding box center [680, 390] width 65 height 22
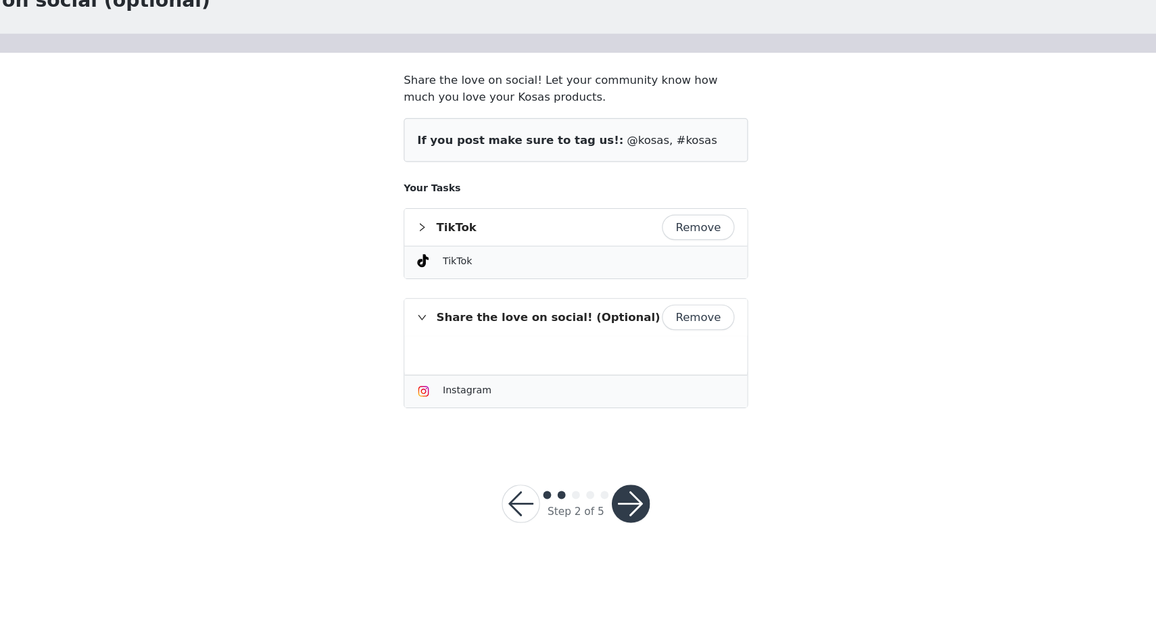
click at [631, 520] on button "button" at bounding box center [624, 524] width 32 height 32
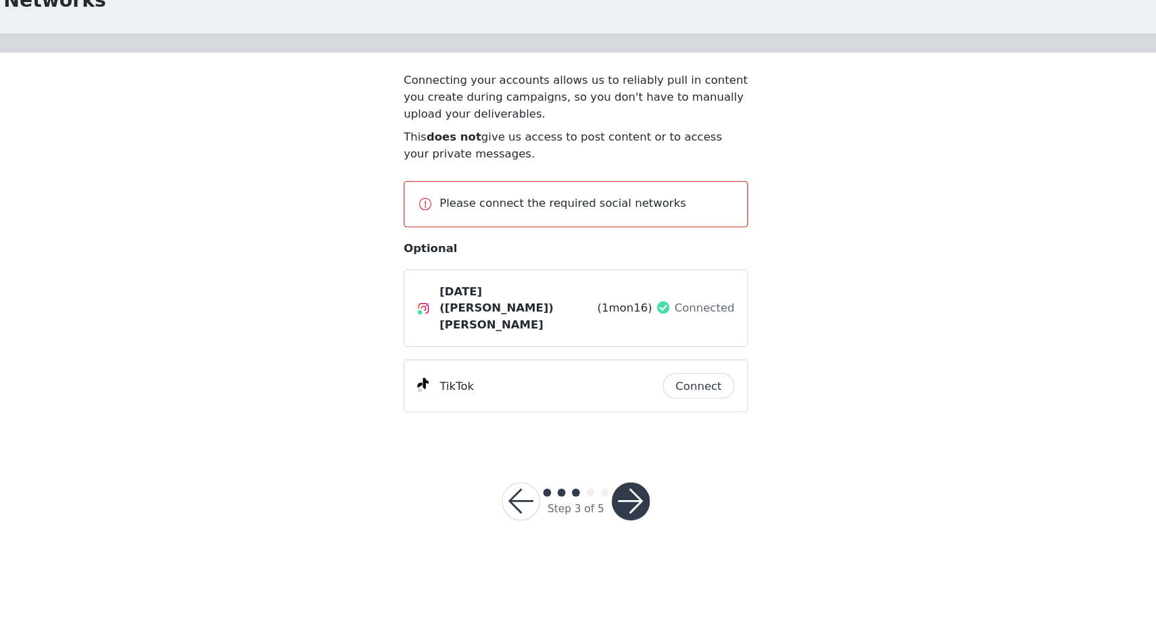
click at [666, 414] on button "Connect" at bounding box center [682, 425] width 61 height 22
click at [622, 506] on button "button" at bounding box center [624, 522] width 32 height 32
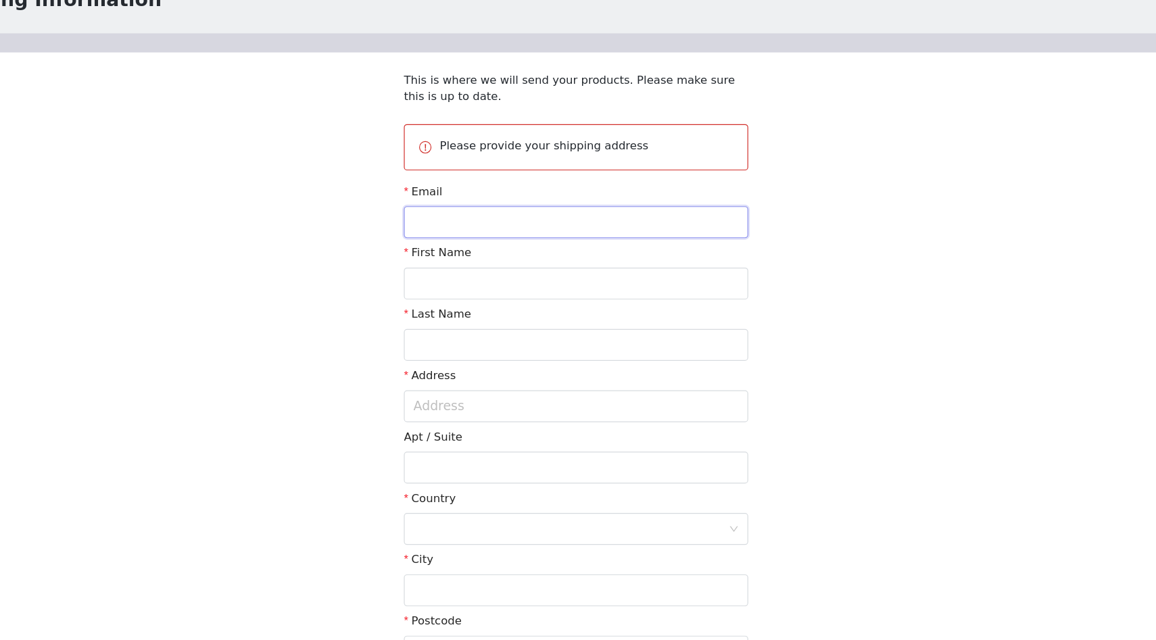
click at [486, 297] on input "text" at bounding box center [578, 285] width 292 height 27
type input "m"
type input "[PERSON_NAME][EMAIL_ADDRESS][DOMAIN_NAME]"
click at [496, 345] on input "text" at bounding box center [578, 337] width 292 height 27
type input "[PERSON_NAME]"
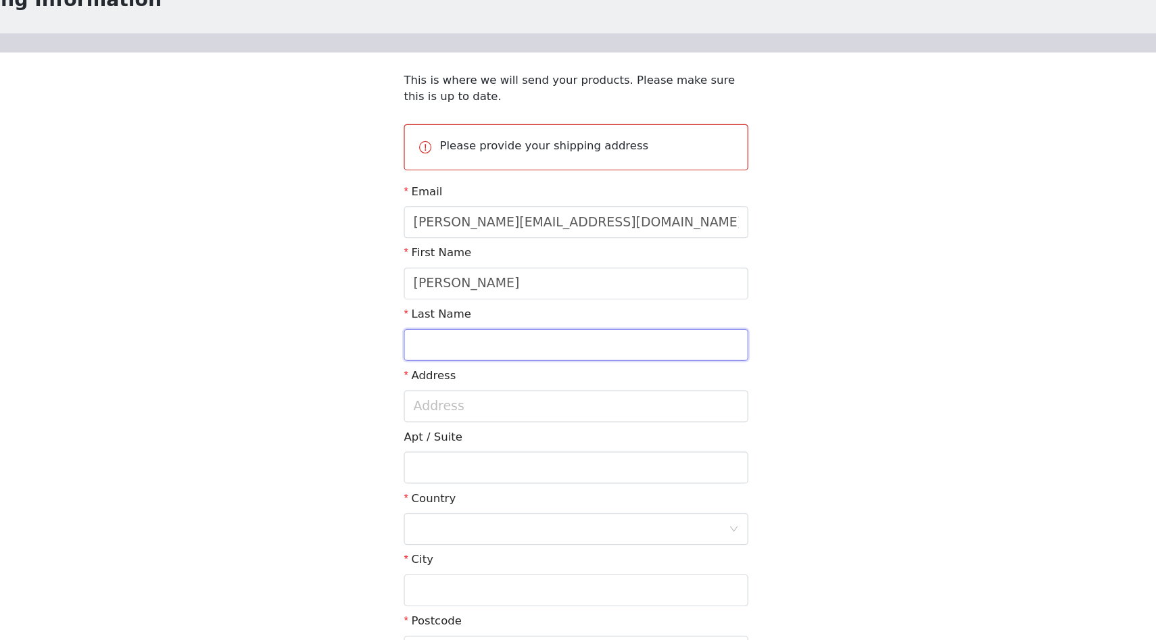
click at [461, 387] on input "text" at bounding box center [578, 389] width 292 height 27
type input "[PERSON_NAME]"
click at [454, 436] on input "text" at bounding box center [578, 442] width 292 height 27
type input "[STREET_ADDRESS]"
type input "1703"
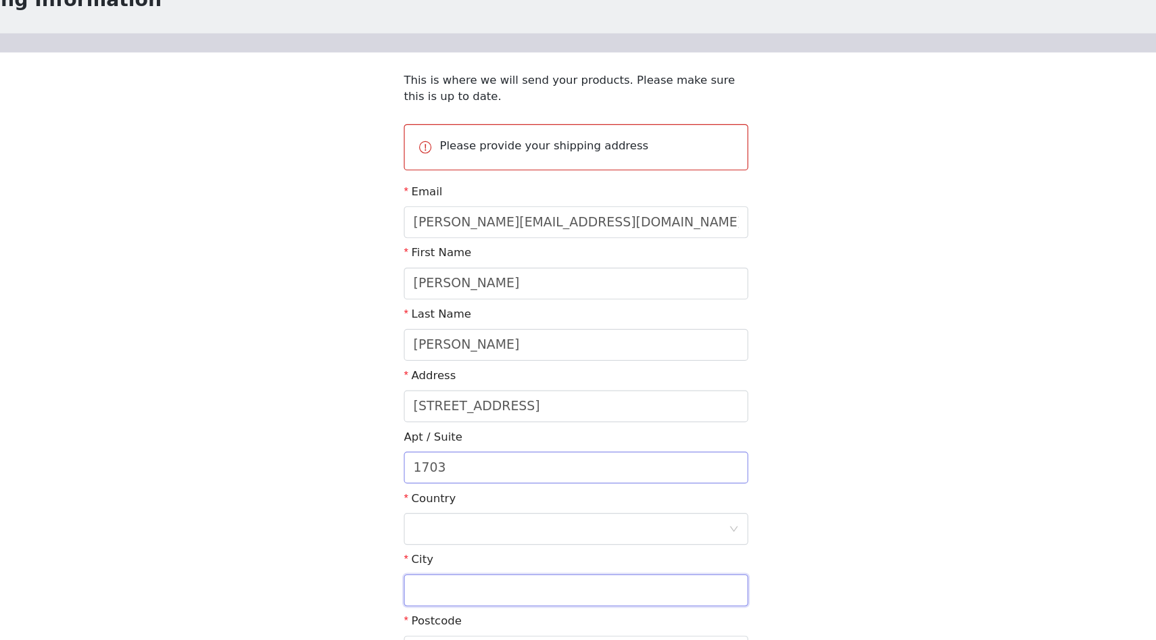
type input "Burnaby"
type input "V5H 0C1"
drag, startPoint x: 531, startPoint y: 451, endPoint x: 417, endPoint y: 438, distance: 114.3
click at [417, 438] on section "This is where we will send your products. Please make sure this is up to date. …" at bounding box center [578, 413] width 324 height 543
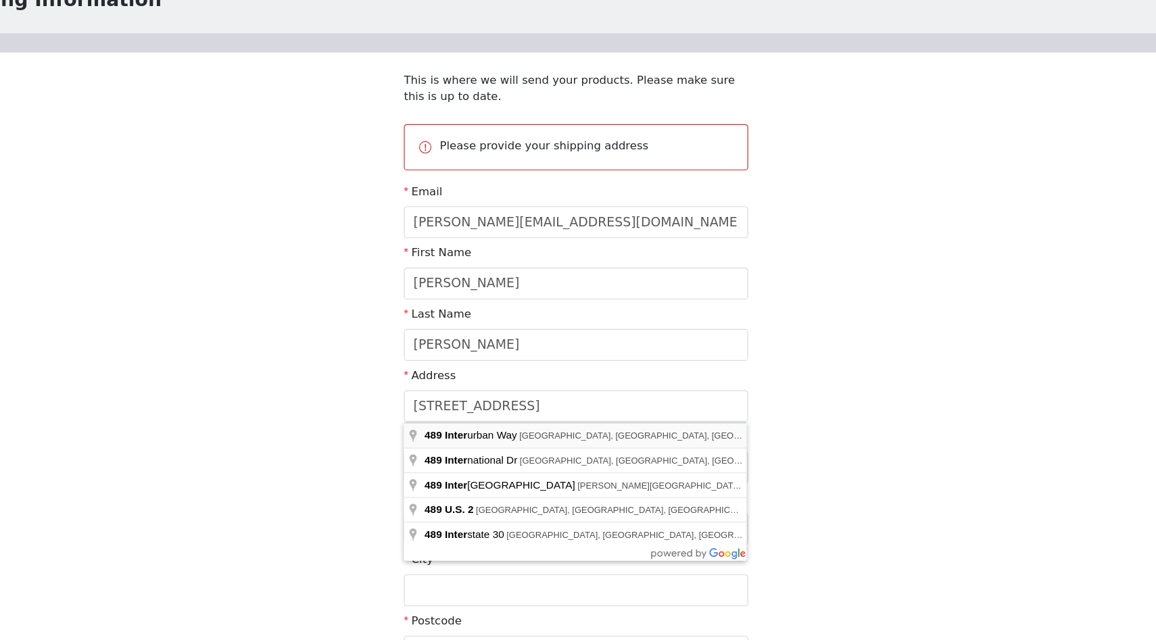
type input "489 Interurban Wy"
type input "[GEOGRAPHIC_DATA]"
type input "V5X 0C7"
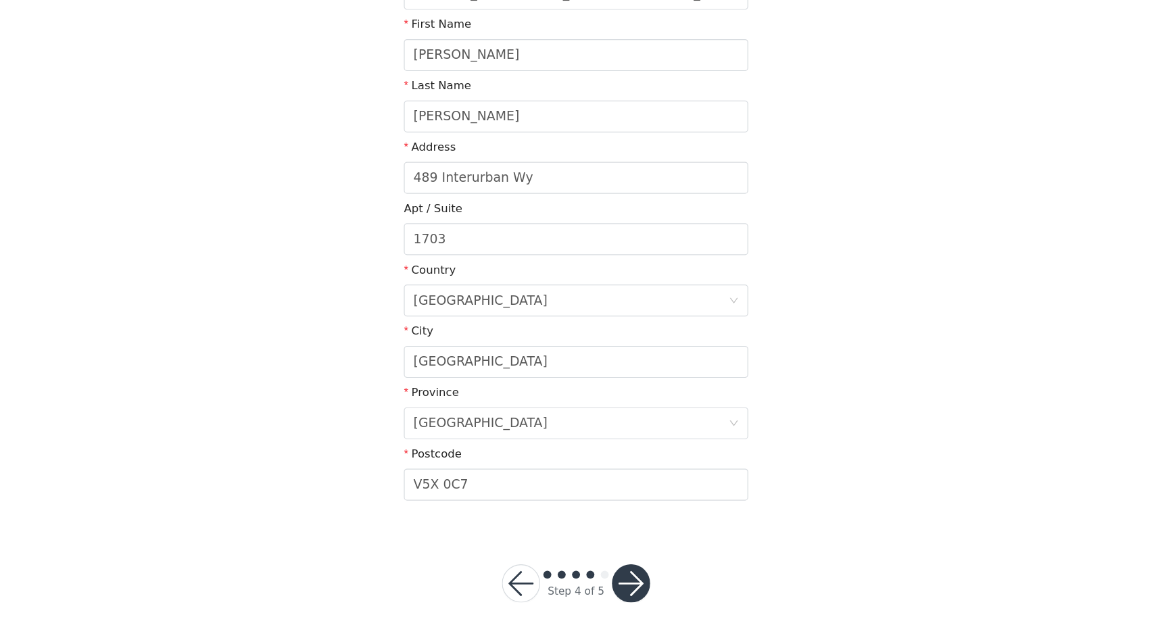
scroll to position [194, 0]
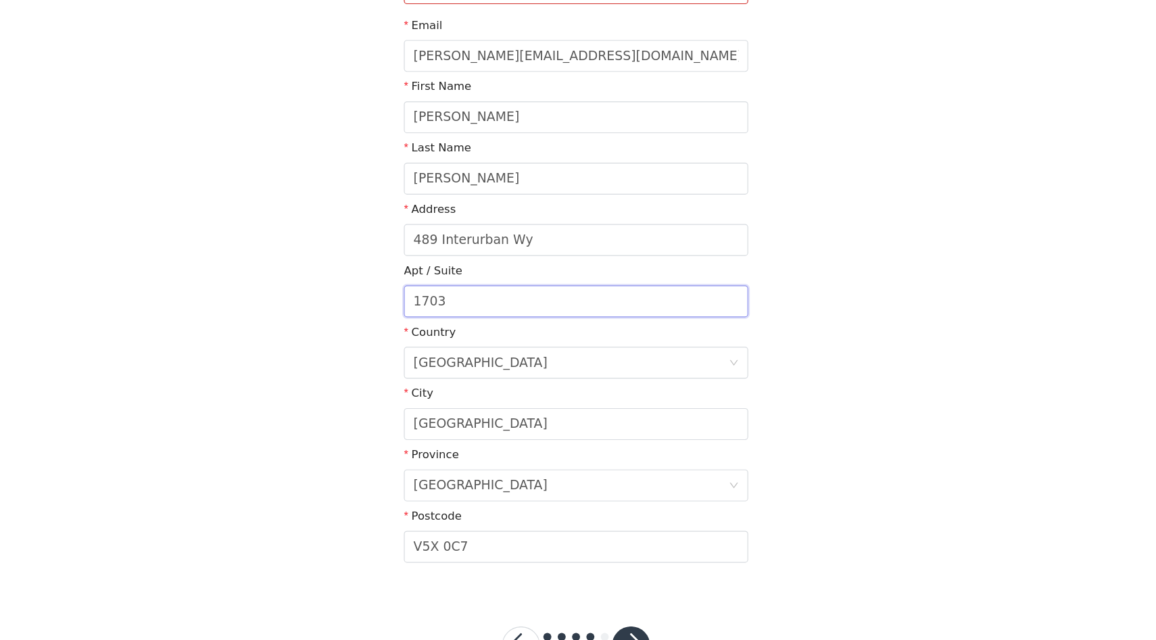
click at [472, 301] on input "1703" at bounding box center [578, 300] width 292 height 27
type input "1706 buzz code: 5091 please don't leave in lobby"
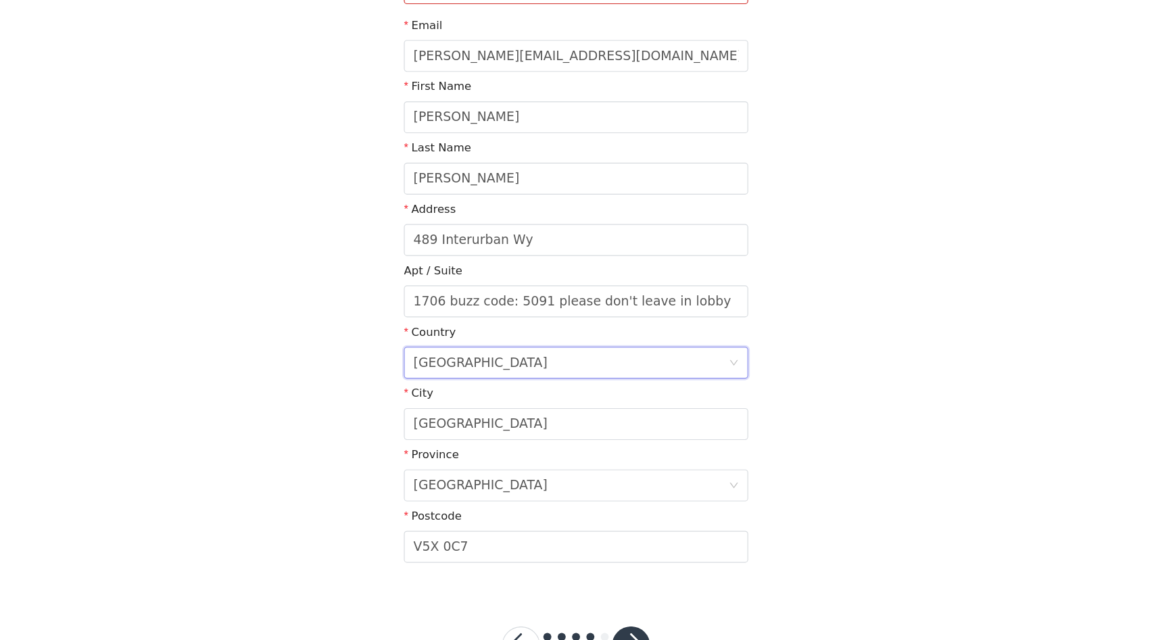
click at [468, 343] on div "[GEOGRAPHIC_DATA]" at bounding box center [497, 352] width 114 height 26
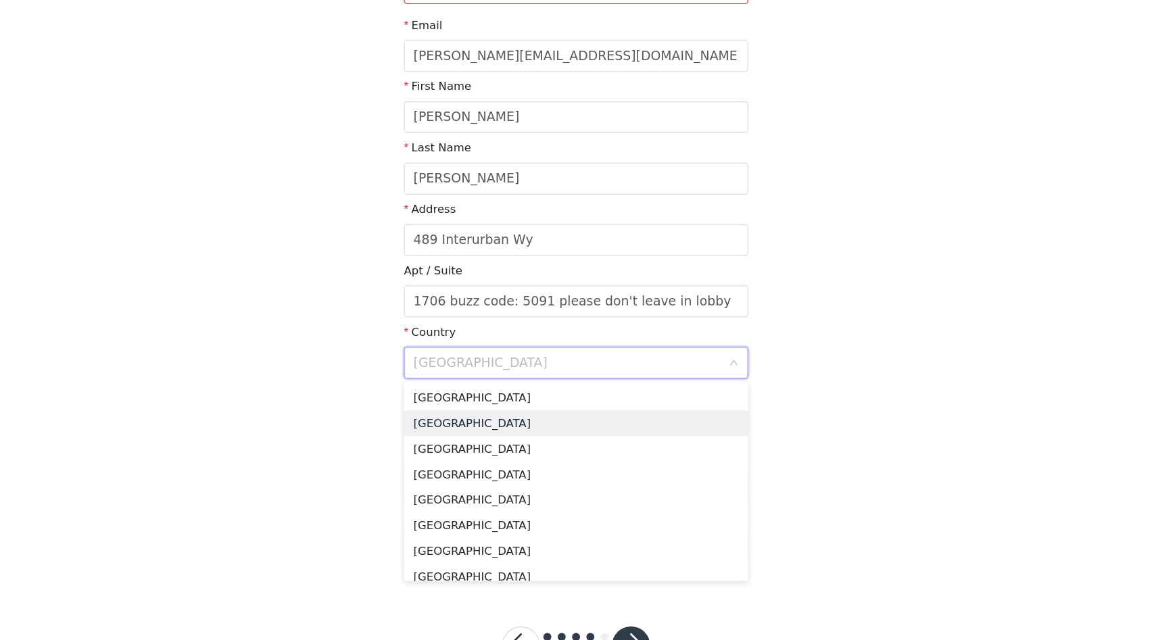
click at [317, 393] on div "STEP 4 OF 5 Shipping Information This is where we will send your products. Plea…" at bounding box center [578, 194] width 1156 height 698
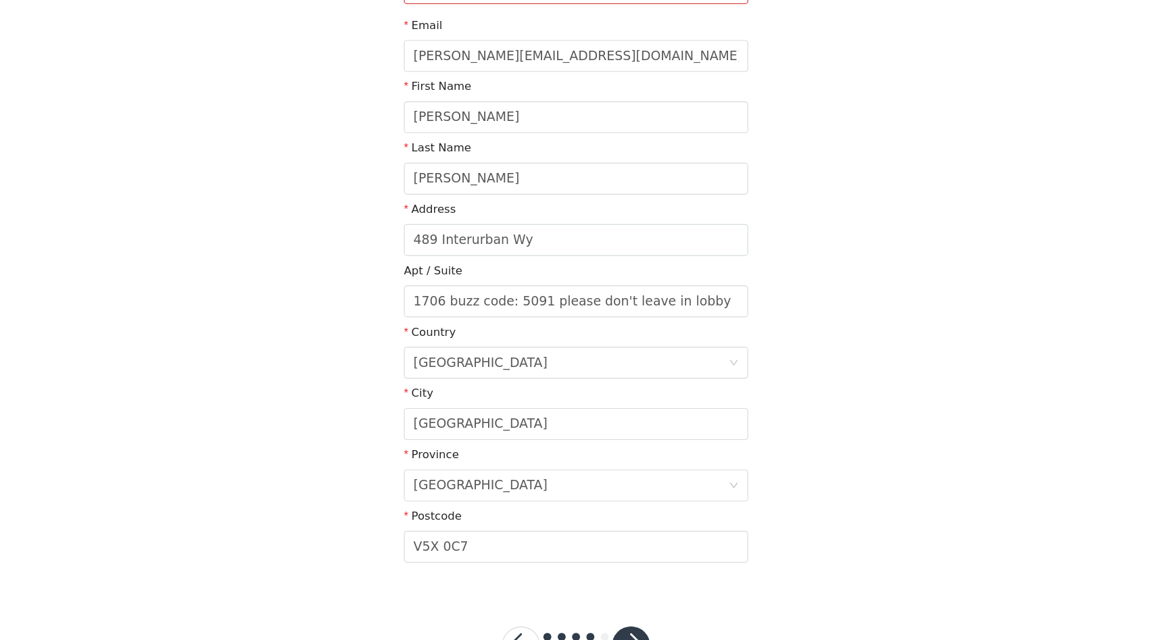
click at [432, 433] on label "Province" at bounding box center [455, 429] width 47 height 11
click at [468, 512] on input "V5X 0C7" at bounding box center [578, 508] width 292 height 27
click at [529, 509] on input "V5X 0C7" at bounding box center [578, 508] width 292 height 27
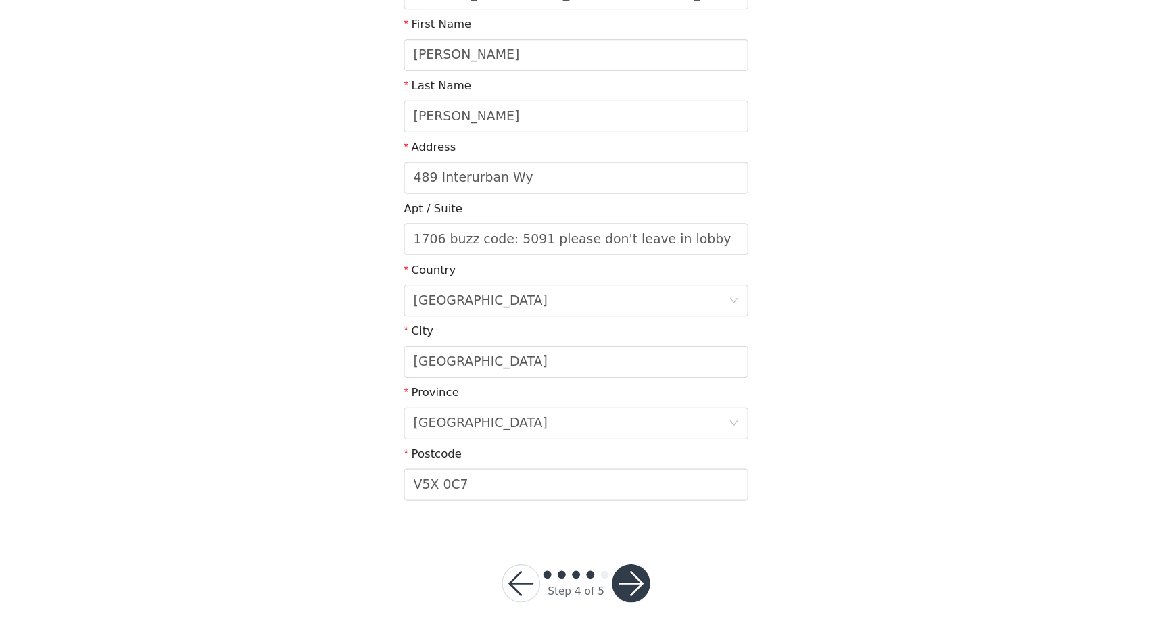
click at [625, 602] on button "button" at bounding box center [624, 592] width 32 height 32
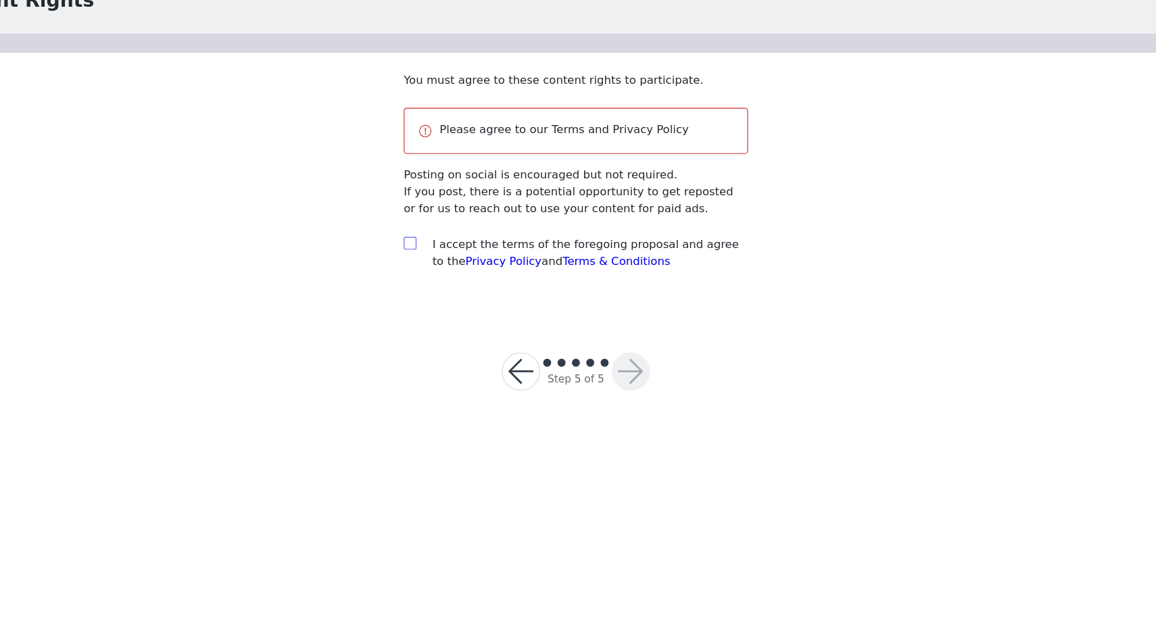
click at [435, 304] on input "checkbox" at bounding box center [436, 302] width 9 height 9
checkbox input "true"
click at [627, 414] on button "button" at bounding box center [624, 412] width 32 height 32
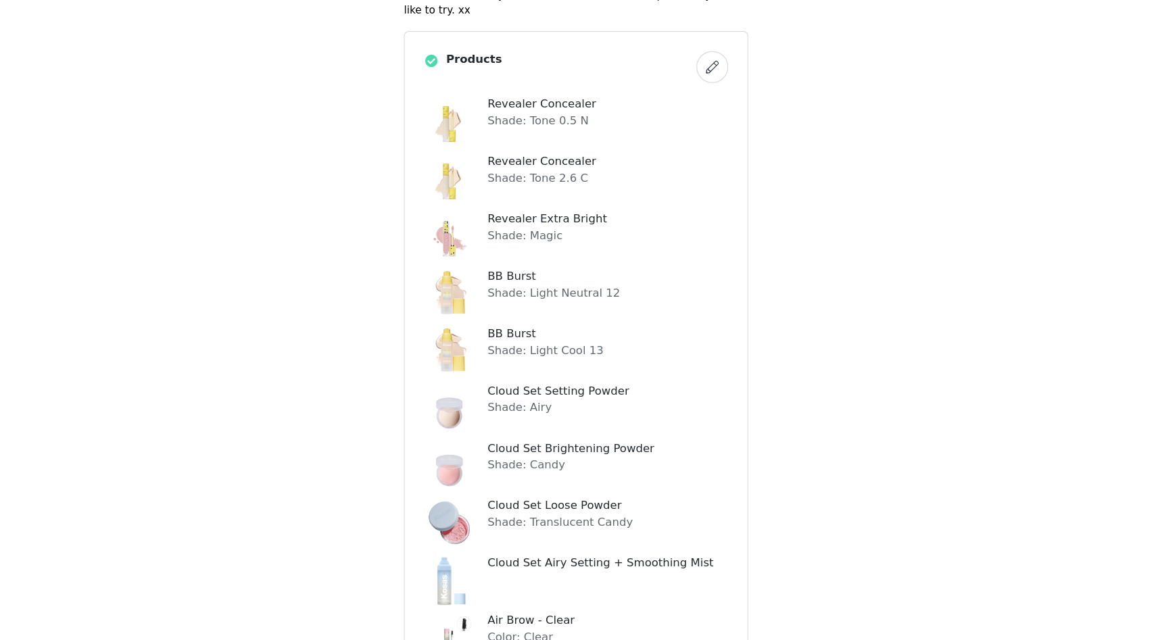
scroll to position [89, 0]
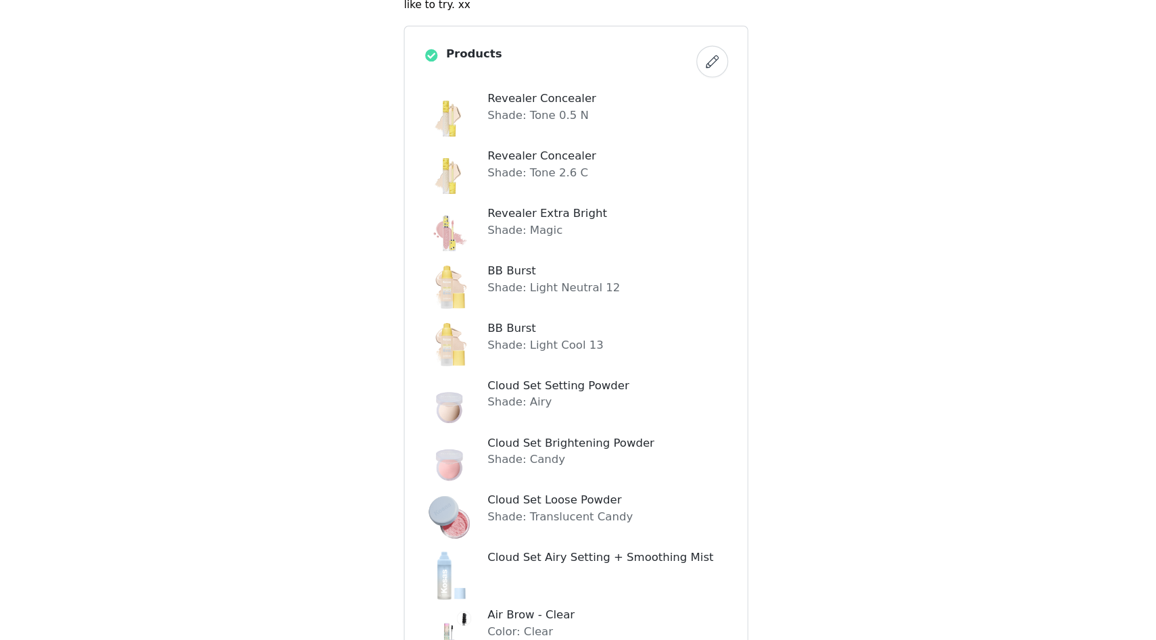
click at [694, 157] on button "button" at bounding box center [693, 149] width 27 height 27
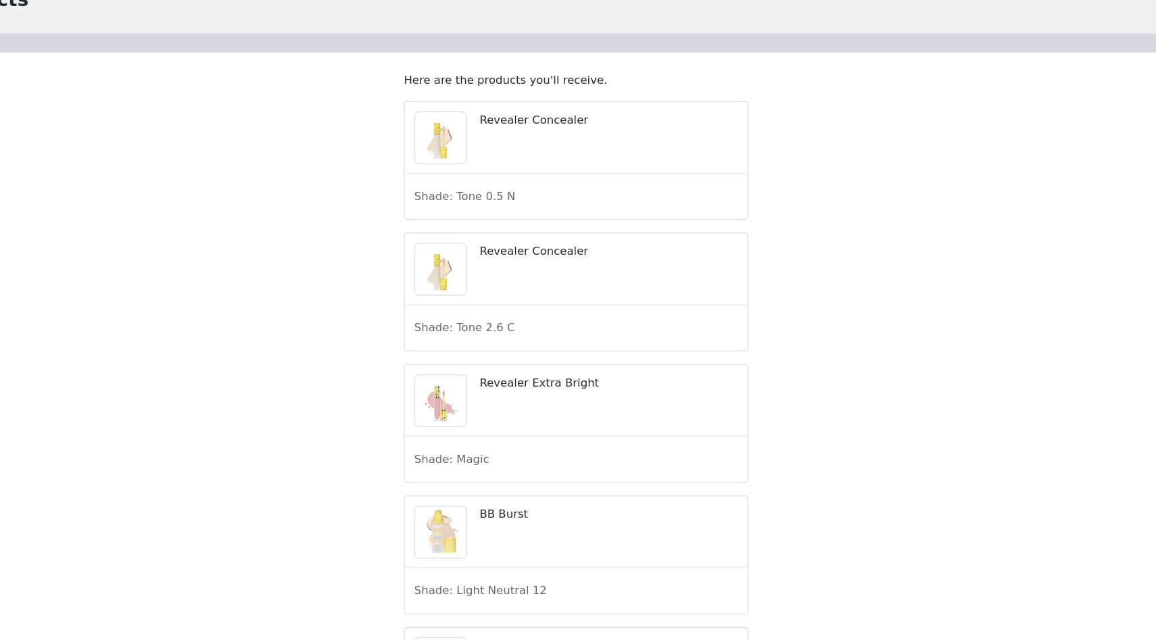
scroll to position [89, 0]
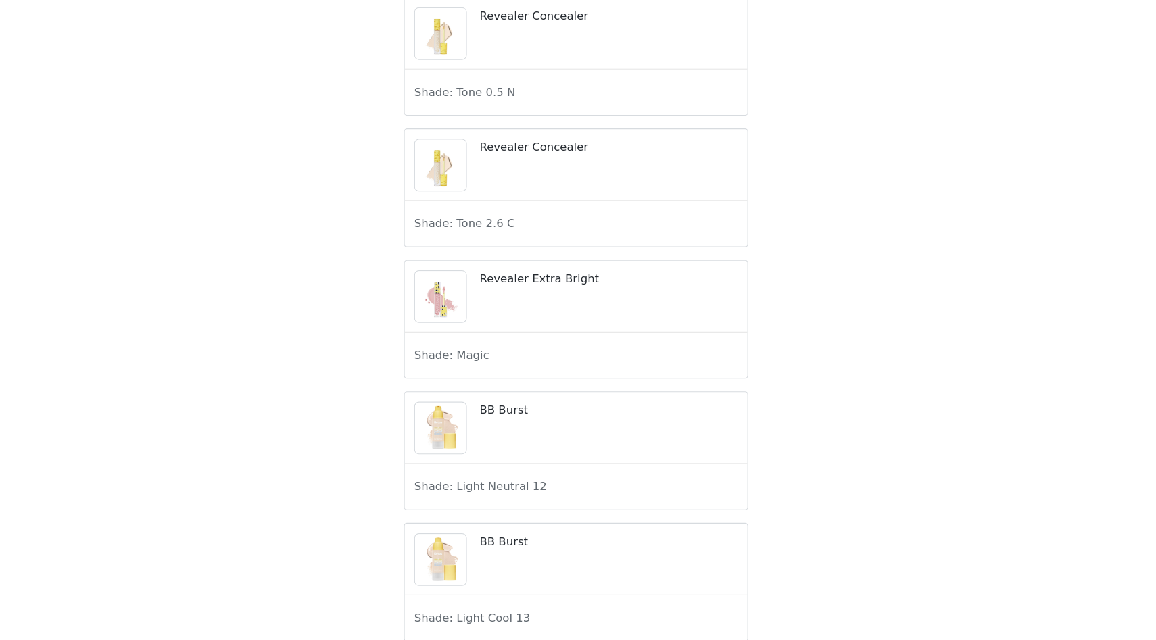
click at [506, 294] on span "Shade: Tone 2.6 C" at bounding box center [483, 287] width 85 height 14
click at [519, 223] on div "Revealer Concealer" at bounding box center [578, 237] width 291 height 61
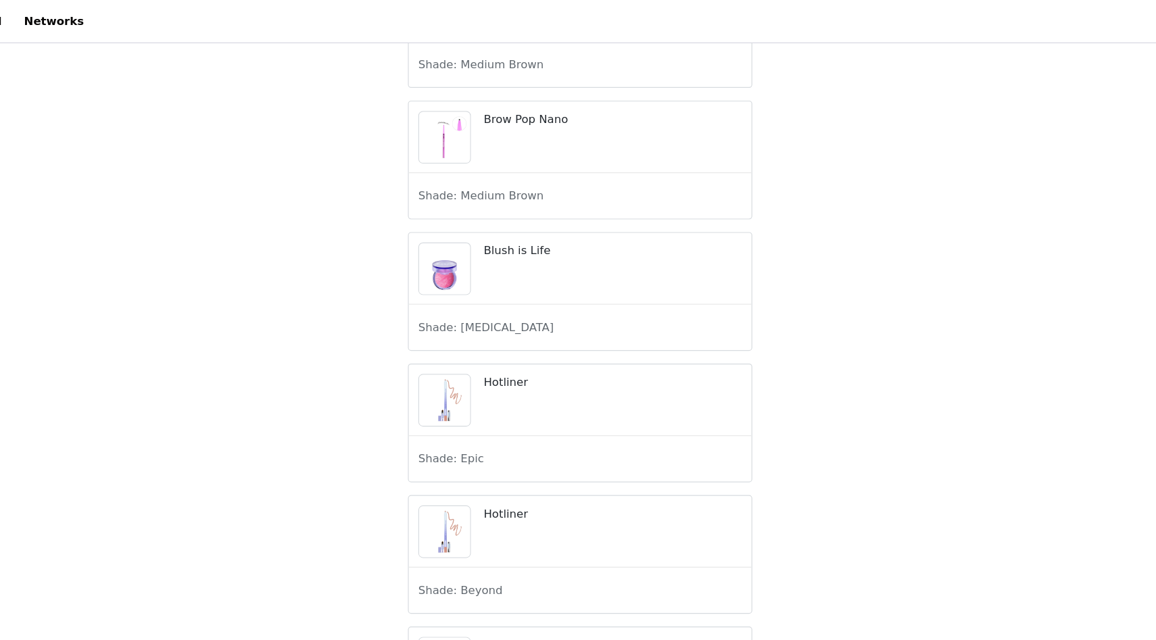
scroll to position [521, 0]
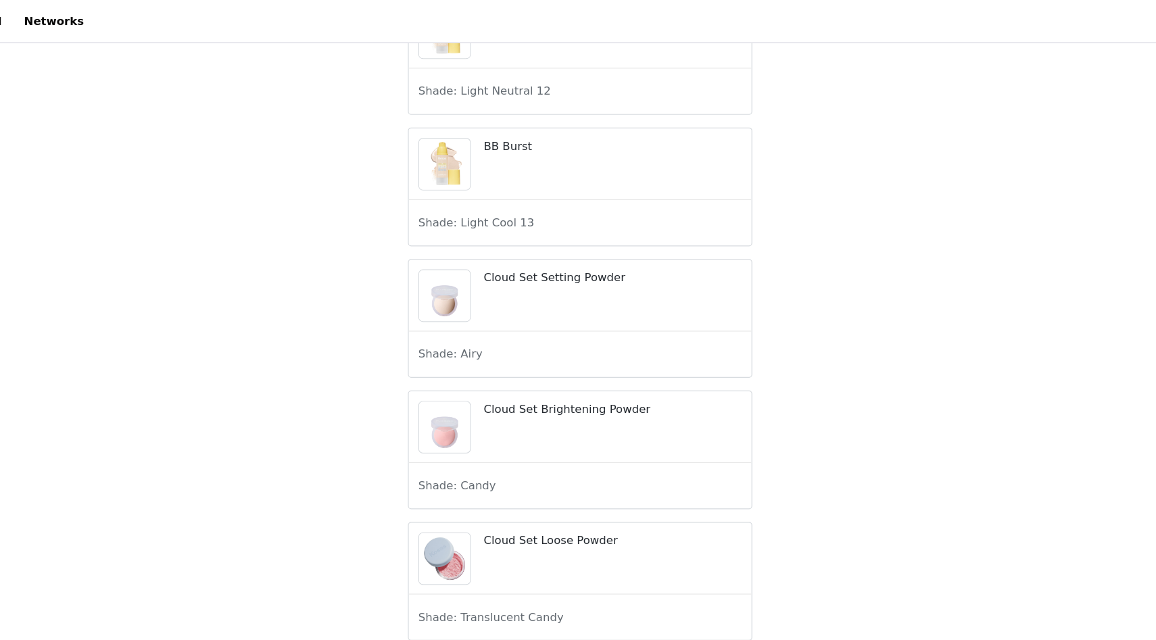
click at [468, 170] on div "BB Burst" at bounding box center [578, 139] width 291 height 61
click at [464, 196] on span "Shade: Light Cool 13" at bounding box center [490, 189] width 98 height 14
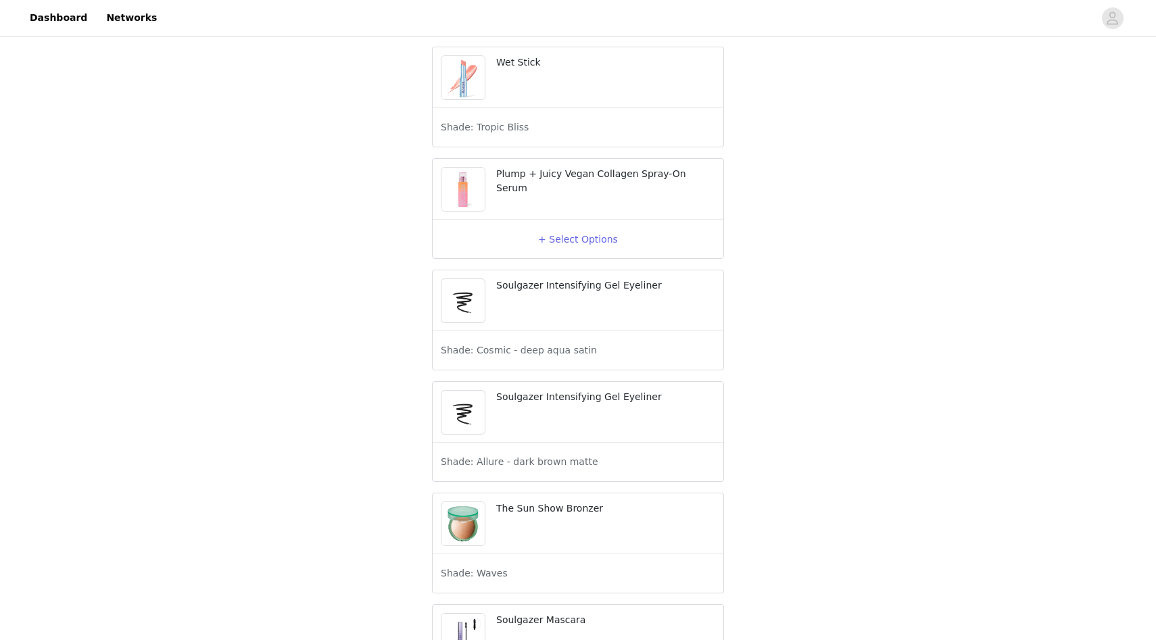
scroll to position [2156, 0]
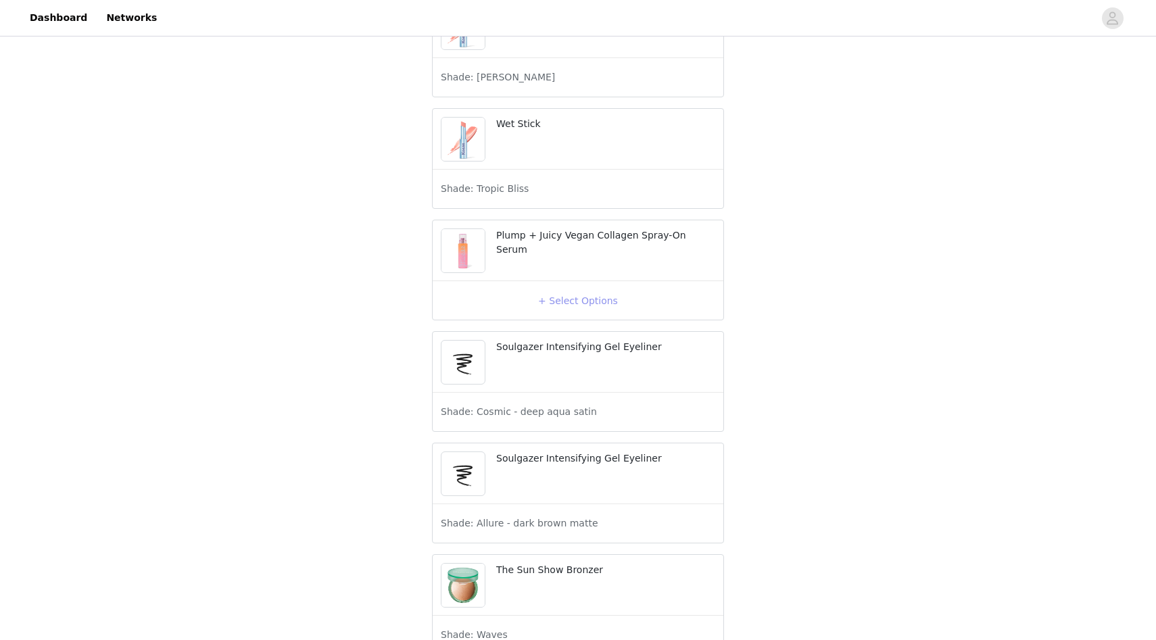
click at [572, 312] on button "+ Select Options" at bounding box center [578, 301] width 54 height 22
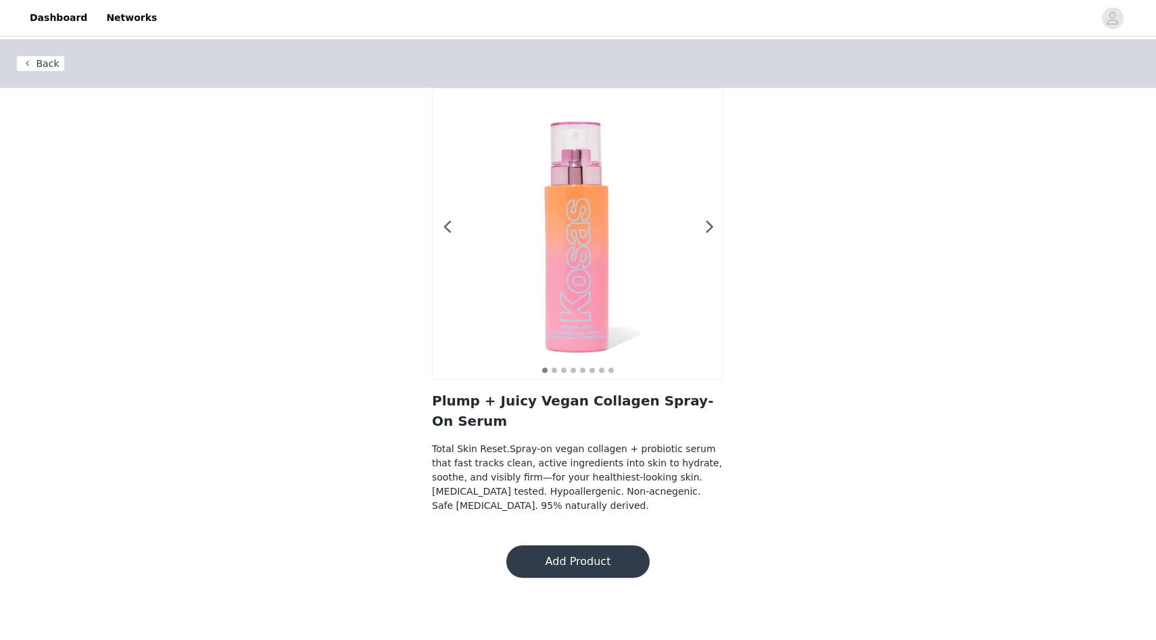
click at [566, 564] on button "Add Product" at bounding box center [577, 561] width 143 height 32
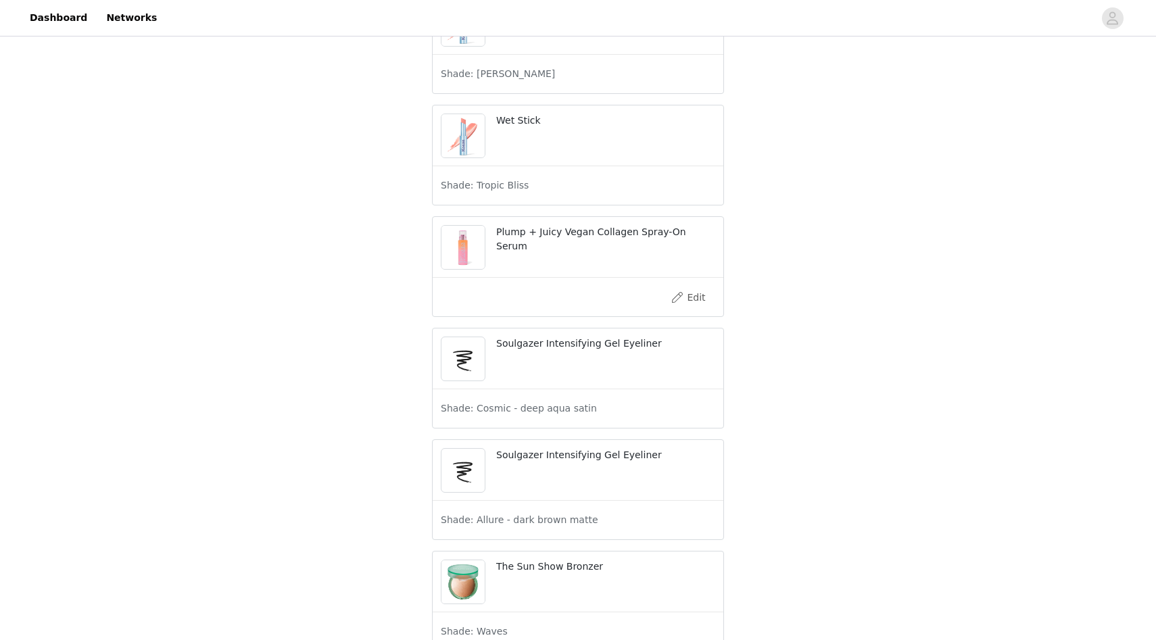
scroll to position [2493, 0]
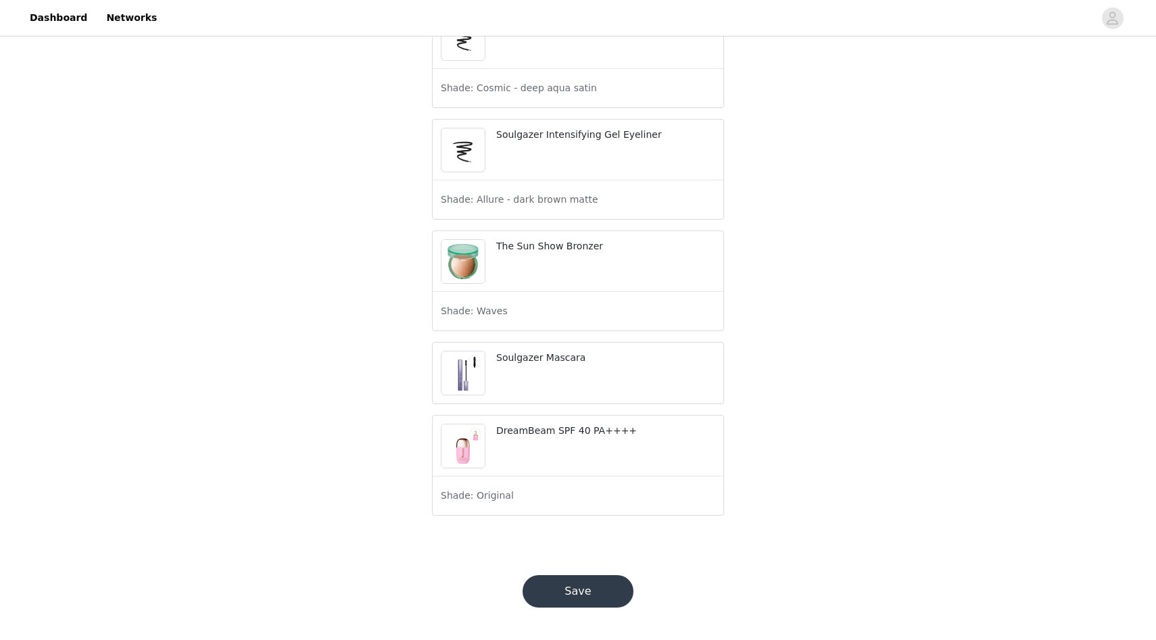
click at [547, 596] on button "Save" at bounding box center [577, 591] width 111 height 32
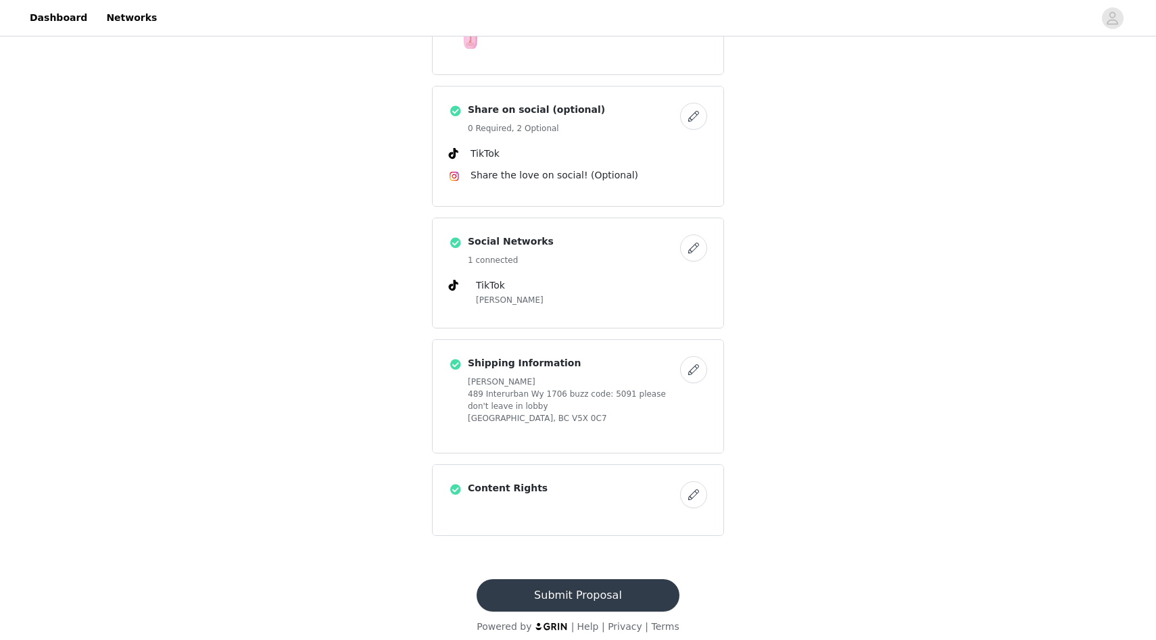
scroll to position [1479, 0]
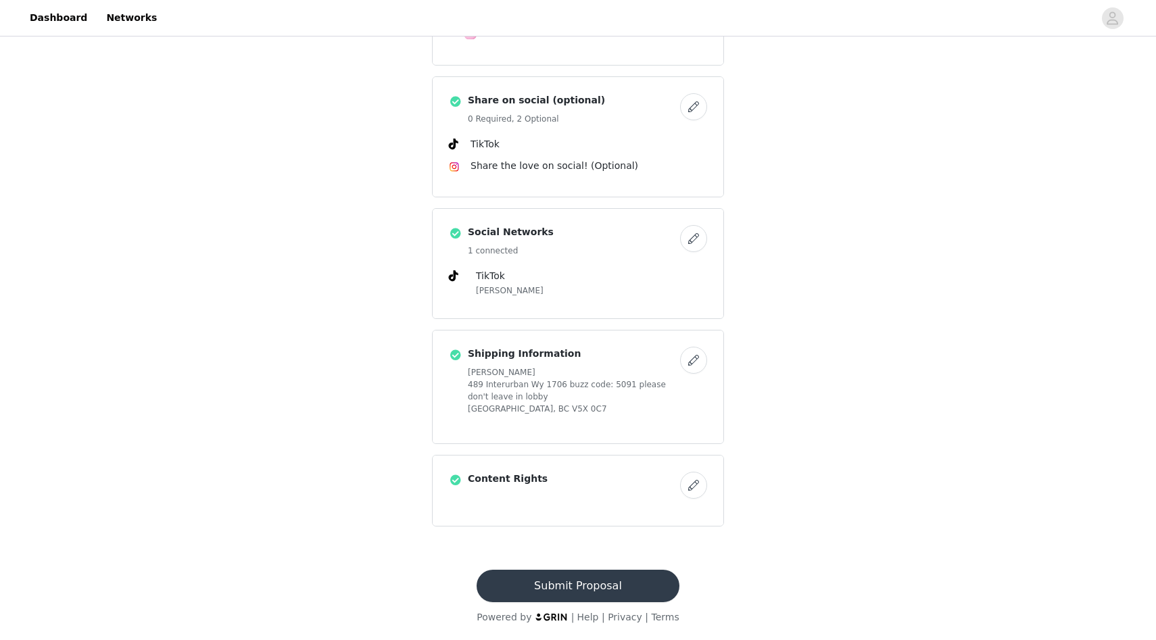
click at [553, 587] on button "Submit Proposal" at bounding box center [578, 586] width 202 height 32
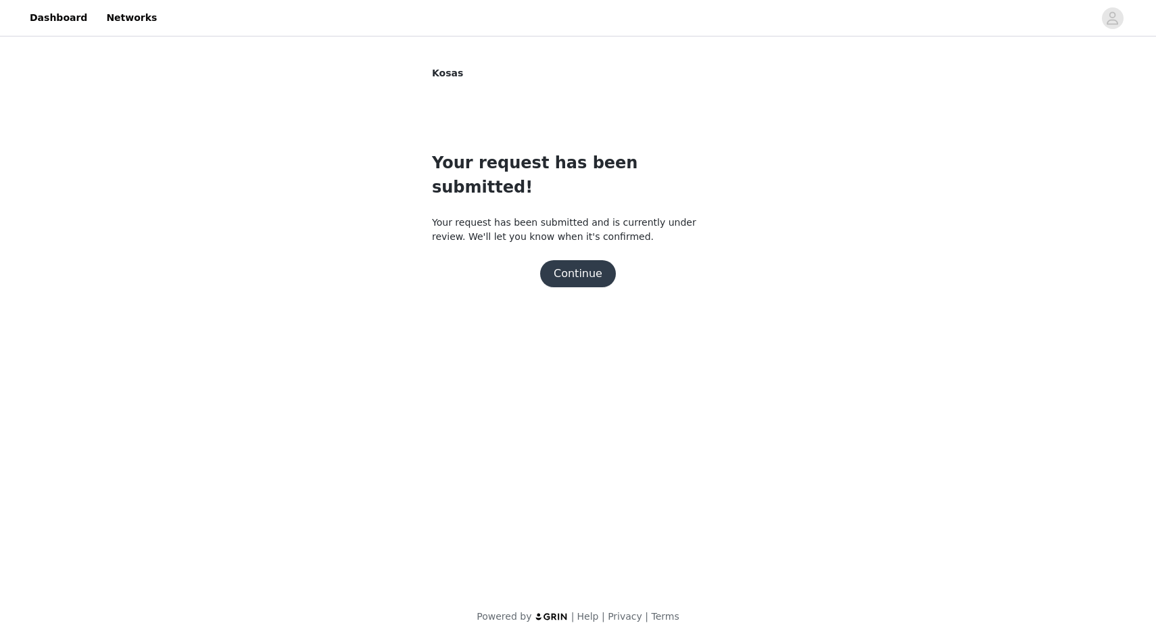
scroll to position [0, 0]
